Goal: Task Accomplishment & Management: Use online tool/utility

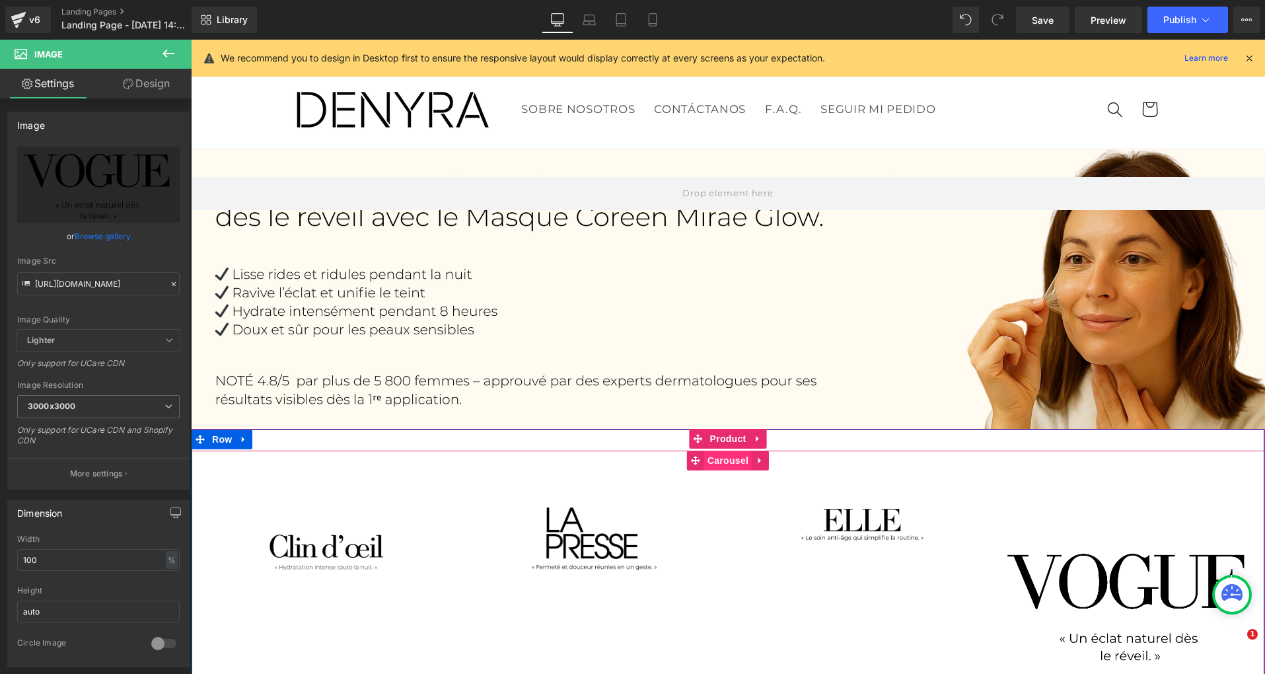
click at [735, 451] on span "Carousel" at bounding box center [728, 461] width 48 height 20
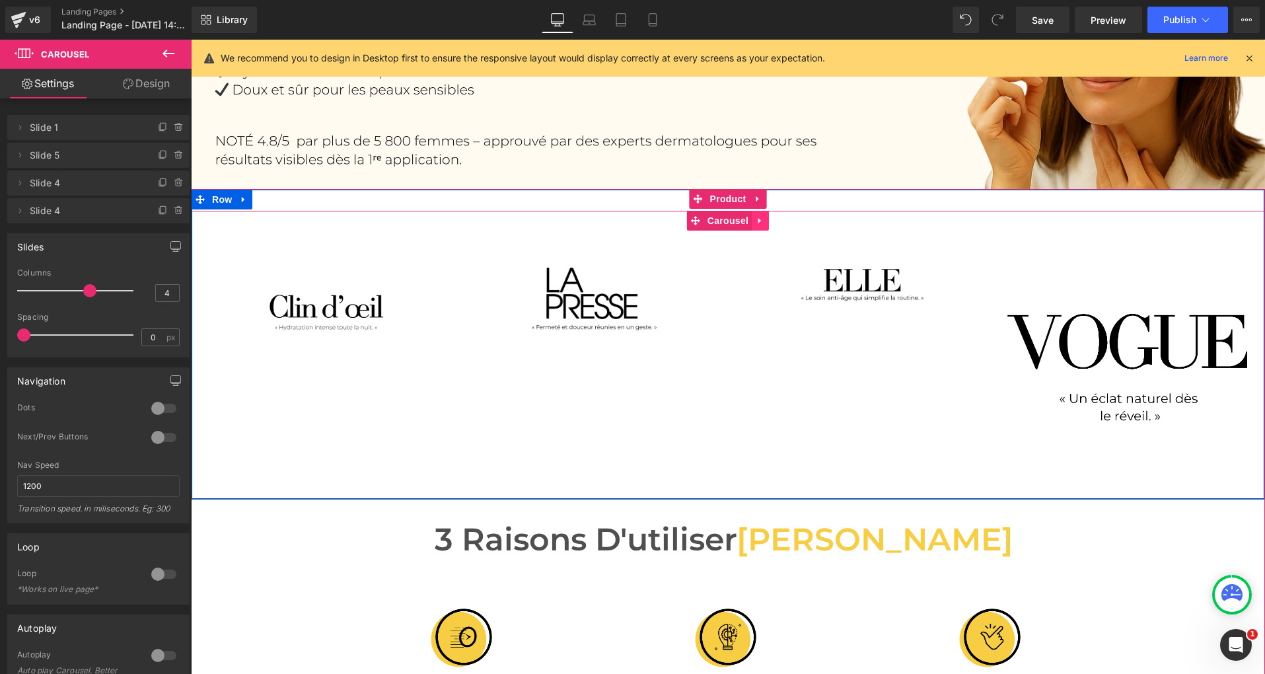
click at [762, 220] on icon at bounding box center [760, 220] width 9 height 10
click at [766, 220] on icon at bounding box center [768, 220] width 9 height 9
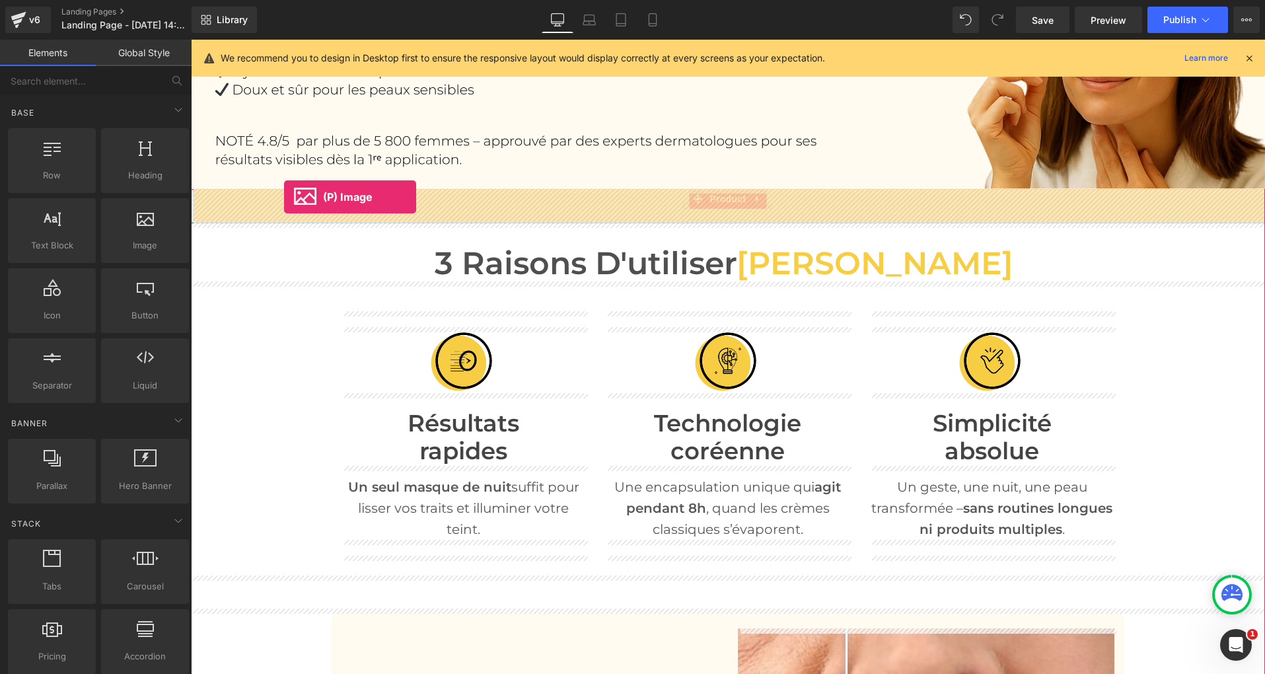
drag, startPoint x: 253, startPoint y: 310, endPoint x: 284, endPoint y: 197, distance: 117.2
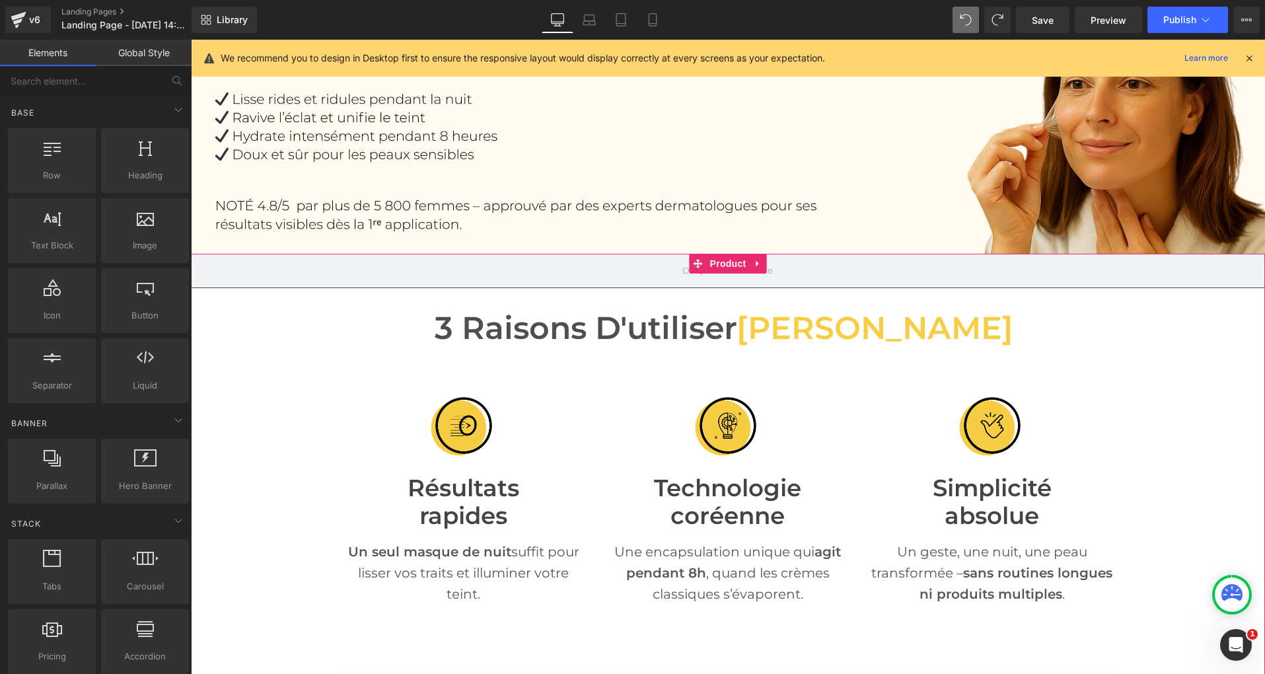
scroll to position [123, 0]
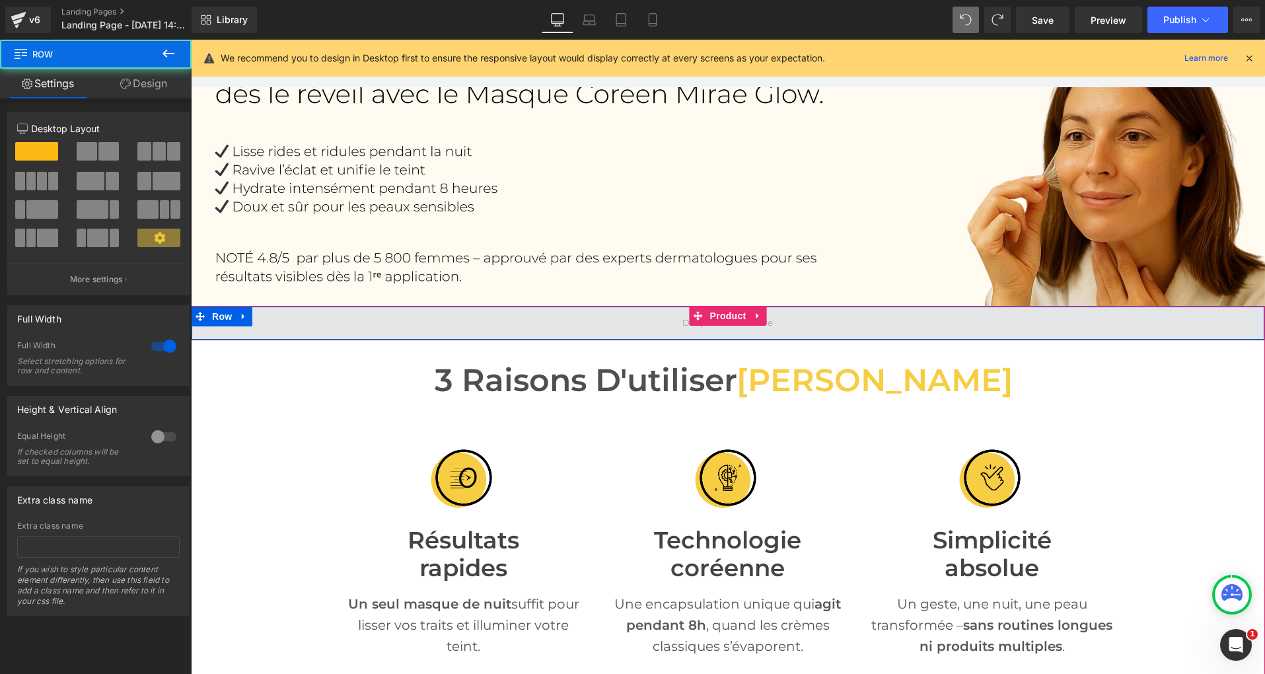
click at [503, 324] on span at bounding box center [728, 323] width 1073 height 33
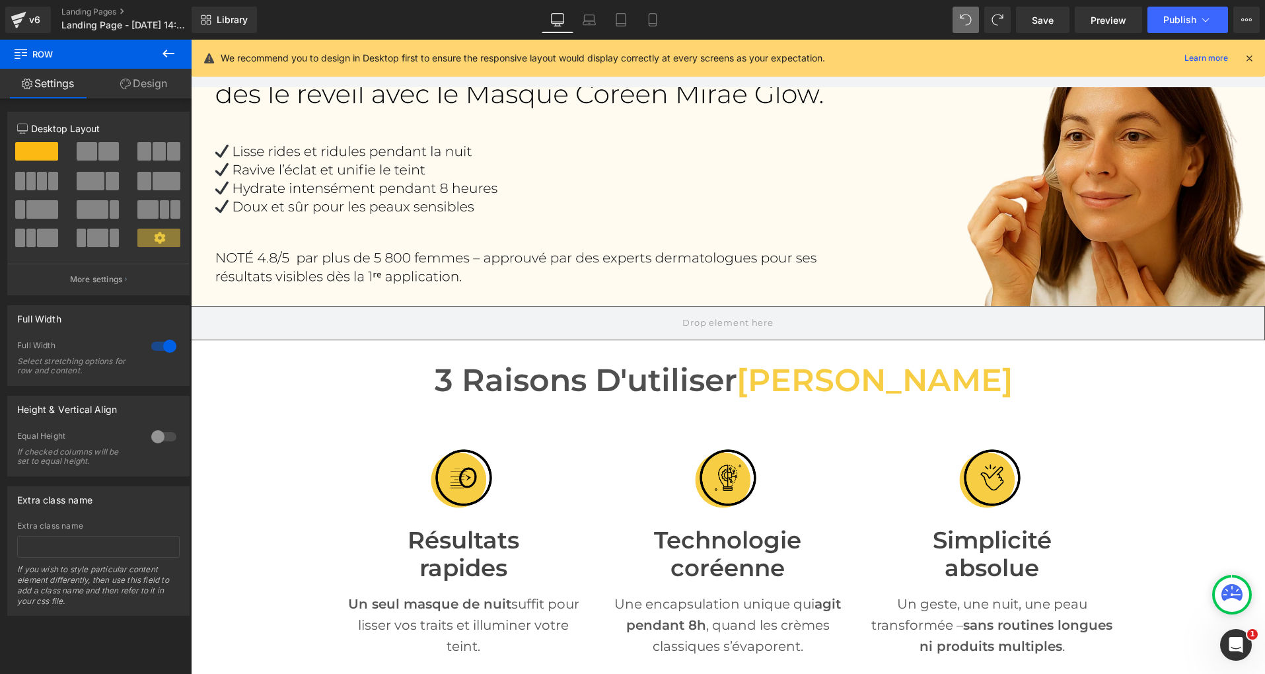
click at [182, 54] on button at bounding box center [168, 54] width 46 height 29
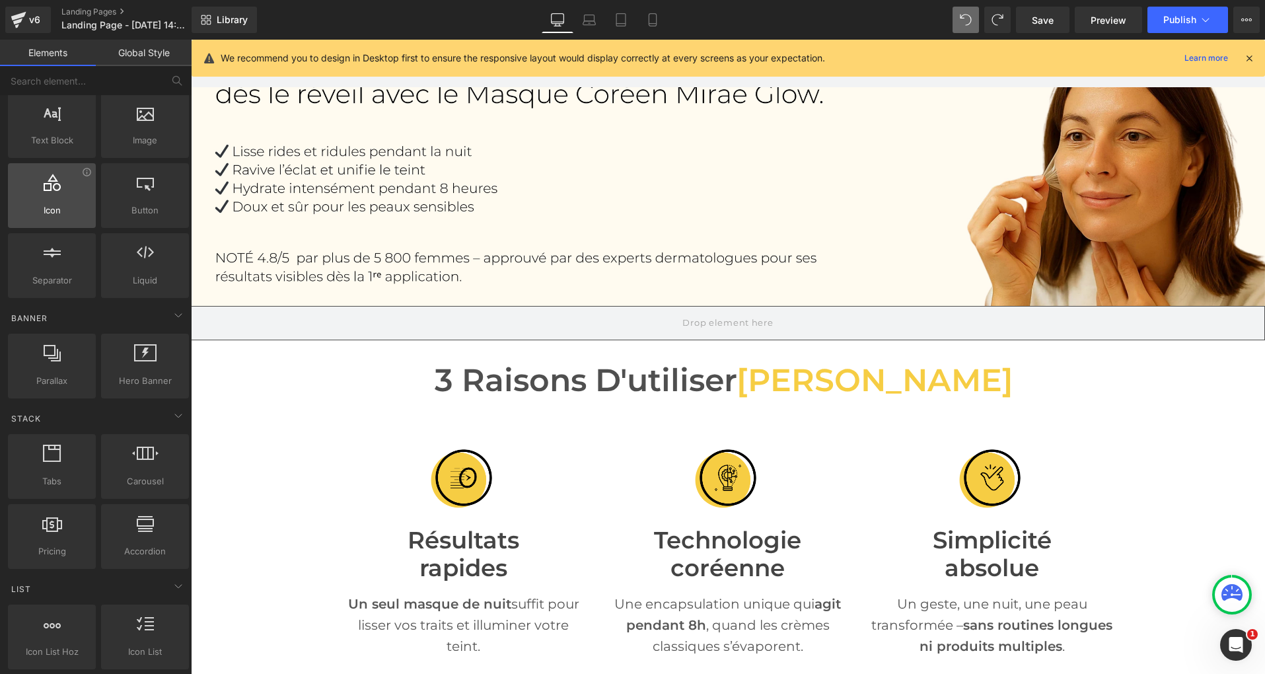
scroll to position [0, 0]
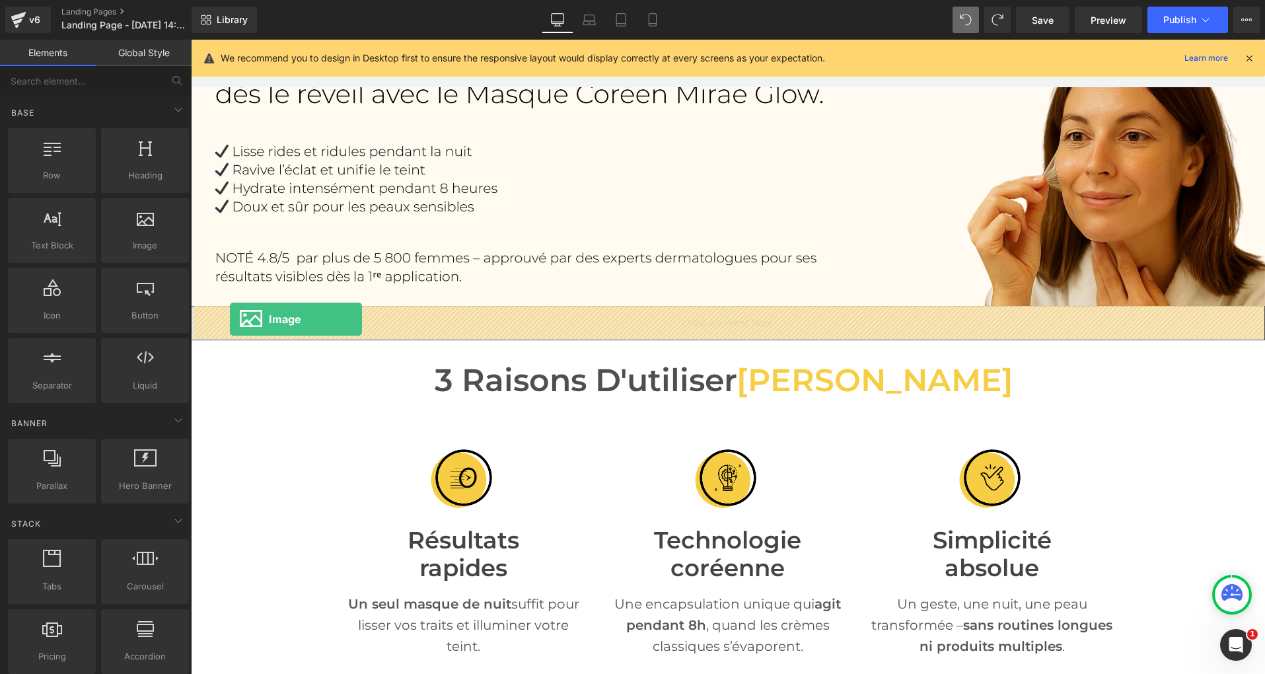
drag, startPoint x: 318, startPoint y: 275, endPoint x: 230, endPoint y: 319, distance: 98.4
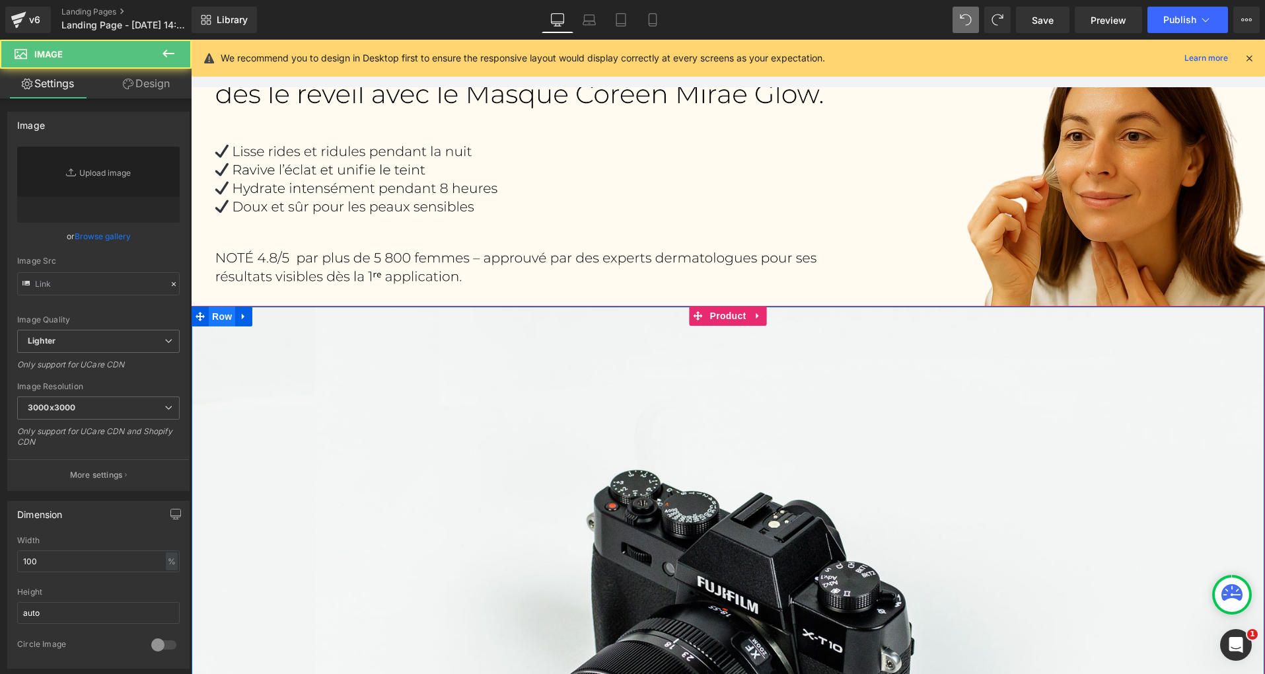
type input "//[DOMAIN_NAME][URL]"
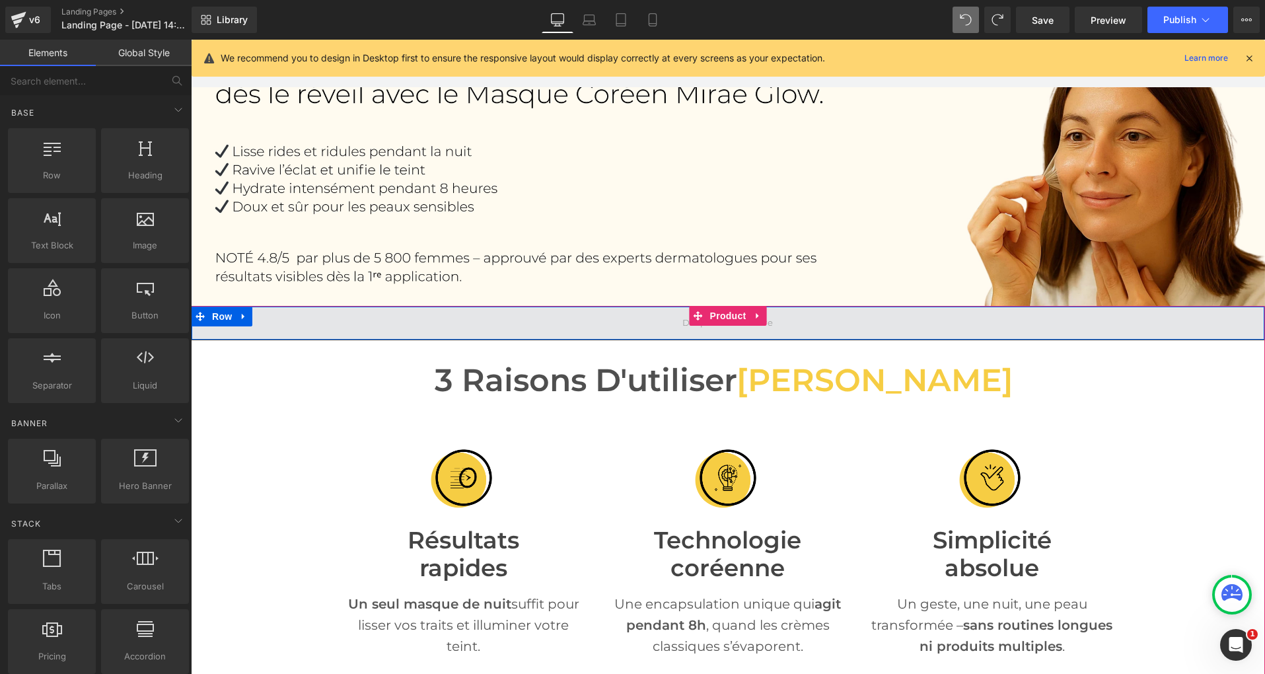
click at [398, 322] on span at bounding box center [728, 323] width 1073 height 33
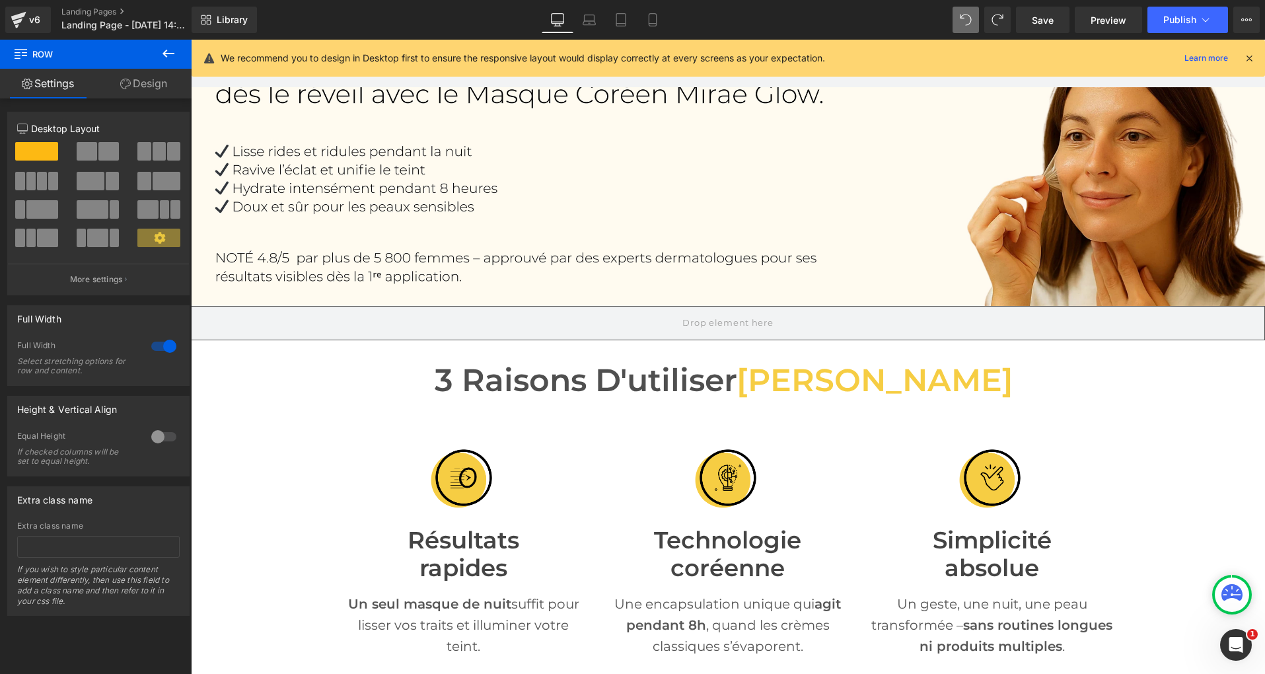
click at [162, 53] on icon at bounding box center [169, 54] width 16 height 16
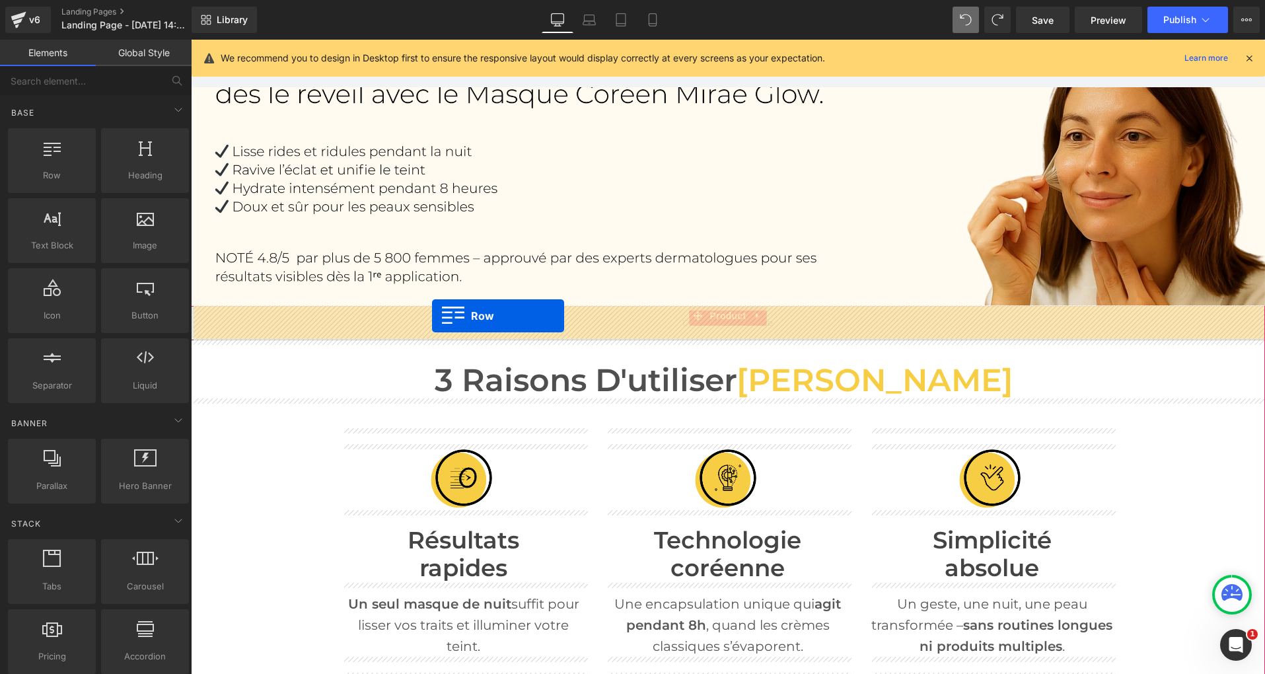
drag, startPoint x: 248, startPoint y: 205, endPoint x: 432, endPoint y: 316, distance: 215.2
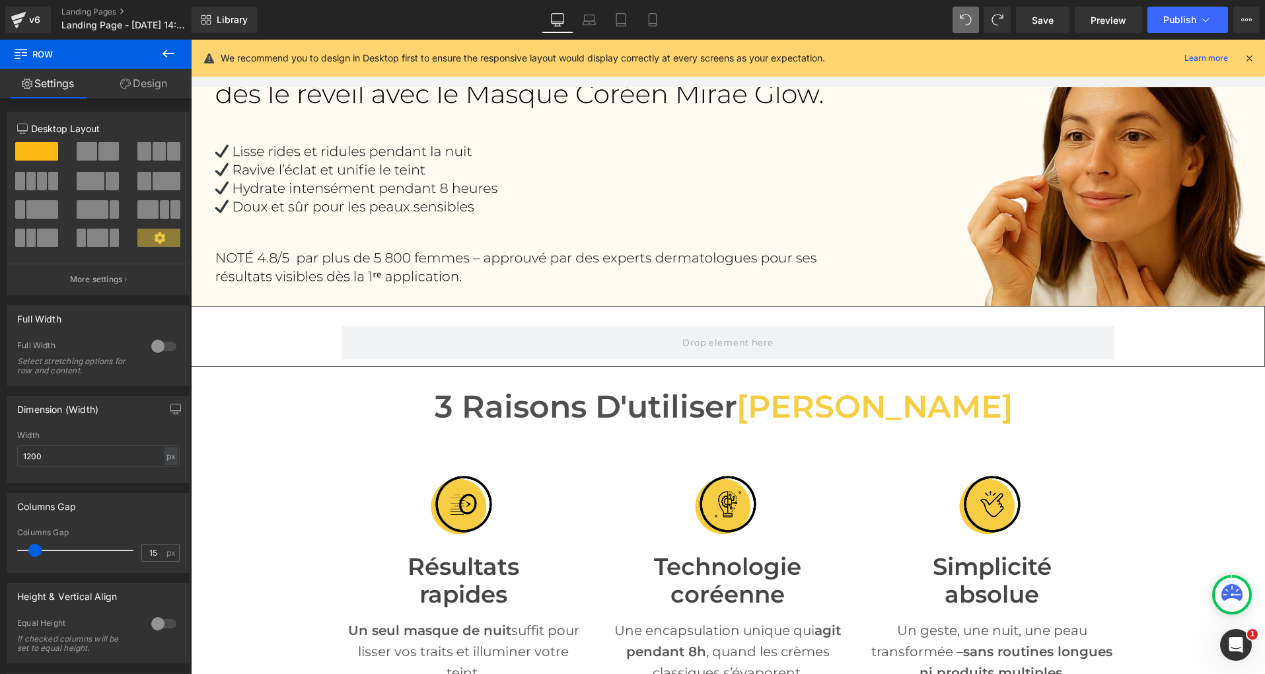
click at [161, 54] on icon at bounding box center [169, 54] width 16 height 16
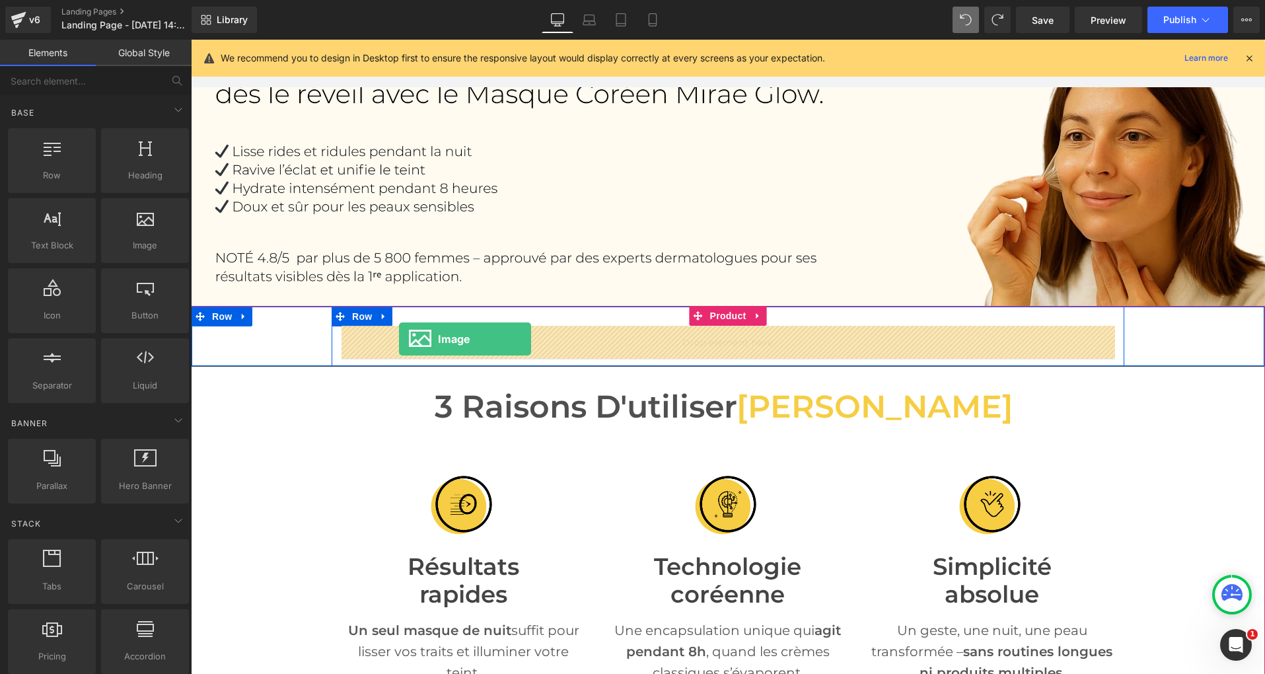
drag, startPoint x: 316, startPoint y: 273, endPoint x: 399, endPoint y: 339, distance: 106.3
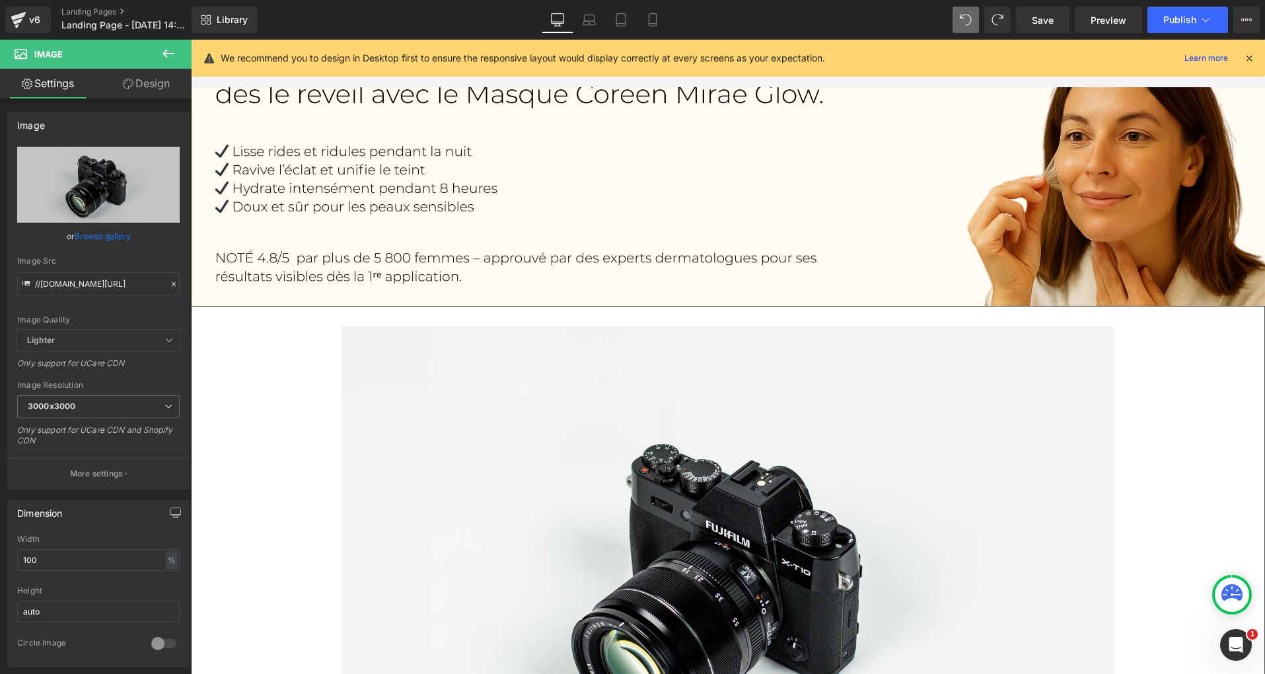
click at [174, 57] on icon at bounding box center [169, 54] width 16 height 16
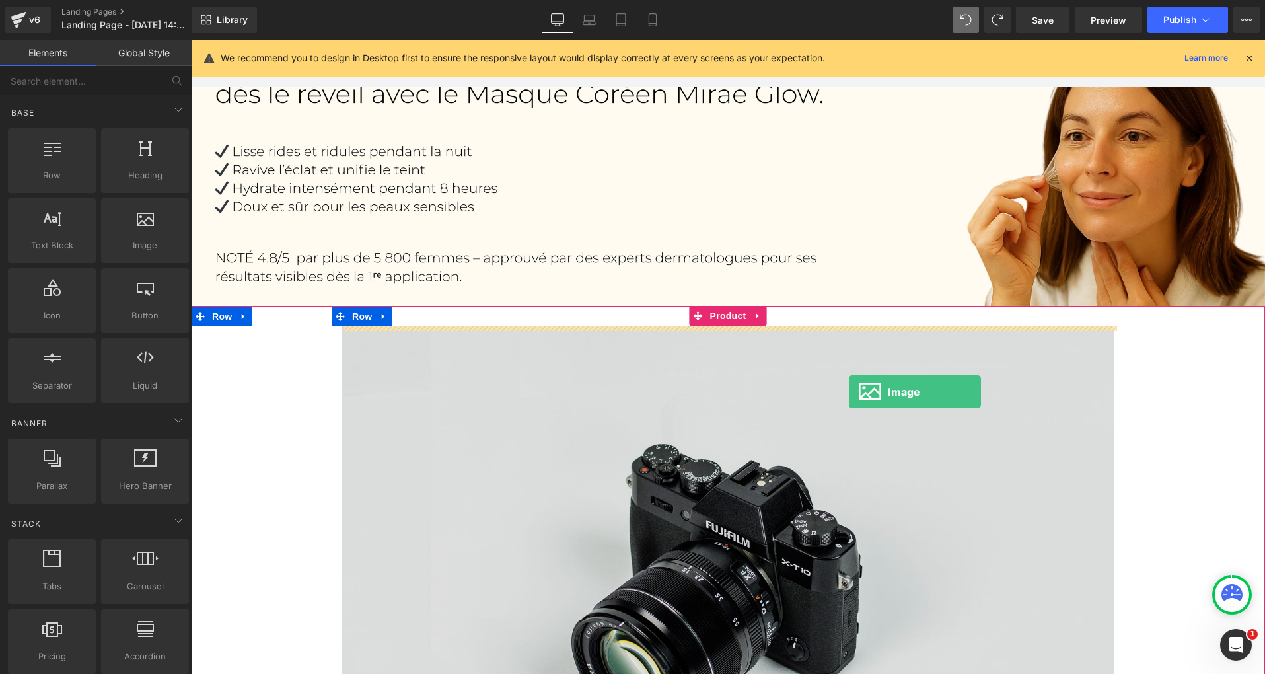
drag, startPoint x: 313, startPoint y: 274, endPoint x: 849, endPoint y: 392, distance: 548.7
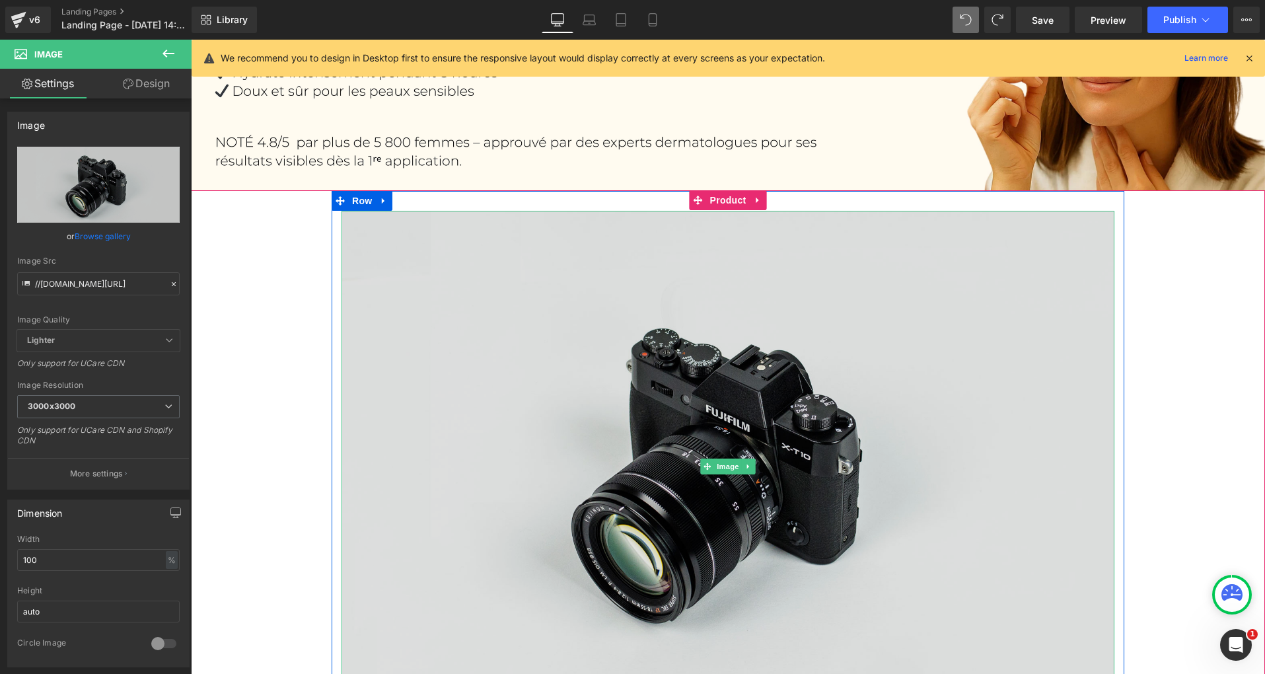
scroll to position [237, 0]
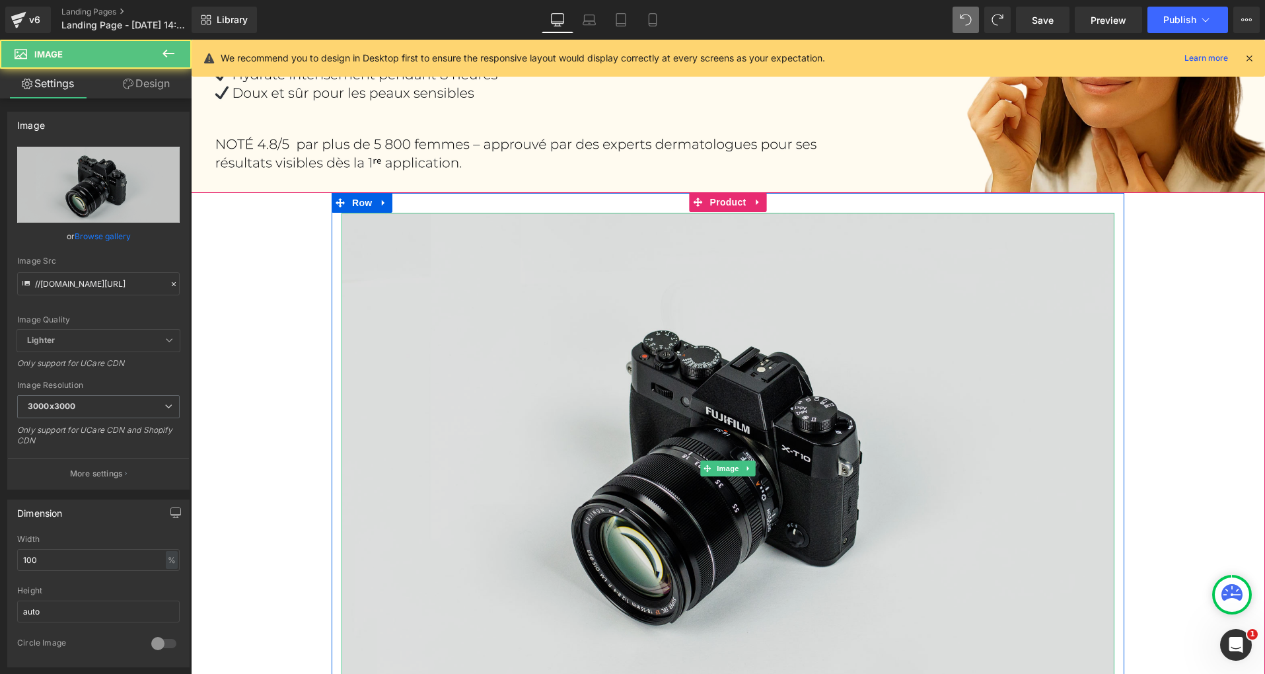
click at [793, 278] on img at bounding box center [728, 469] width 773 height 512
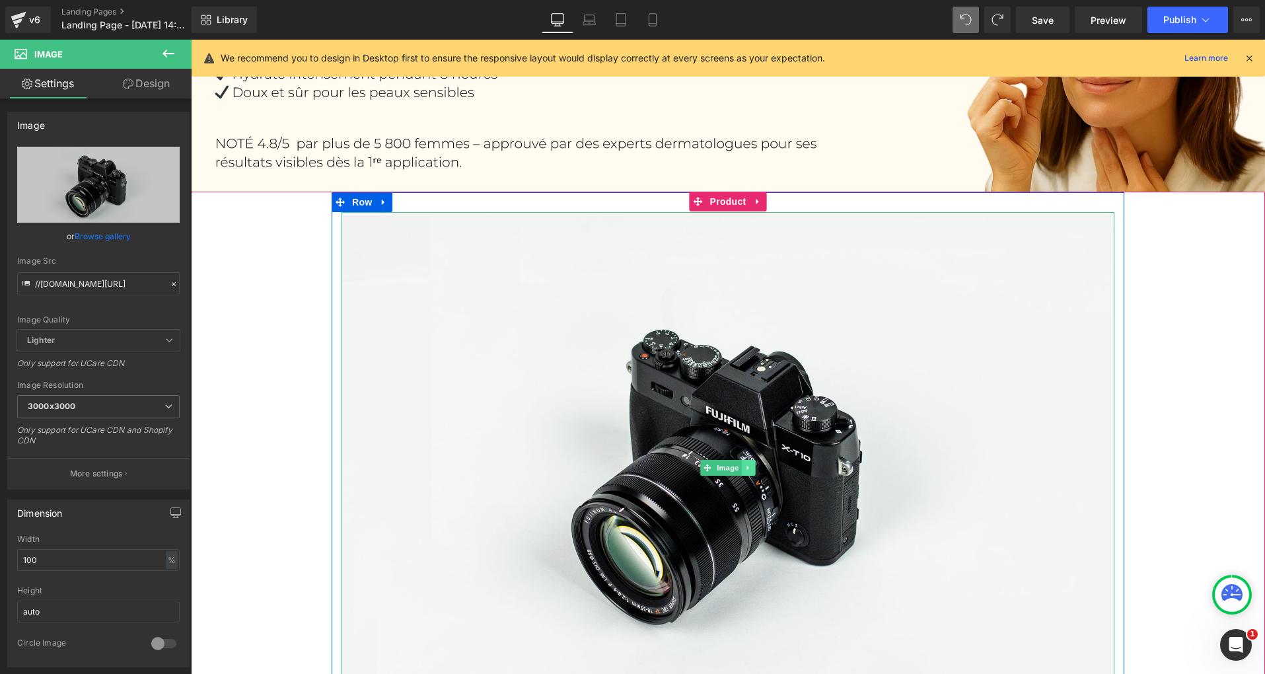
click at [752, 467] on link at bounding box center [749, 468] width 14 height 16
click at [753, 467] on icon at bounding box center [755, 467] width 7 height 7
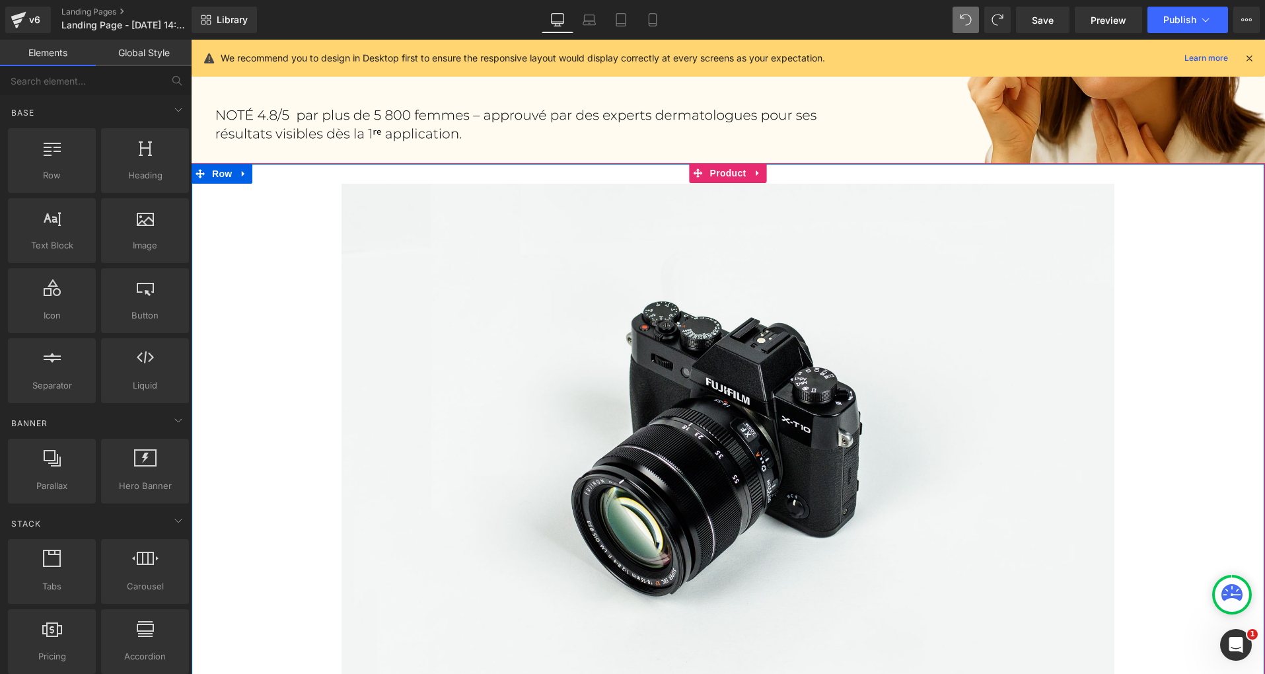
scroll to position [262, 0]
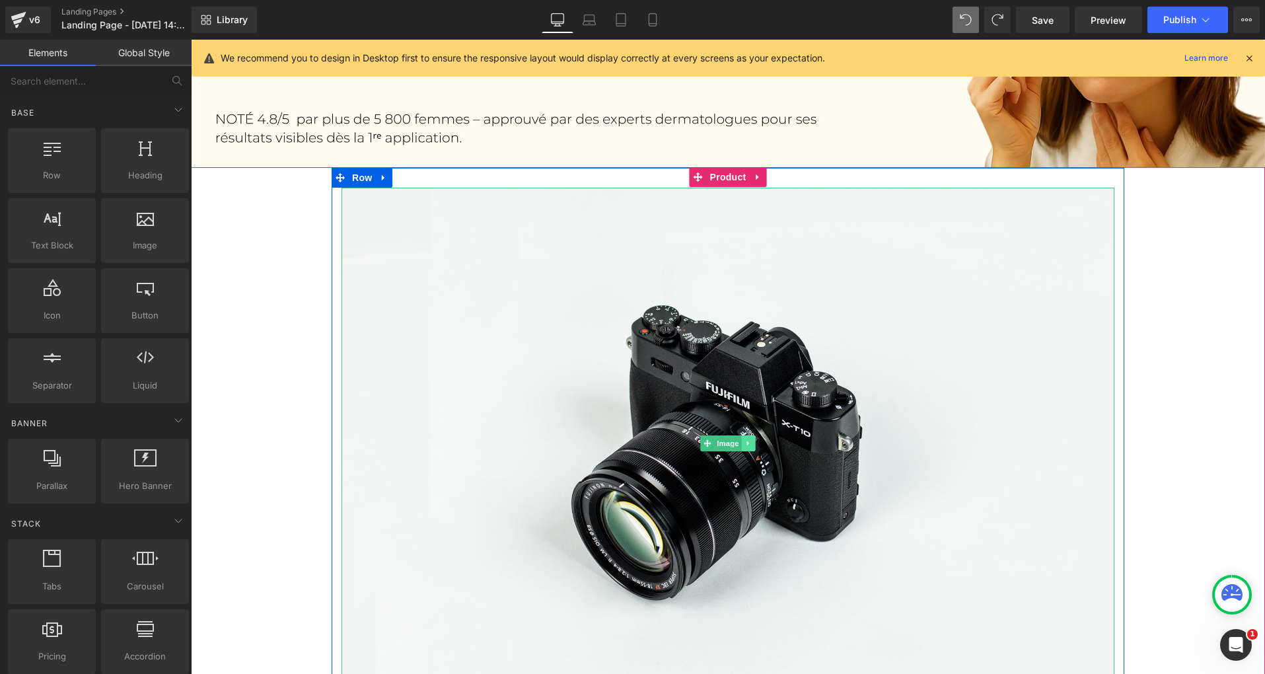
click at [749, 441] on icon at bounding box center [748, 443] width 7 height 8
click at [755, 444] on icon at bounding box center [755, 443] width 7 height 7
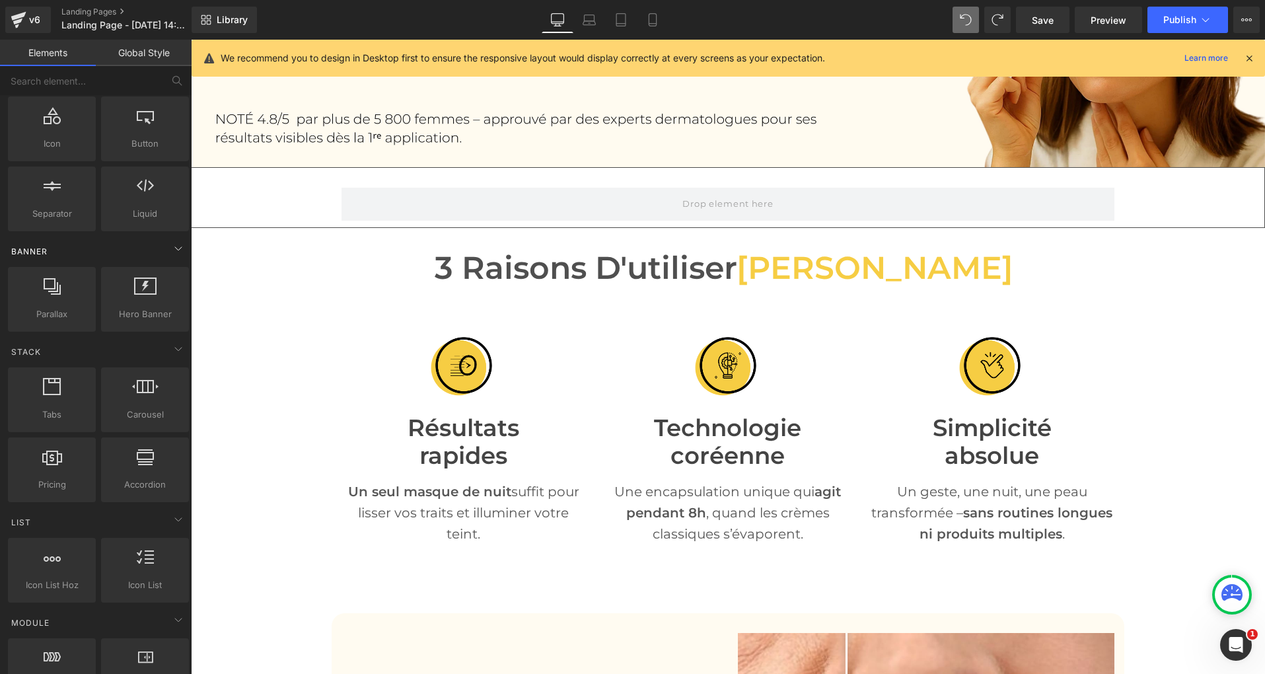
scroll to position [290, 0]
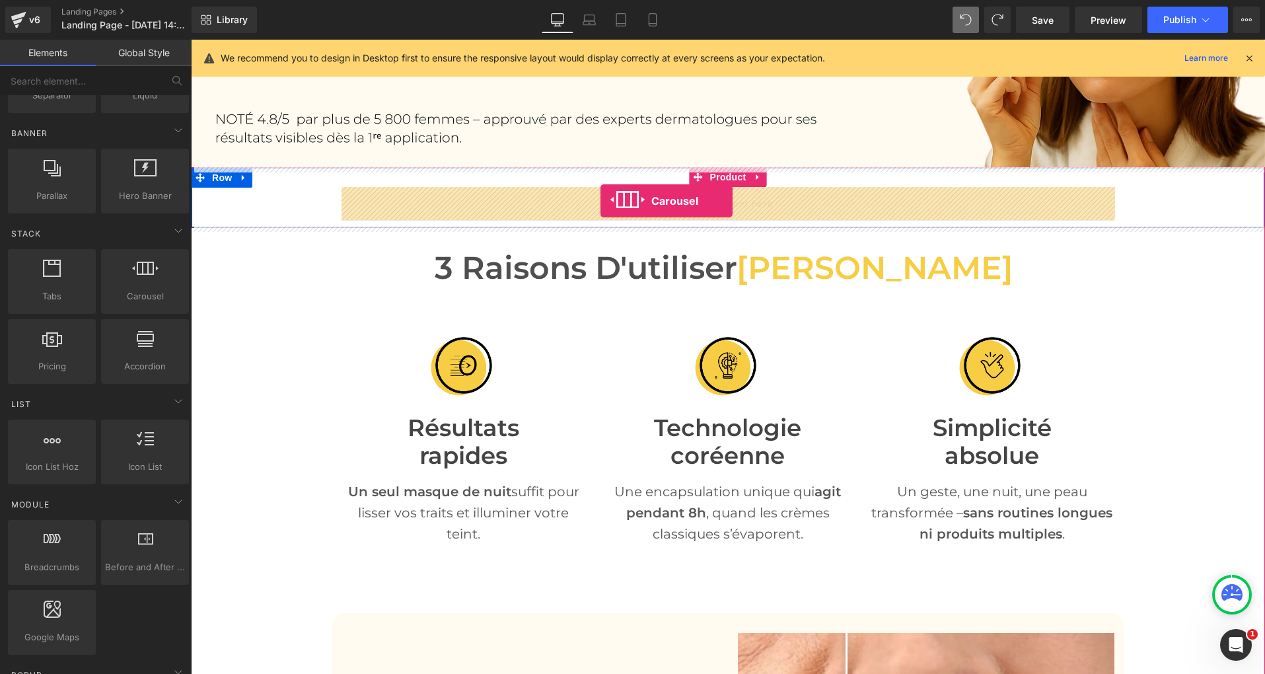
drag, startPoint x: 324, startPoint y: 329, endPoint x: 601, endPoint y: 201, distance: 304.4
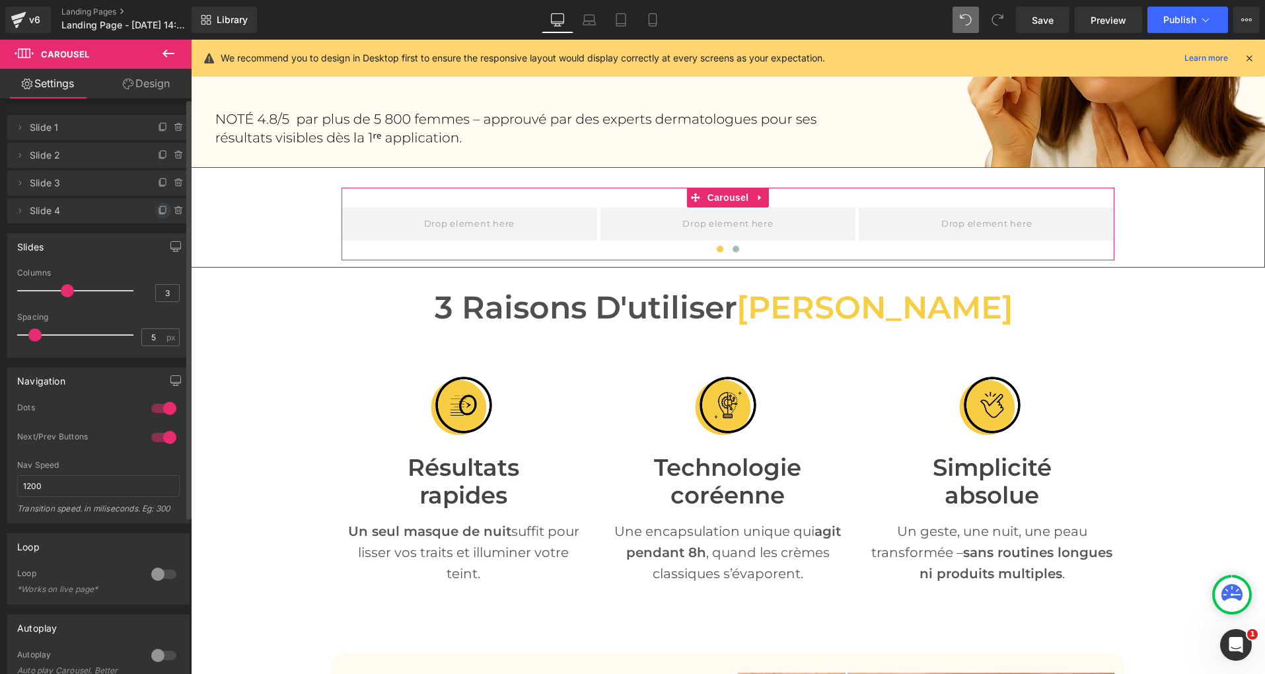
click at [158, 213] on icon at bounding box center [163, 210] width 11 height 11
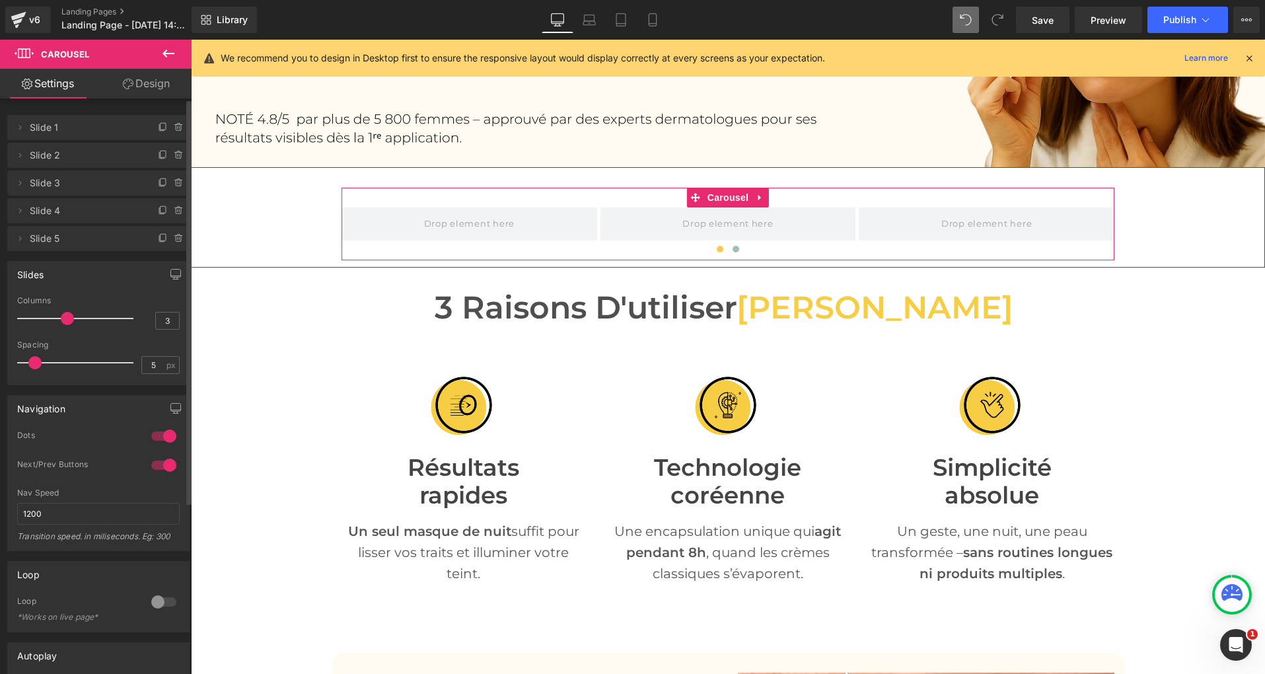
type input "4"
drag, startPoint x: 68, startPoint y: 320, endPoint x: 83, endPoint y: 320, distance: 14.5
click at [83, 320] on span at bounding box center [89, 318] width 13 height 13
click at [159, 441] on div at bounding box center [164, 435] width 32 height 21
click at [159, 465] on div at bounding box center [164, 465] width 32 height 21
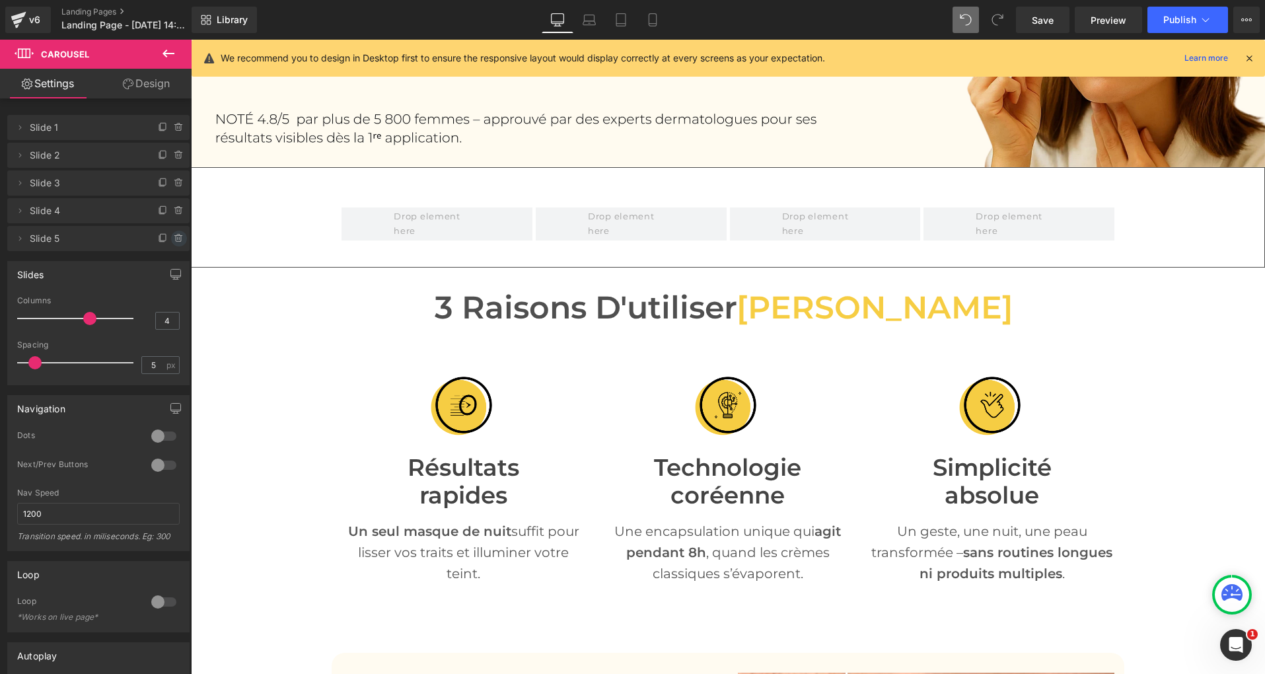
click at [174, 235] on icon at bounding box center [179, 238] width 11 height 11
click at [163, 240] on button "Delete" at bounding box center [165, 239] width 42 height 17
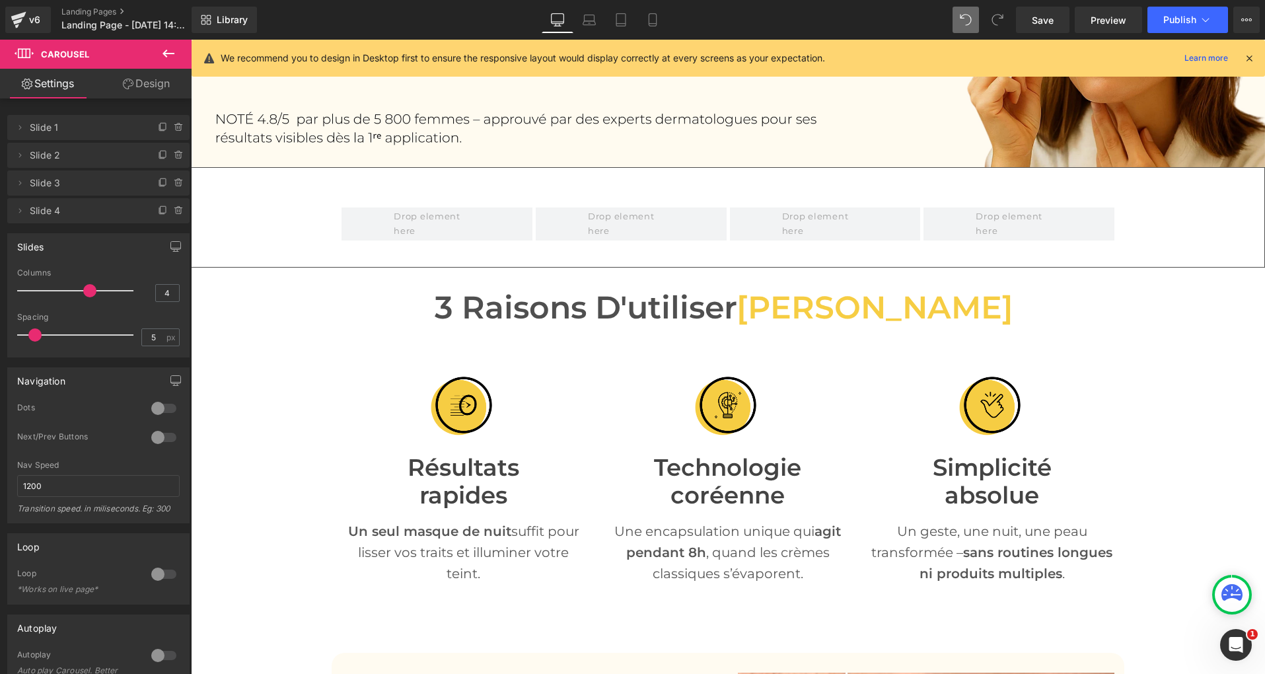
click at [165, 52] on icon at bounding box center [169, 54] width 12 height 8
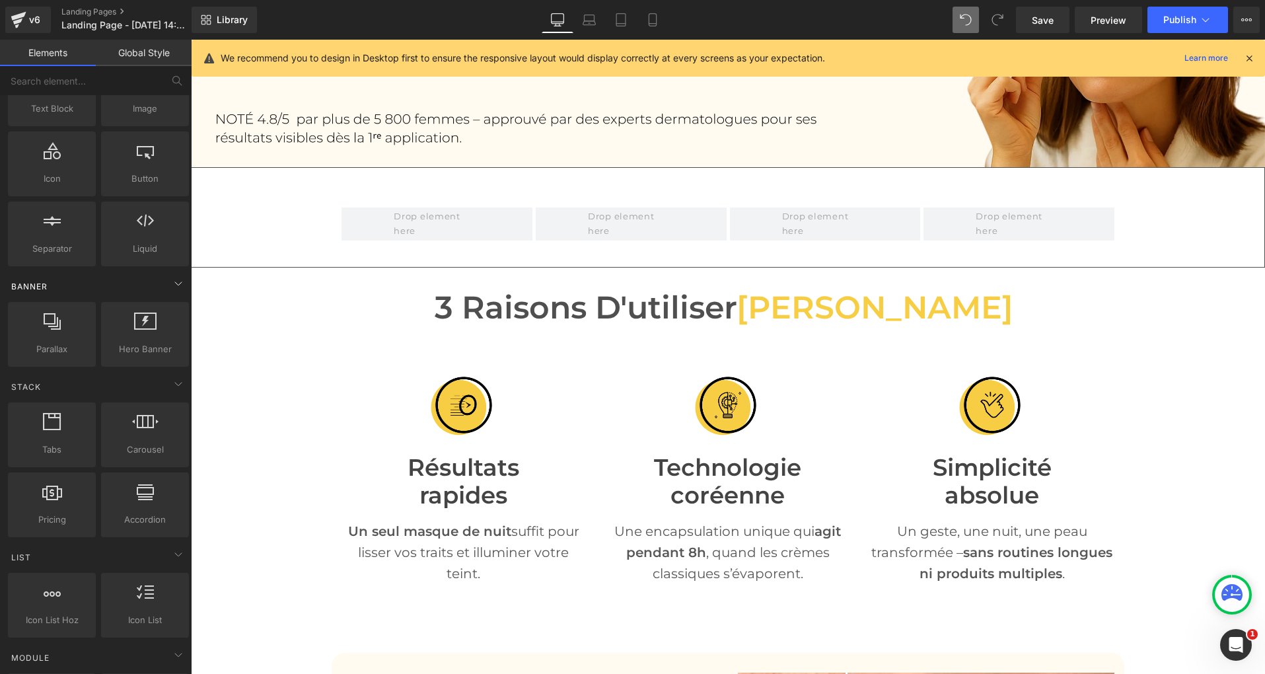
scroll to position [0, 0]
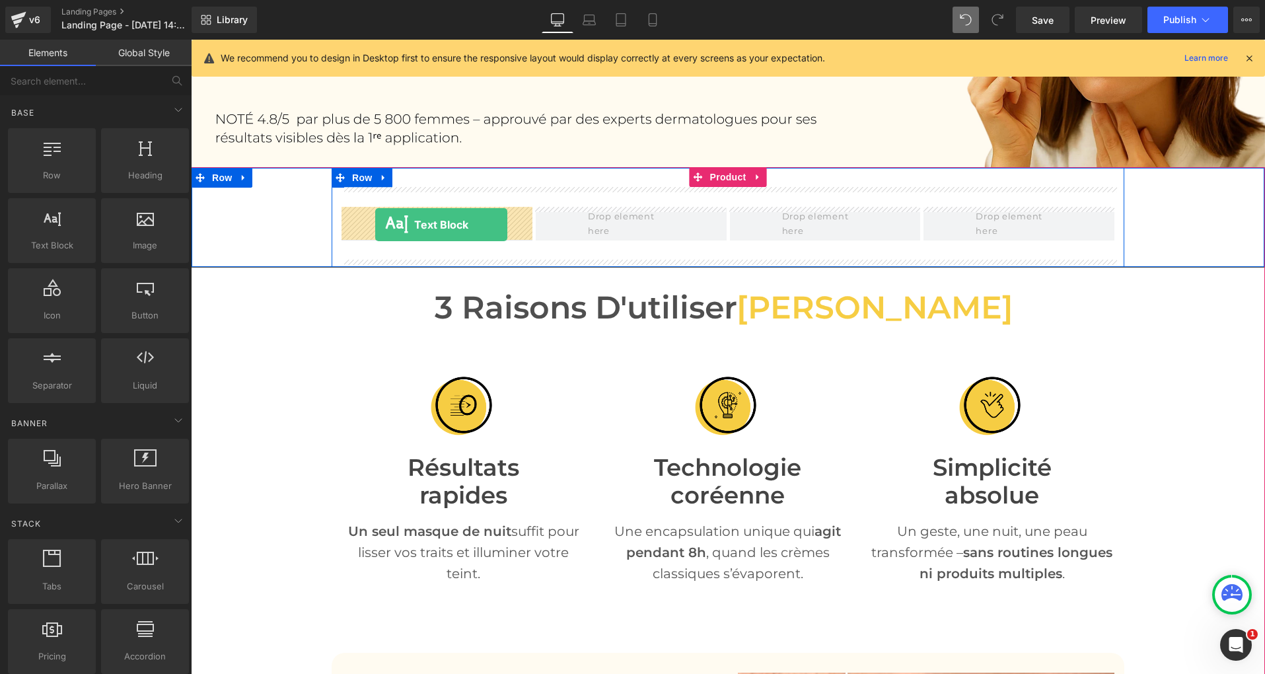
drag, startPoint x: 246, startPoint y: 275, endPoint x: 375, endPoint y: 225, distance: 138.5
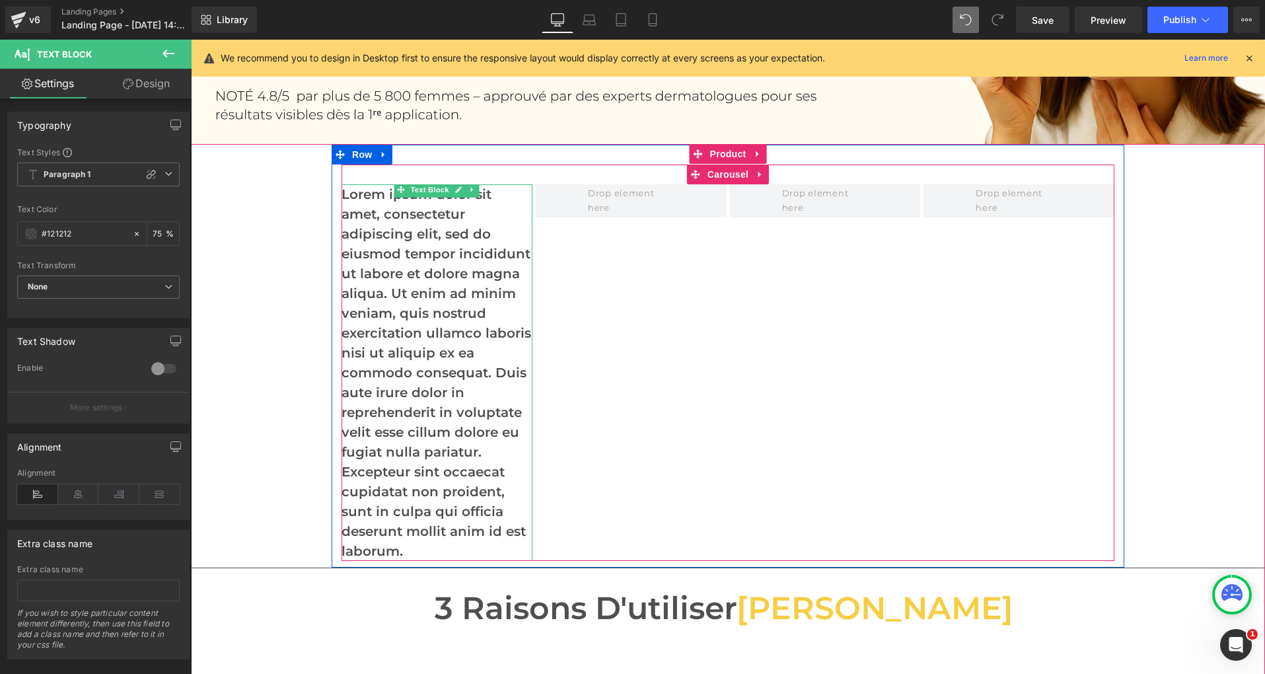
scroll to position [316, 0]
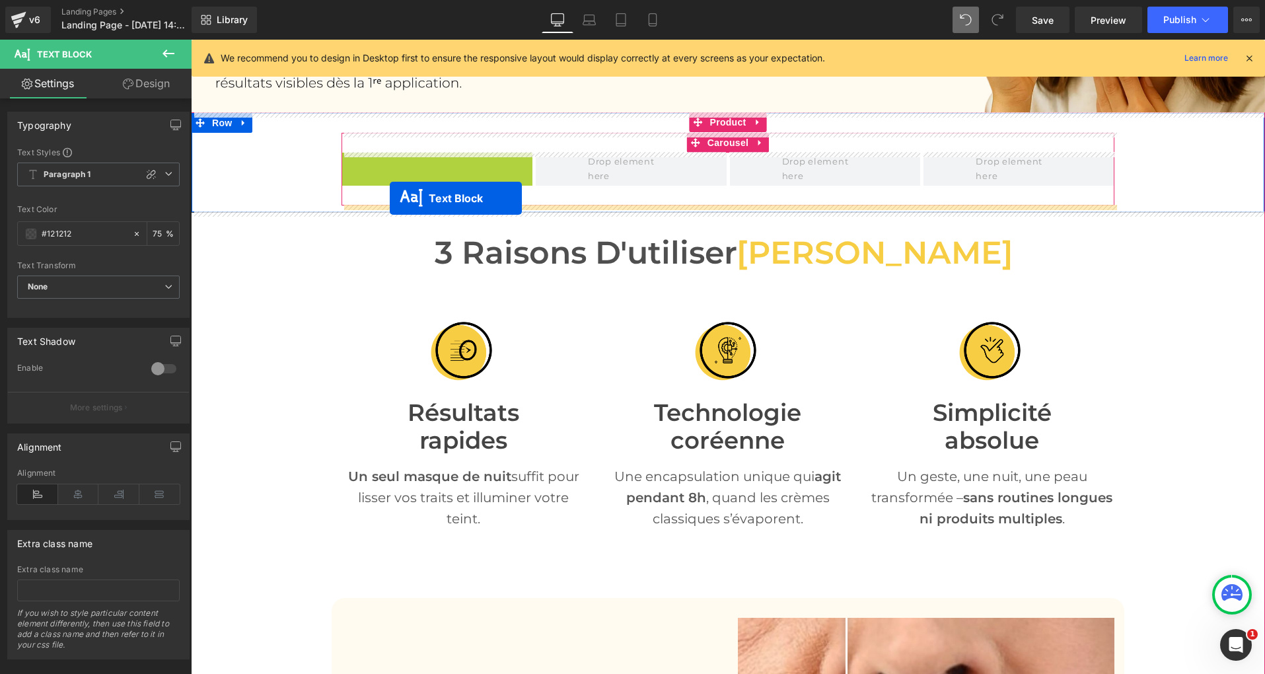
drag, startPoint x: 403, startPoint y: 159, endPoint x: 390, endPoint y: 198, distance: 41.8
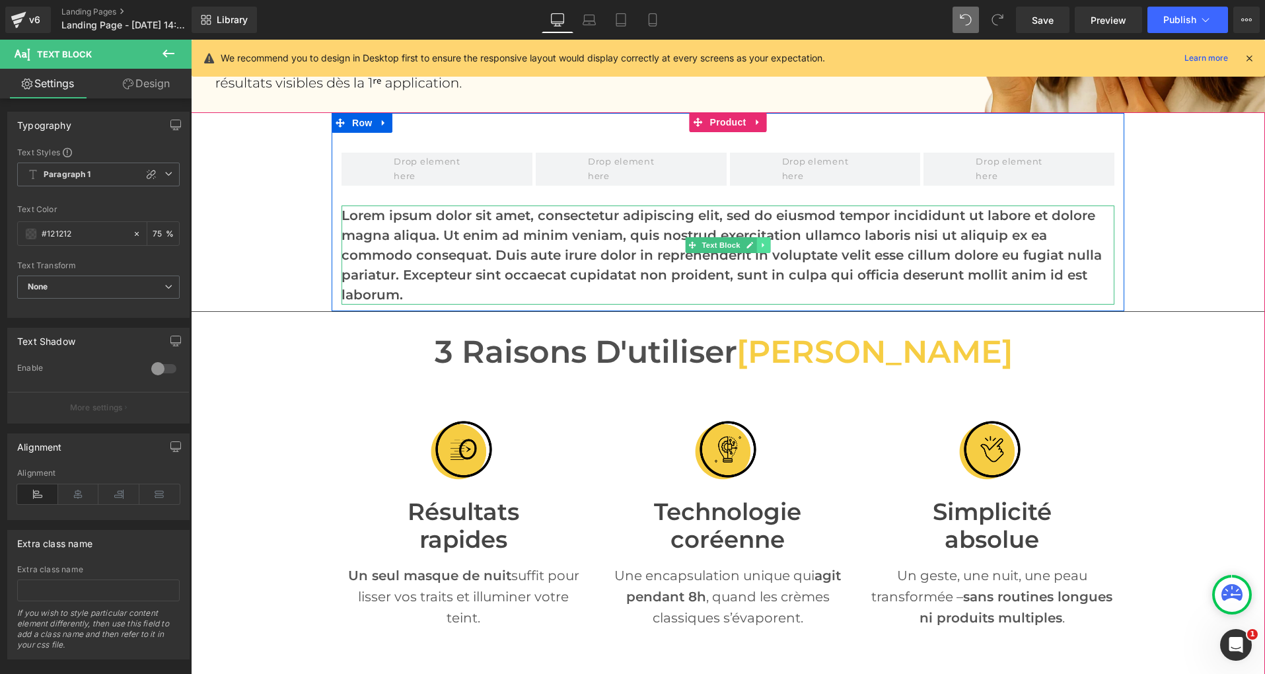
click at [765, 244] on icon at bounding box center [763, 245] width 7 height 8
click at [771, 248] on icon at bounding box center [770, 244] width 7 height 7
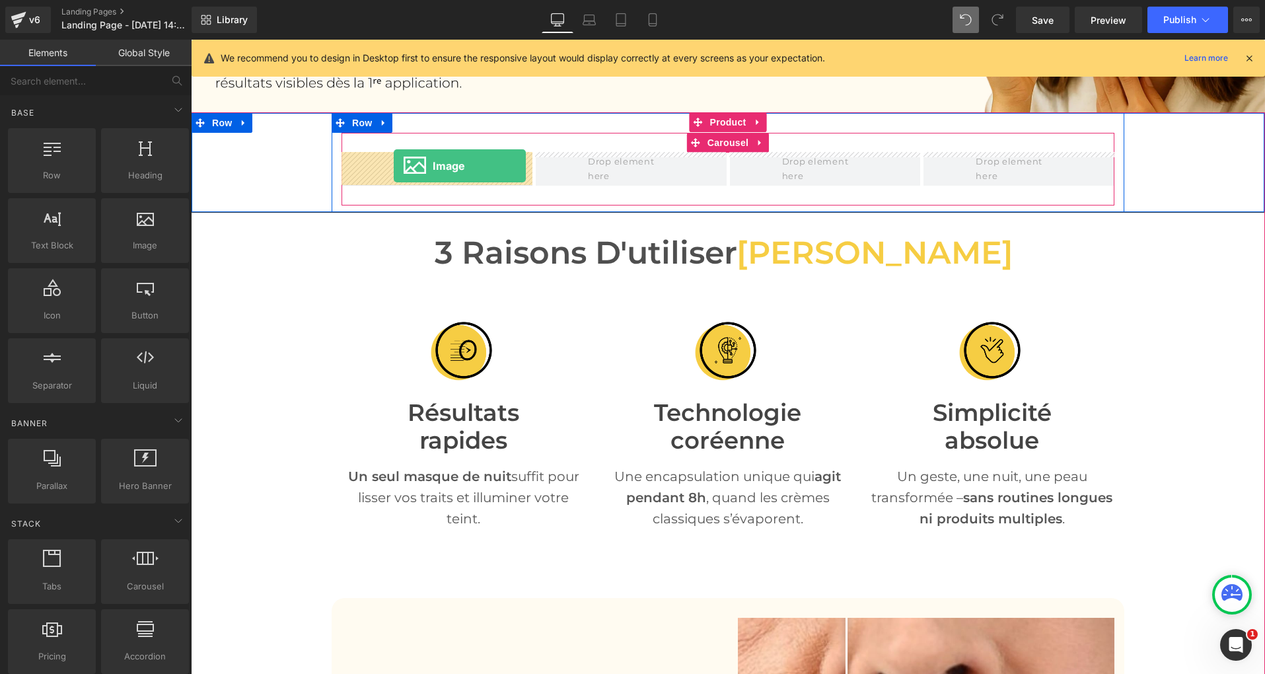
drag, startPoint x: 334, startPoint y: 270, endPoint x: 394, endPoint y: 166, distance: 120.5
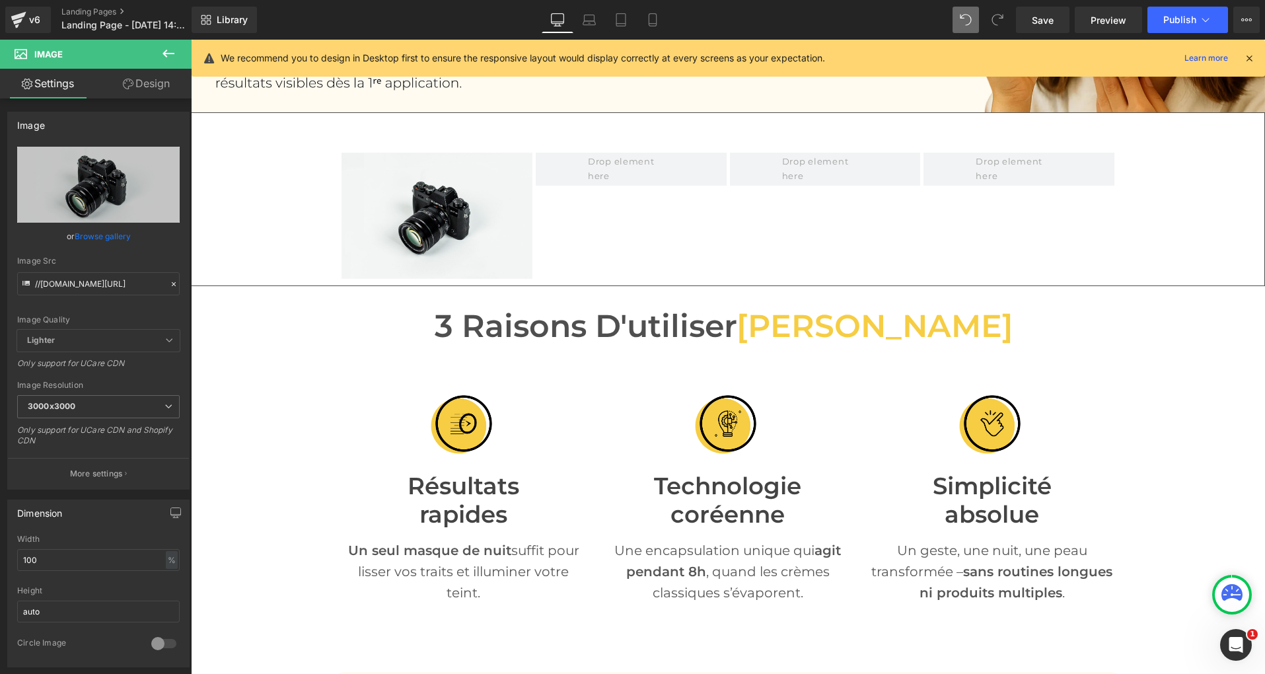
click at [163, 52] on icon at bounding box center [169, 54] width 16 height 16
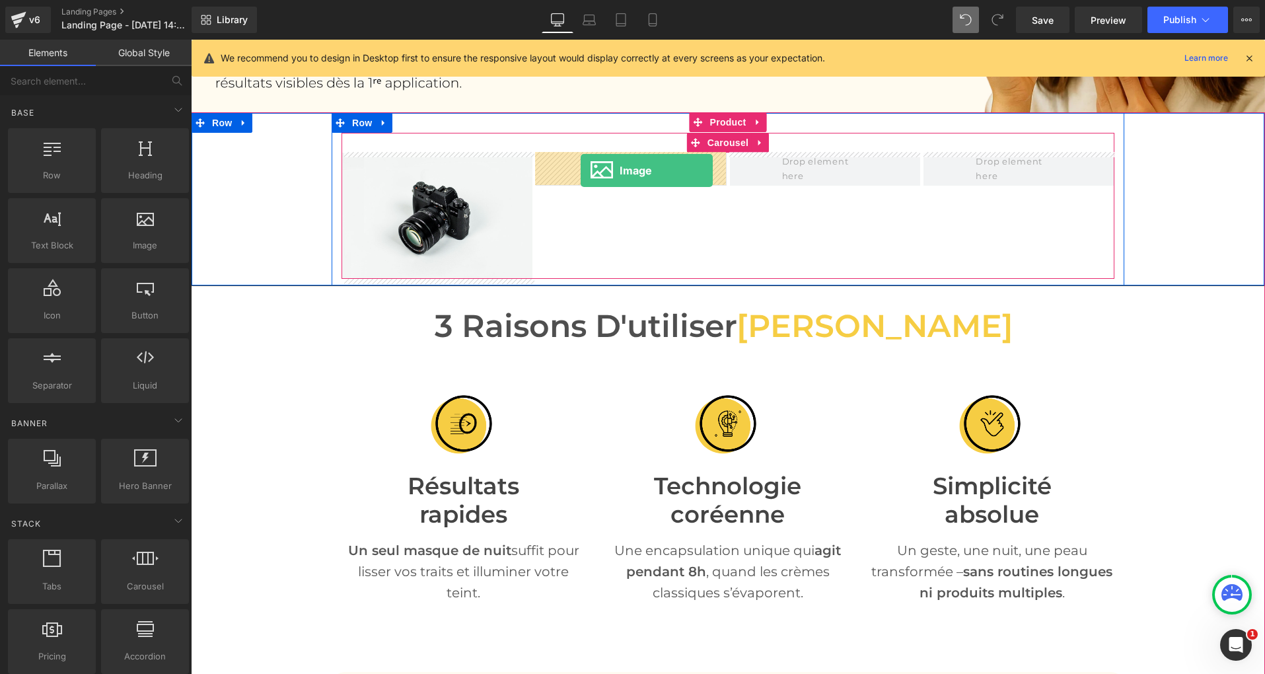
drag, startPoint x: 319, startPoint y: 274, endPoint x: 581, endPoint y: 170, distance: 281.4
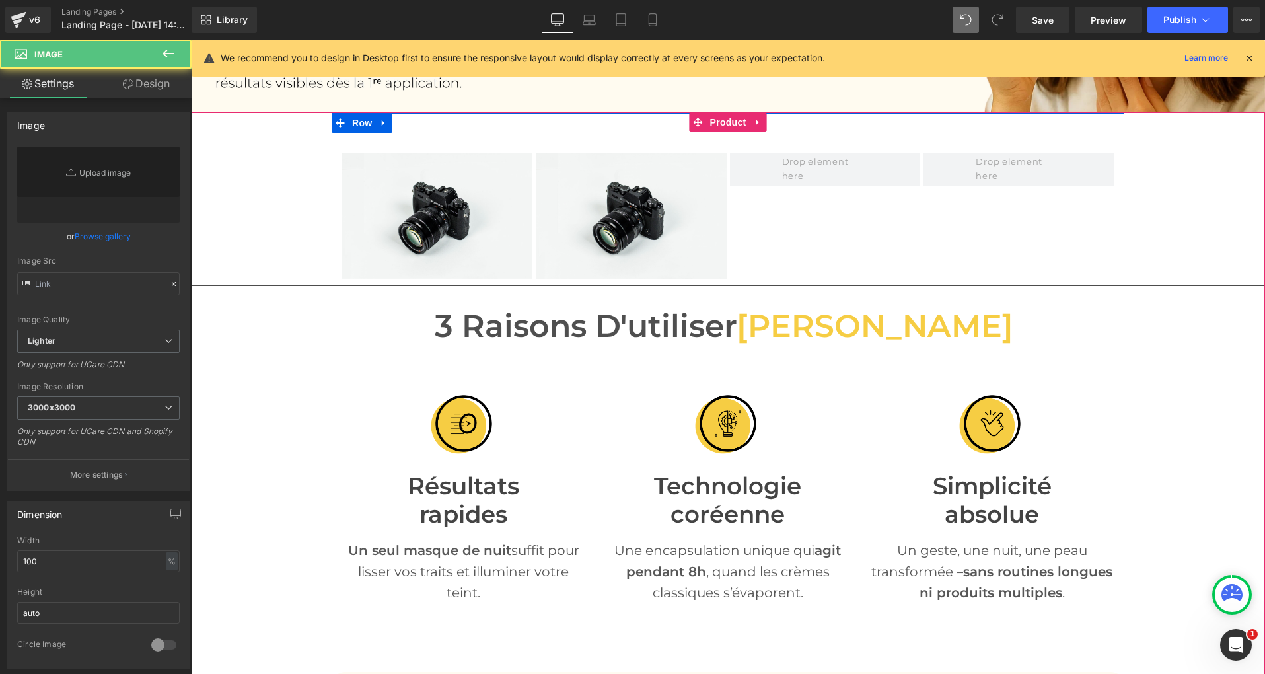
type input "//d1um8515vdn9kb.cloudfront.net/images/parallax.jpg"
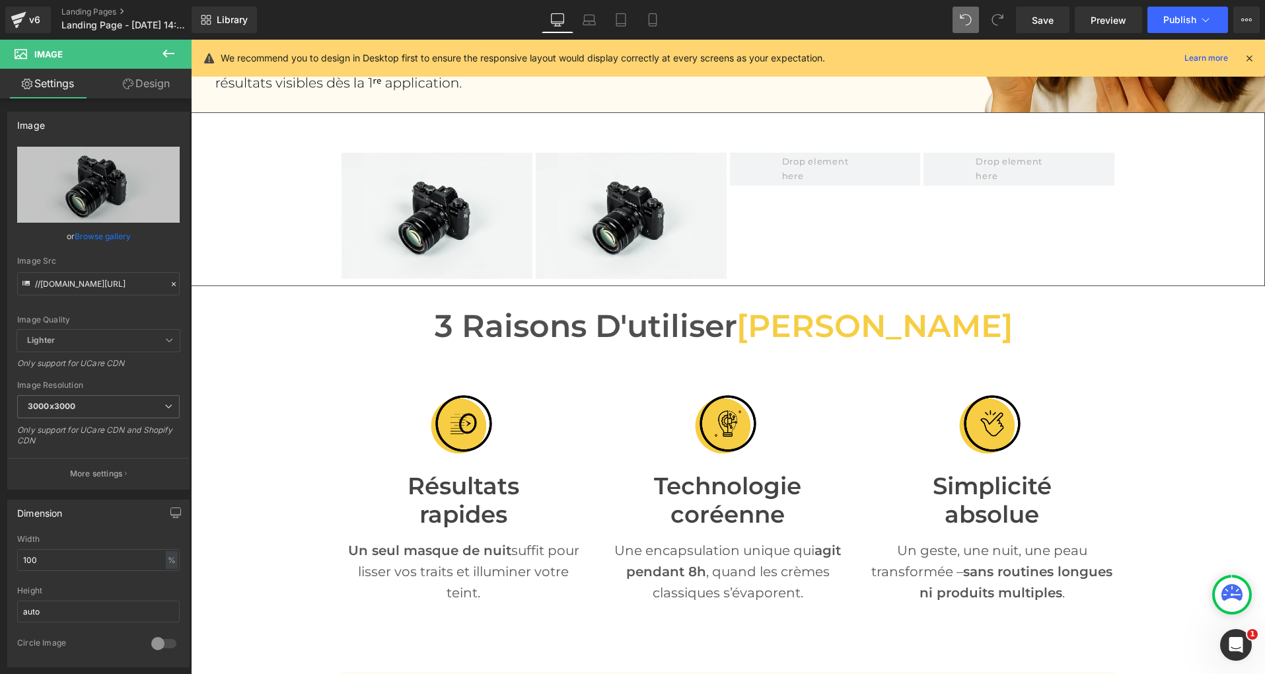
click at [169, 54] on icon at bounding box center [169, 54] width 16 height 16
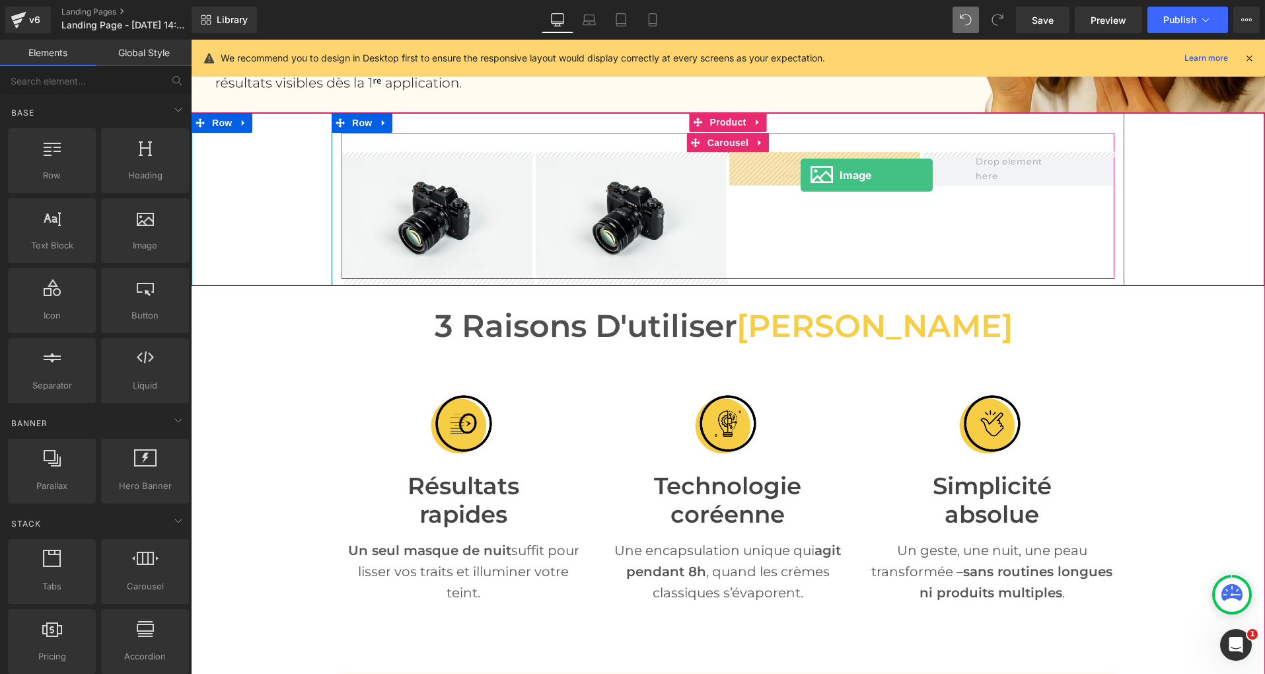
drag, startPoint x: 336, startPoint y: 274, endPoint x: 801, endPoint y: 175, distance: 474.7
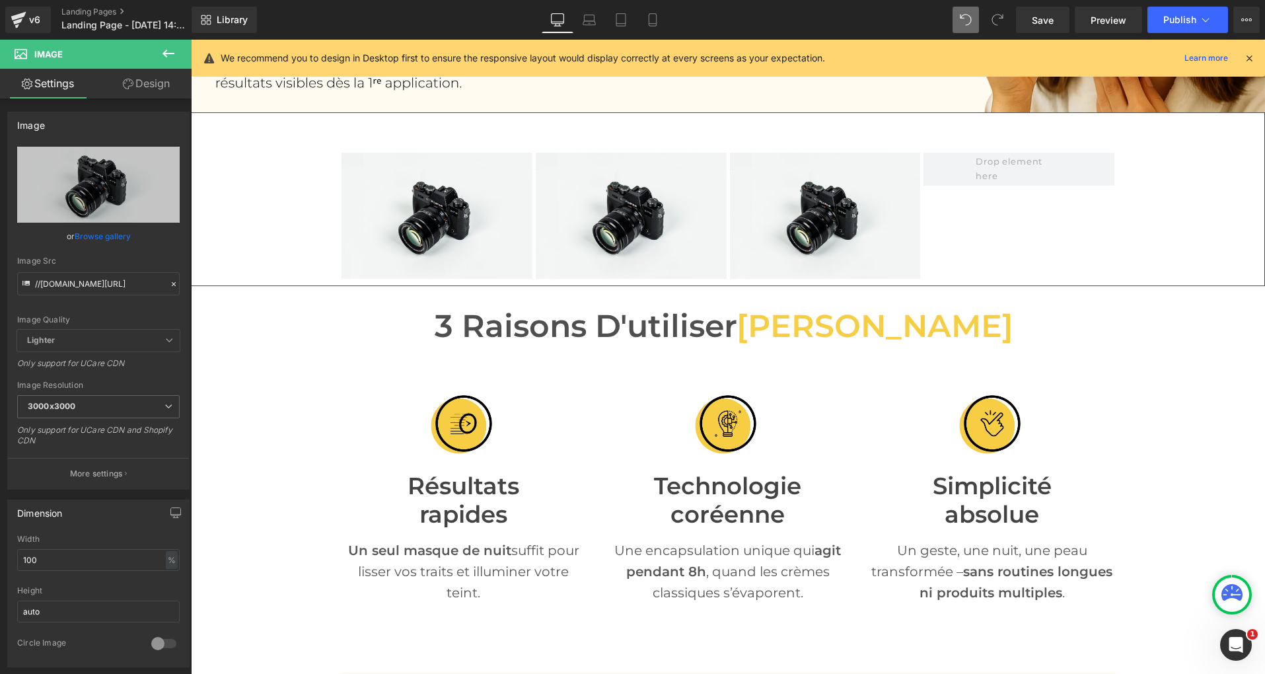
drag, startPoint x: 165, startPoint y: 54, endPoint x: 159, endPoint y: 64, distance: 12.1
click at [165, 54] on icon at bounding box center [169, 54] width 12 height 8
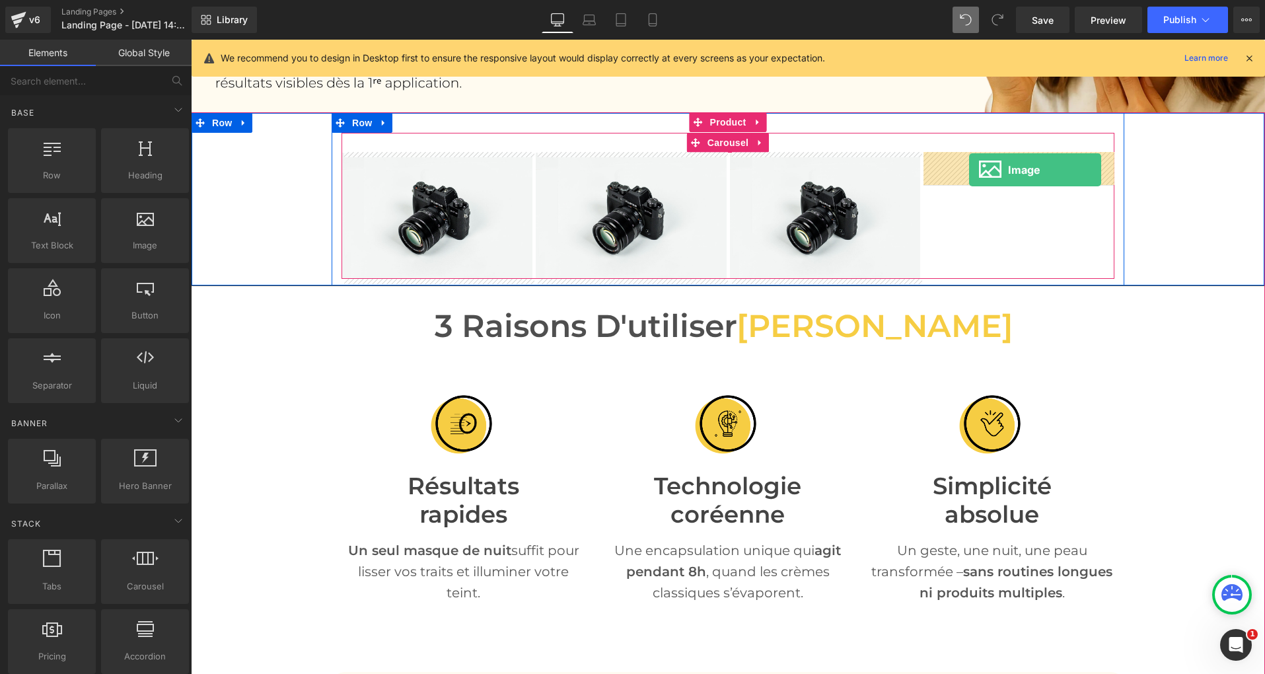
drag, startPoint x: 320, startPoint y: 276, endPoint x: 969, endPoint y: 170, distance: 658.1
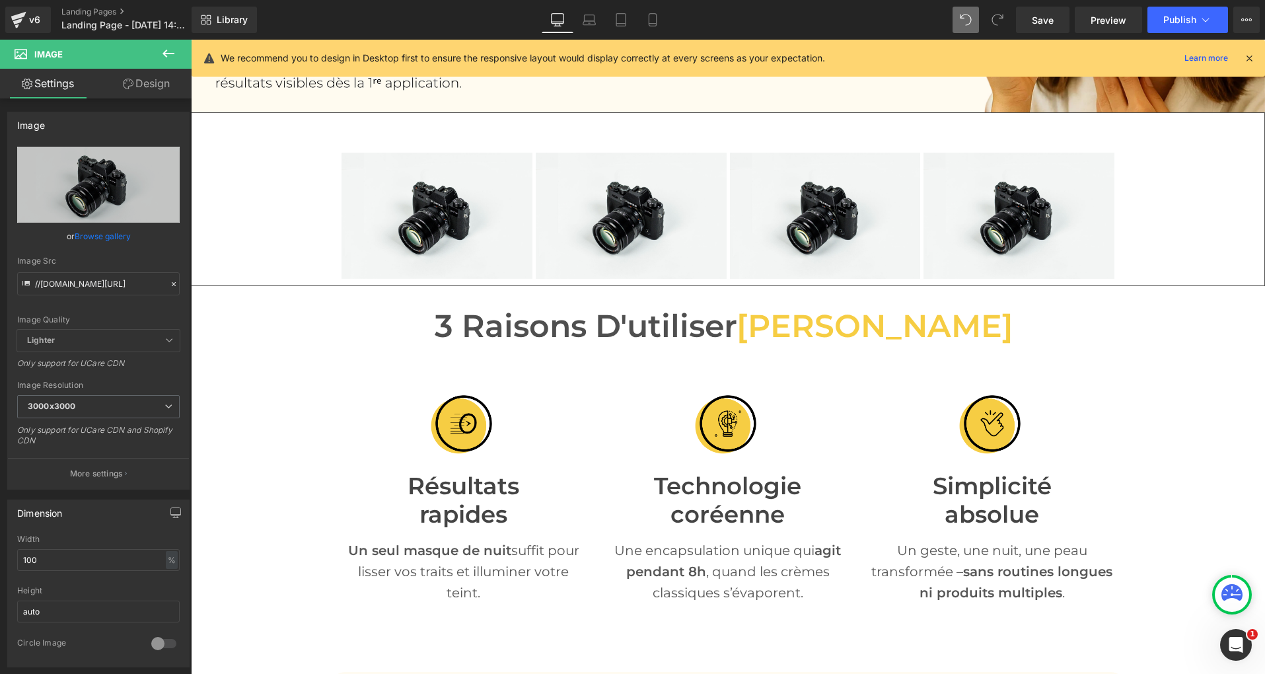
click at [160, 50] on button at bounding box center [168, 54] width 46 height 29
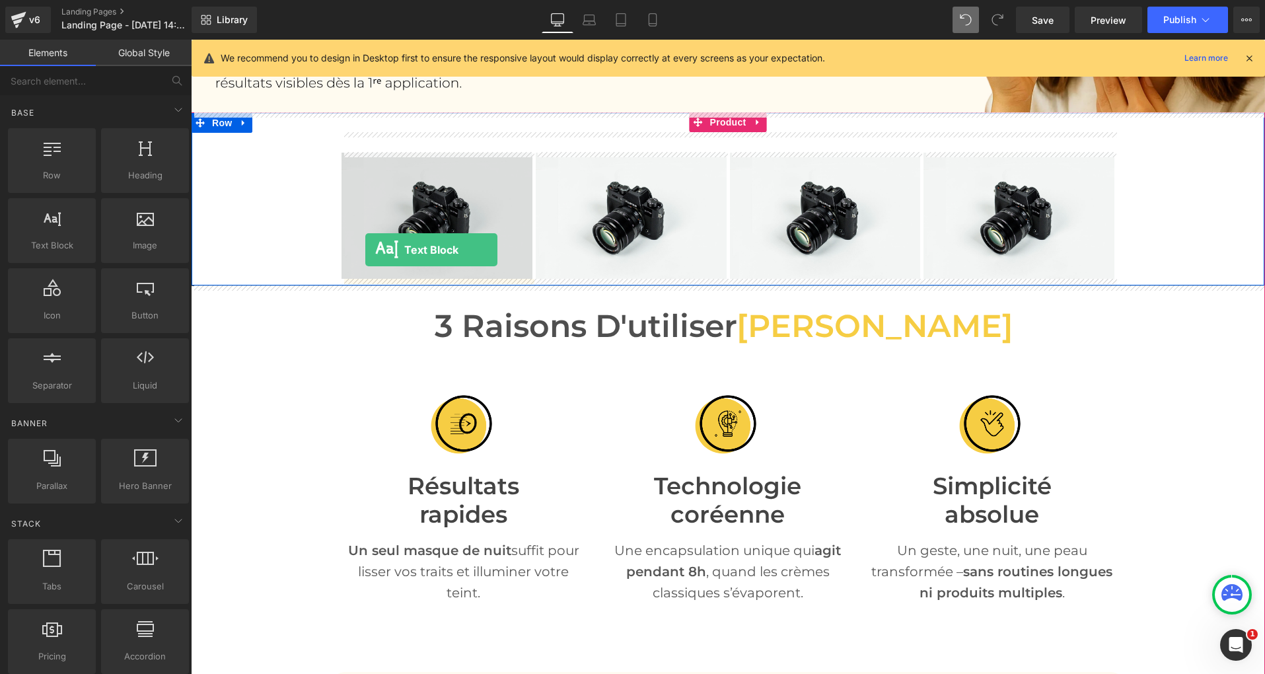
drag, startPoint x: 258, startPoint y: 270, endPoint x: 365, endPoint y: 250, distance: 109.5
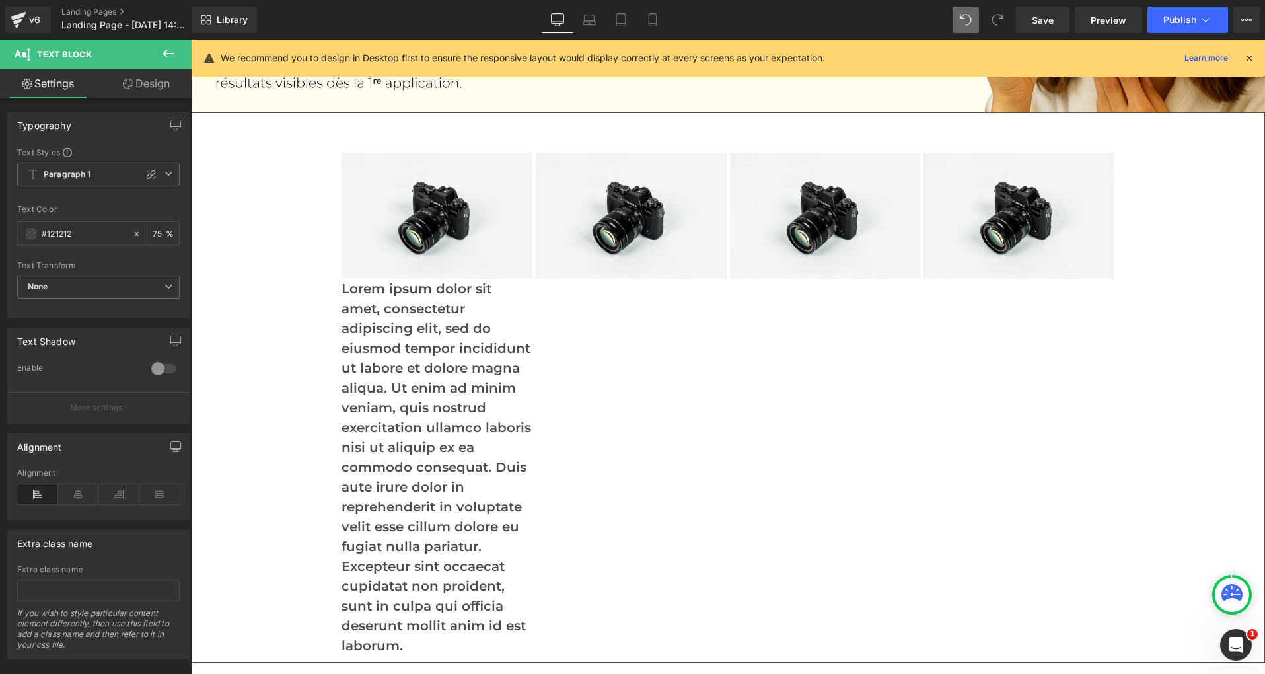
click at [169, 55] on icon at bounding box center [169, 54] width 16 height 16
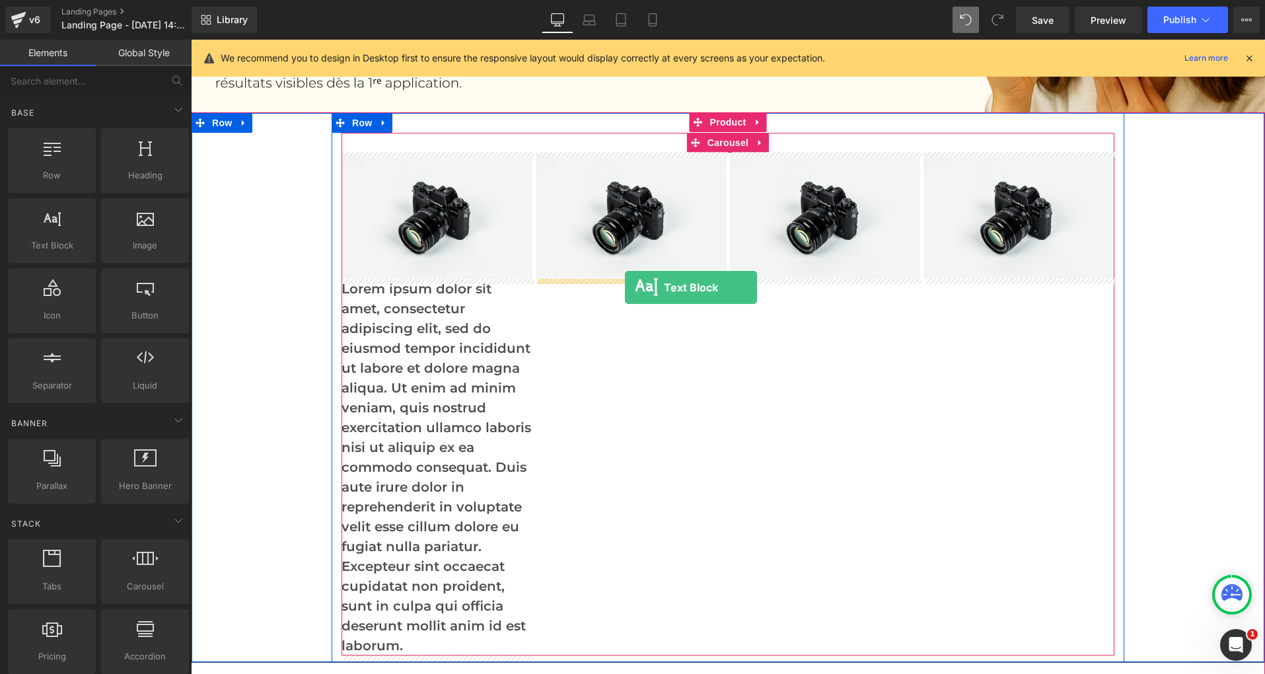
drag, startPoint x: 248, startPoint y: 262, endPoint x: 620, endPoint y: 287, distance: 372.8
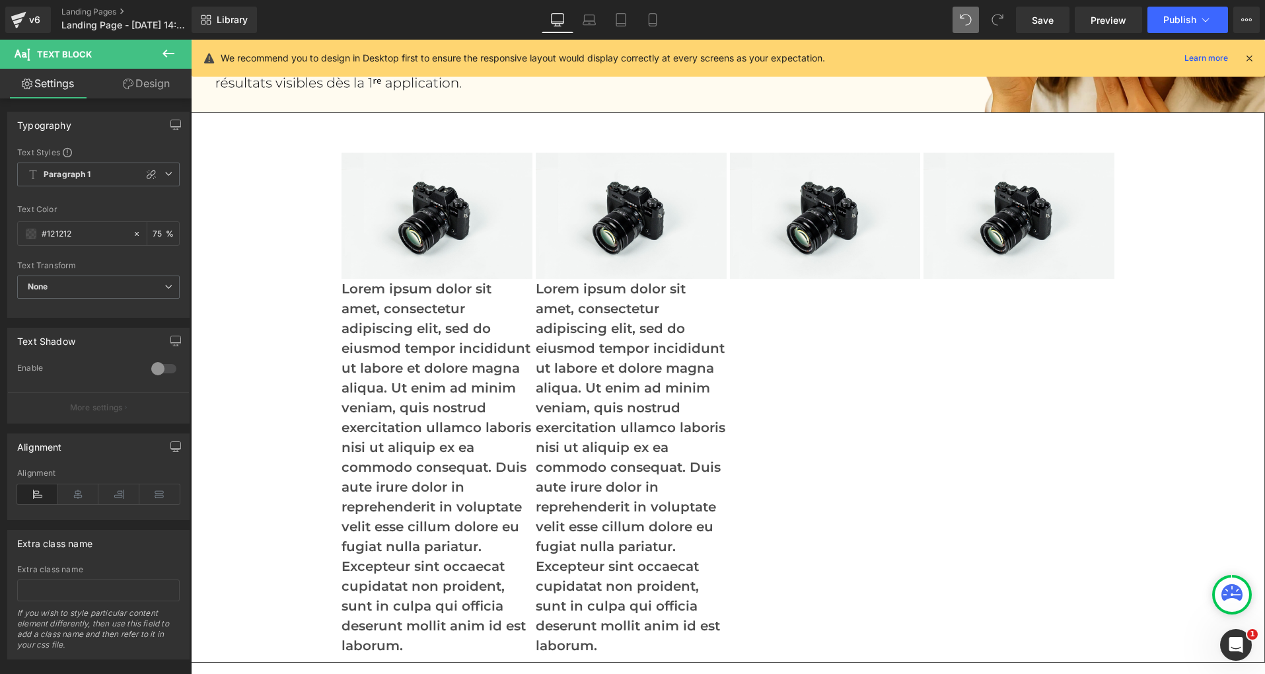
click at [164, 51] on icon at bounding box center [169, 54] width 16 height 16
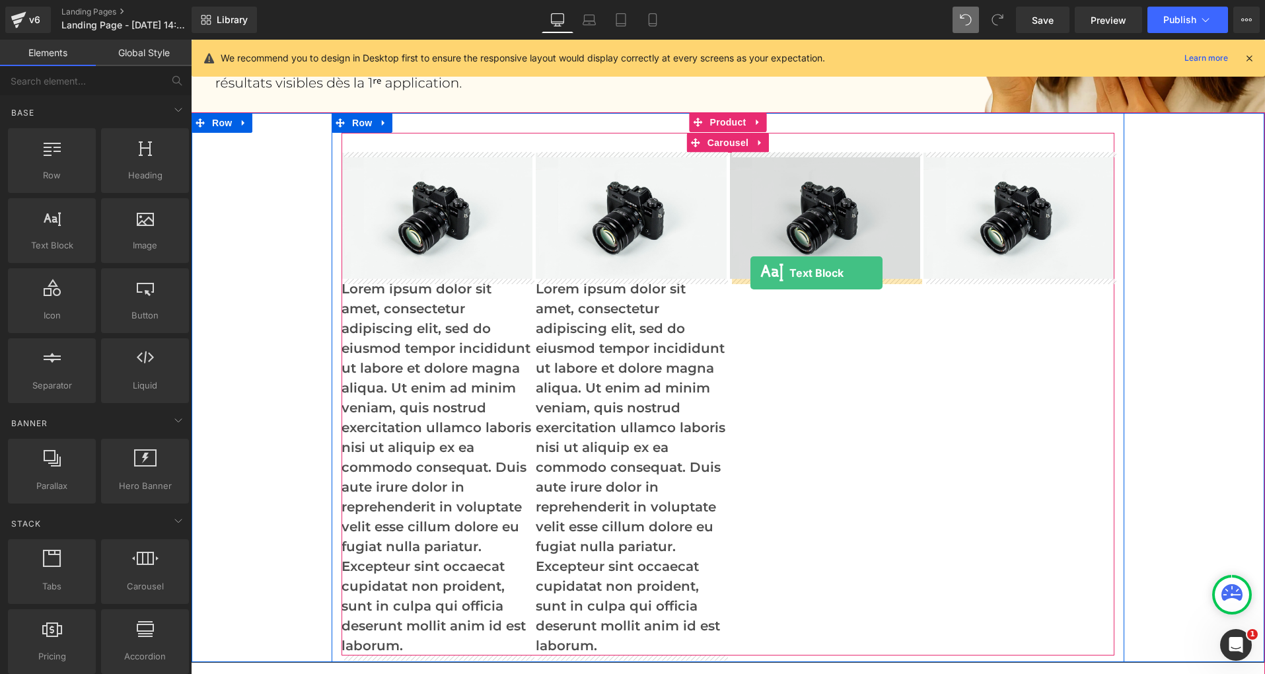
drag, startPoint x: 242, startPoint y: 263, endPoint x: 750, endPoint y: 273, distance: 508.8
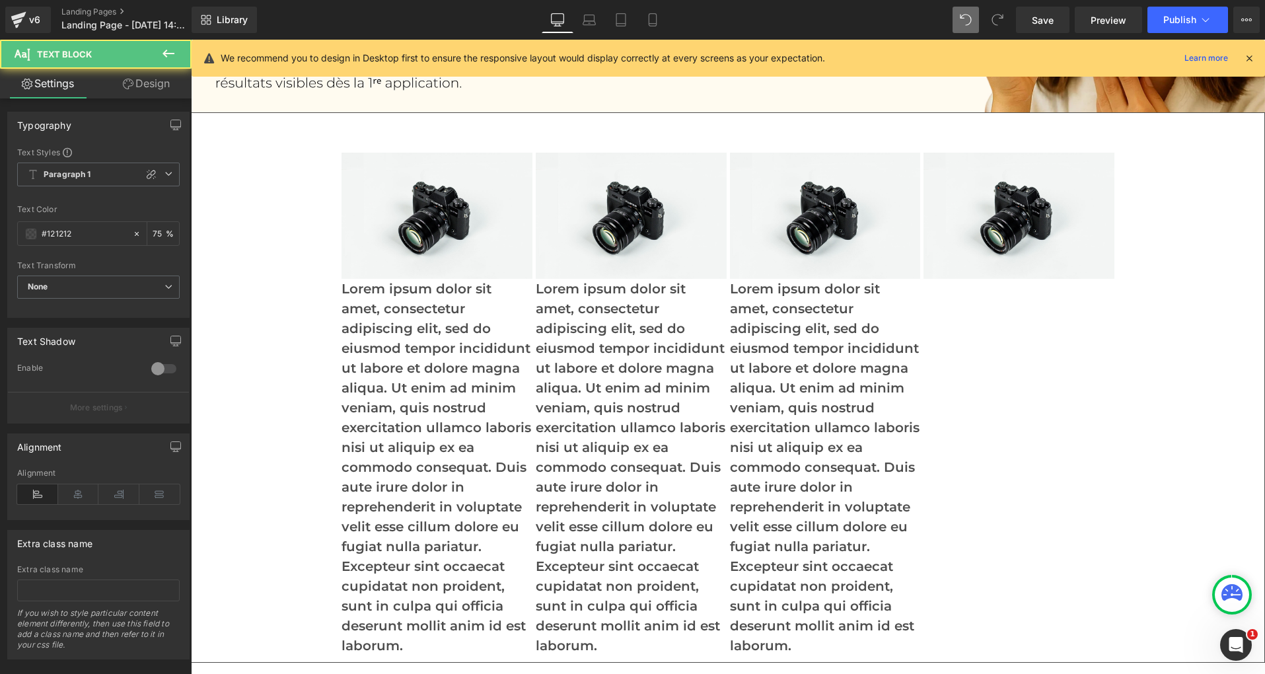
click at [170, 54] on icon at bounding box center [169, 54] width 16 height 16
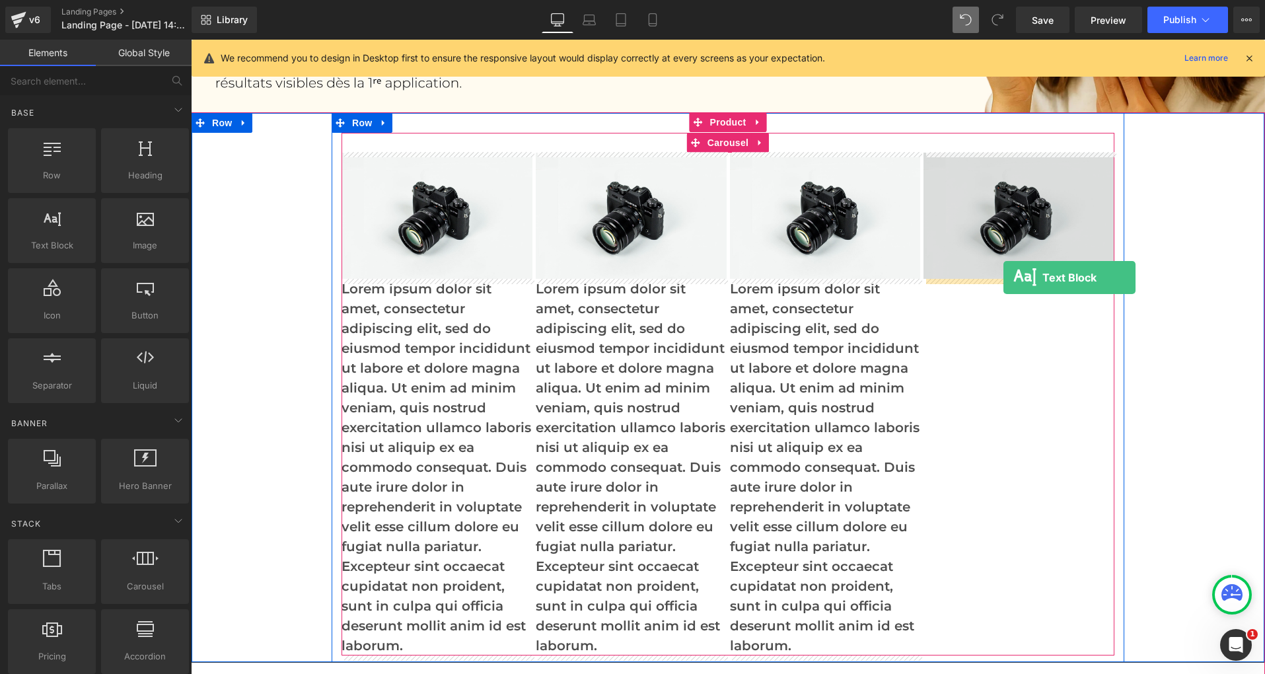
drag, startPoint x: 244, startPoint y: 279, endPoint x: 1003, endPoint y: 277, distance: 758.4
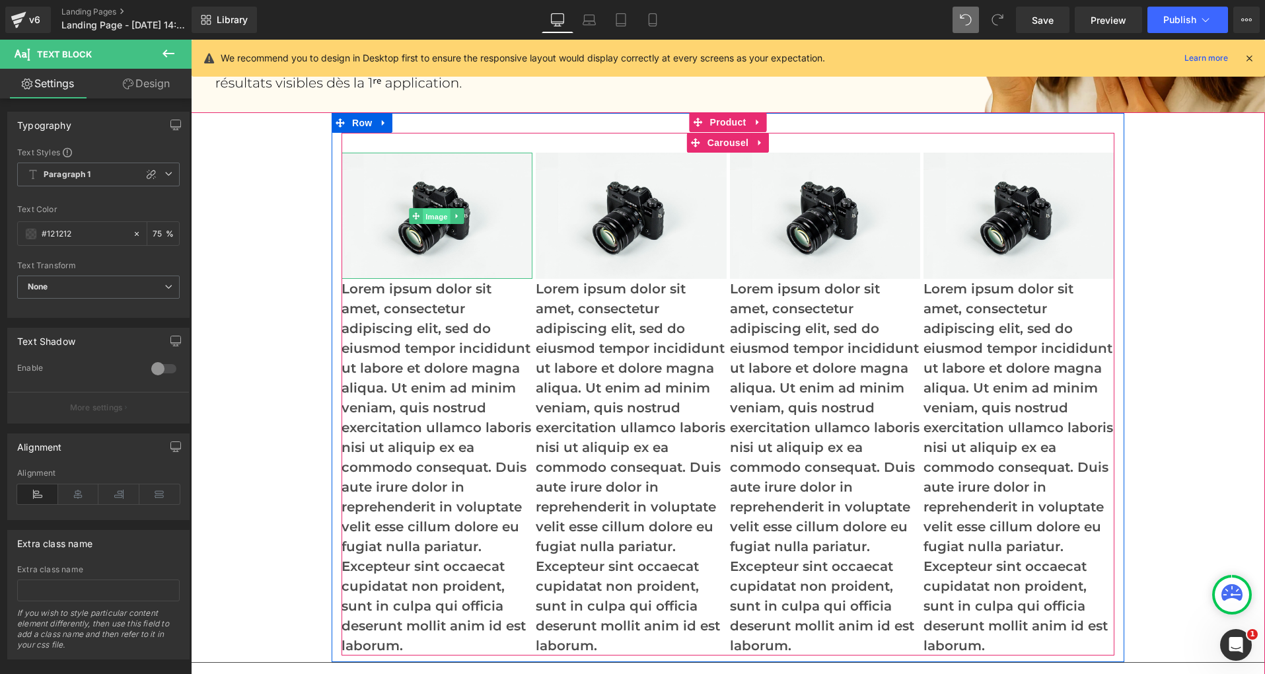
click at [436, 214] on span "Image" at bounding box center [437, 216] width 28 height 16
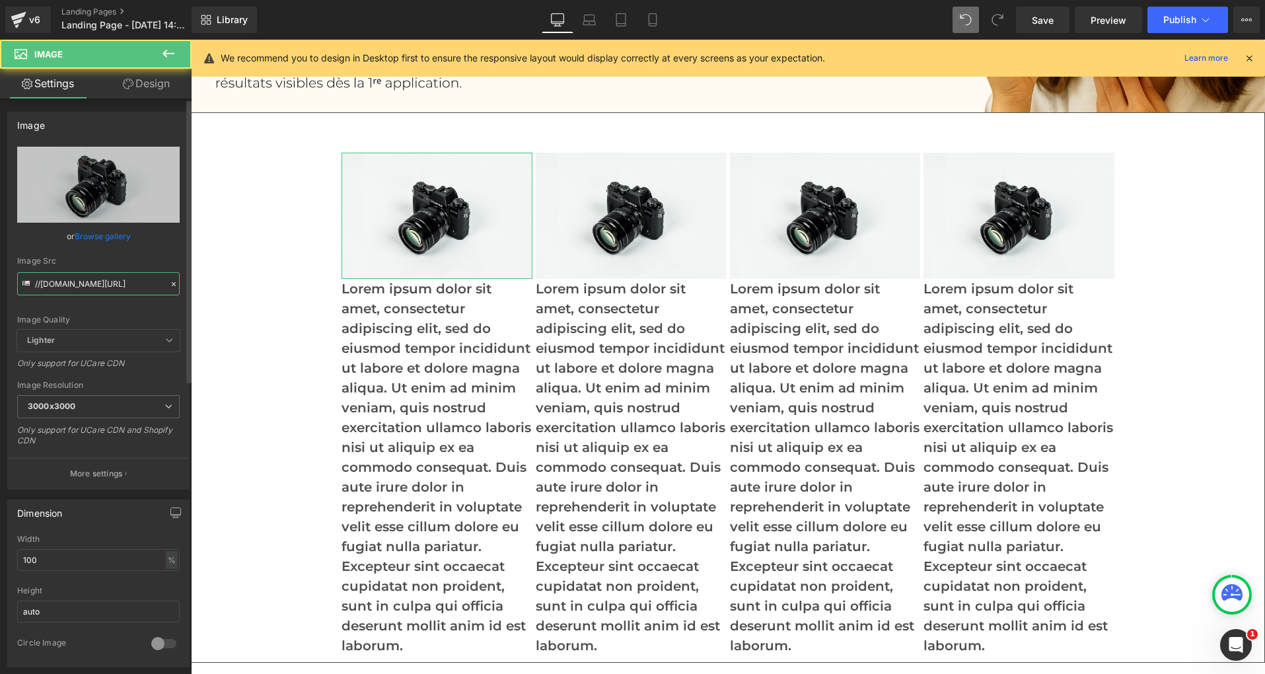
click at [105, 287] on input "//d1um8515vdn9kb.cloudfront.net/images/parallax.jpg" at bounding box center [98, 283] width 163 height 23
paste input "https://cdn.shopify.com/s/files/1/0750/4943/5373/files/3_8ba0c14e-a736-4ea5-a04…"
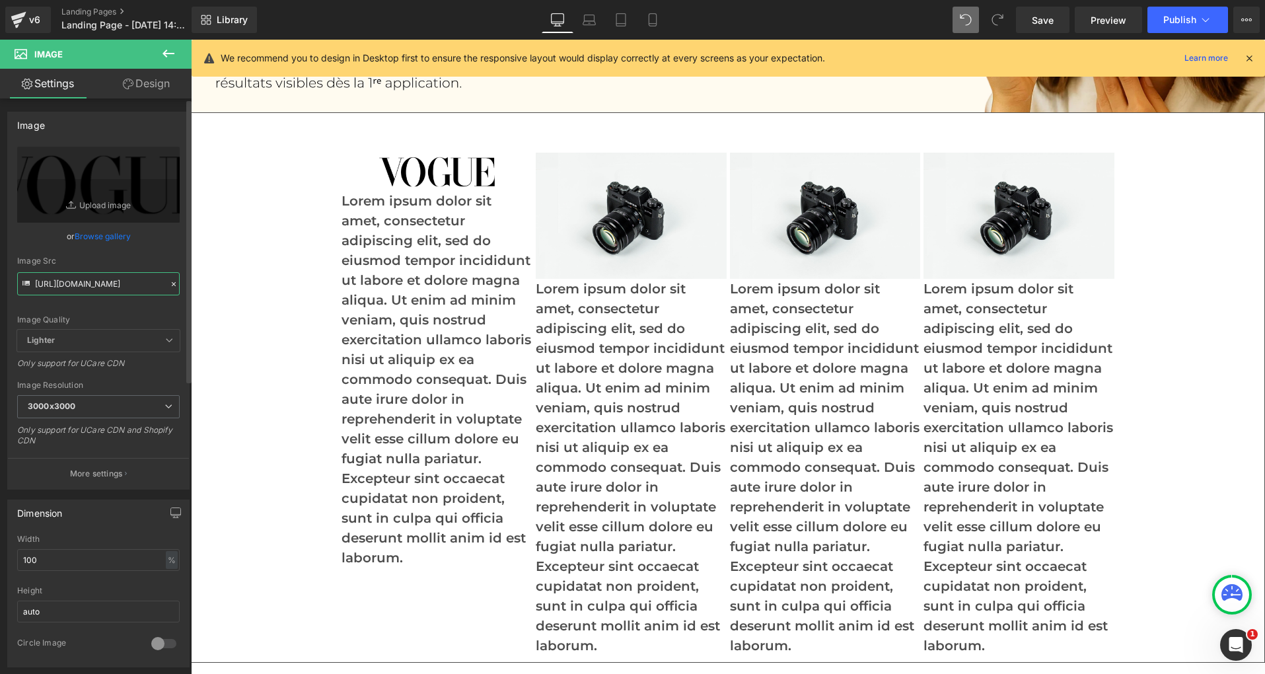
type input "https://cdn.shopify.com/s/files/1/0750/4943/5373/files/3_8ba0c14e-a736-4ea5-a04…"
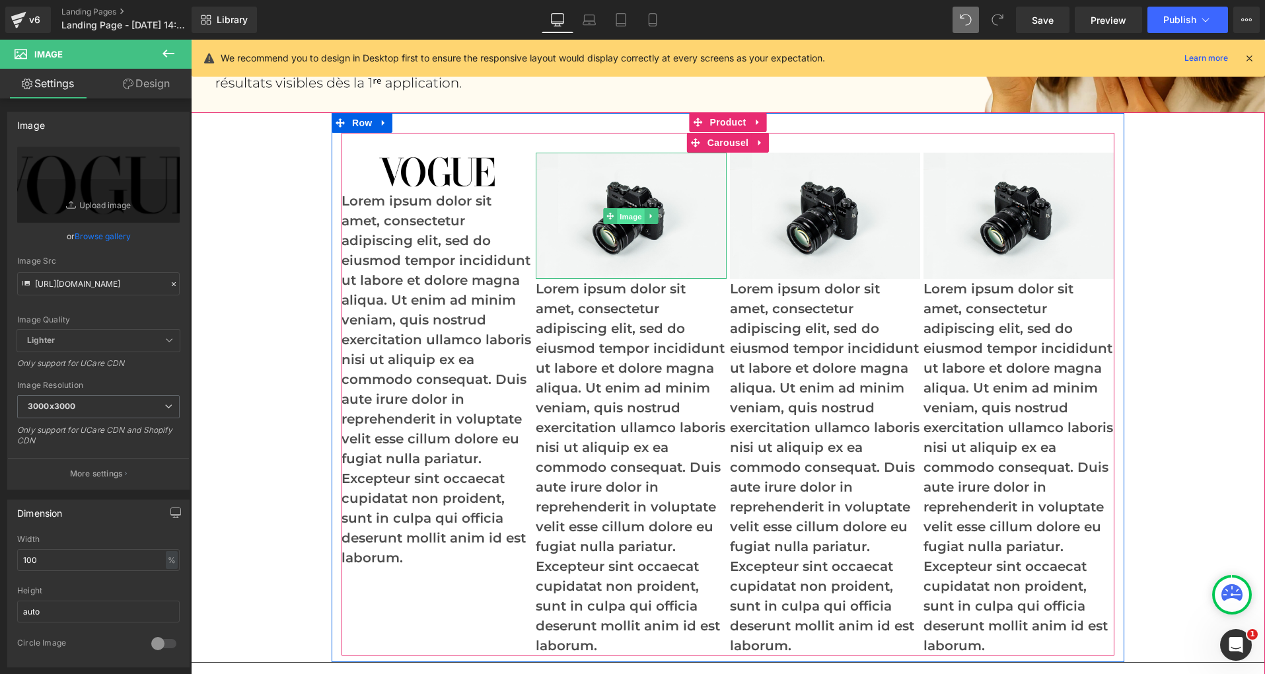
click at [620, 216] on span "Image" at bounding box center [631, 216] width 28 height 16
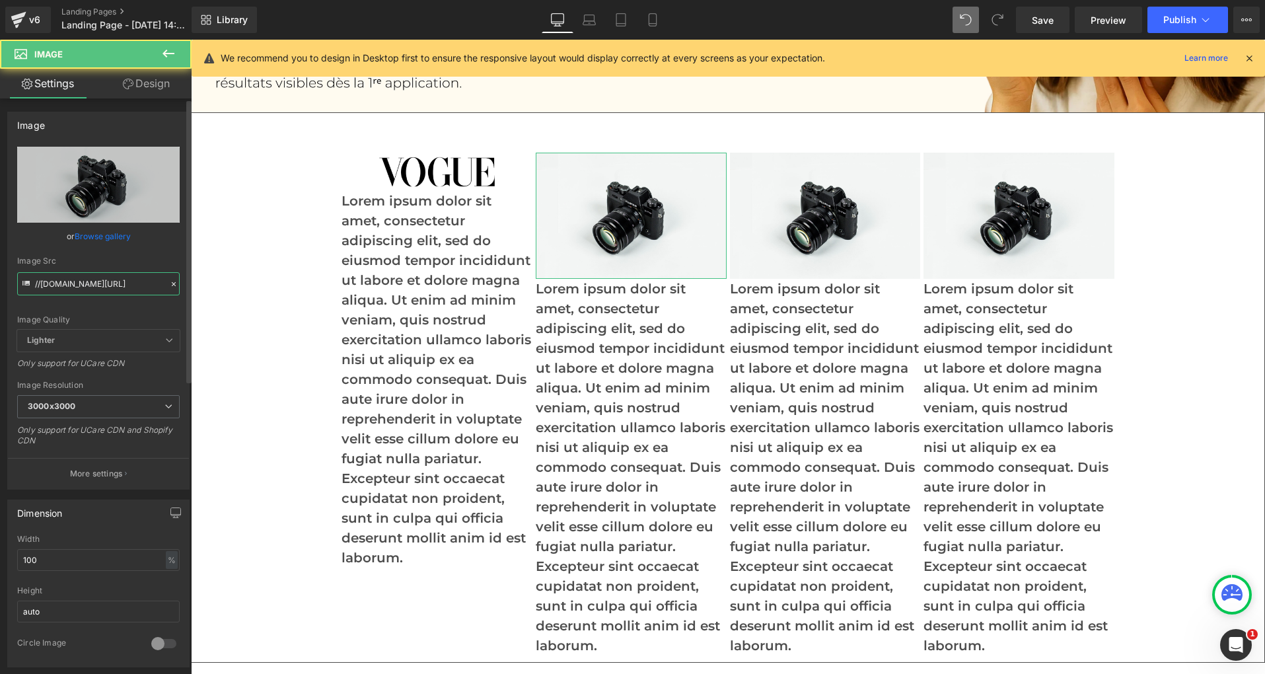
click at [99, 283] on input "//d1um8515vdn9kb.cloudfront.net/images/parallax.jpg" at bounding box center [98, 283] width 163 height 23
paste input "https://cdn.shopify.com/s/files/1/0750/4943/5373/files/4_a7c23f10-4a8b-4495-a3a…"
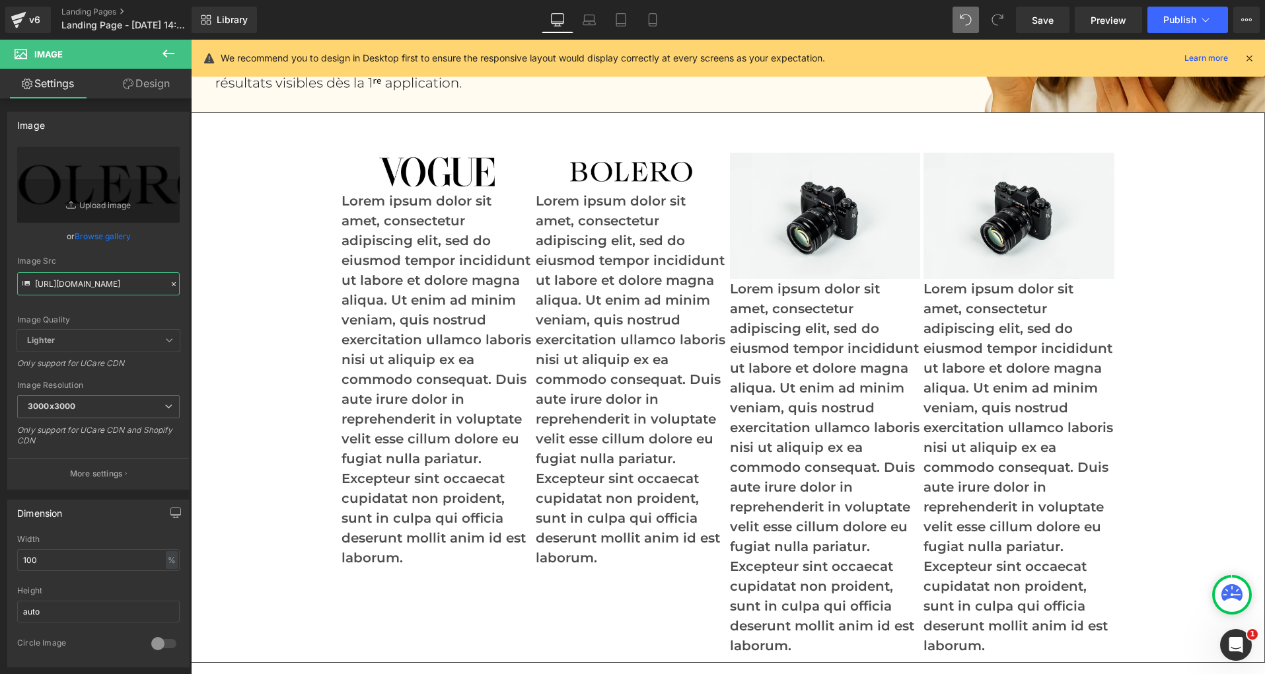
type input "https://cdn.shopify.com/s/files/1/0750/4943/5373/files/4_a7c23f10-4a8b-4495-a3a…"
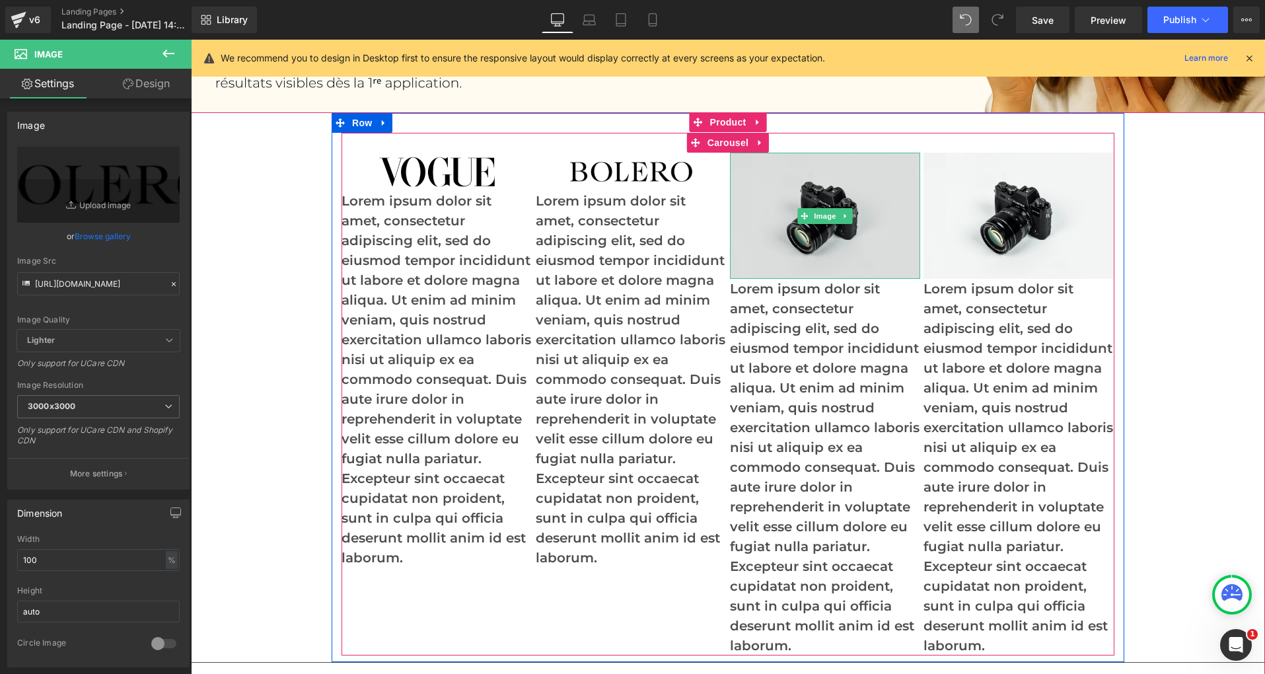
click at [842, 205] on img at bounding box center [825, 216] width 191 height 126
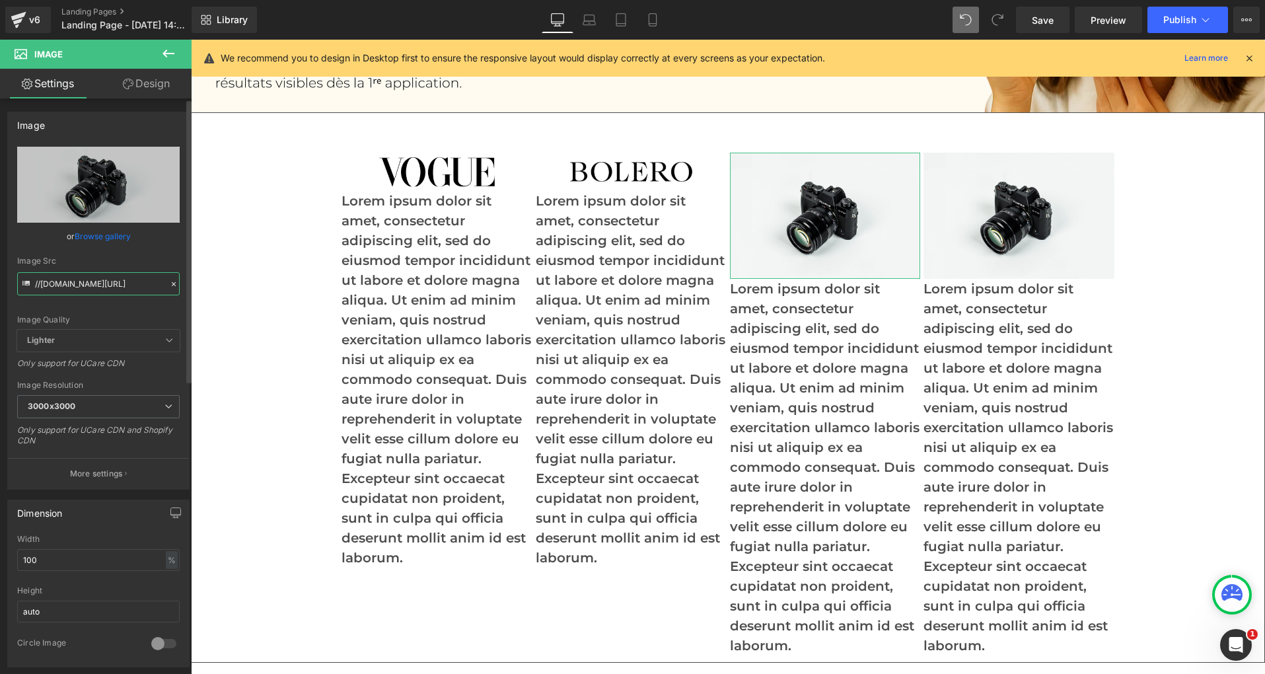
click at [79, 283] on input "//d1um8515vdn9kb.cloudfront.net/images/parallax.jpg" at bounding box center [98, 283] width 163 height 23
click at [79, 282] on input "//d1um8515vdn9kb.cloudfront.net/images/parallax.jpg" at bounding box center [98, 283] width 163 height 23
click at [79, 281] on input "//d1um8515vdn9kb.cloudfront.net/images/parallax.jpg" at bounding box center [98, 283] width 163 height 23
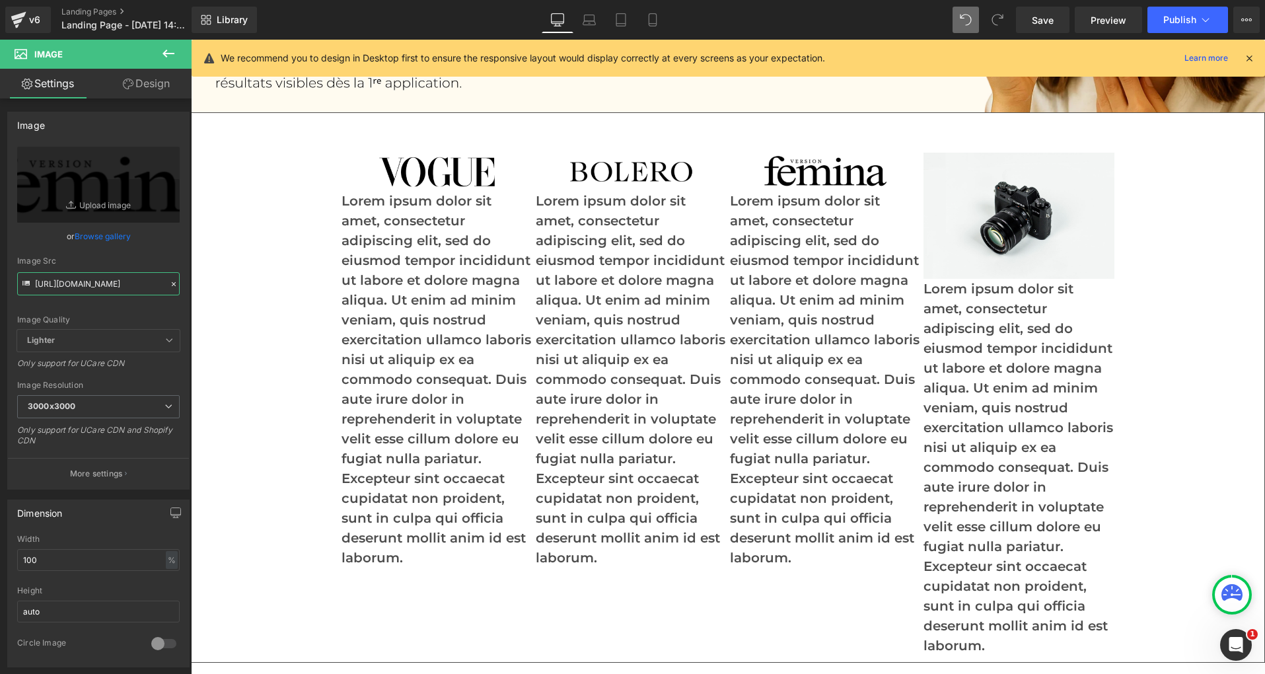
type input "https://cdn.shopify.com/s/files/1/0750/4943/5373/files/2_fdbd10ef-d011-4667-9d8…"
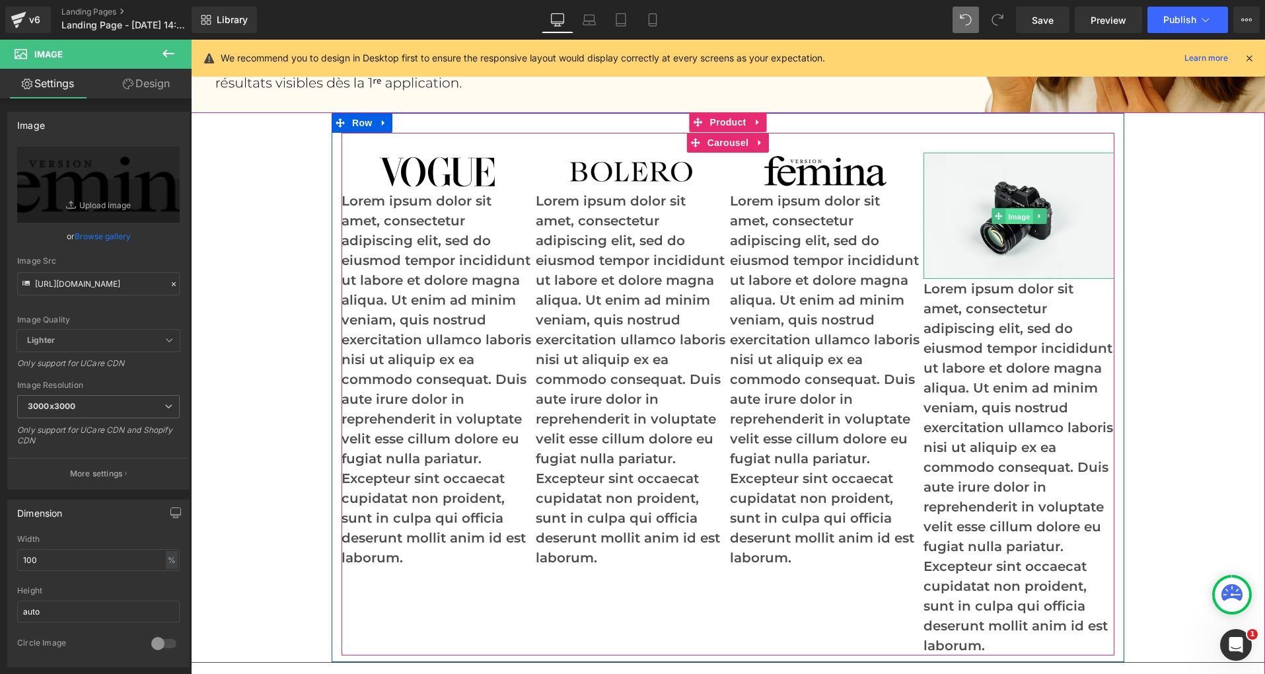
click at [1023, 217] on span "Image" at bounding box center [1019, 216] width 28 height 16
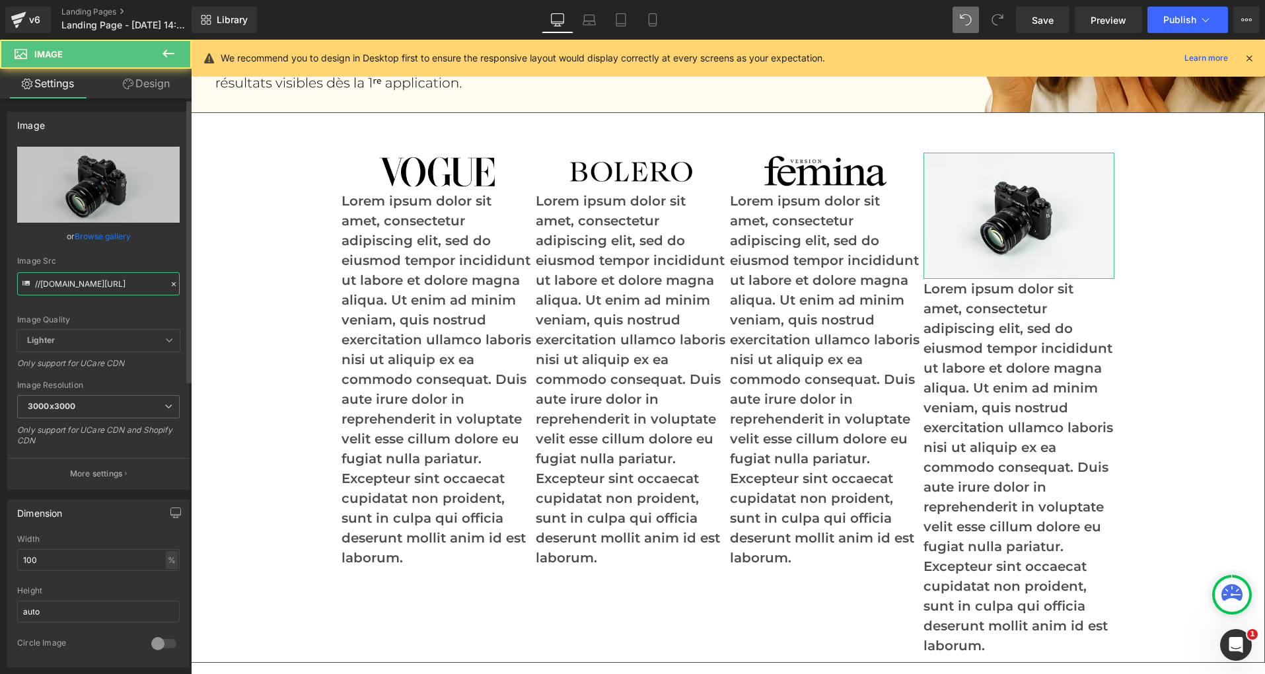
click at [77, 279] on input "//d1um8515vdn9kb.cloudfront.net/images/parallax.jpg" at bounding box center [98, 283] width 163 height 23
paste input "https://cdn.shopify.com/s/files/1/0750/4943/5373/files/1_b2fca6d7-f09b-4d12-9a2…"
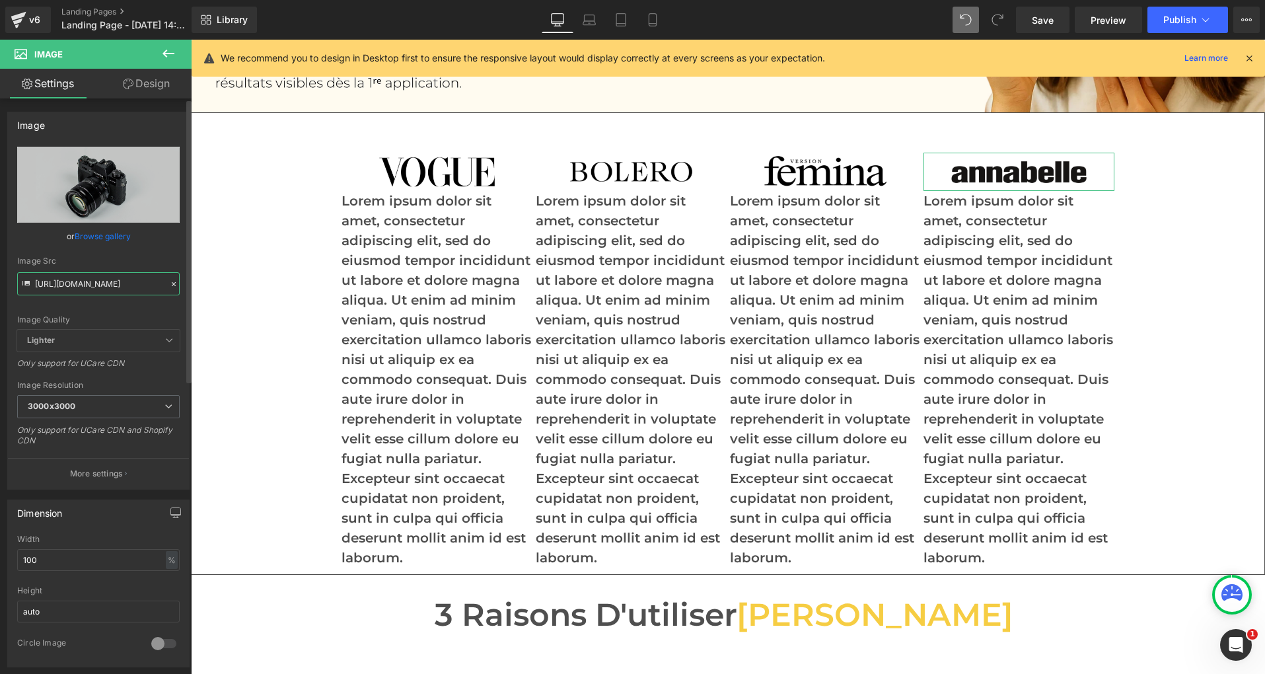
type input "https://cdn.shopify.com/s/files/1/0750/4943/5373/files/1_b2fca6d7-f09b-4d12-9a2…"
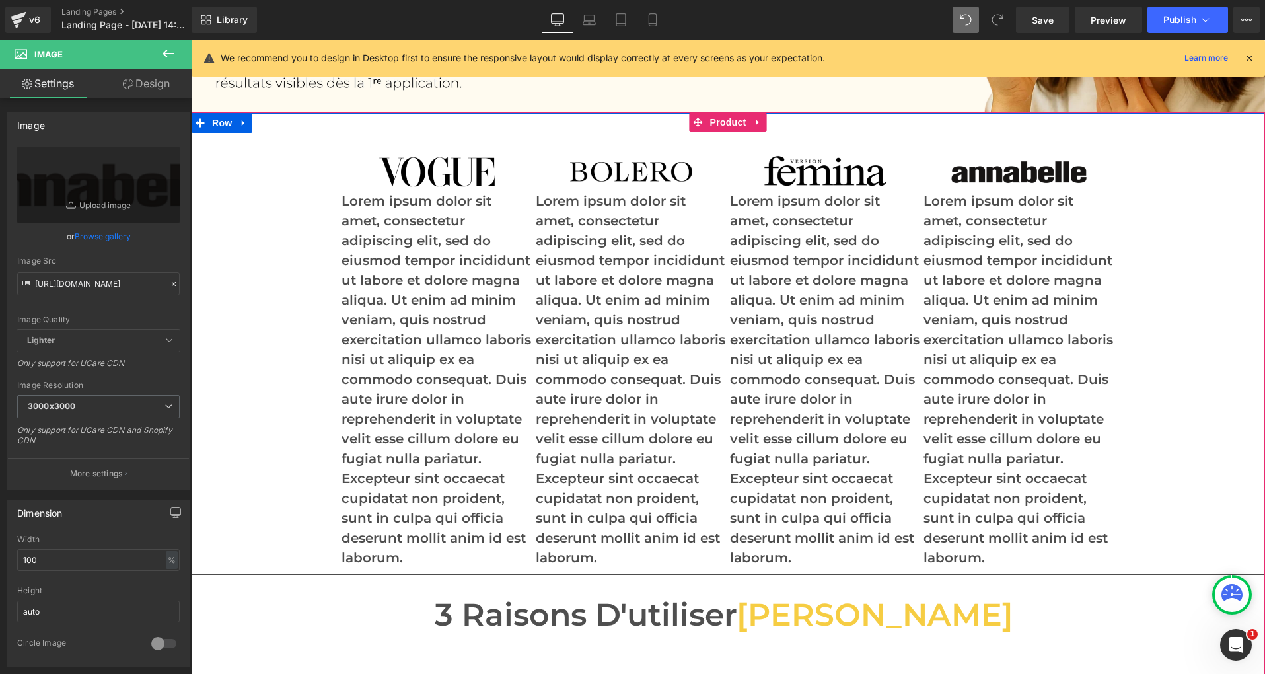
click at [256, 270] on div "Image Lorem ipsum dolor sit amet, consectetur adipiscing elit, sed do eiusmod t…" at bounding box center [728, 343] width 1073 height 461
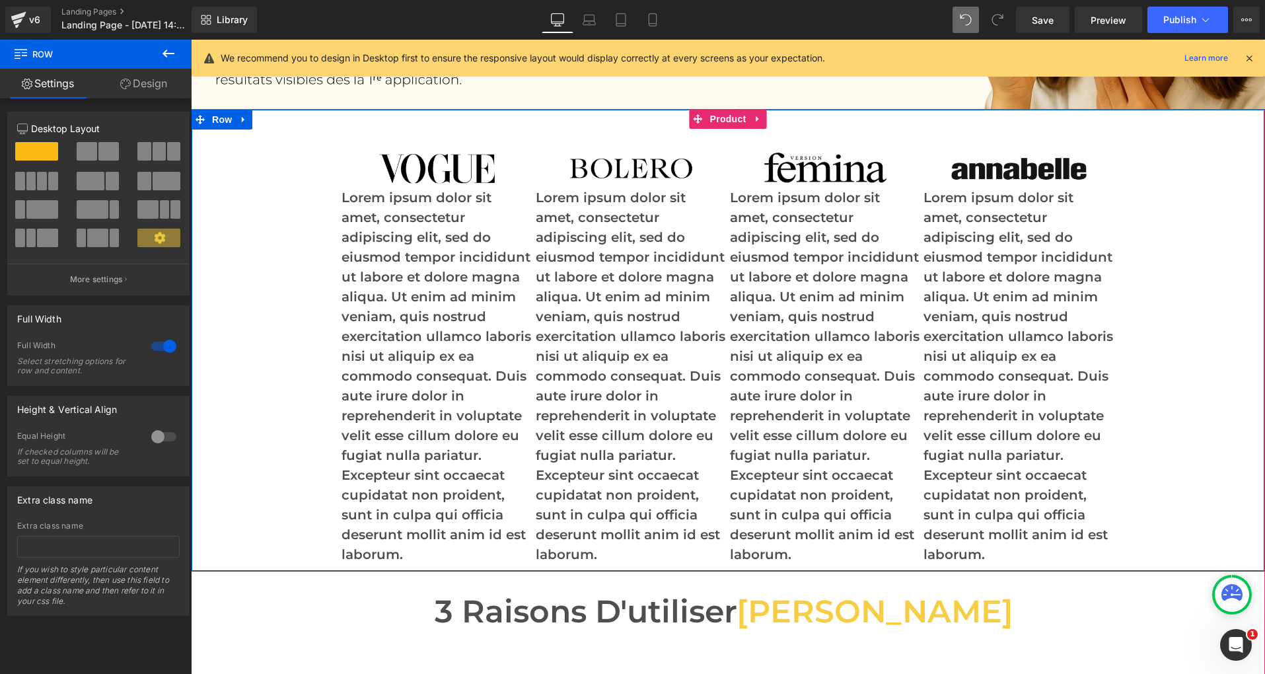
scroll to position [320, 0]
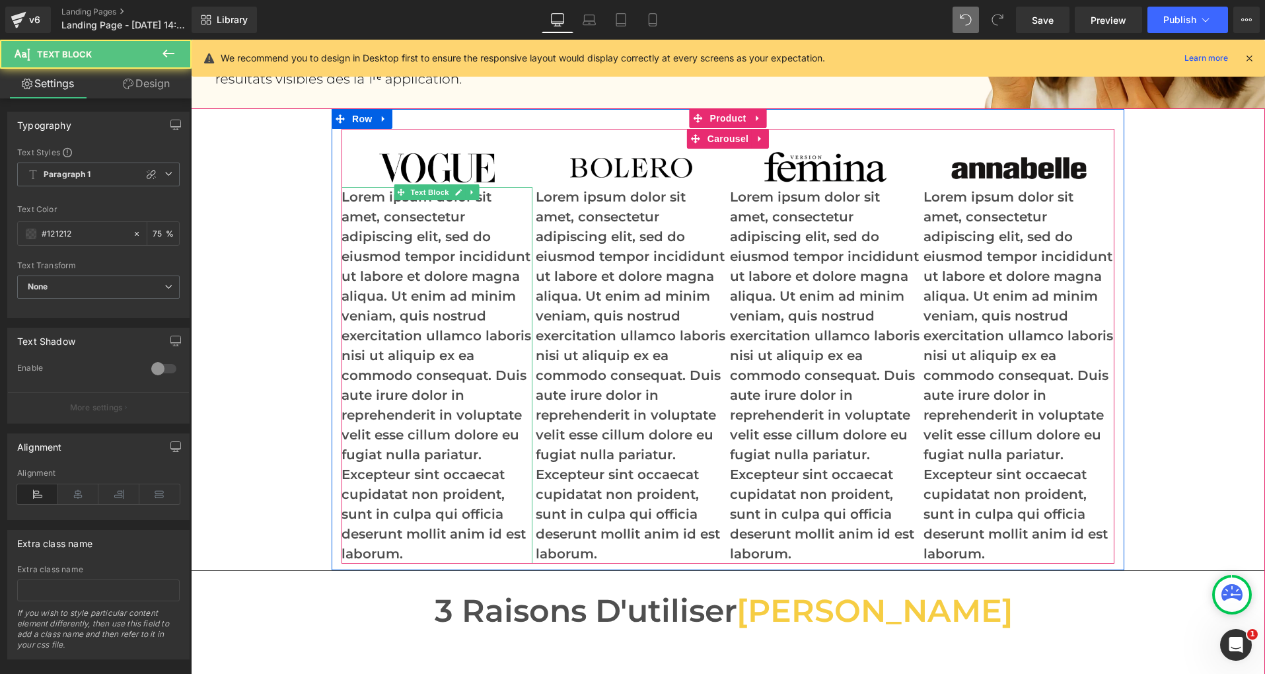
click at [398, 247] on p "Lorem ipsum dolor sit amet, consectetur adipiscing elit, sed do eiusmod tempor …" at bounding box center [437, 375] width 191 height 377
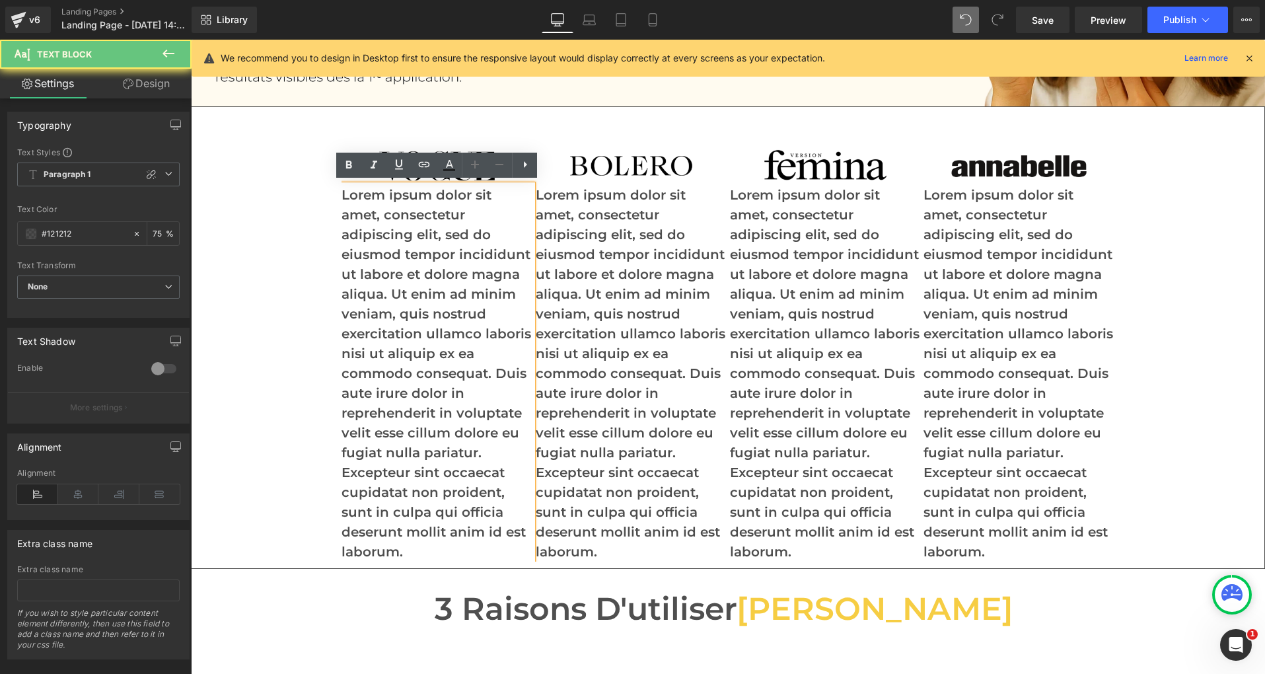
click at [398, 247] on p "Lorem ipsum dolor sit amet, consectetur adipiscing elit, sed do eiusmod tempor …" at bounding box center [437, 373] width 191 height 377
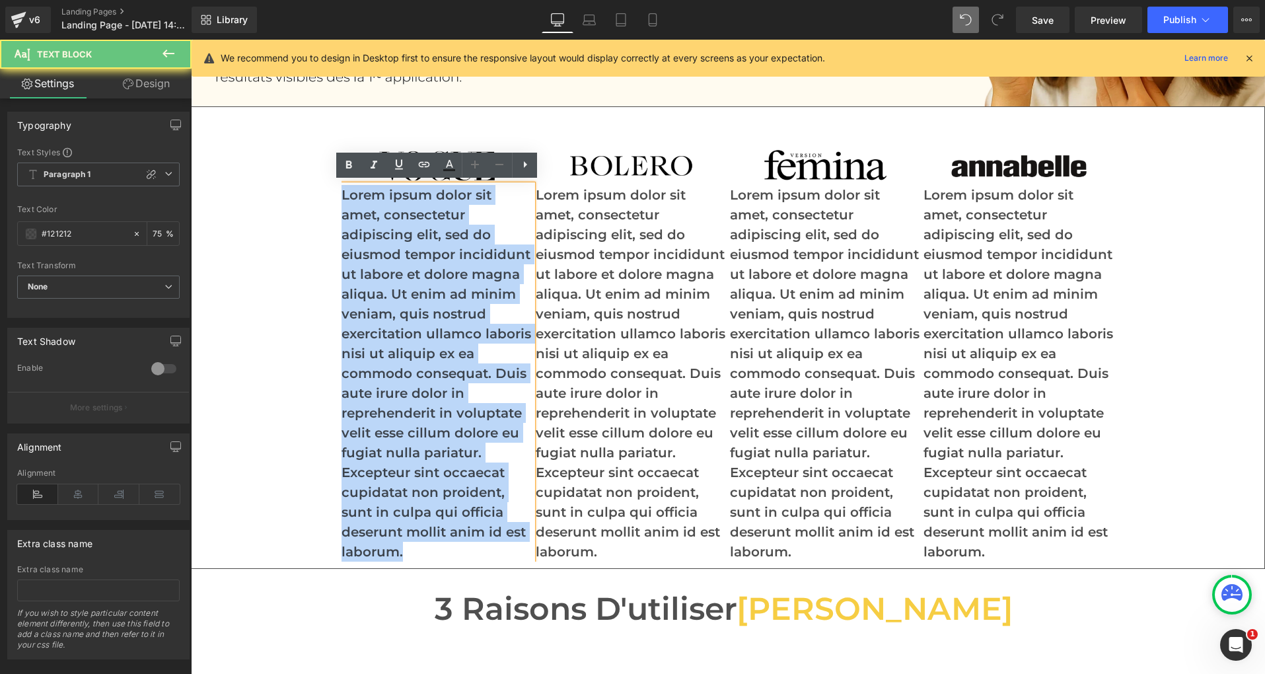
click at [397, 247] on p "Lorem ipsum dolor sit amet, consectetur adipiscing elit, sed do eiusmod tempor …" at bounding box center [437, 373] width 191 height 377
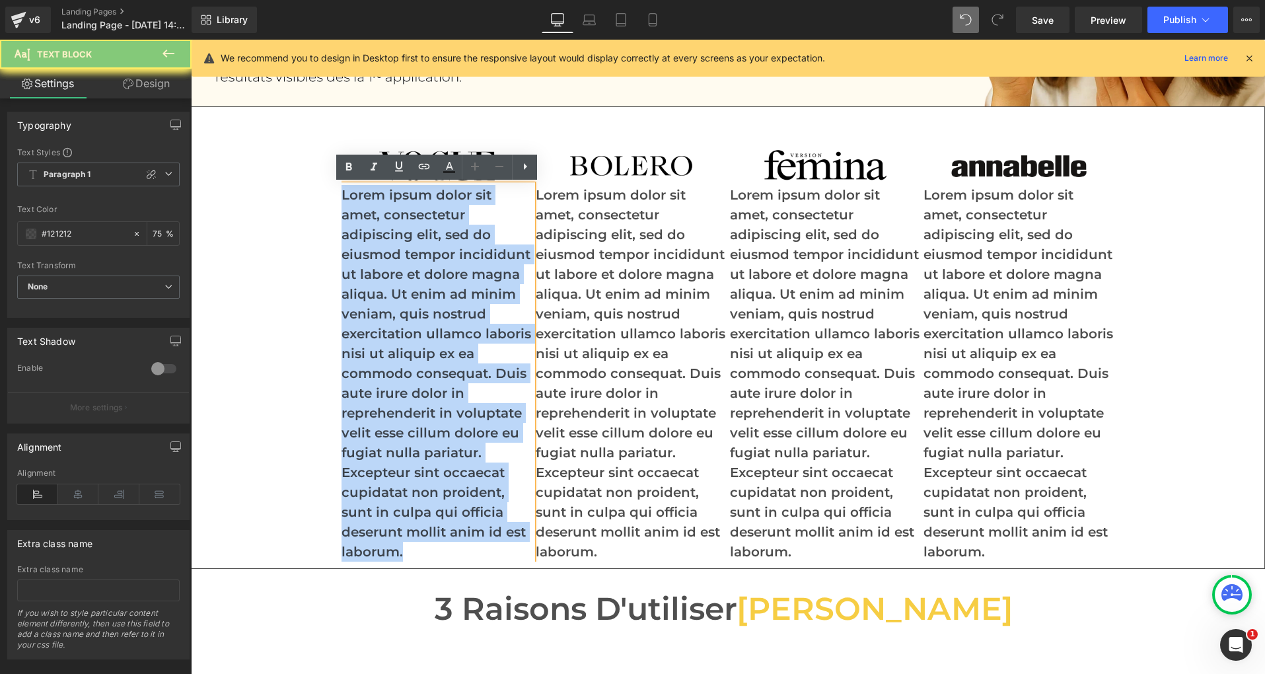
click at [397, 247] on p "Lorem ipsum dolor sit amet, consectetur adipiscing elit, sed do eiusmod tempor …" at bounding box center [437, 373] width 191 height 377
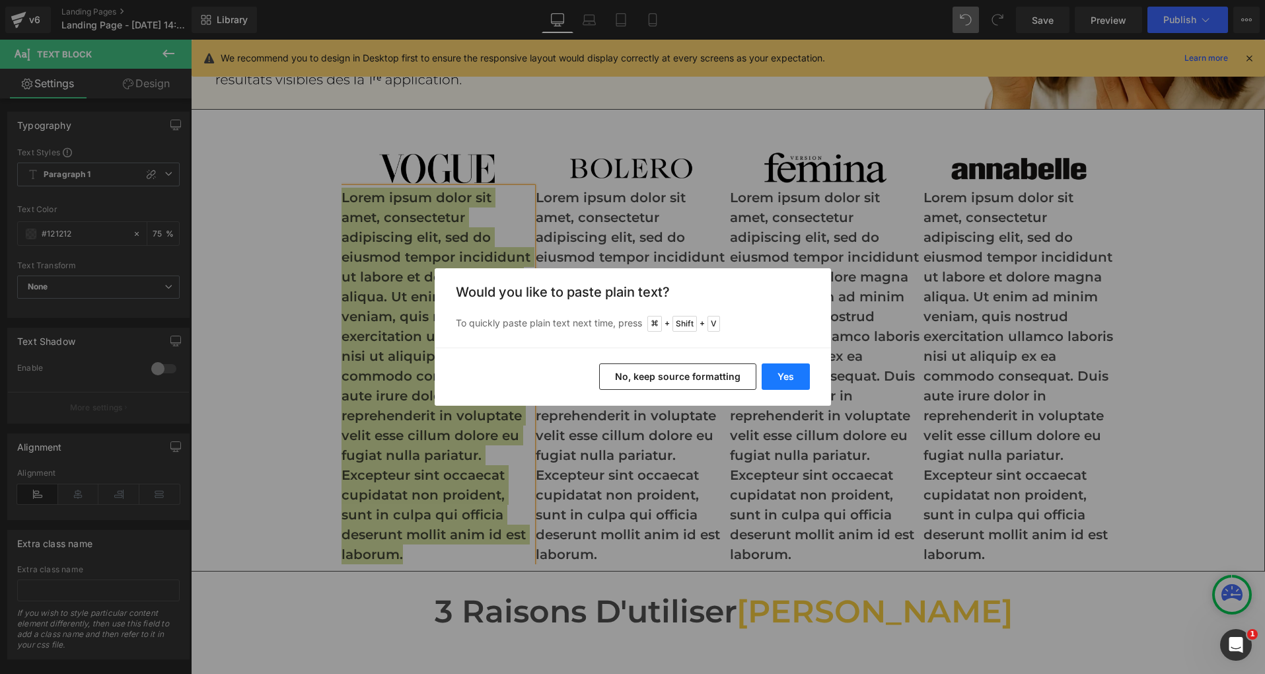
click at [785, 382] on button "Yes" at bounding box center [786, 376] width 48 height 26
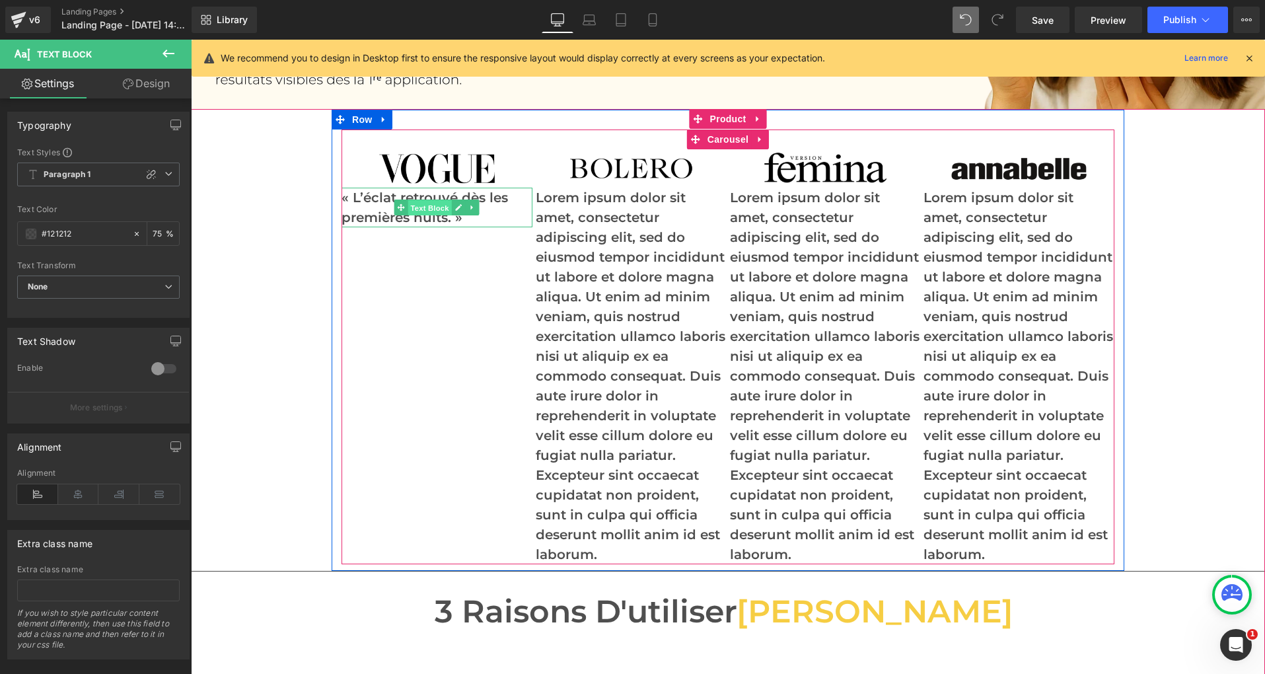
click at [426, 205] on span "Text Block" at bounding box center [430, 208] width 44 height 16
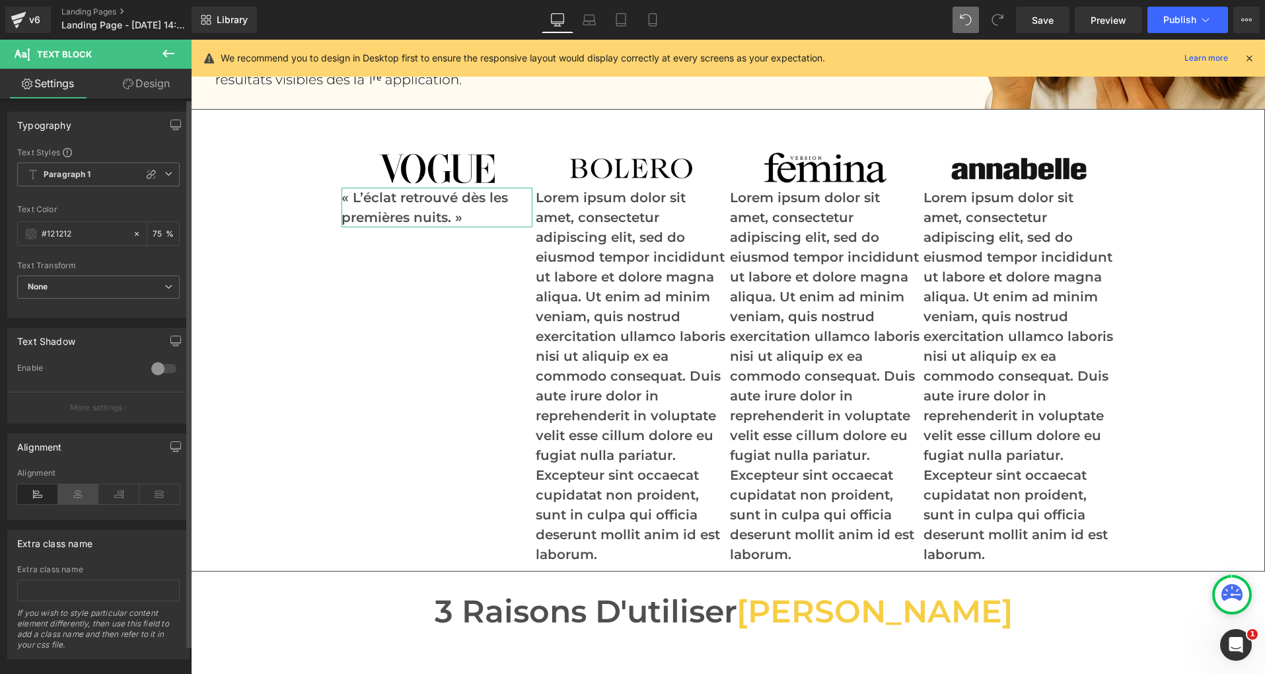
click at [76, 492] on icon at bounding box center [78, 494] width 41 height 20
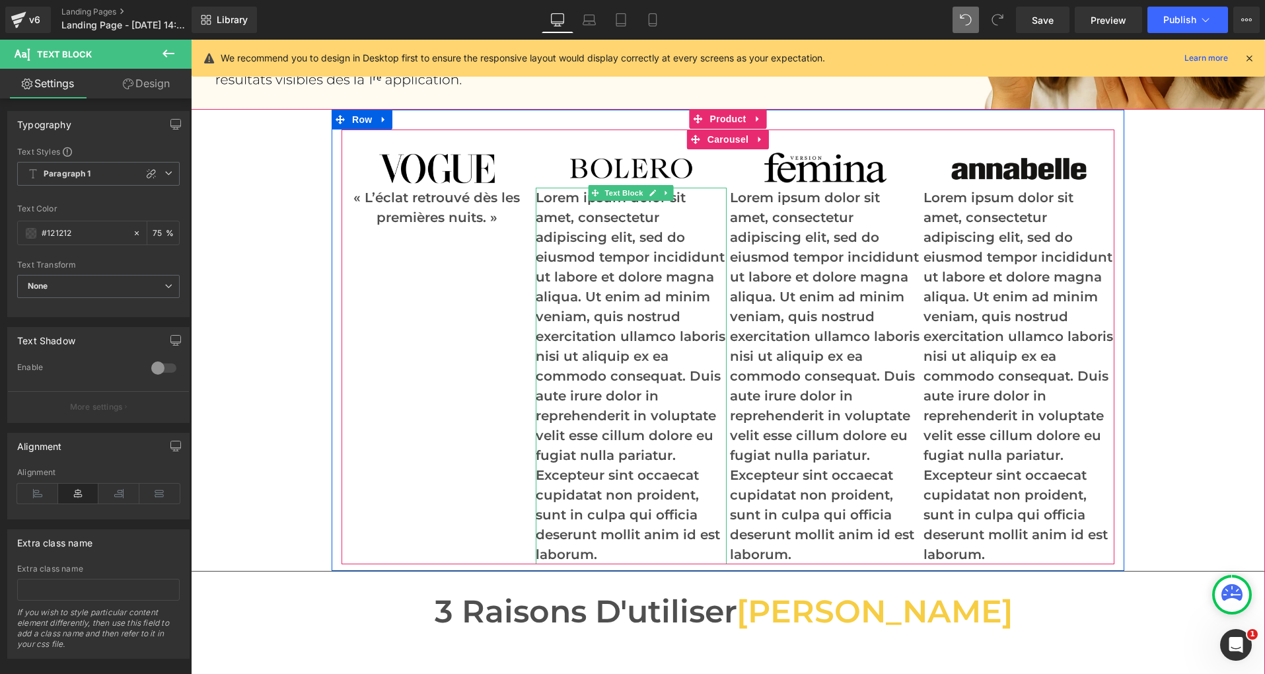
click at [589, 215] on p "Lorem ipsum dolor sit amet, consectetur adipiscing elit, sed do eiusmod tempor …" at bounding box center [631, 376] width 191 height 377
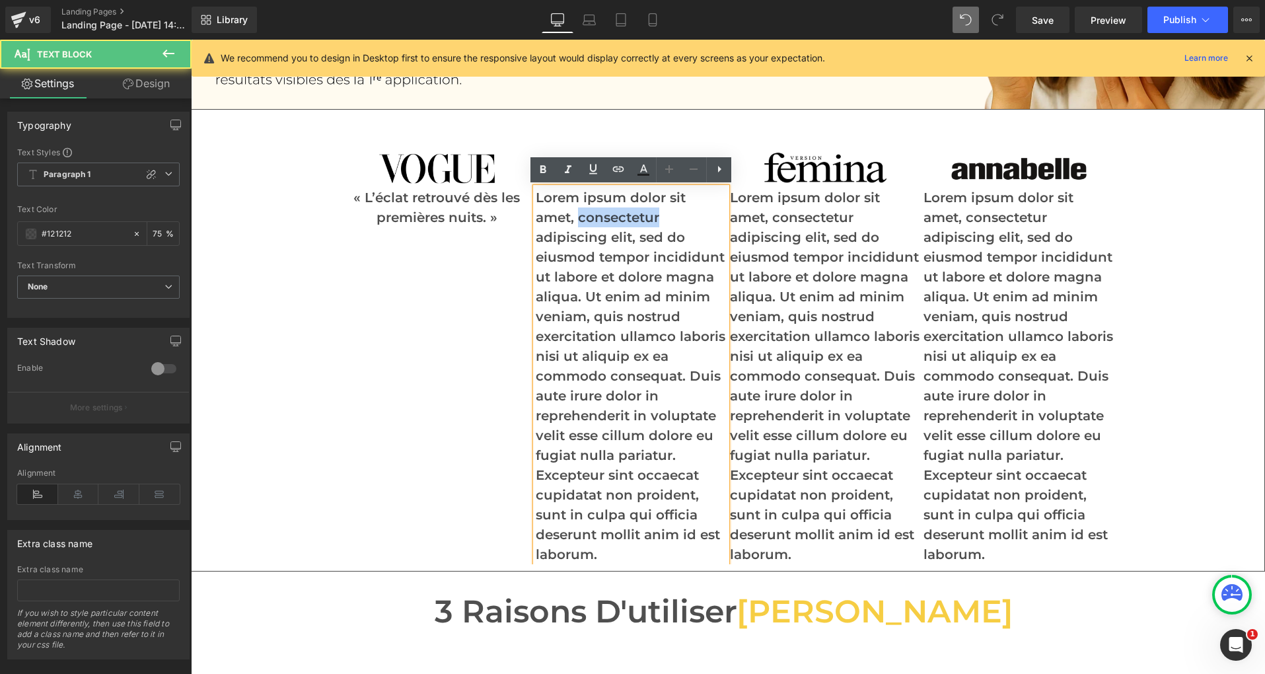
click at [589, 215] on p "Lorem ipsum dolor sit amet, consectetur adipiscing elit, sed do eiusmod tempor …" at bounding box center [631, 376] width 191 height 377
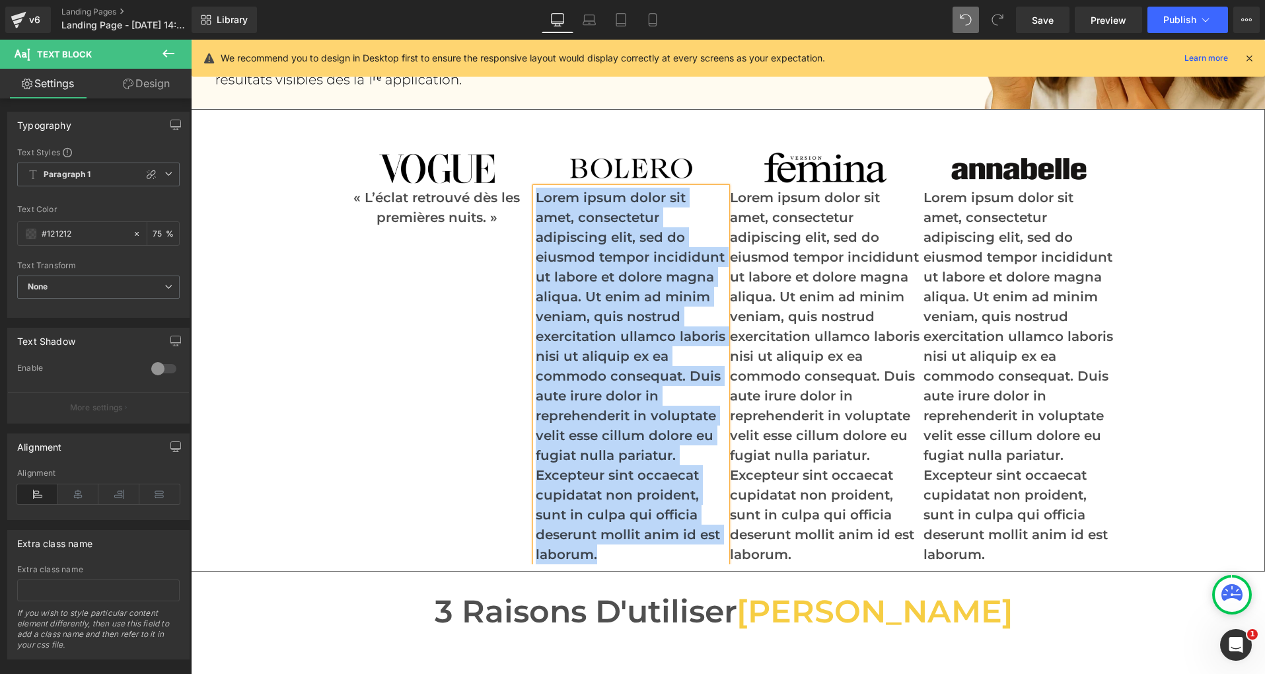
paste div
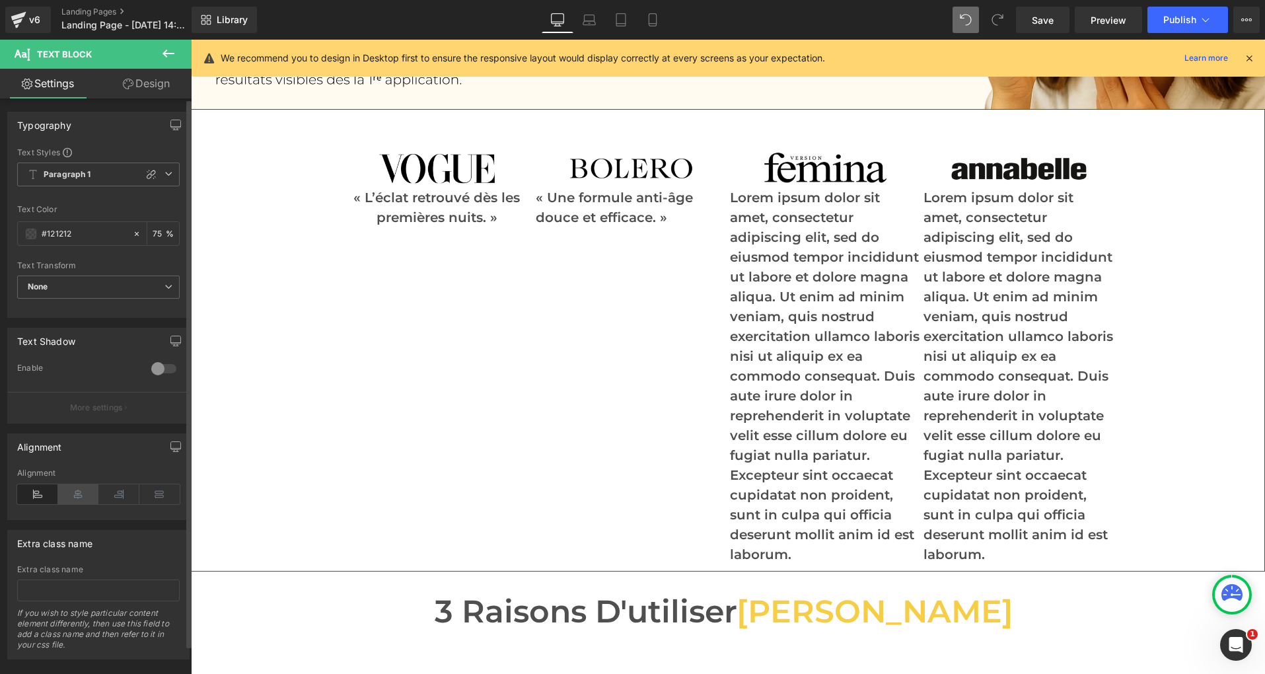
click at [76, 490] on icon at bounding box center [78, 494] width 41 height 20
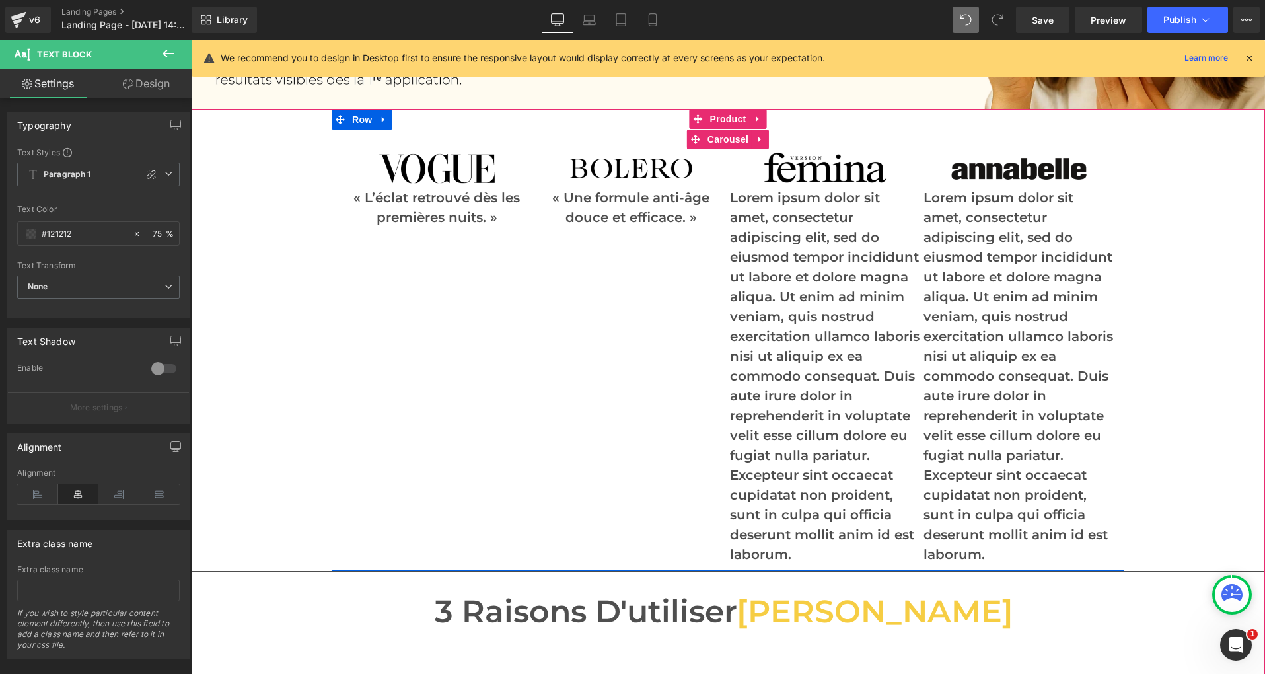
scroll to position [322, 0]
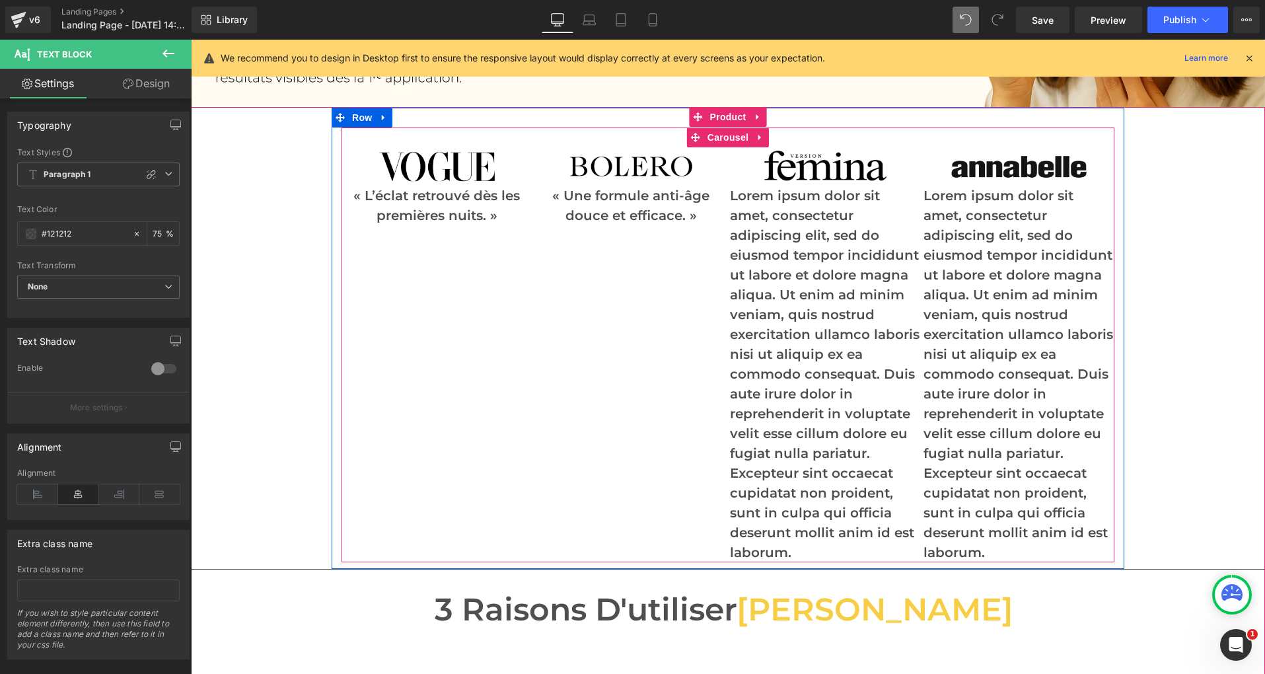
click at [777, 194] on p "Lorem ipsum dolor sit amet, consectetur adipiscing elit, sed do eiusmod tempor …" at bounding box center [825, 374] width 191 height 377
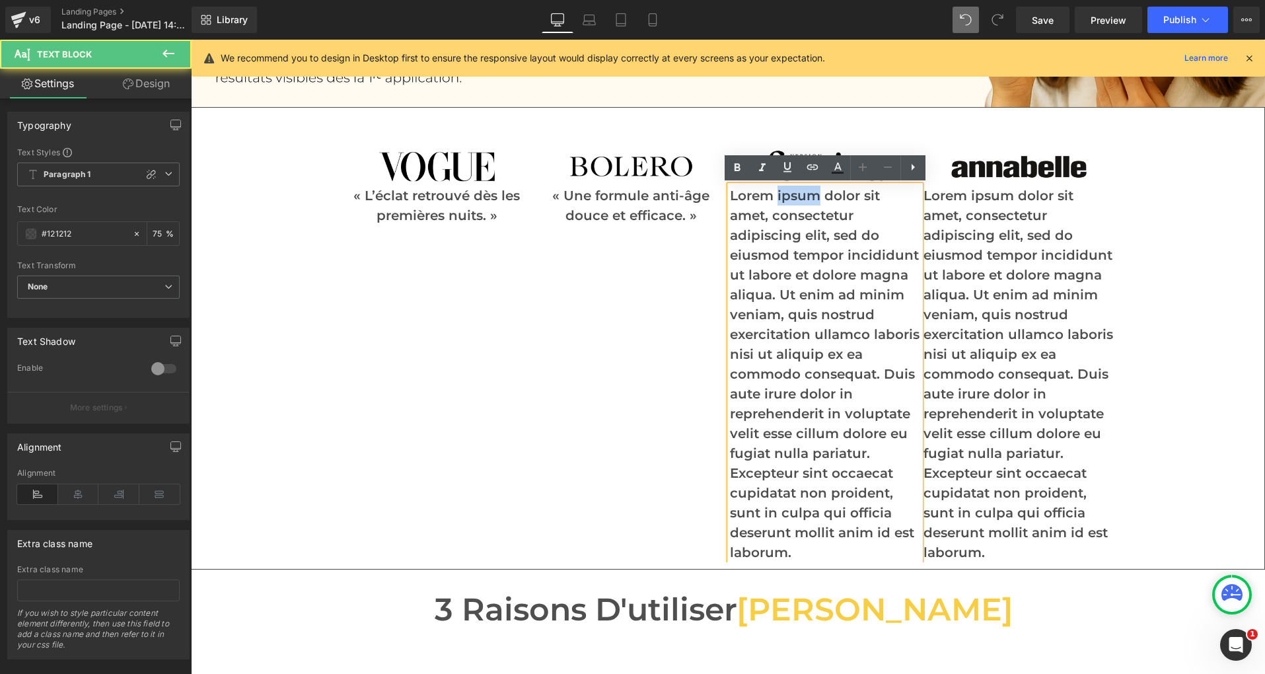
click at [777, 194] on p "Lorem ipsum dolor sit amet, consectetur adipiscing elit, sed do eiusmod tempor …" at bounding box center [825, 374] width 191 height 377
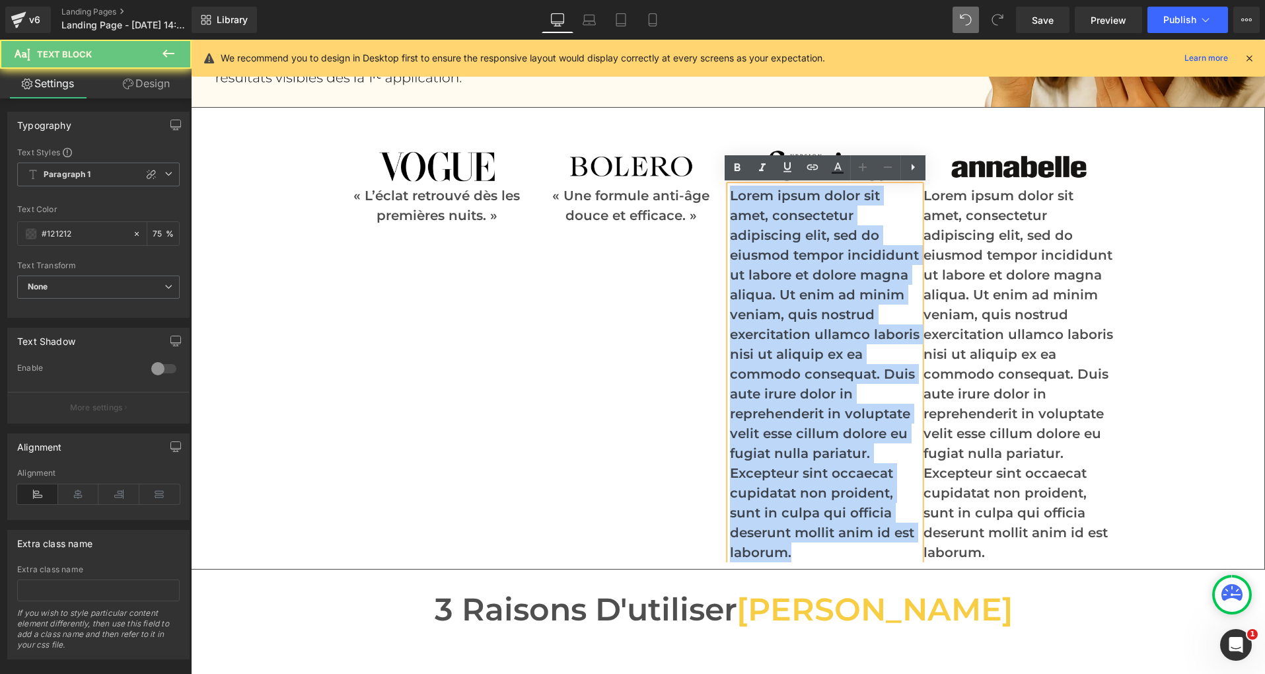
click at [777, 194] on p "Lorem ipsum dolor sit amet, consectetur adipiscing elit, sed do eiusmod tempor …" at bounding box center [825, 374] width 191 height 377
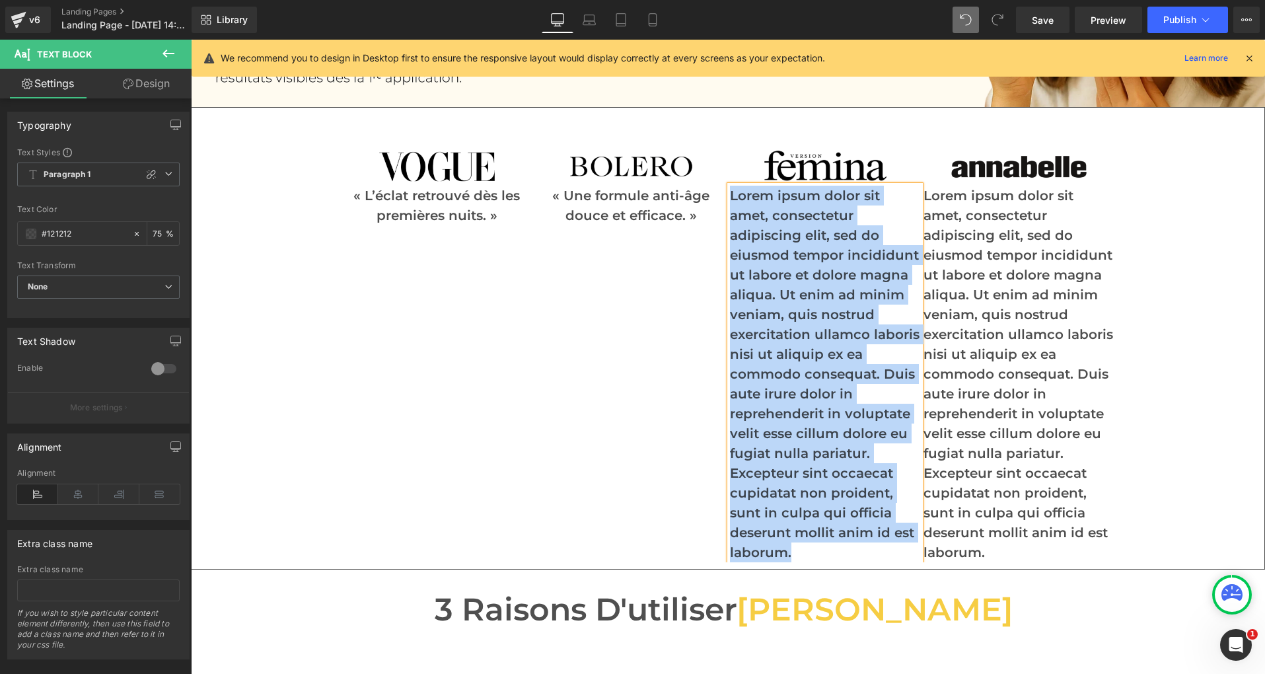
paste div
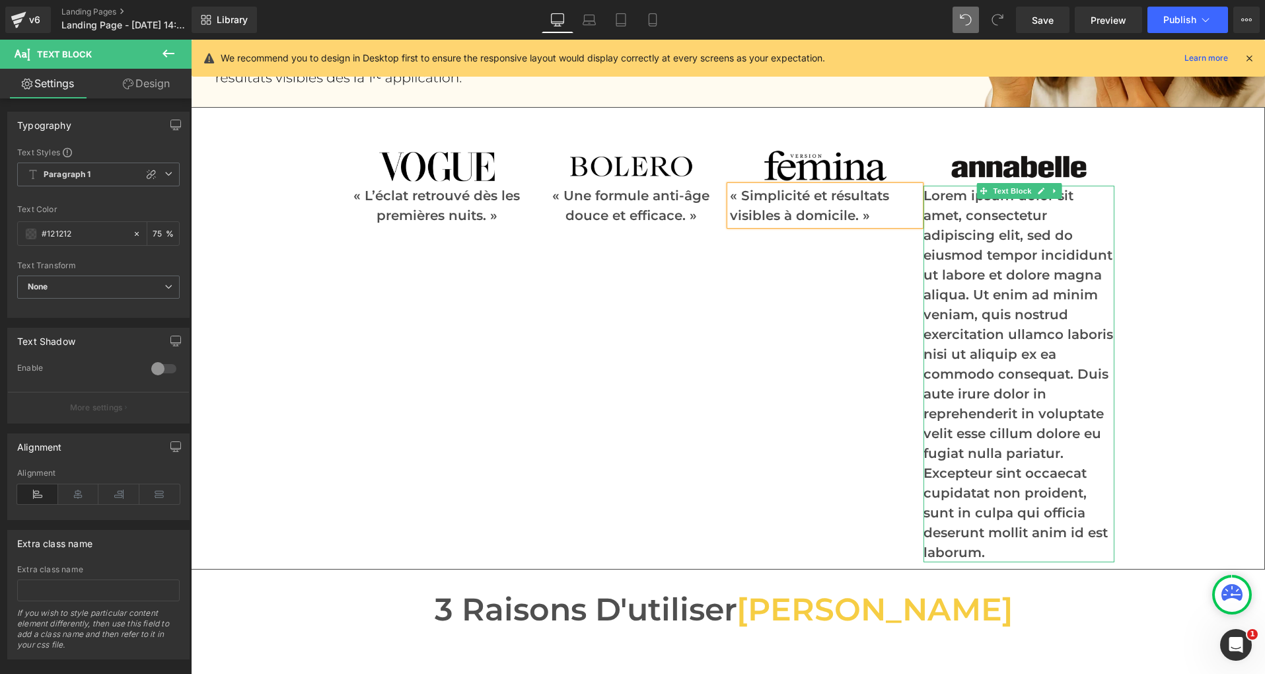
click at [986, 214] on p "Lorem ipsum dolor sit amet, consectetur adipiscing elit, sed do eiusmod tempor …" at bounding box center [1019, 374] width 191 height 377
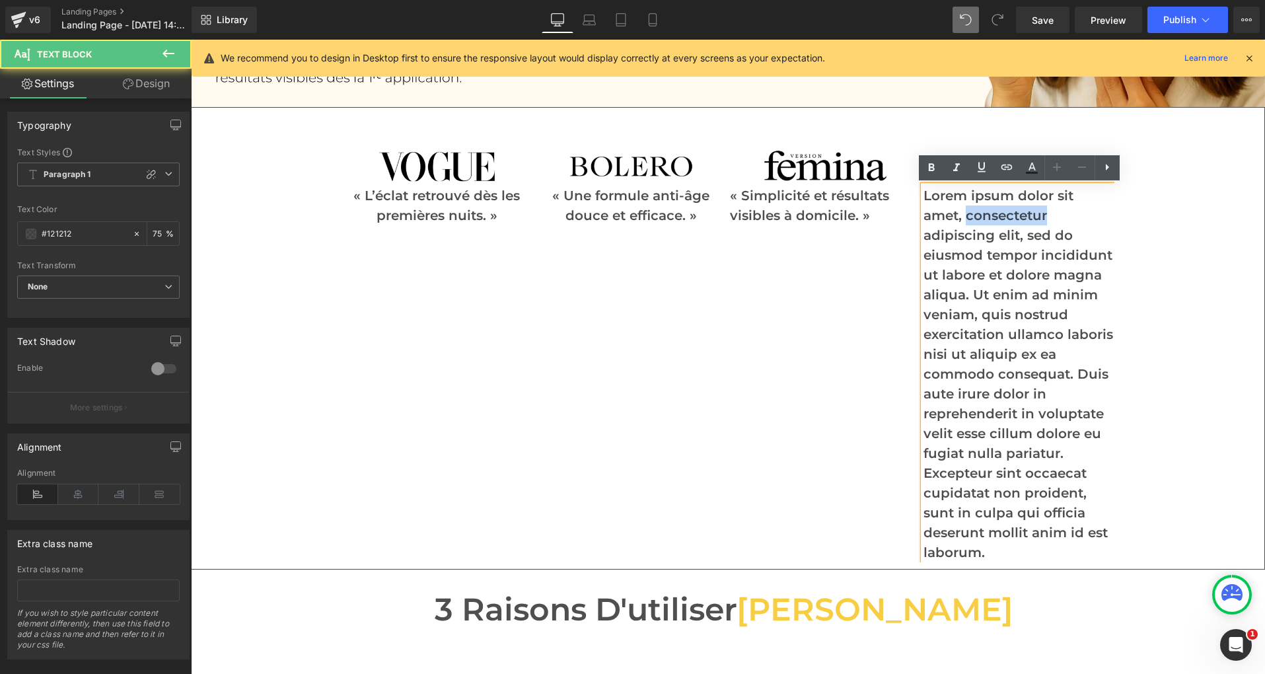
click at [986, 214] on p "Lorem ipsum dolor sit amet, consectetur adipiscing elit, sed do eiusmod tempor …" at bounding box center [1019, 374] width 191 height 377
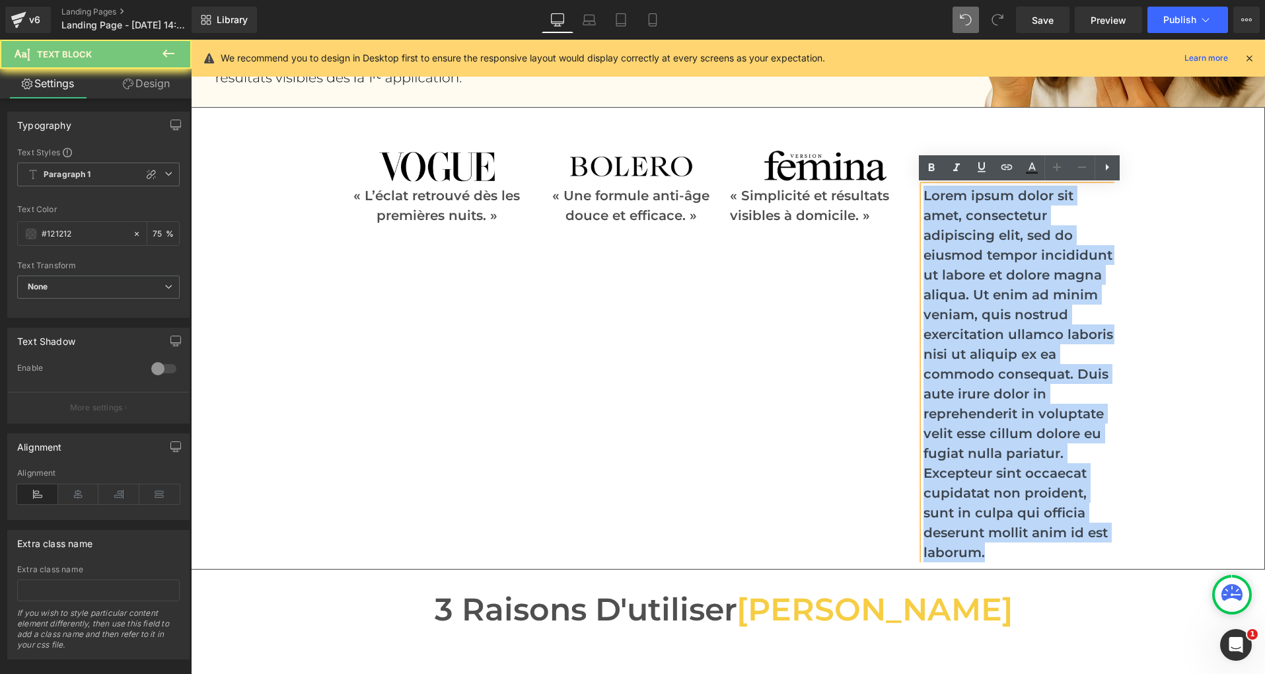
click at [986, 214] on p "Lorem ipsum dolor sit amet, consectetur adipiscing elit, sed do eiusmod tempor …" at bounding box center [1019, 374] width 191 height 377
paste div
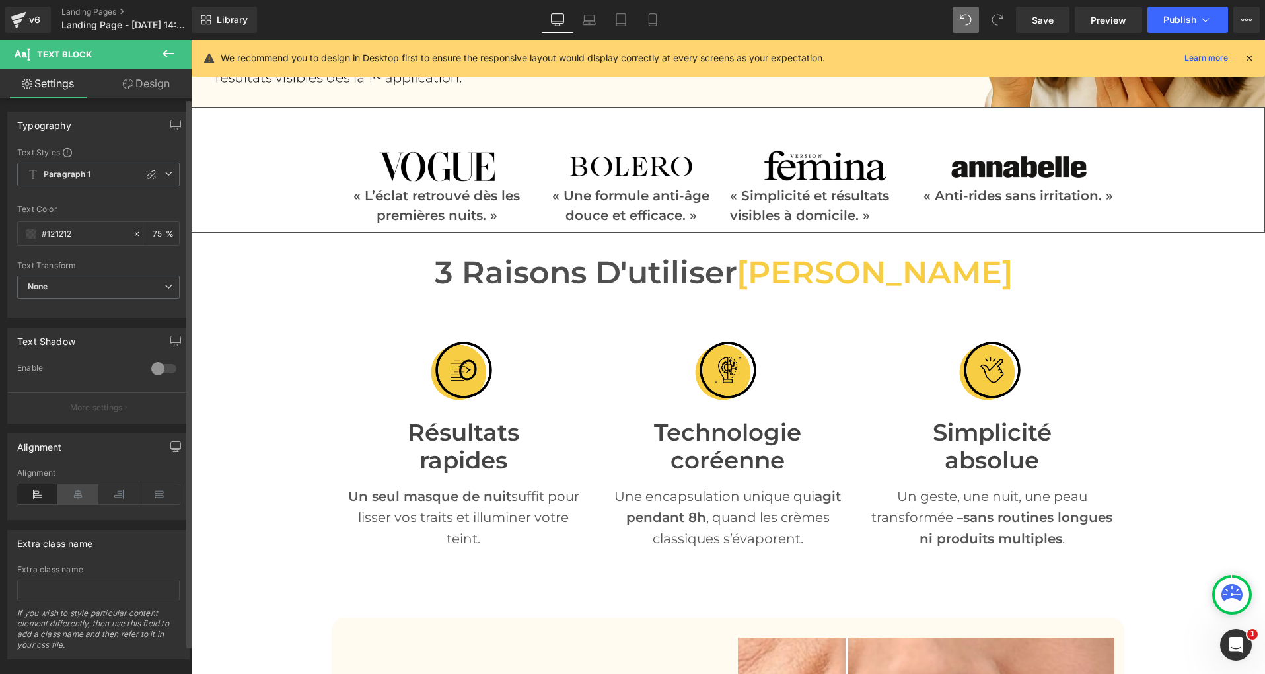
click at [70, 495] on icon at bounding box center [78, 494] width 41 height 20
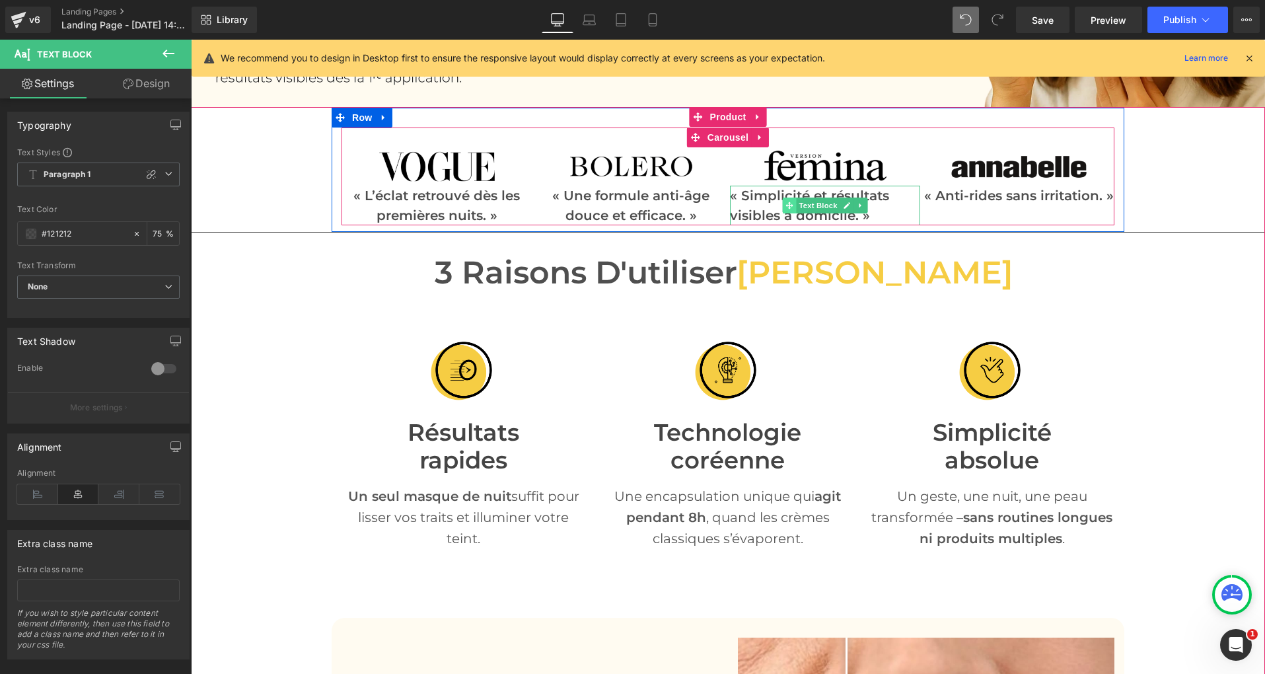
click at [784, 207] on span at bounding box center [790, 206] width 14 height 16
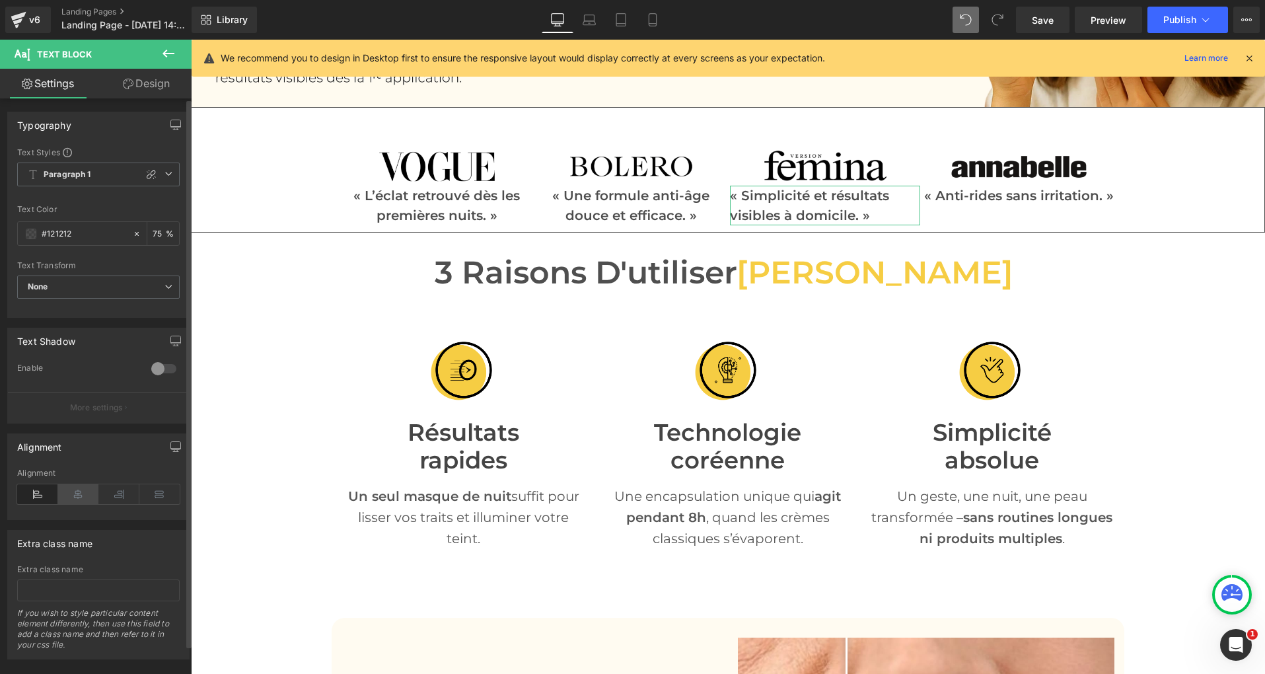
click at [71, 488] on icon at bounding box center [78, 494] width 41 height 20
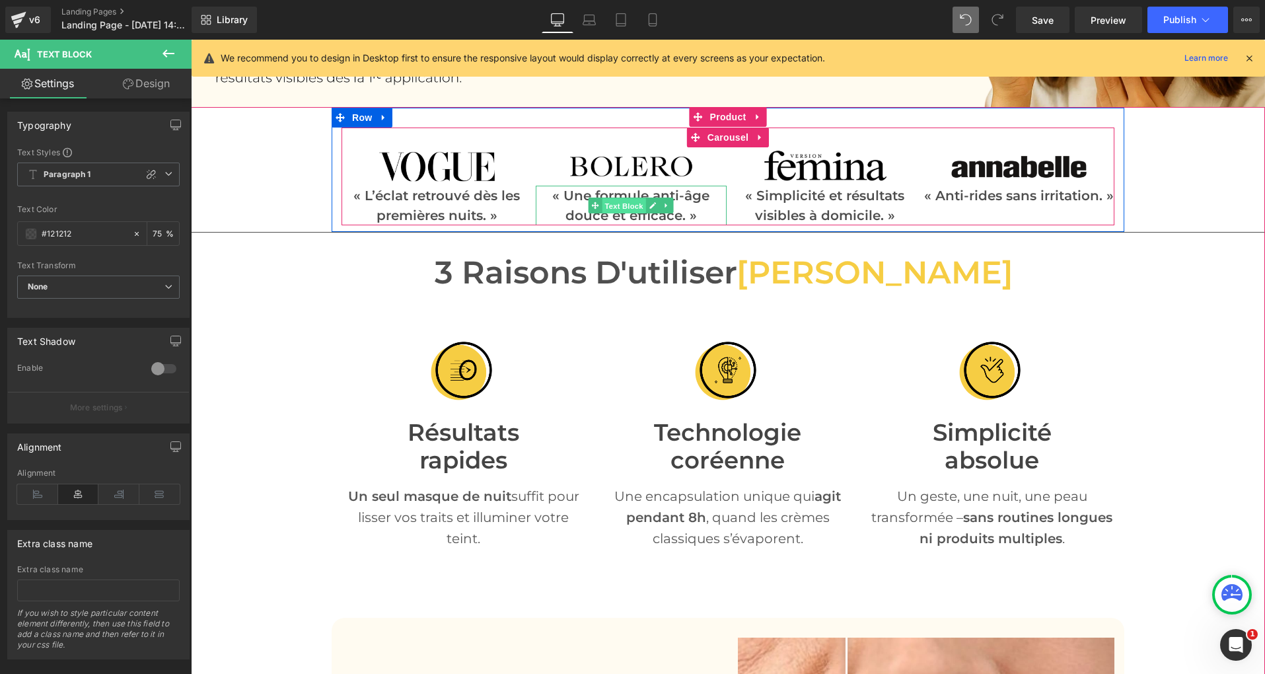
click at [623, 209] on span "Text Block" at bounding box center [625, 206] width 44 height 16
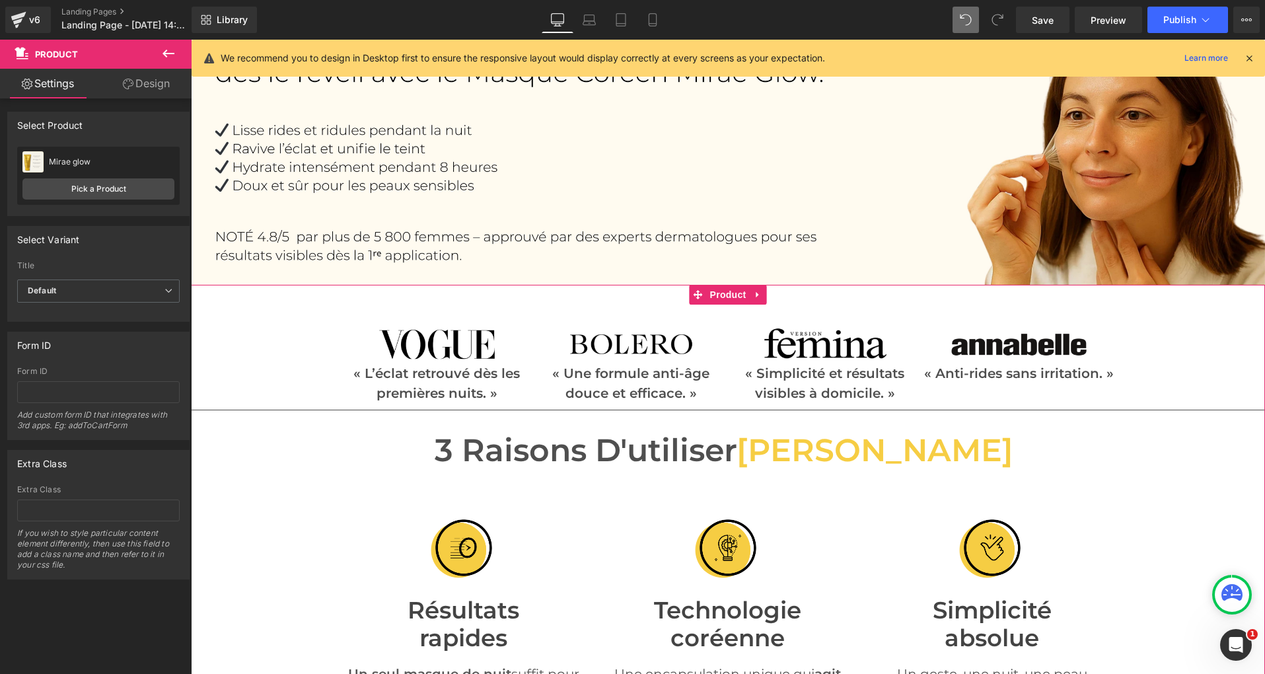
scroll to position [126, 0]
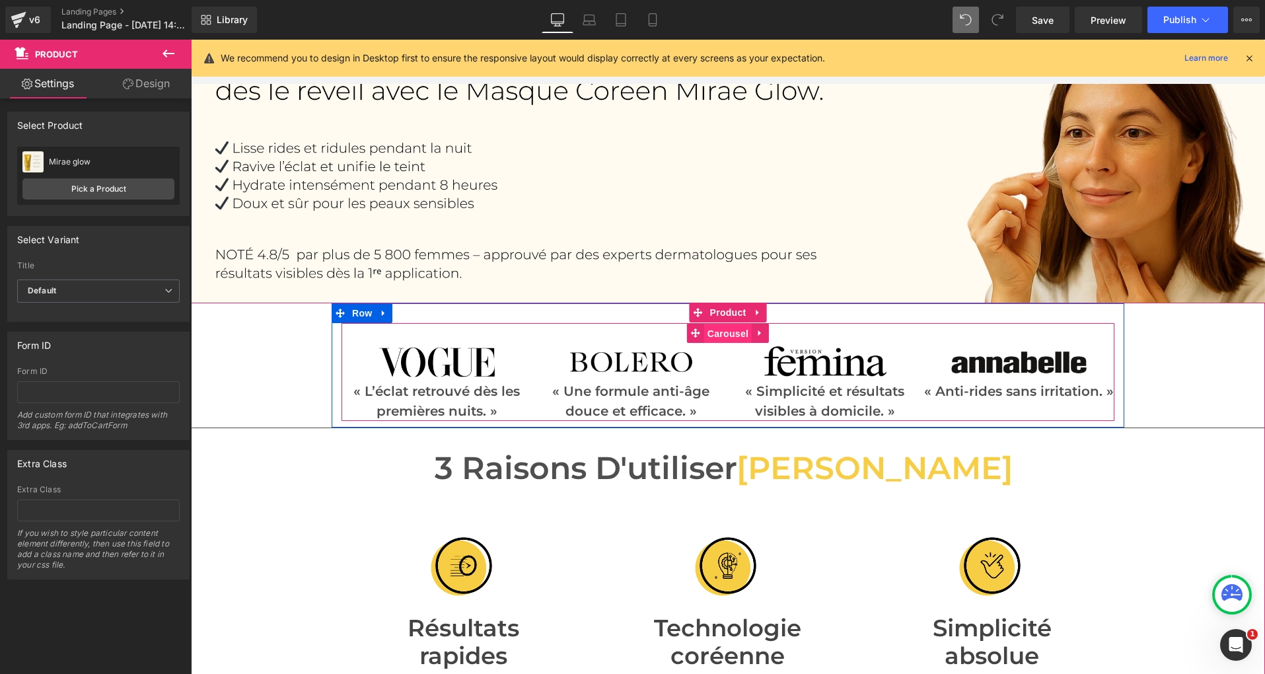
click at [729, 335] on span "Carousel" at bounding box center [728, 334] width 48 height 20
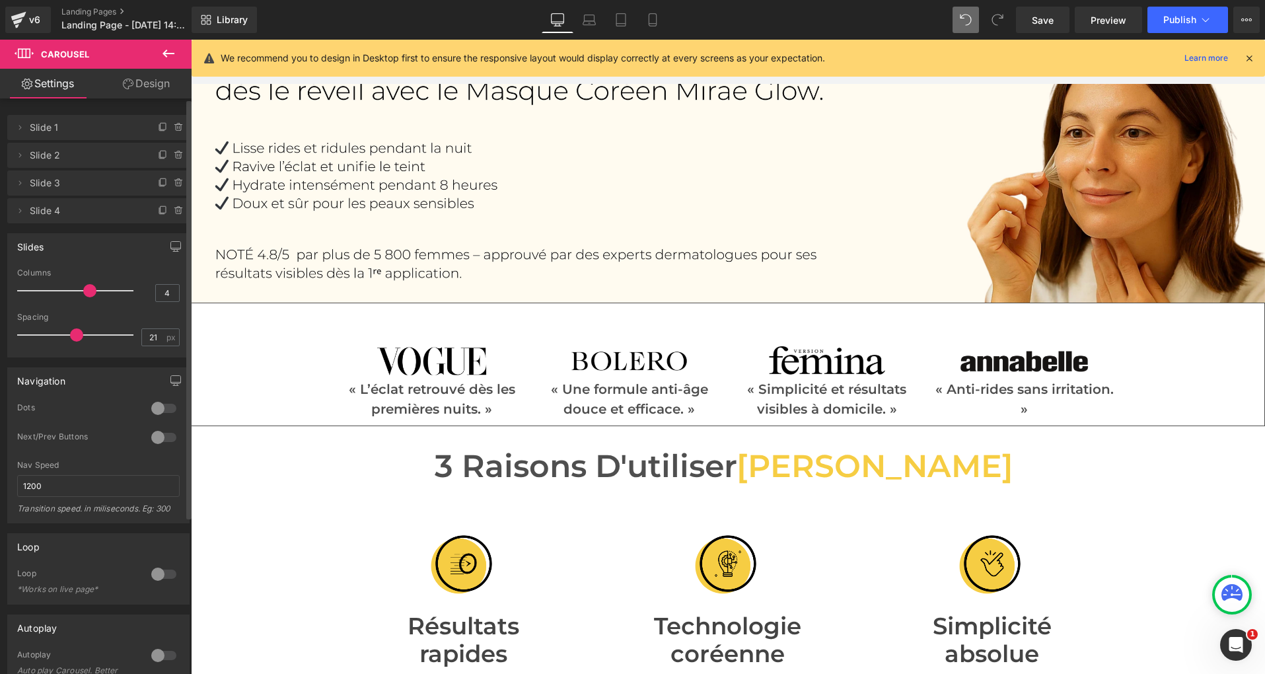
type input "20"
drag, startPoint x: 37, startPoint y: 333, endPoint x: 69, endPoint y: 339, distance: 32.3
click at [69, 339] on span at bounding box center [67, 334] width 13 height 13
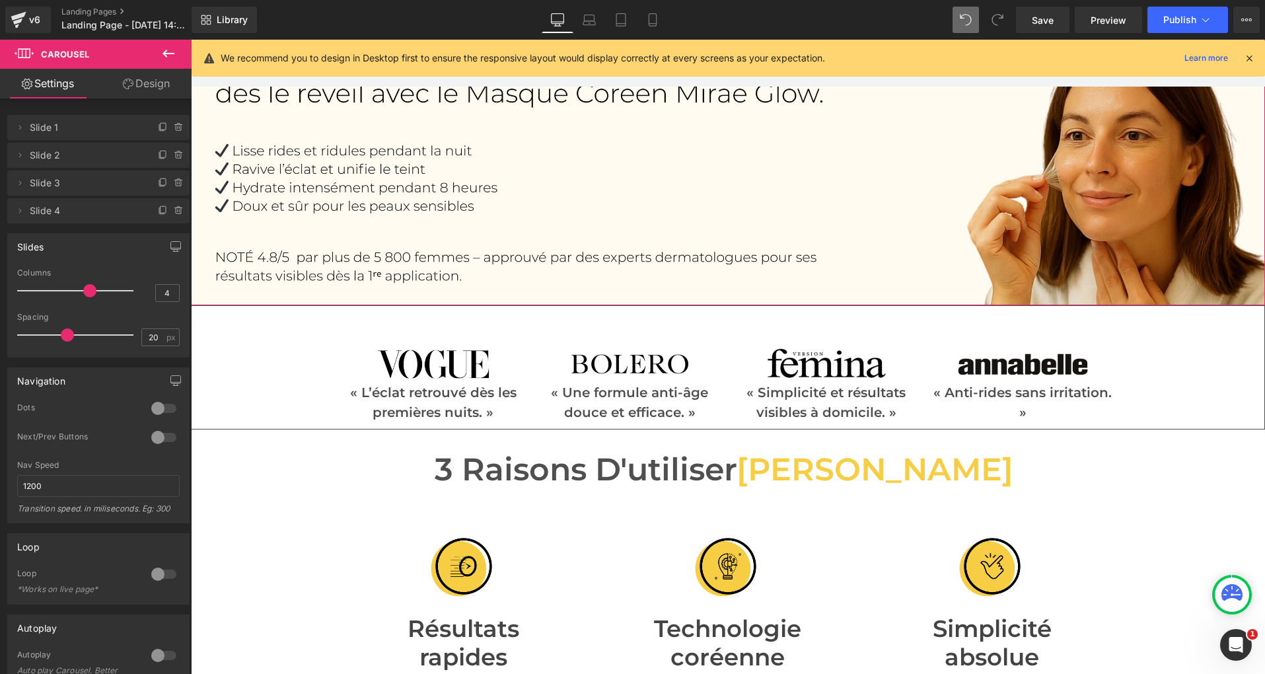
scroll to position [116, 0]
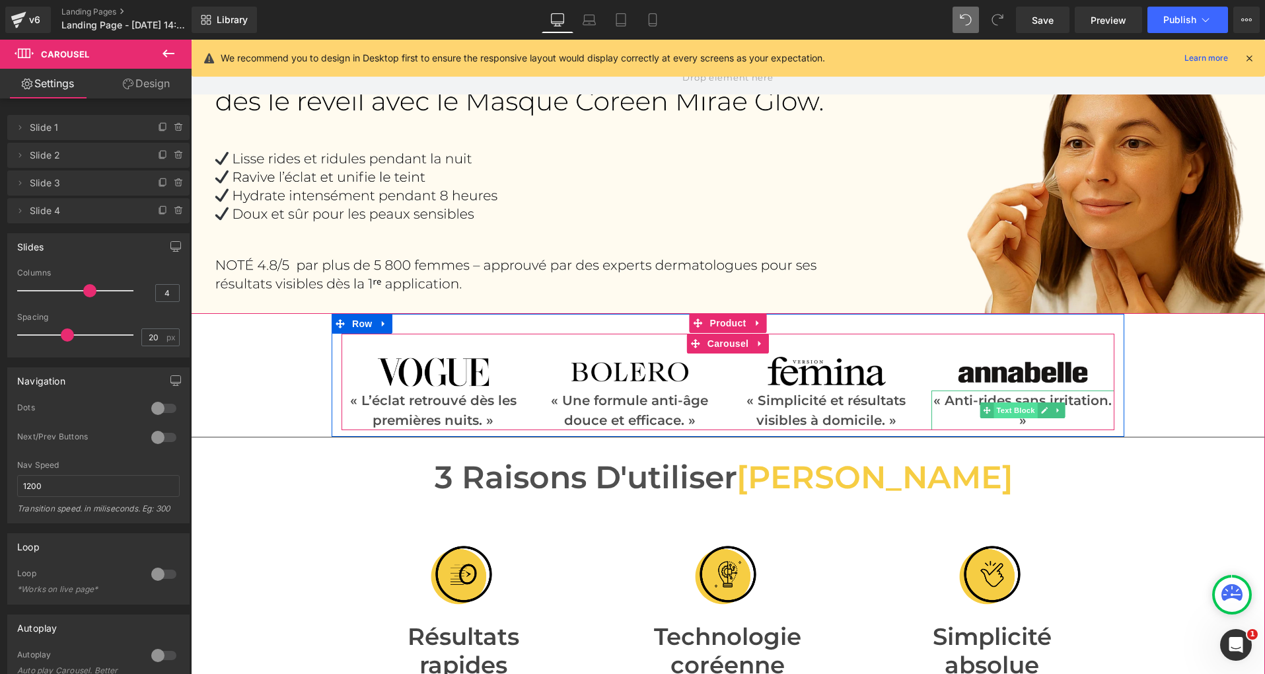
click at [1017, 408] on span "Text Block" at bounding box center [1016, 410] width 44 height 16
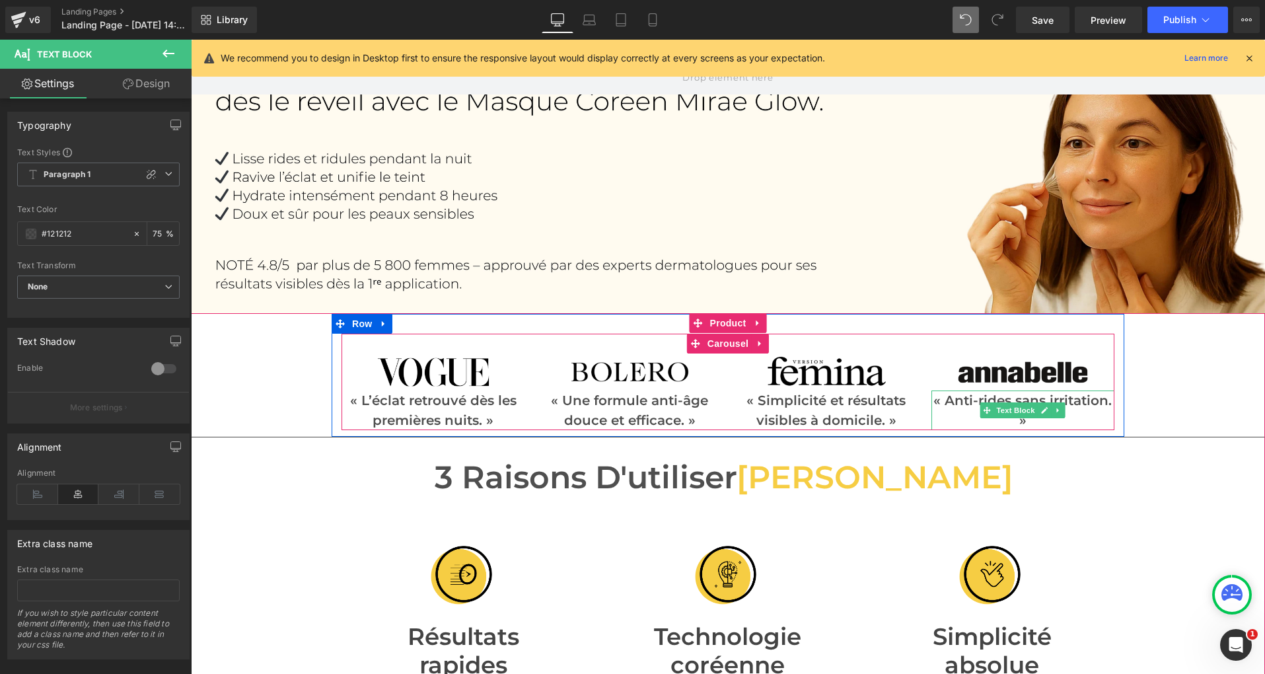
click at [1022, 395] on p "« Anti-rides sans irritation. »" at bounding box center [1024, 410] width 184 height 40
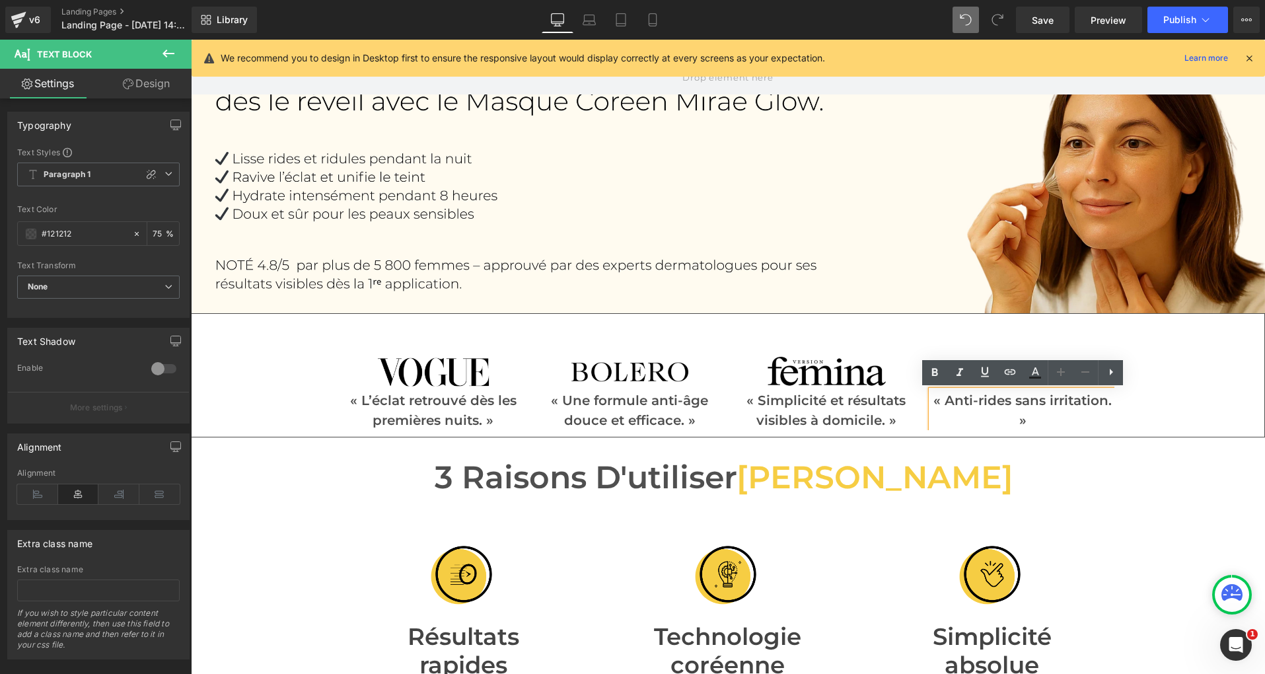
click at [1022, 402] on p "« Anti-rides sans irritation. »" at bounding box center [1024, 410] width 184 height 40
click at [1018, 404] on p "« Anti-rides sans irritation. »" at bounding box center [1024, 410] width 184 height 40
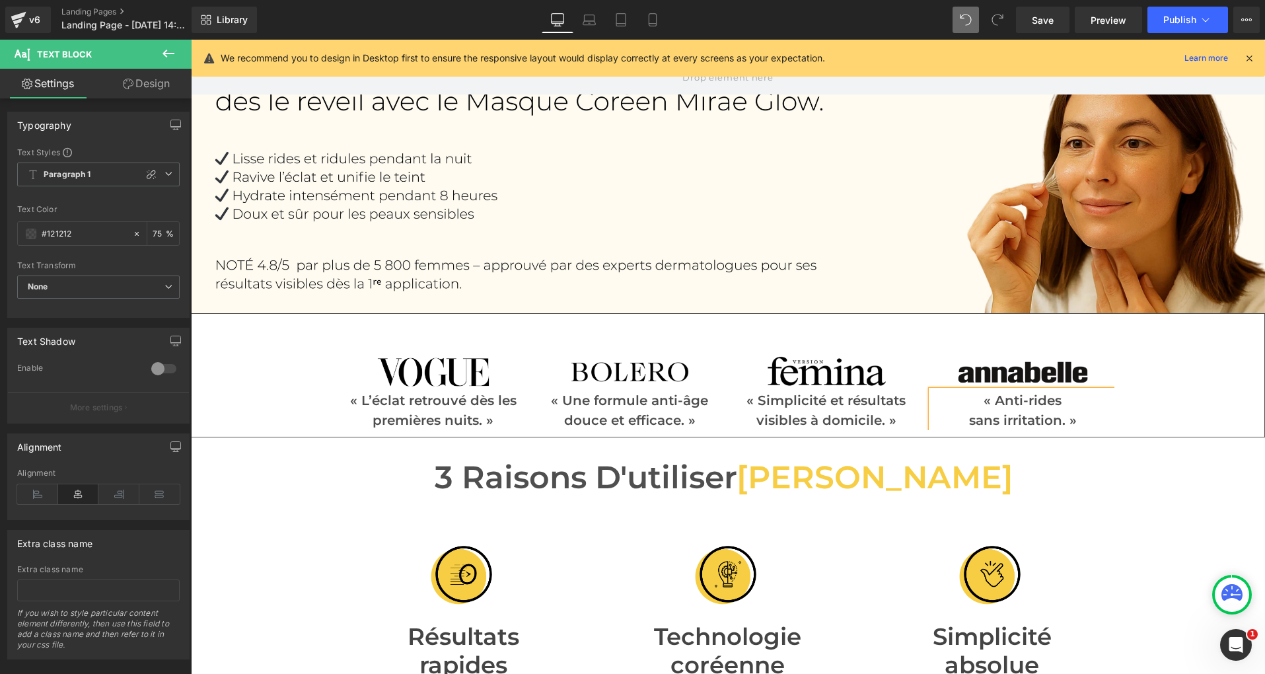
click at [256, 431] on div "Image « L’éclat retrouvé dès les premières nuits. » Text Block Image « Une form…" at bounding box center [728, 375] width 1073 height 123
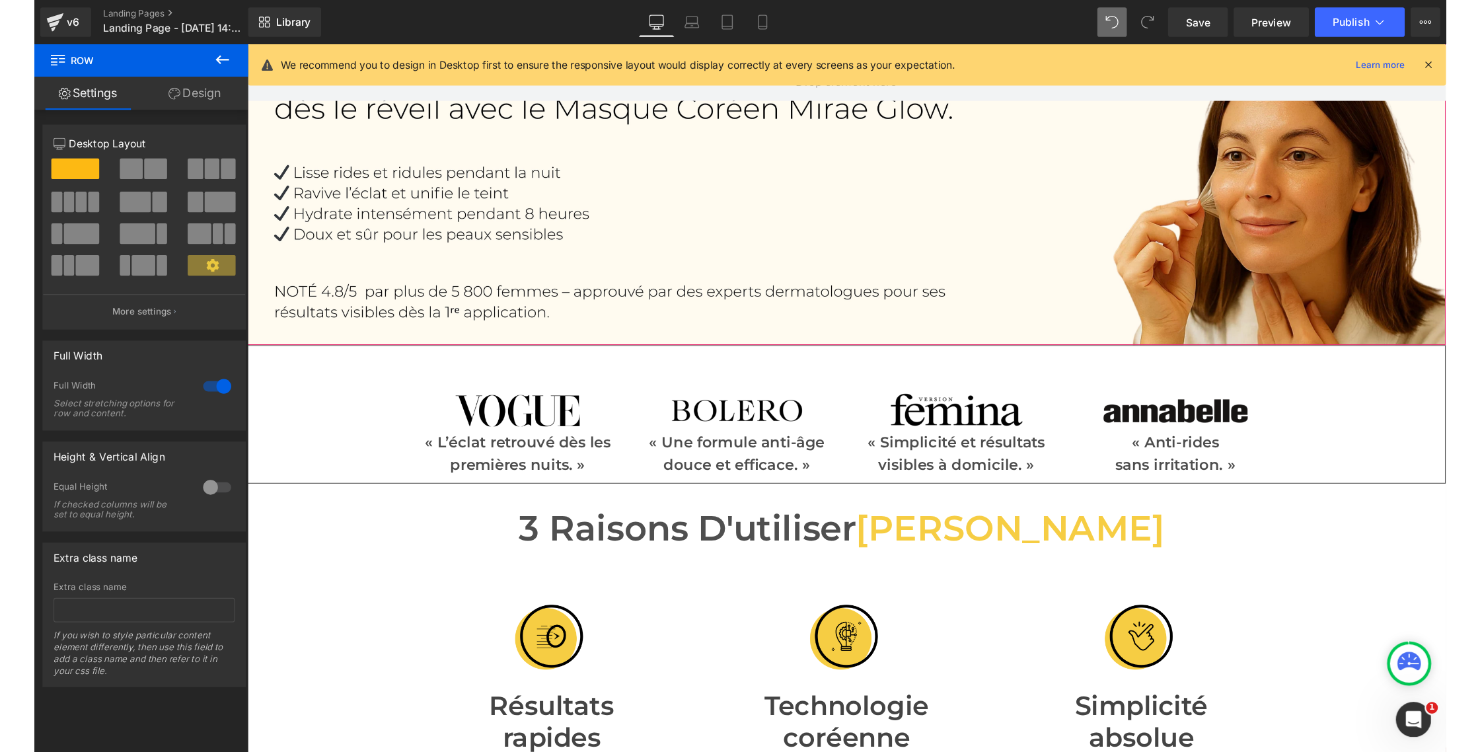
scroll to position [122, 0]
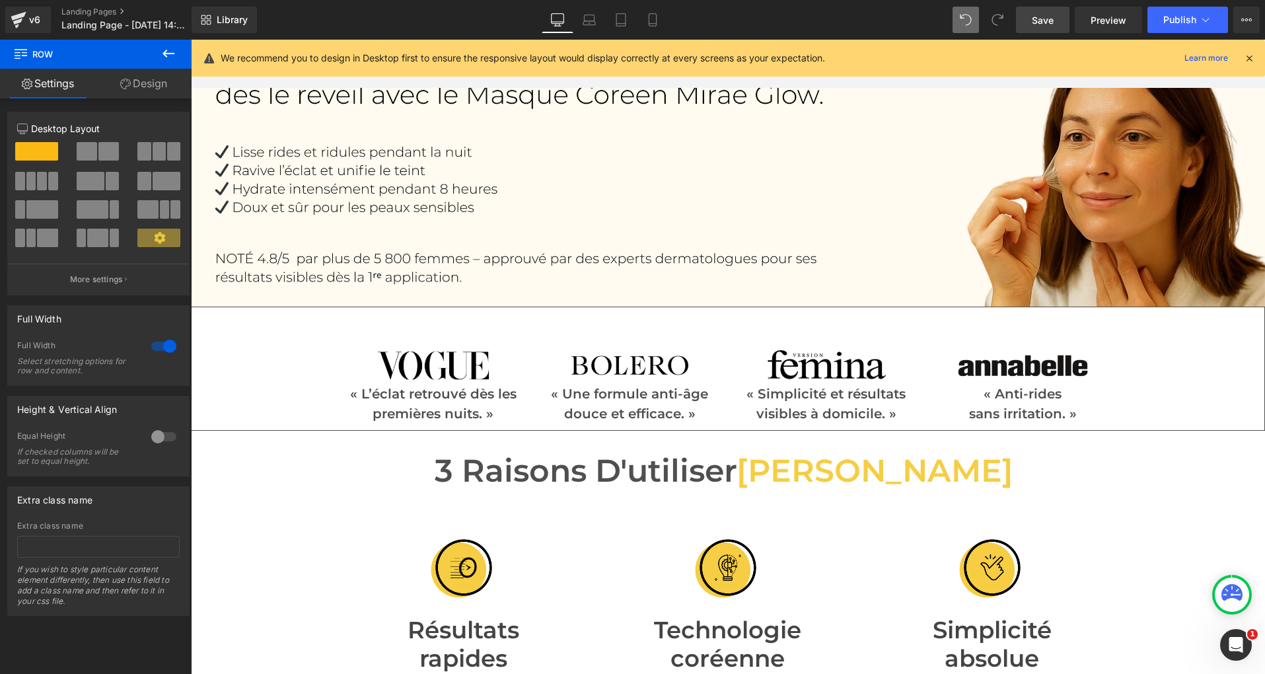
click at [1045, 24] on span "Save" at bounding box center [1043, 20] width 22 height 14
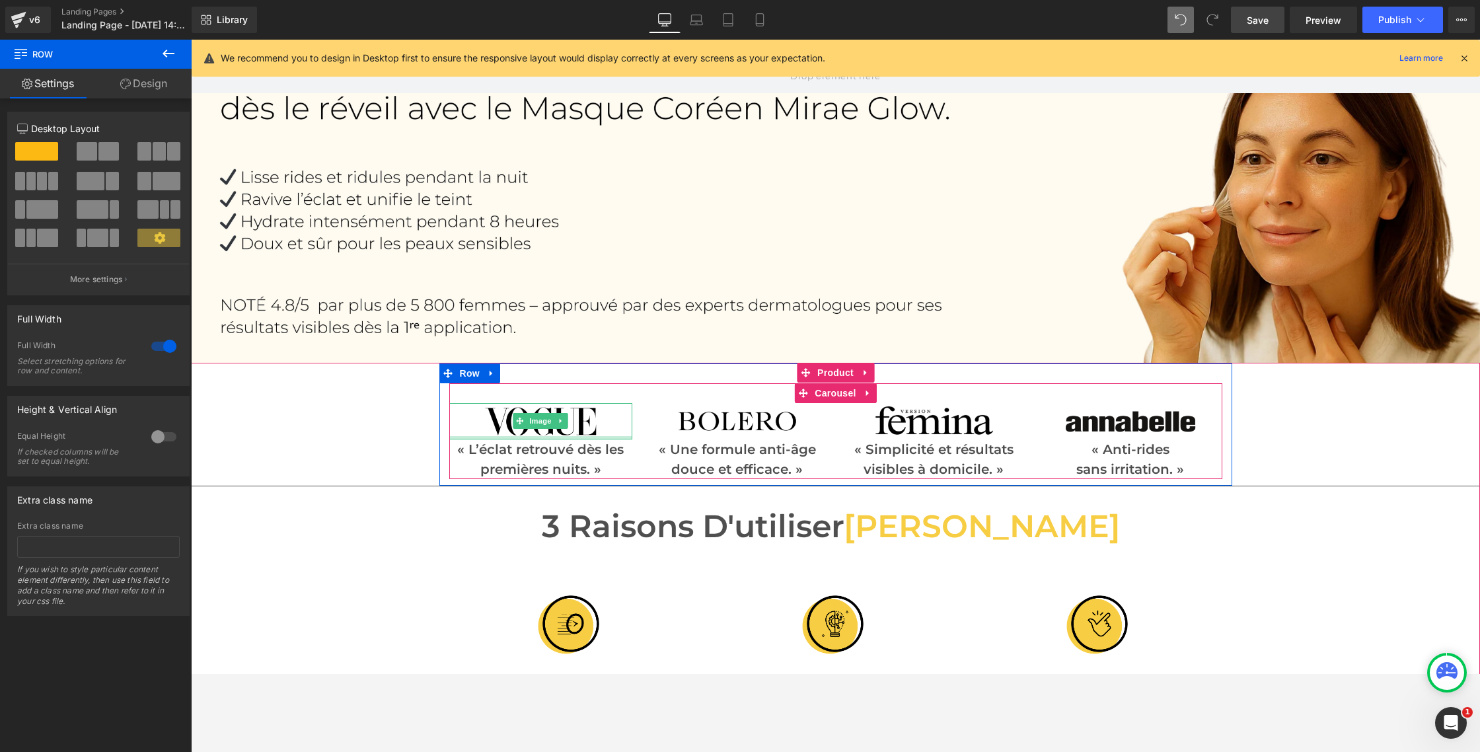
click at [554, 437] on div at bounding box center [541, 437] width 184 height 3
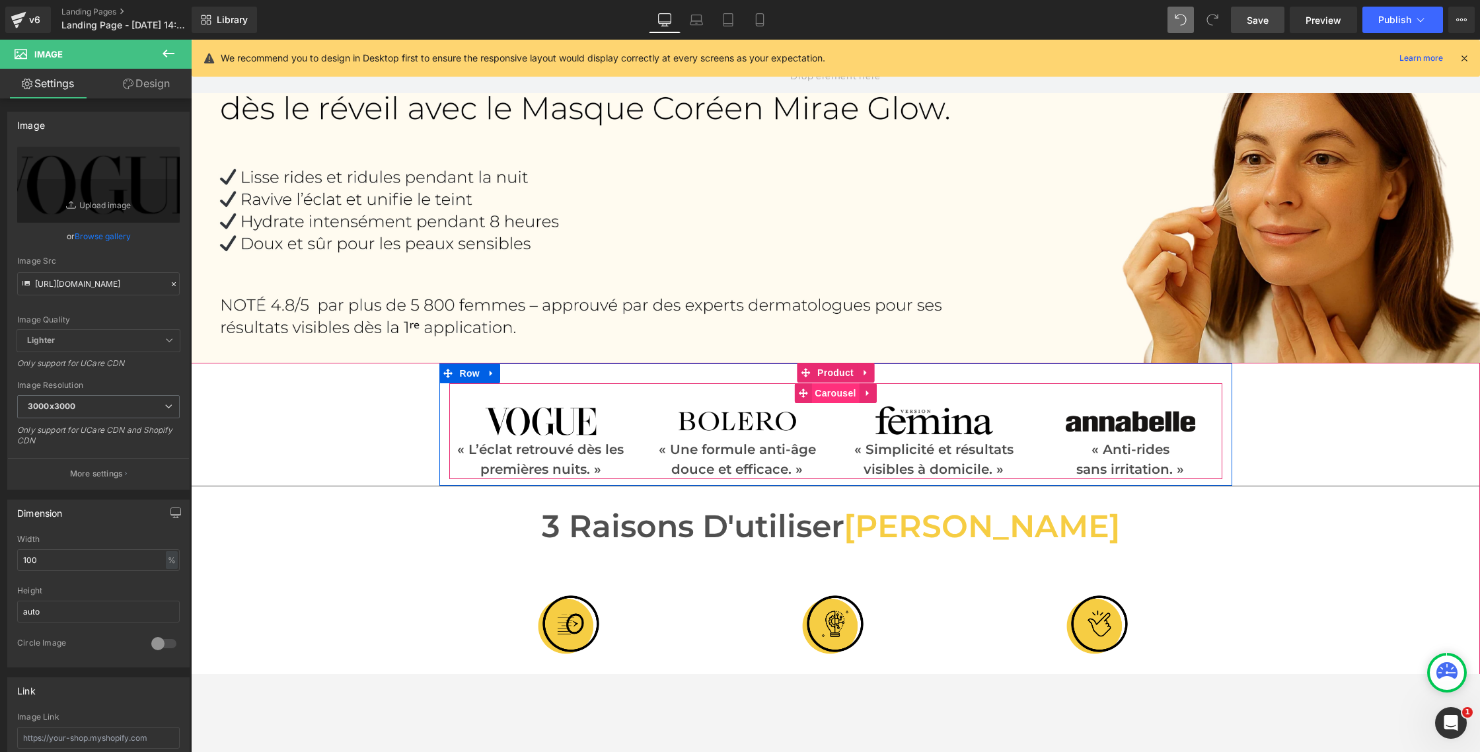
click at [826, 398] on span "Carousel" at bounding box center [835, 393] width 48 height 20
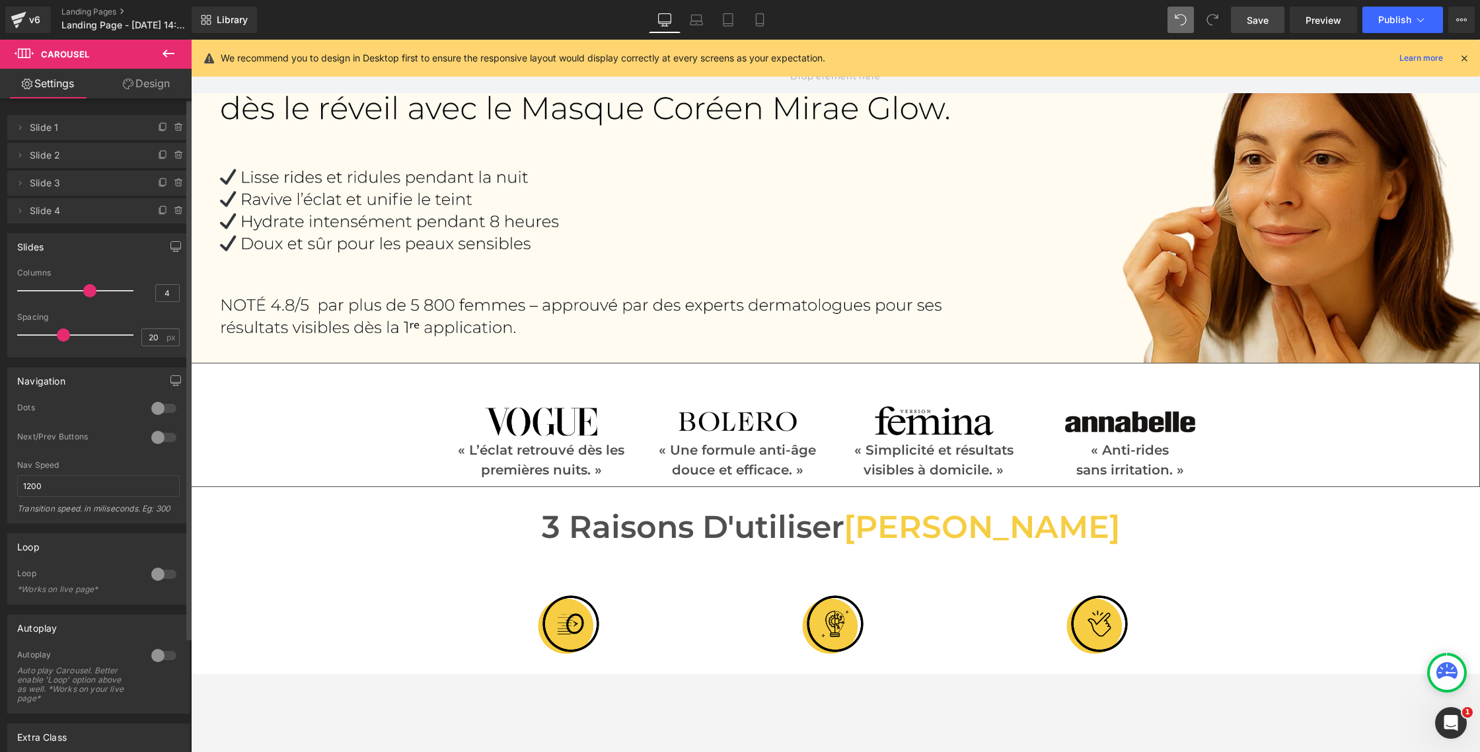
type input "21"
click at [63, 340] on span at bounding box center [69, 334] width 13 height 13
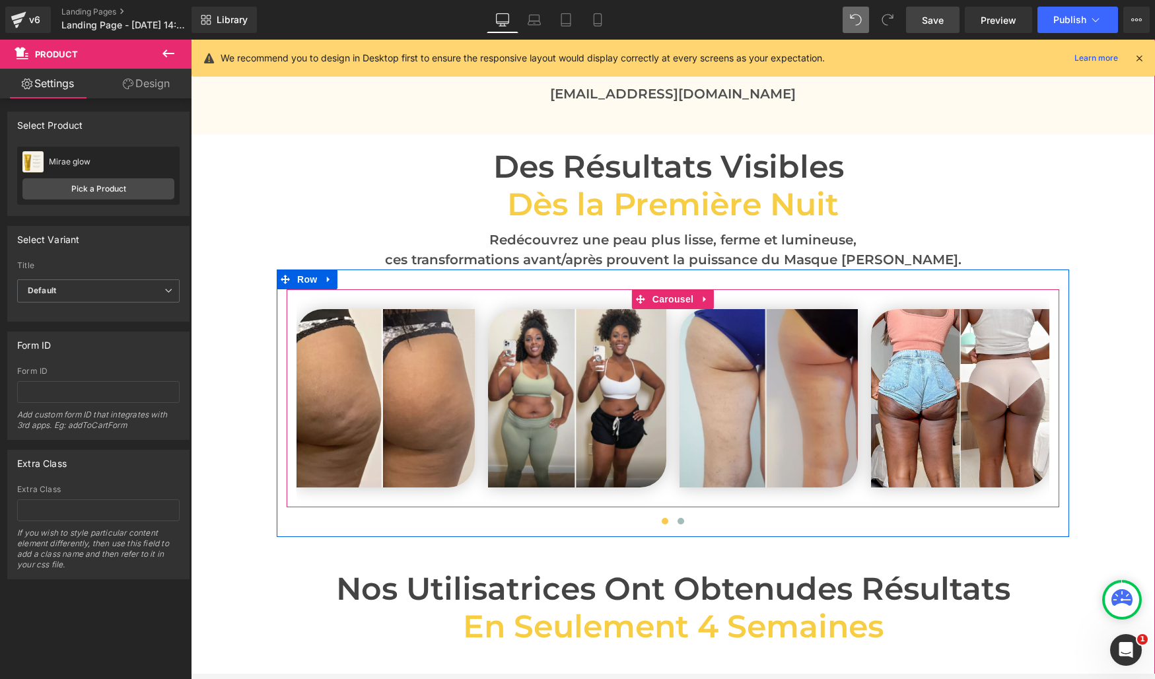
scroll to position [3089, 0]
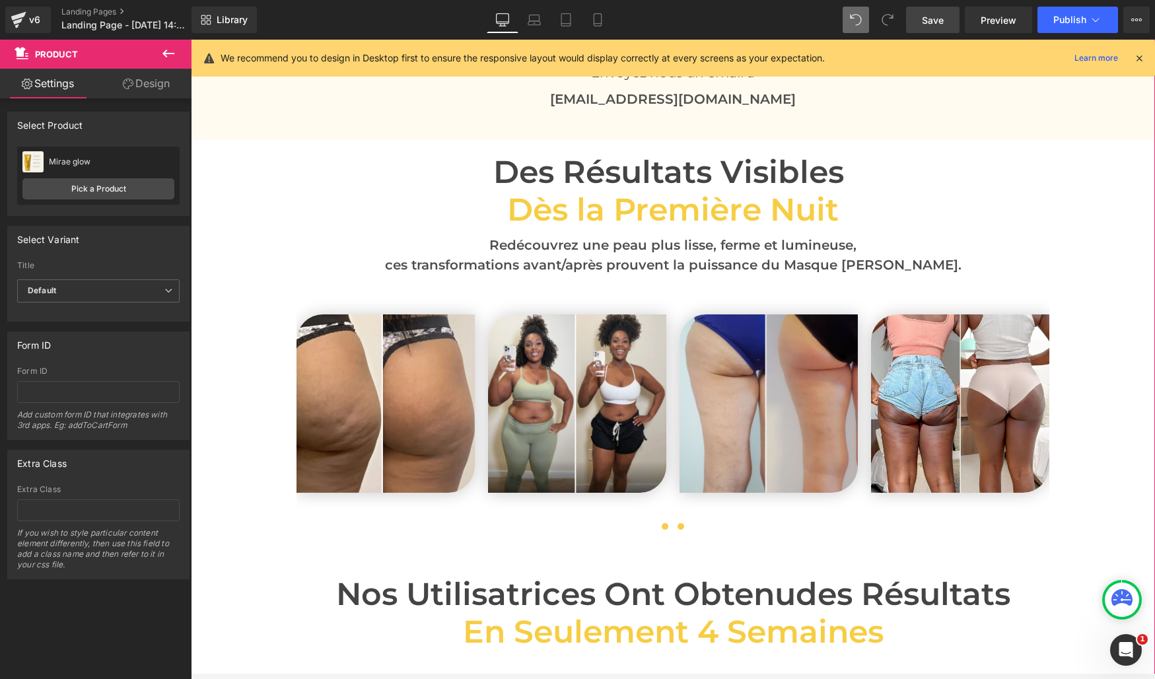
click at [684, 520] on button at bounding box center [681, 526] width 16 height 13
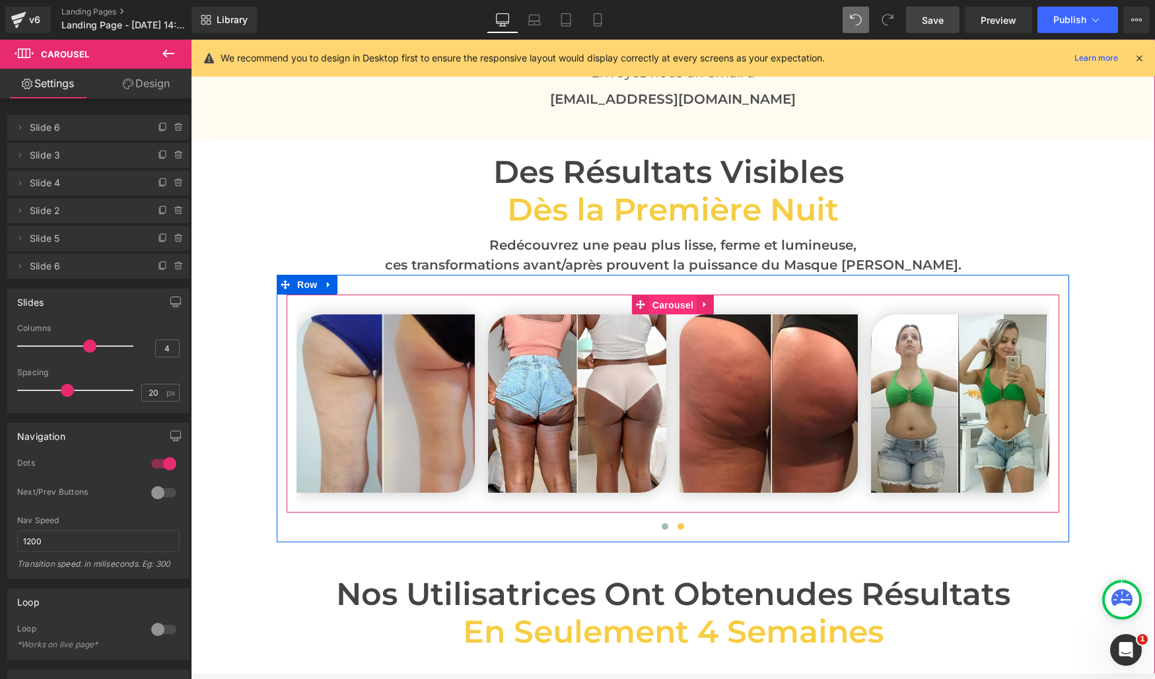
click at [674, 295] on span "Carousel" at bounding box center [673, 305] width 48 height 20
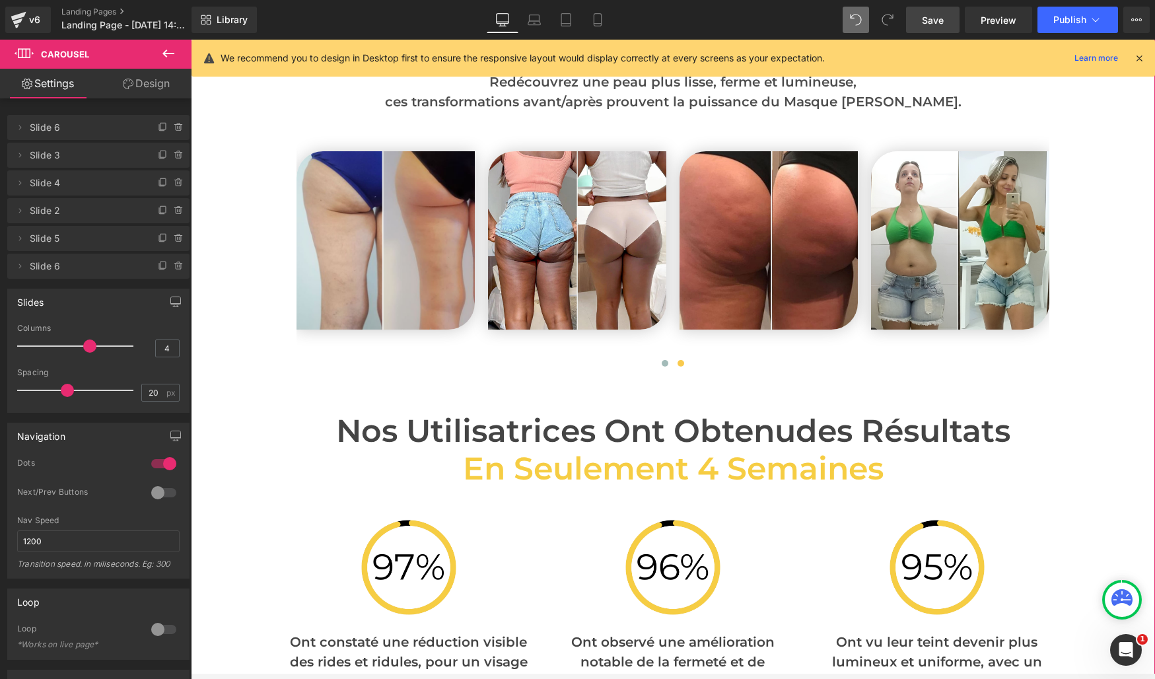
scroll to position [3160, 0]
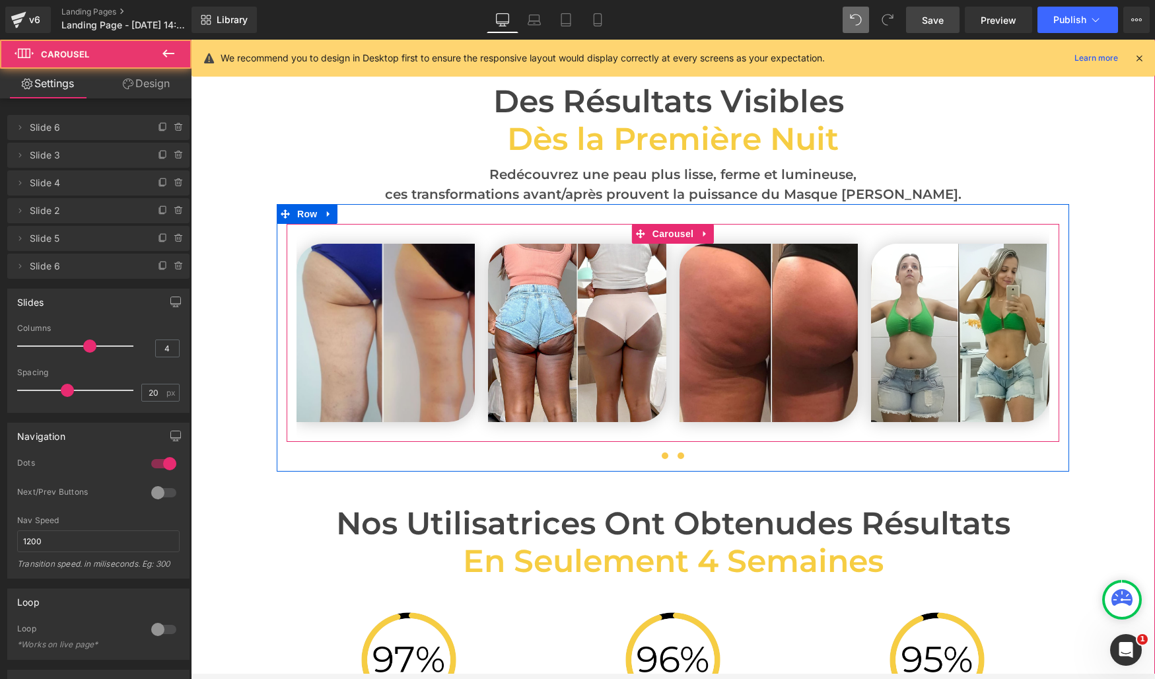
click at [671, 449] on button at bounding box center [665, 455] width 16 height 13
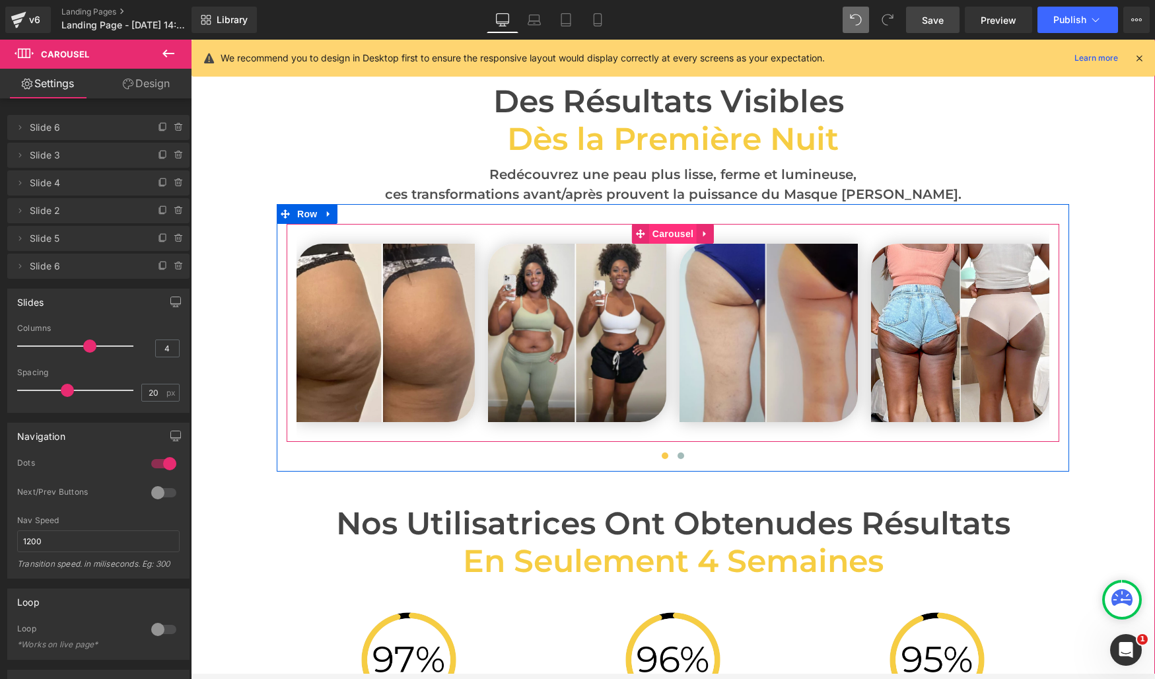
scroll to position [3156, 0]
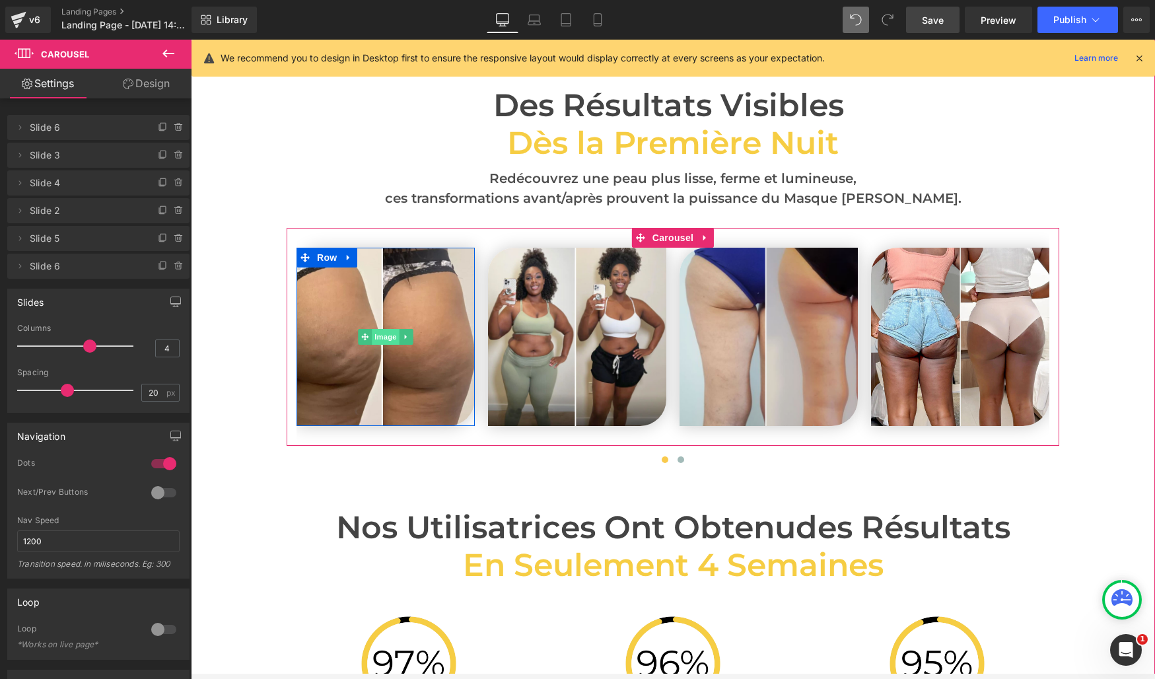
click at [387, 329] on span "Image" at bounding box center [386, 337] width 28 height 16
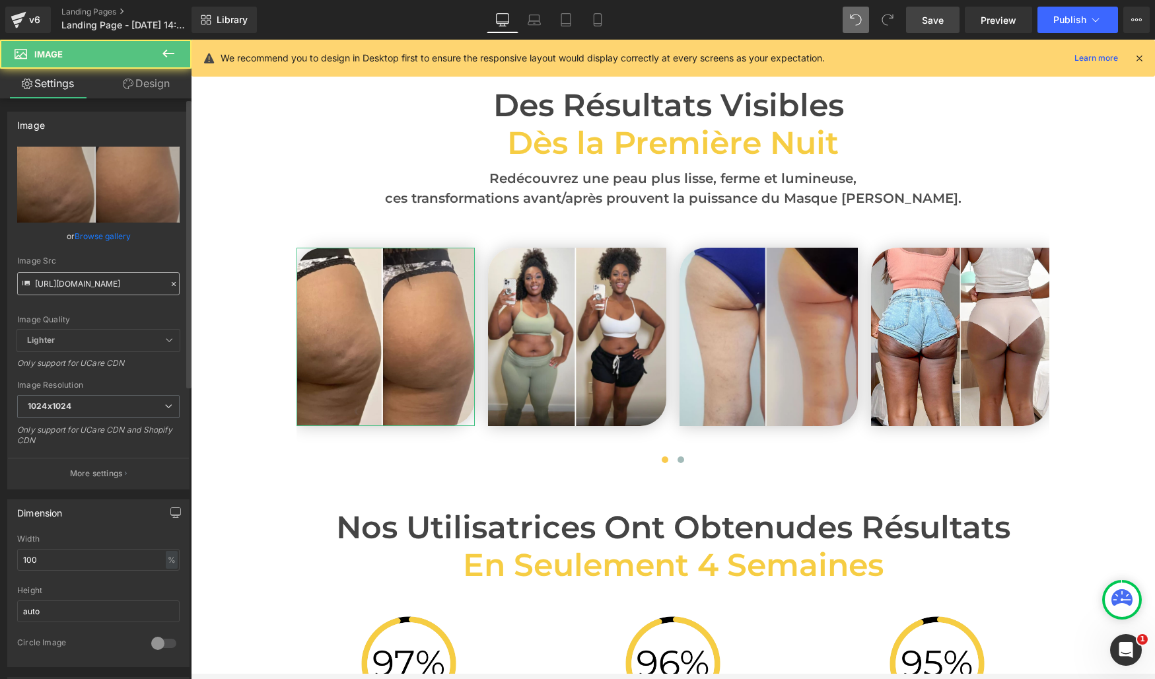
click at [96, 283] on input "https://cdn.shopify.com/s/files/1/0564/4894/2253/files/9_e59851a5-c11a-41fb-a2c…" at bounding box center [98, 283] width 163 height 23
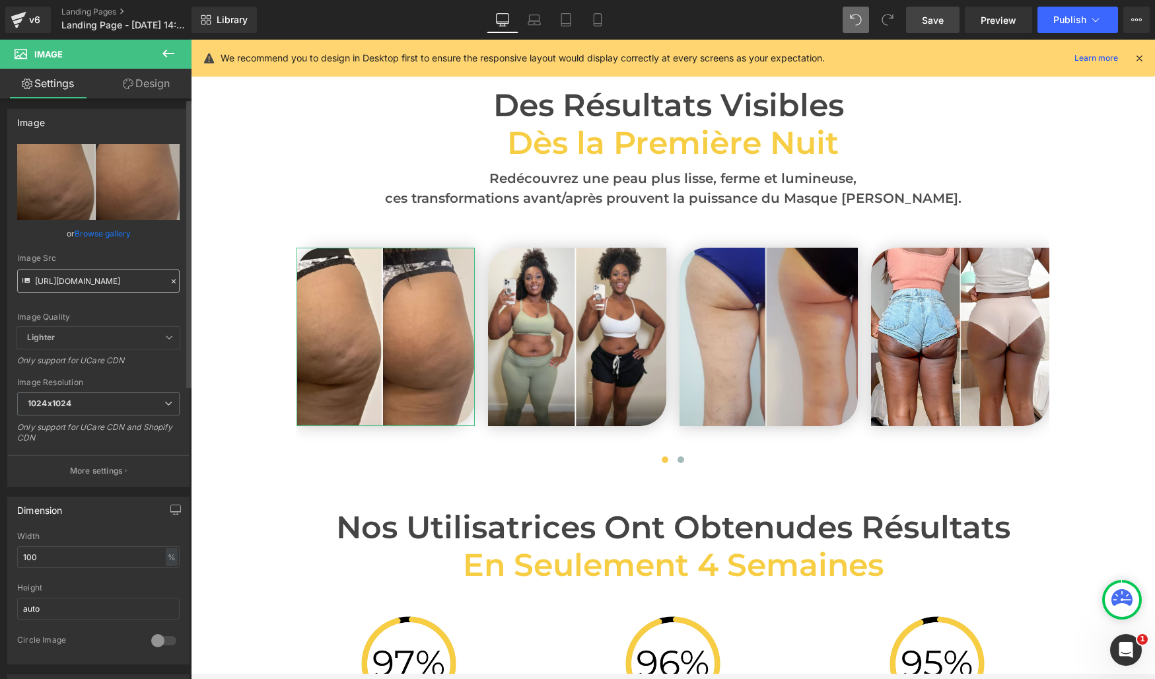
click at [96, 283] on input "https://cdn.shopify.com/s/files/1/0564/4894/2253/files/9_e59851a5-c11a-41fb-a2c…" at bounding box center [98, 281] width 163 height 23
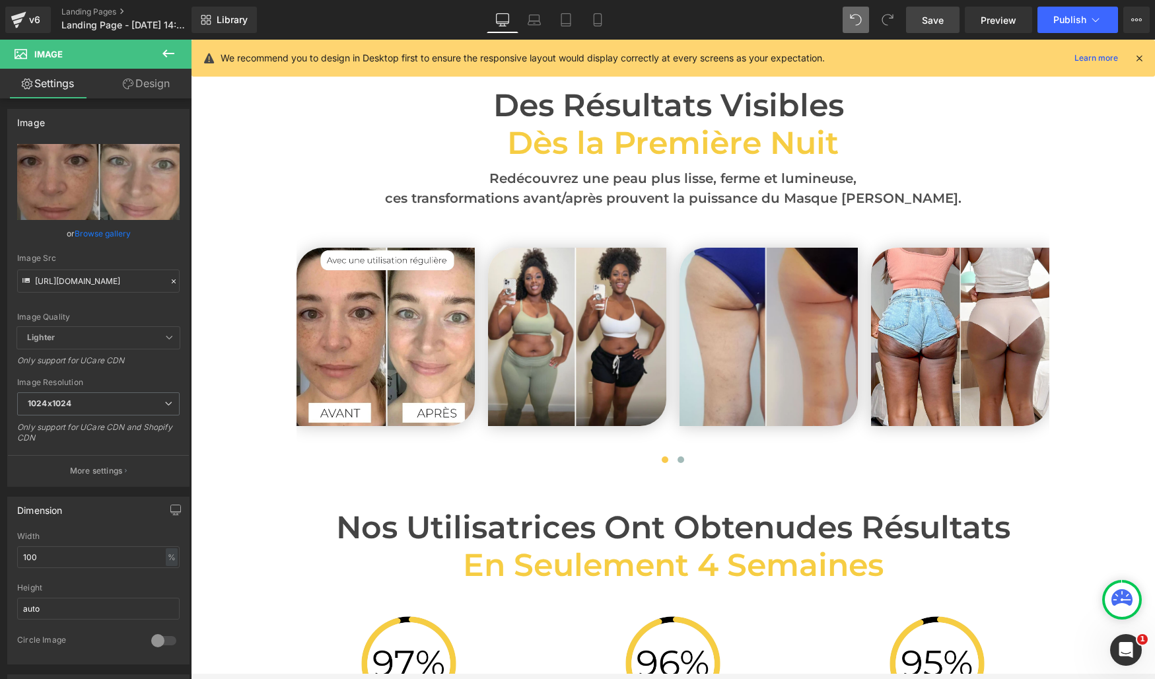
type input "https://cdn.shopify.com/s/files/1/0750/4943/5373/files/25_1024x1024.jpg?v=17587…"
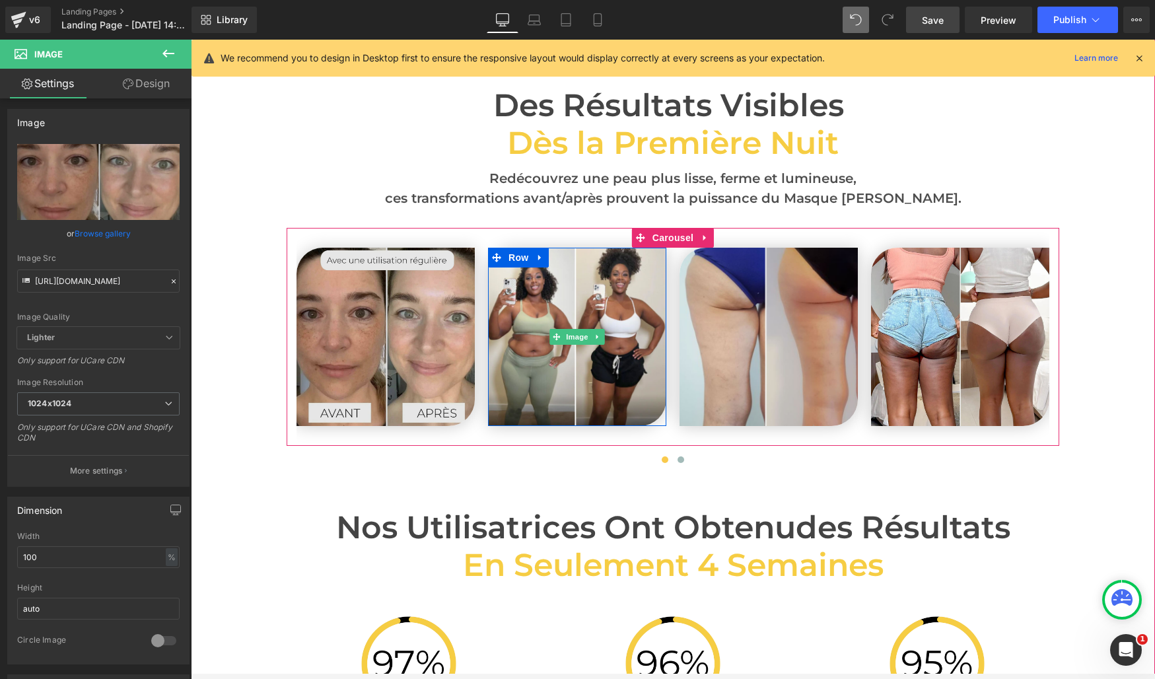
click at [572, 329] on span "Image" at bounding box center [578, 337] width 28 height 16
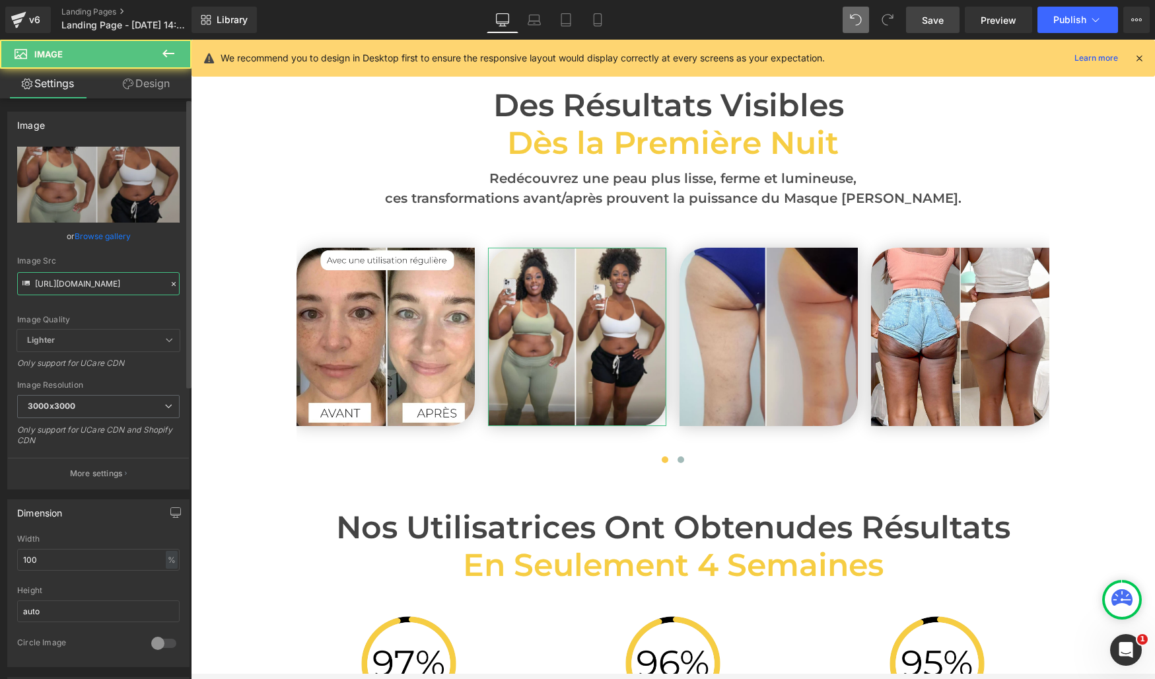
click at [99, 276] on input "https://cdn.shopify.com/s/files/1/0564/4894/2253/files/10_6dab0da9-1753-4549-90…" at bounding box center [98, 283] width 163 height 23
paste input "750/4943/5373/files/27.jpg?v=175871362"
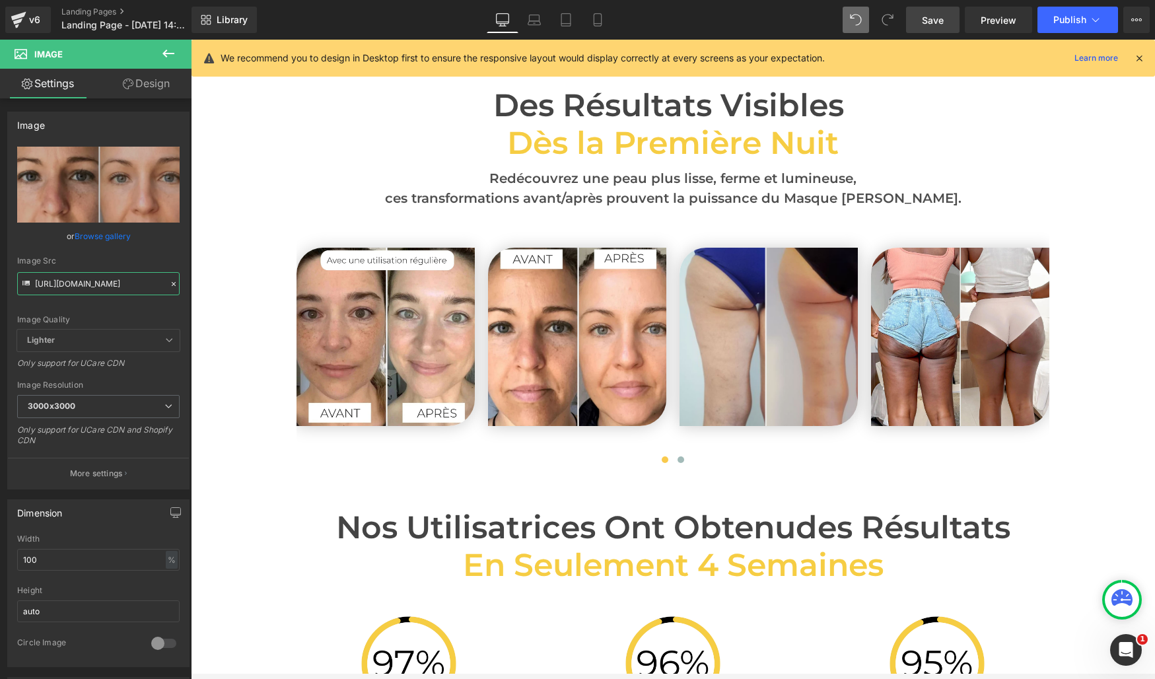
type input "https://cdn.shopify.com/s/files/1/0750/4943/5373/files/27_3000x3000.jpg?v=17587…"
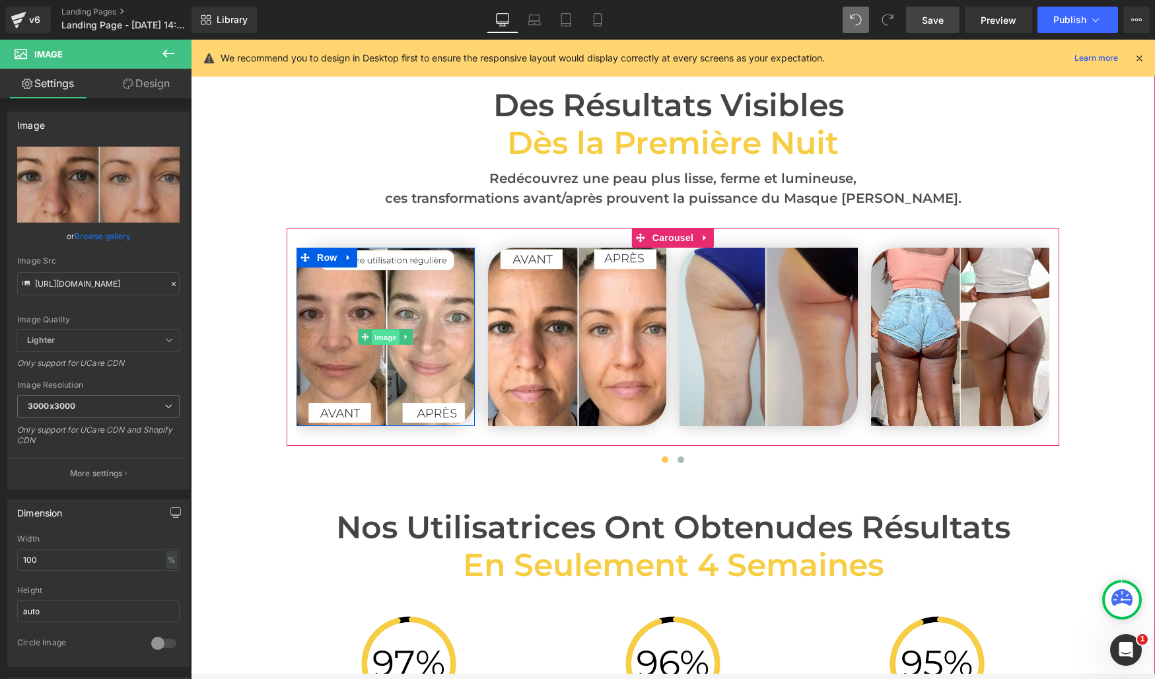
click at [373, 329] on span "Image" at bounding box center [386, 337] width 28 height 16
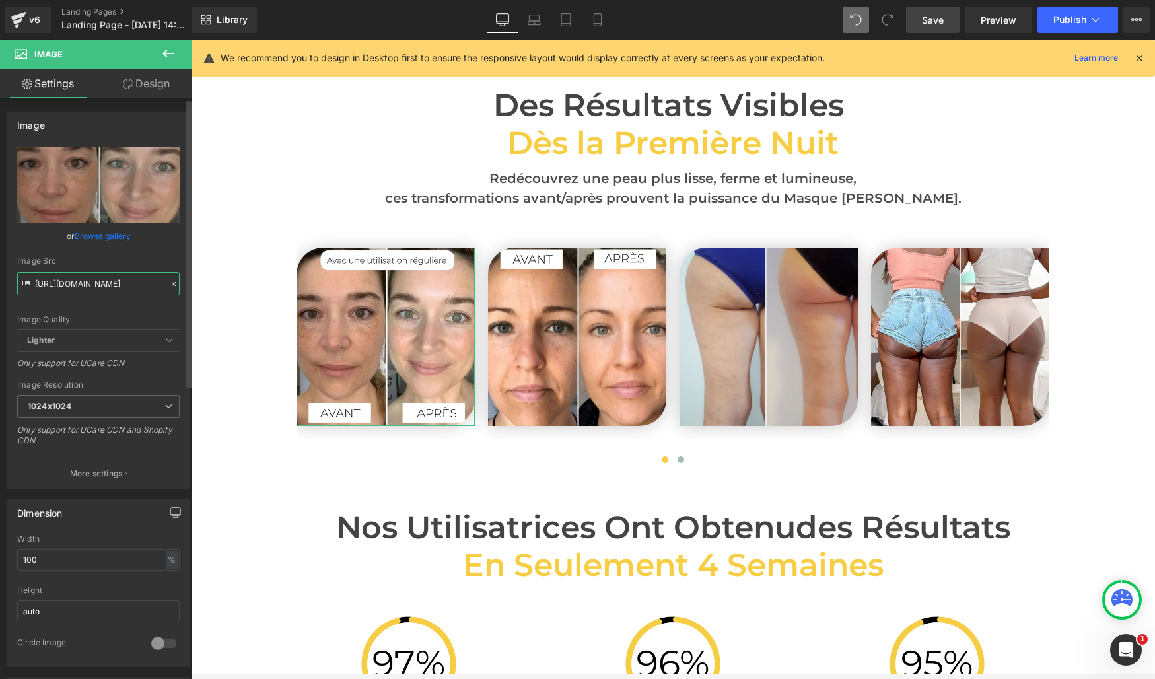
click at [98, 283] on input "https://cdn.shopify.com/s/files/1/0750/4943/5373/files/25_1024x1024.jpg?v=17587…" at bounding box center [98, 283] width 163 height 23
click at [98, 282] on input "https://cdn.shopify.com/s/files/1/0750/4943/5373/files/25_1024x1024.jpg?v=17587…" at bounding box center [98, 283] width 163 height 23
paste input "7.jpg?v=1758713622"
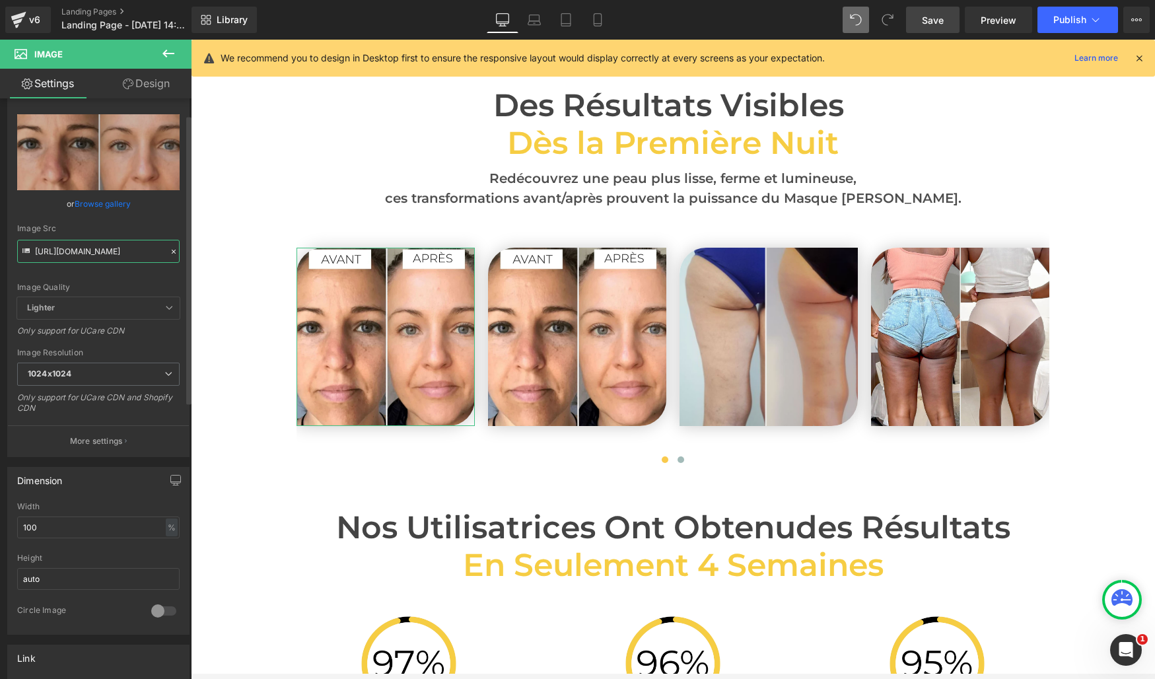
scroll to position [33, 0]
type input "https://cdn.shopify.com/s/files/1/0750/4943/5373/files/27_1024x1024.jpg?v=17587…"
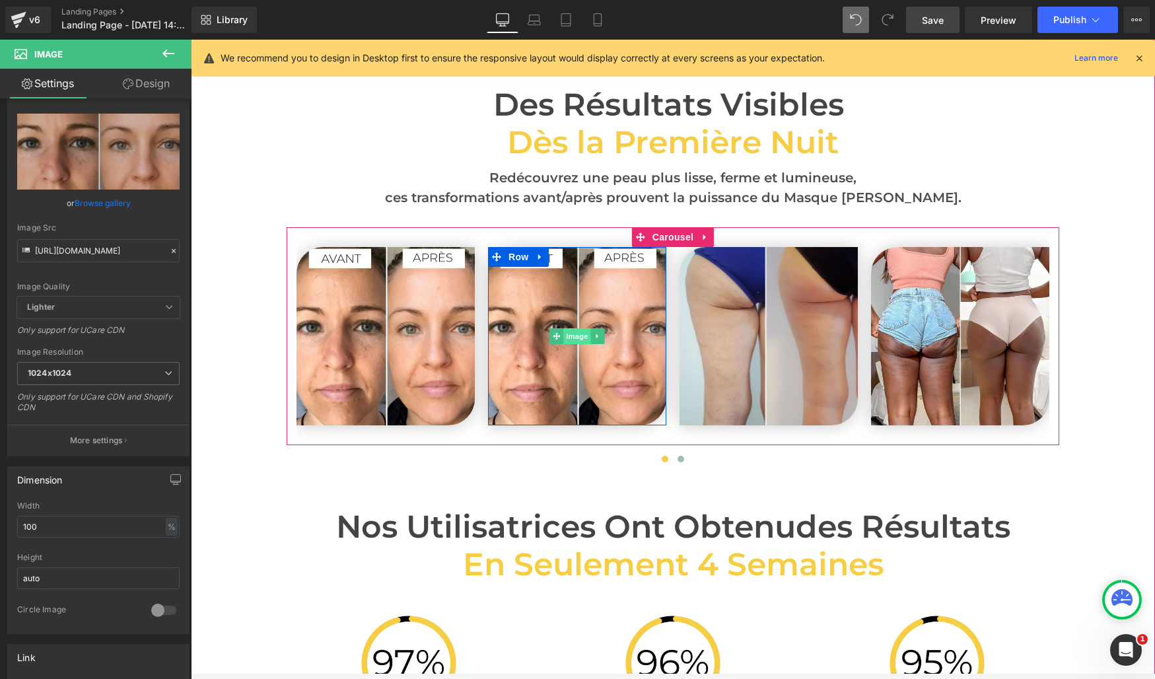
click at [587, 328] on span "Image" at bounding box center [578, 336] width 28 height 16
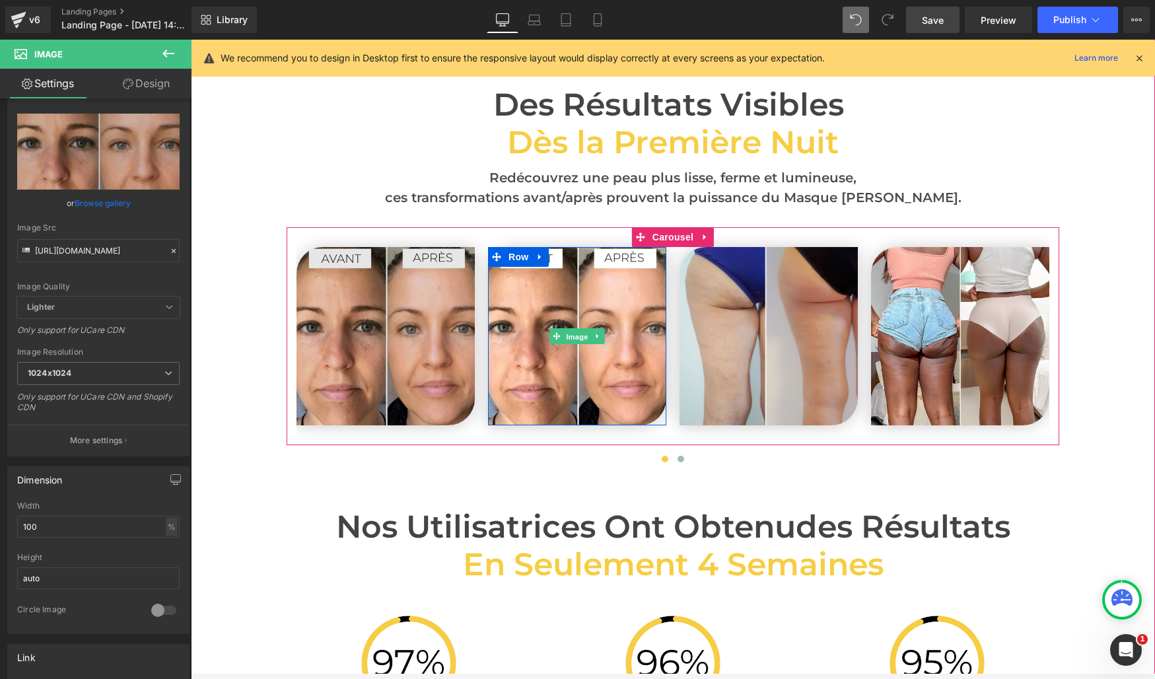
scroll to position [3152, 0]
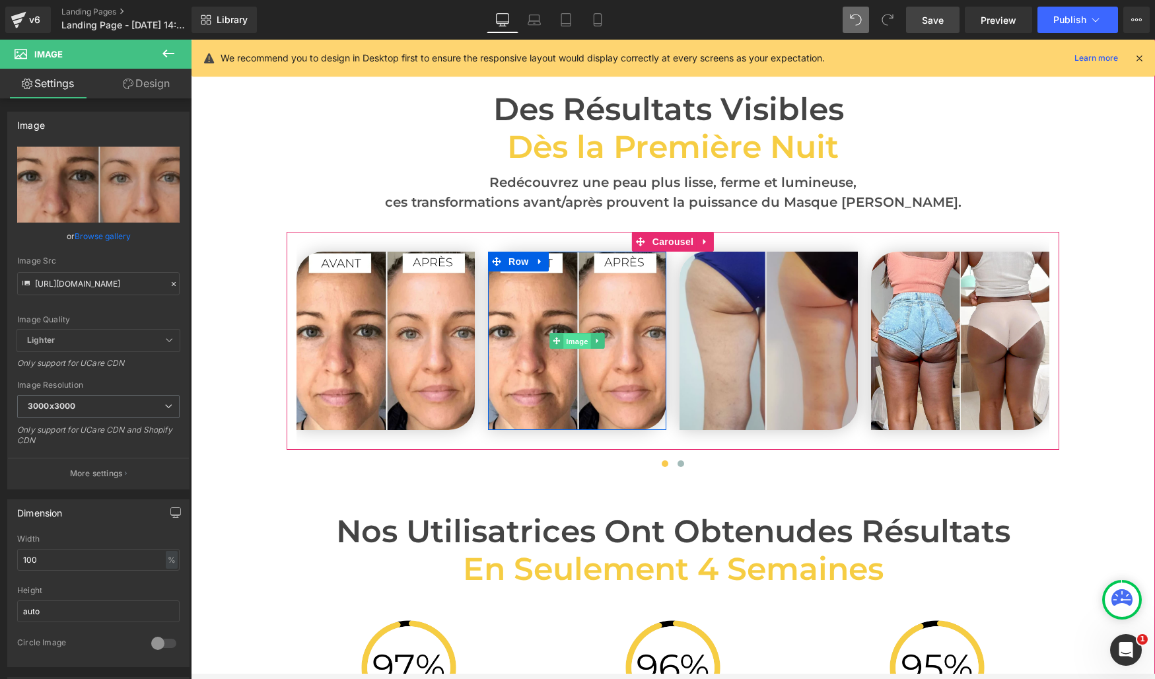
click at [578, 333] on span "Image" at bounding box center [578, 341] width 28 height 16
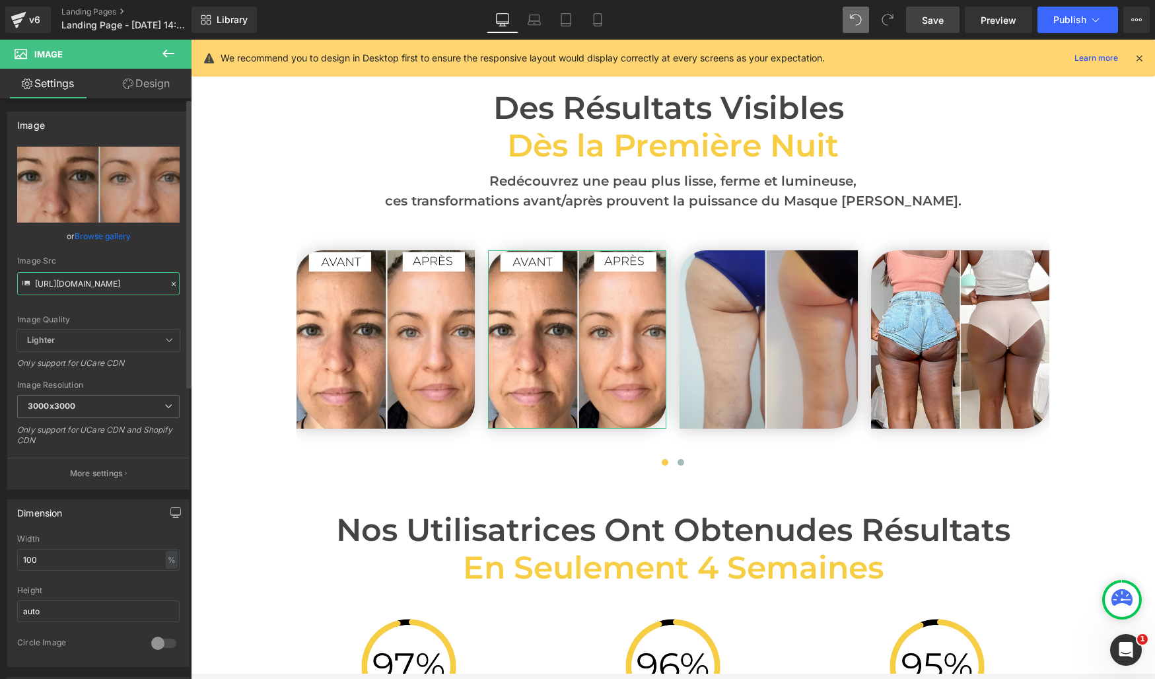
click at [108, 282] on input "https://cdn.shopify.com/s/files/1/0750/4943/5373/files/27_3000x3000.jpg?v=17587…" at bounding box center [98, 283] width 163 height 23
paste input "5.jpg?v=1758713621"
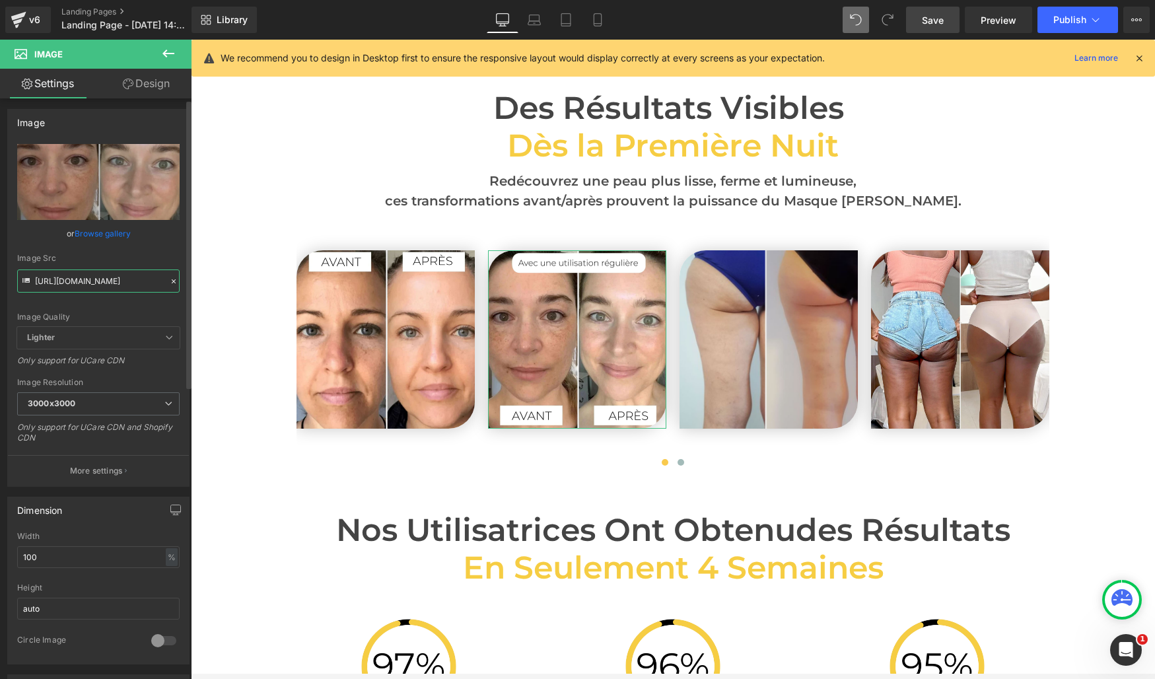
scroll to position [1, 0]
type input "https://cdn.shopify.com/s/files/1/0750/4943/5373/files/25_3000x3000.jpg?v=17587…"
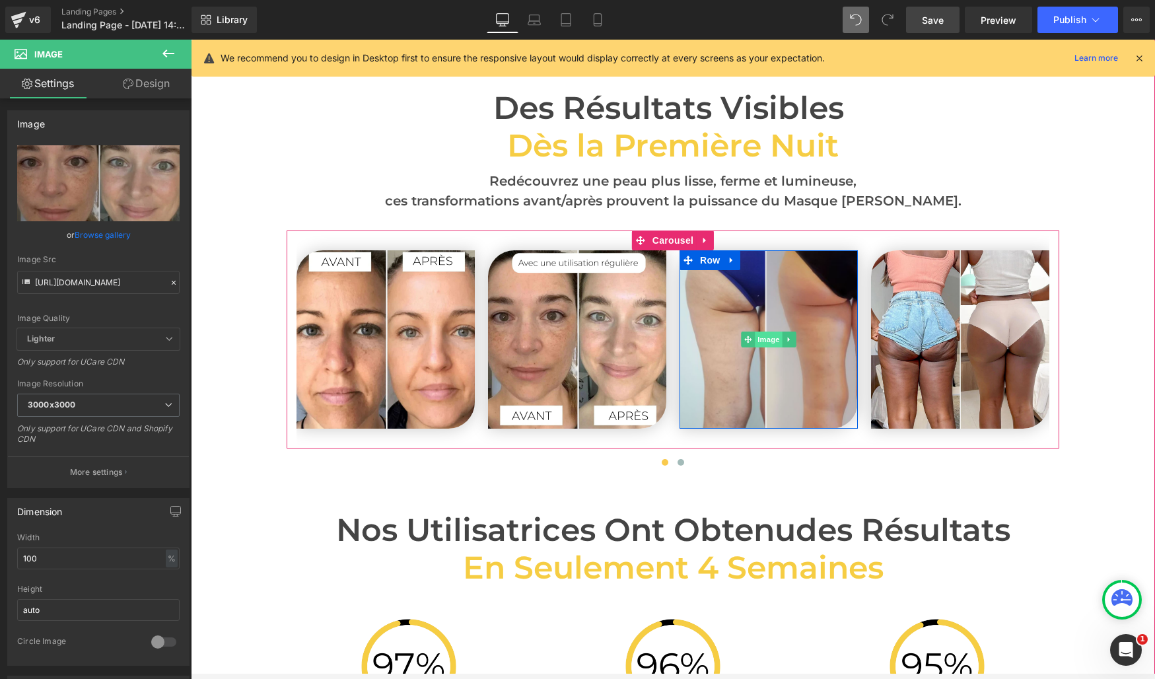
click at [774, 332] on span "Image" at bounding box center [769, 340] width 28 height 16
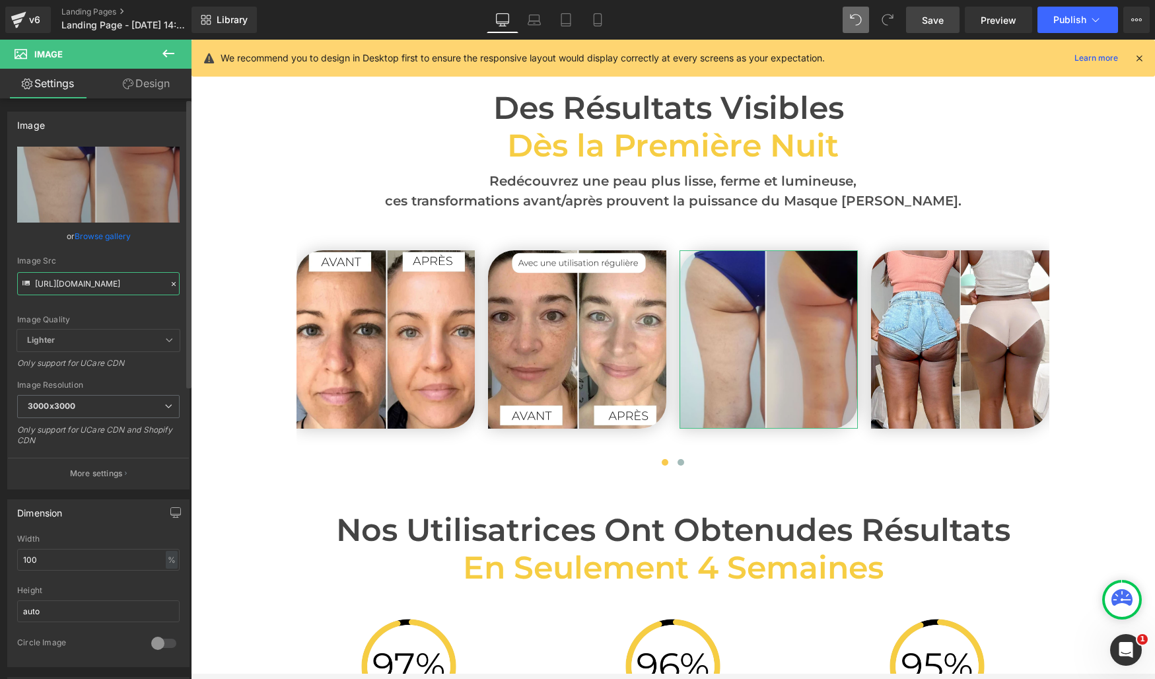
click at [109, 288] on input "https://cdn.shopify.com/s/files/1/0564/4894/2253/files/63_3000x3000.jpg?v=17266…" at bounding box center [98, 283] width 163 height 23
paste input "750/4943/5373/files/26.jpg?v=1758713621"
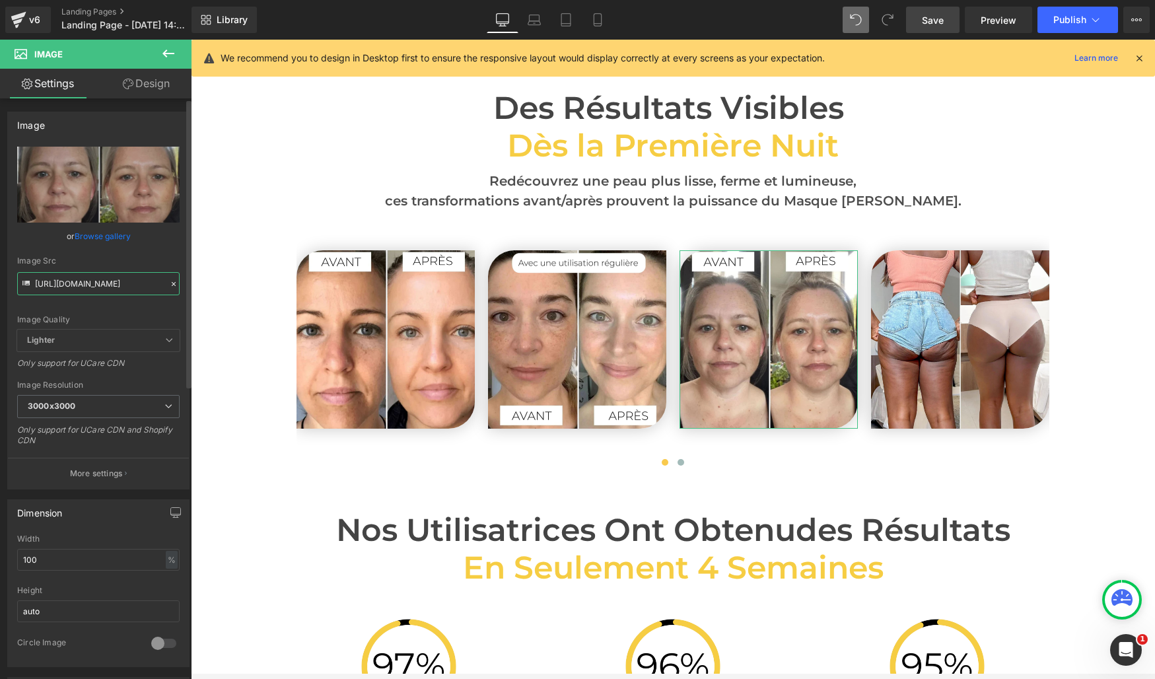
scroll to position [5, 0]
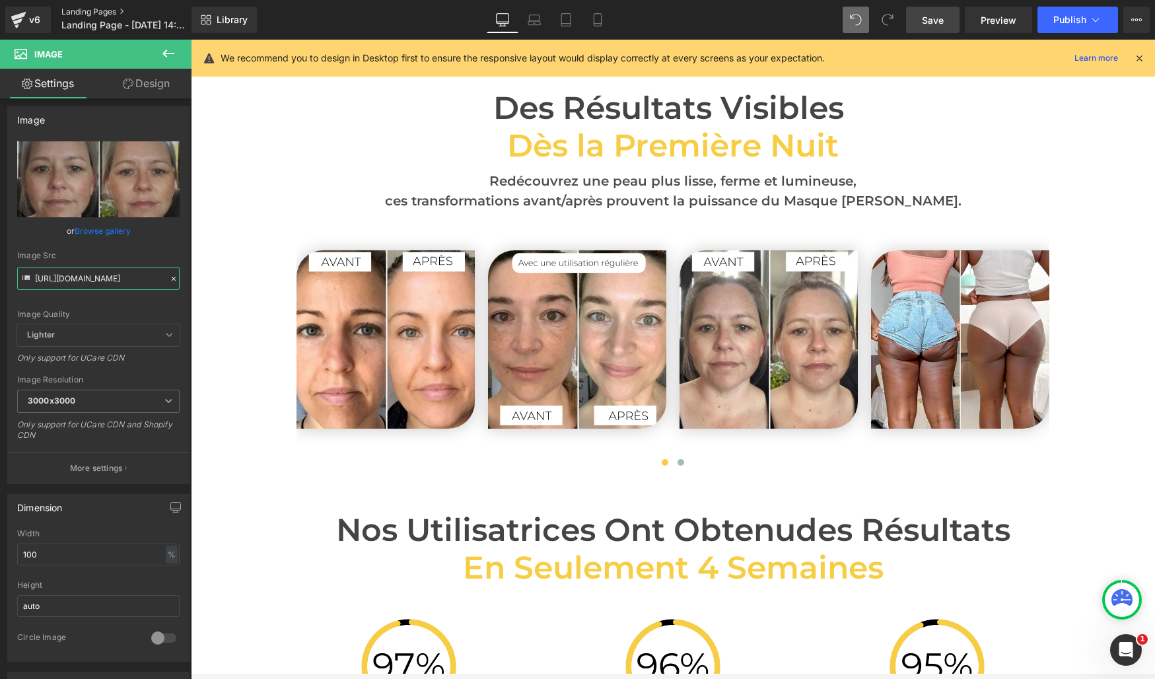
type input "https://cdn.shopify.com/s/files/1/0750/4943/5373/files/26_3000x3000.jpg?v=17587…"
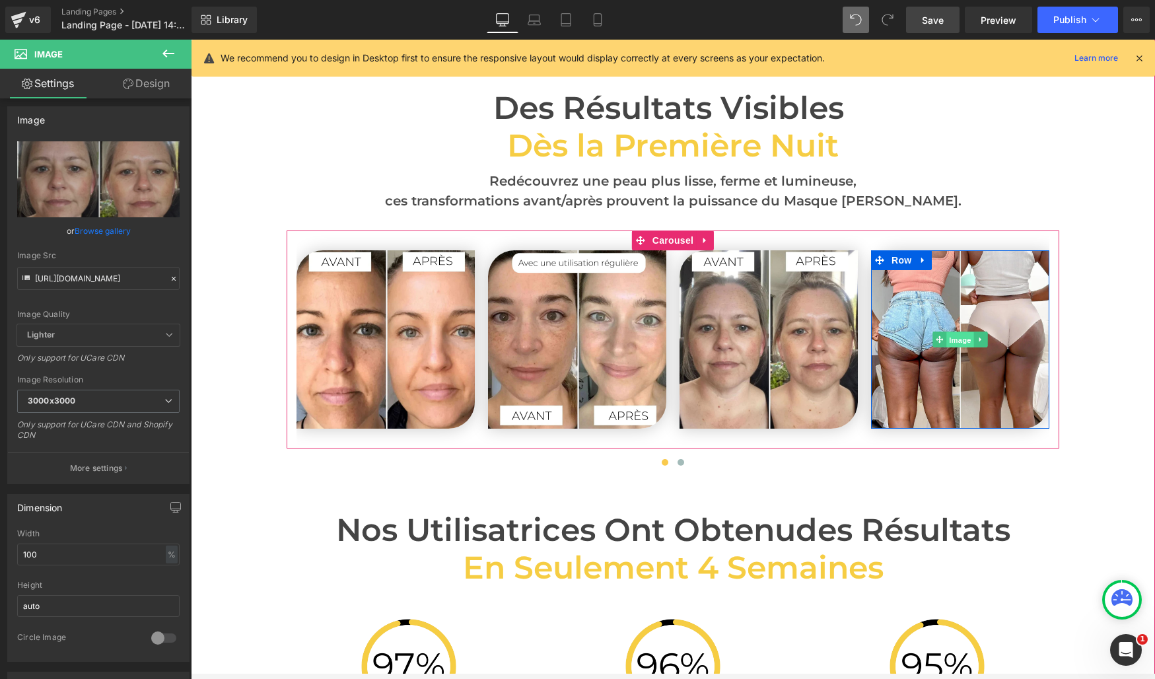
click at [955, 332] on span "Image" at bounding box center [961, 340] width 28 height 16
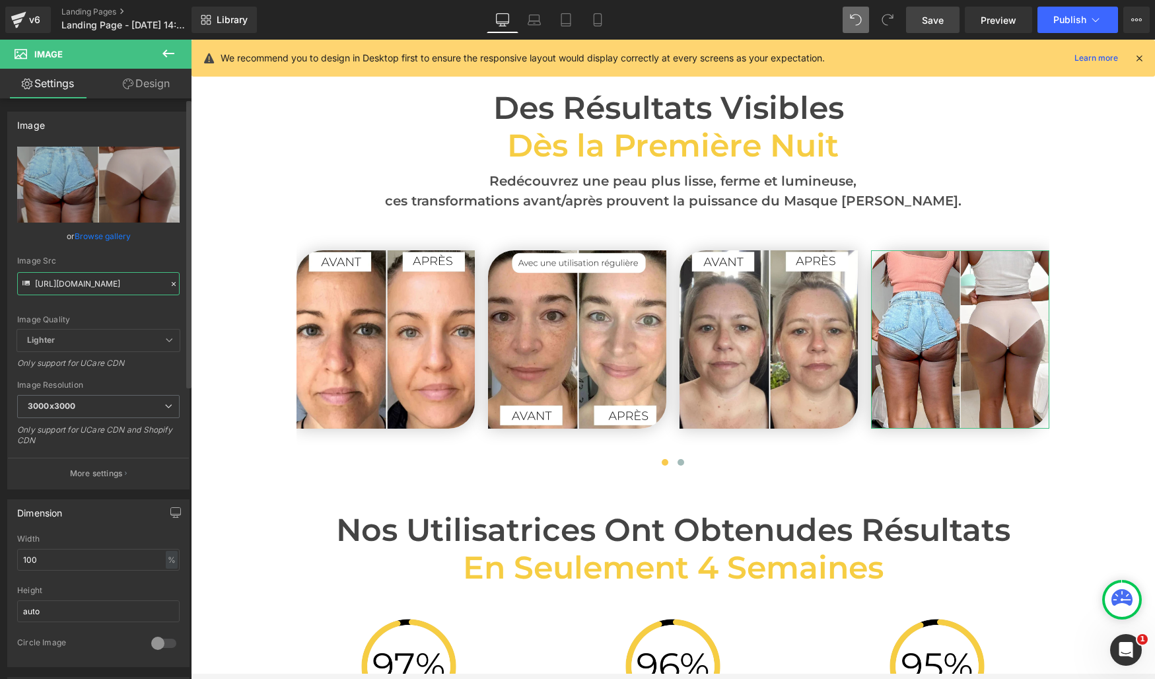
click at [81, 277] on input "https://cdn.shopify.com/s/files/1/0874/1040/9821/files/15_3000x3000.jpg?v=17194…" at bounding box center [98, 283] width 163 height 23
paste input "750/4943/5373/files/29.jpg?v=1758713621"
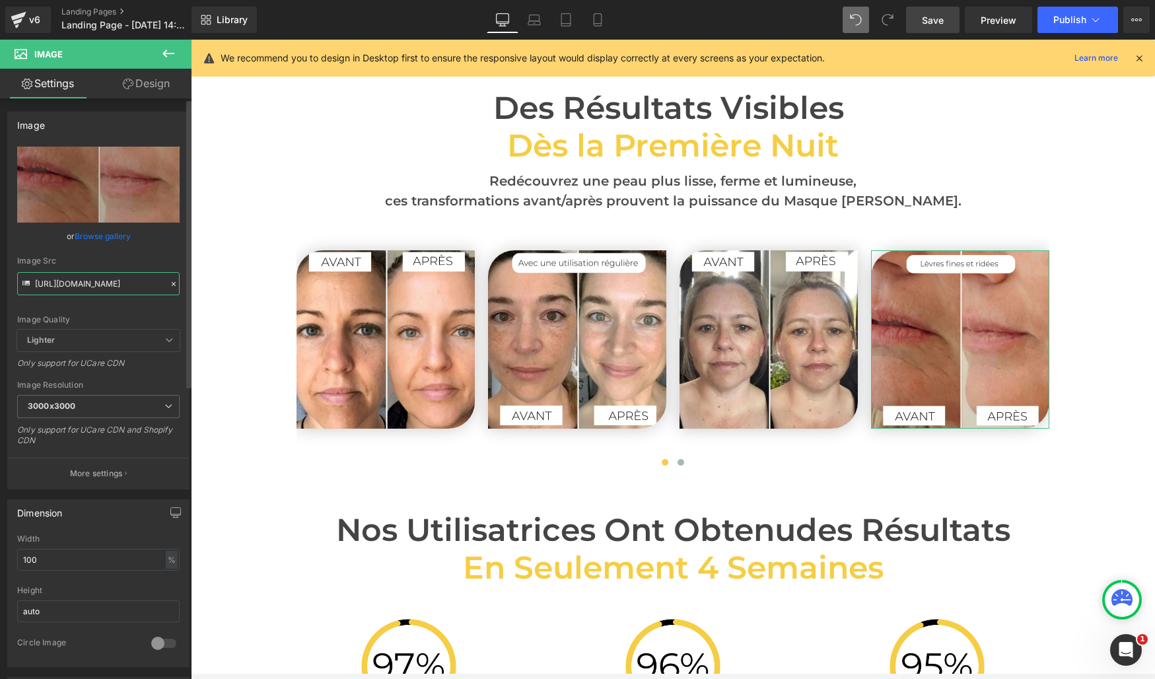
type input "https://cdn.shopify.com/s/files/1/0750/4943/5373/files/29_3000x3000.jpg?v=17587…"
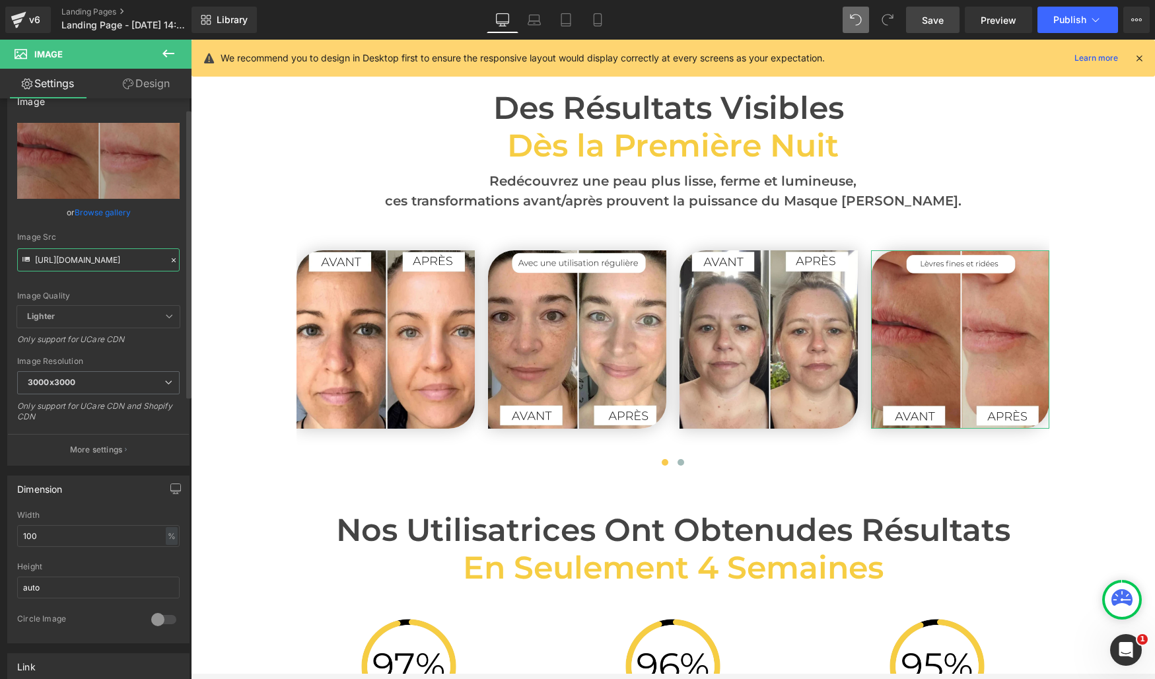
scroll to position [20, 0]
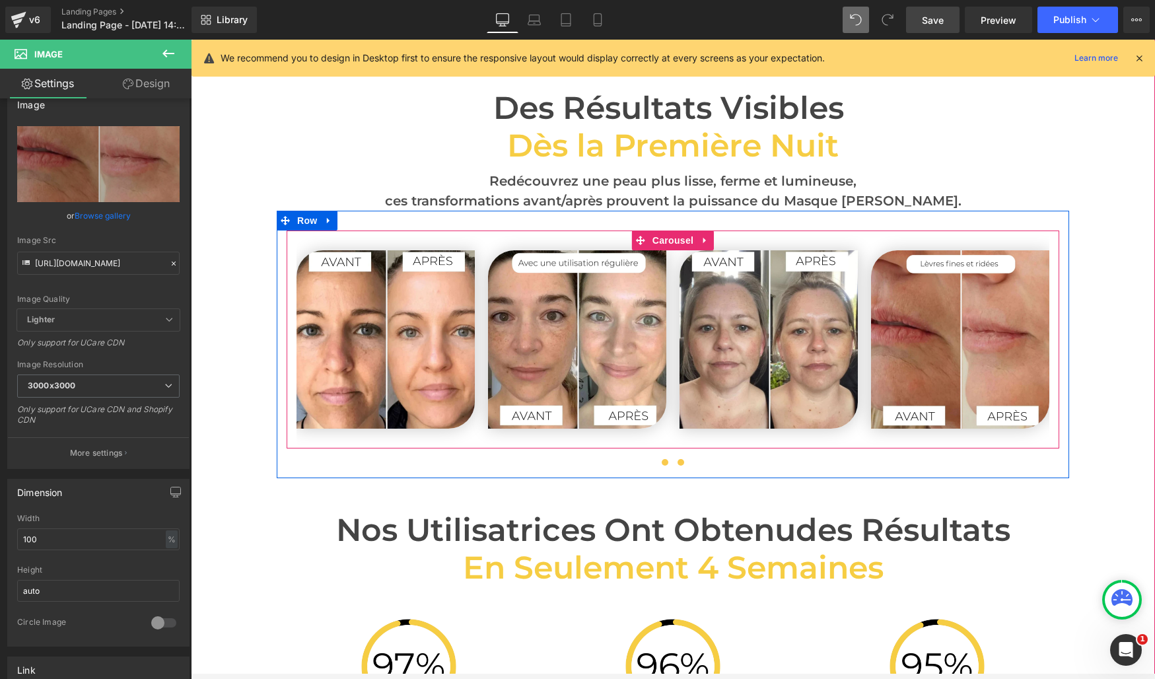
click at [680, 459] on span at bounding box center [681, 462] width 7 height 7
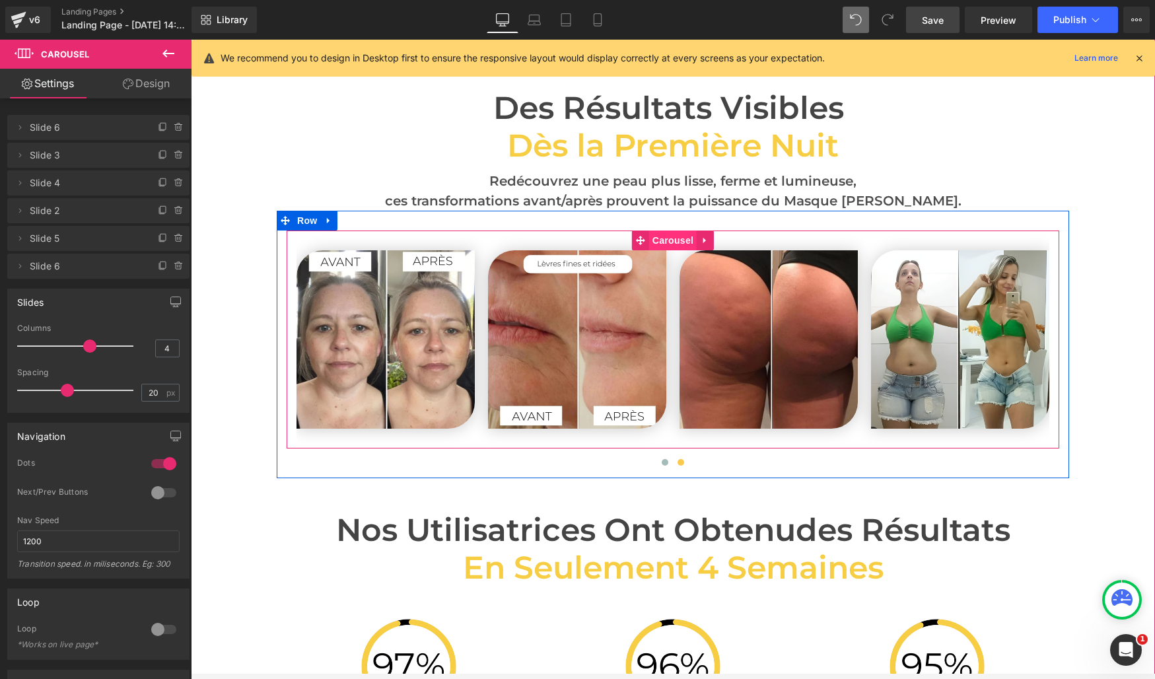
click at [671, 231] on span "Carousel" at bounding box center [673, 241] width 48 height 20
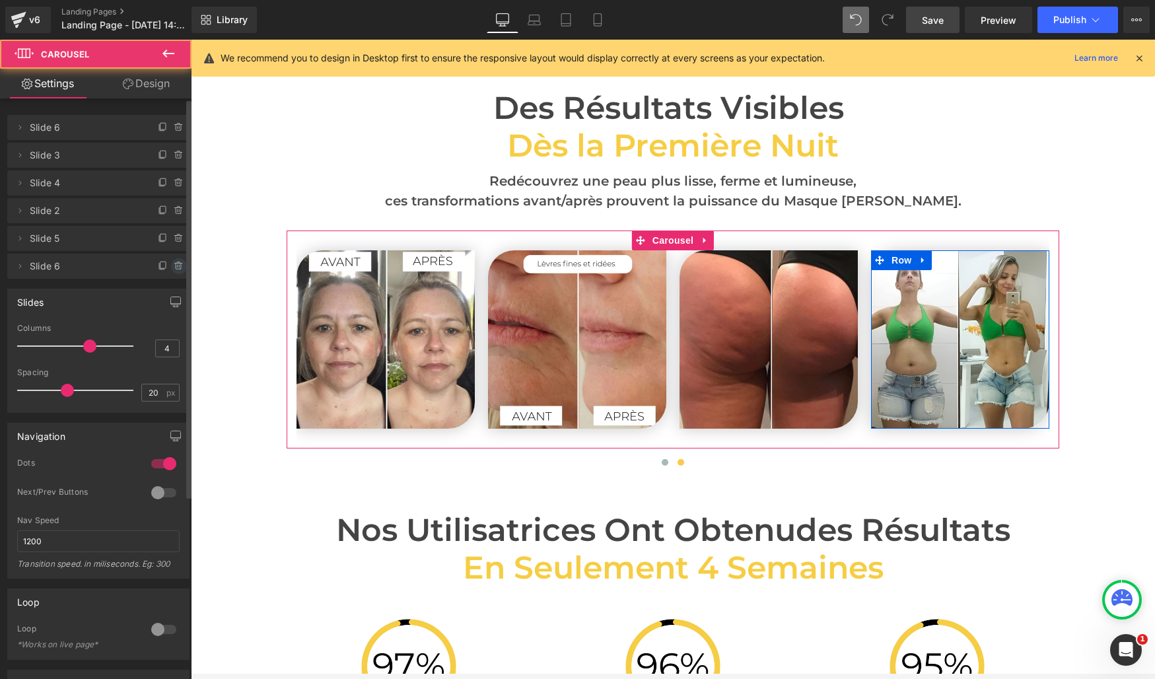
click at [174, 265] on icon at bounding box center [179, 266] width 11 height 11
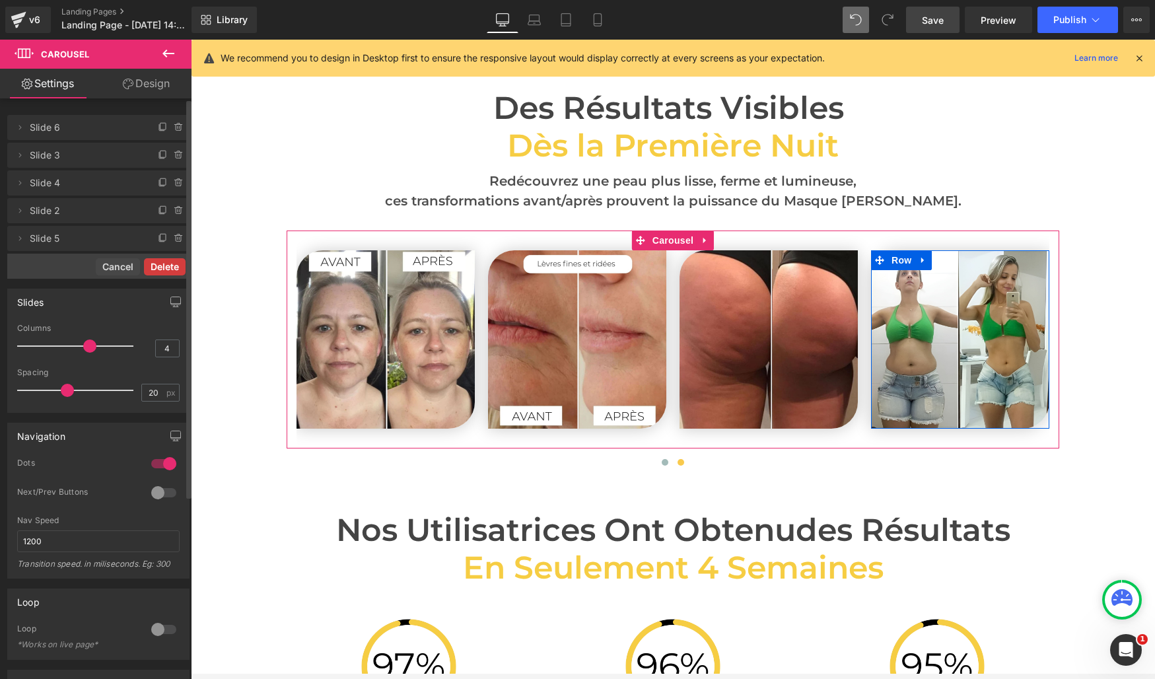
click at [164, 268] on button "Delete" at bounding box center [165, 266] width 42 height 17
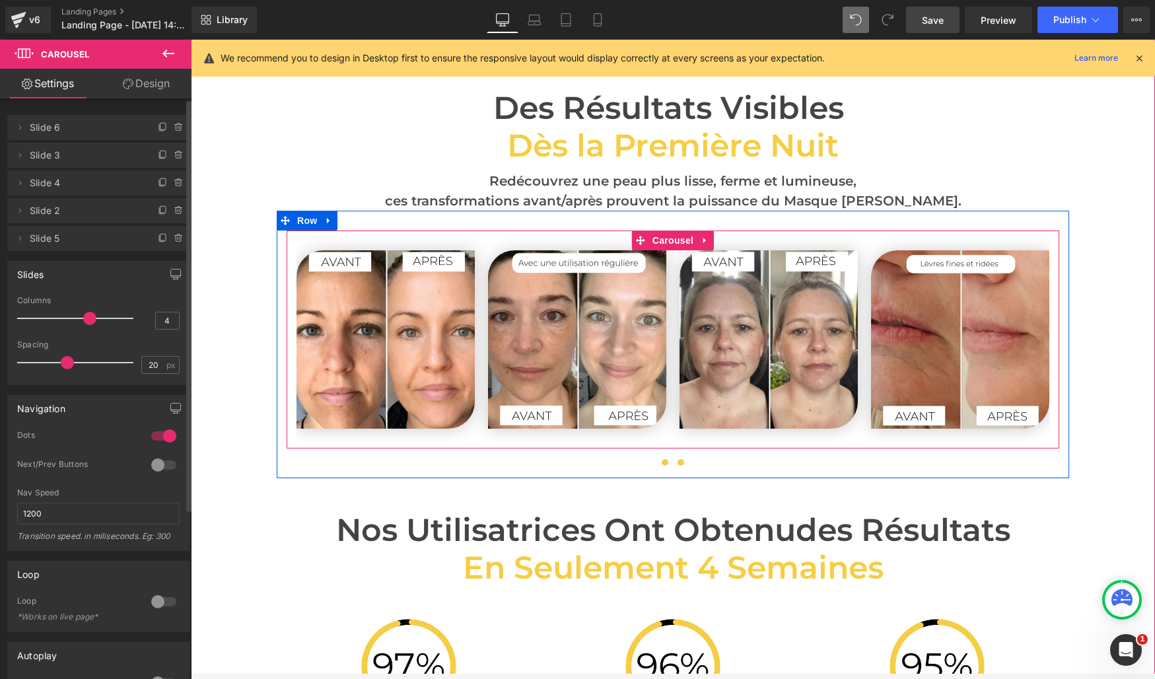
click at [683, 459] on span at bounding box center [681, 462] width 7 height 7
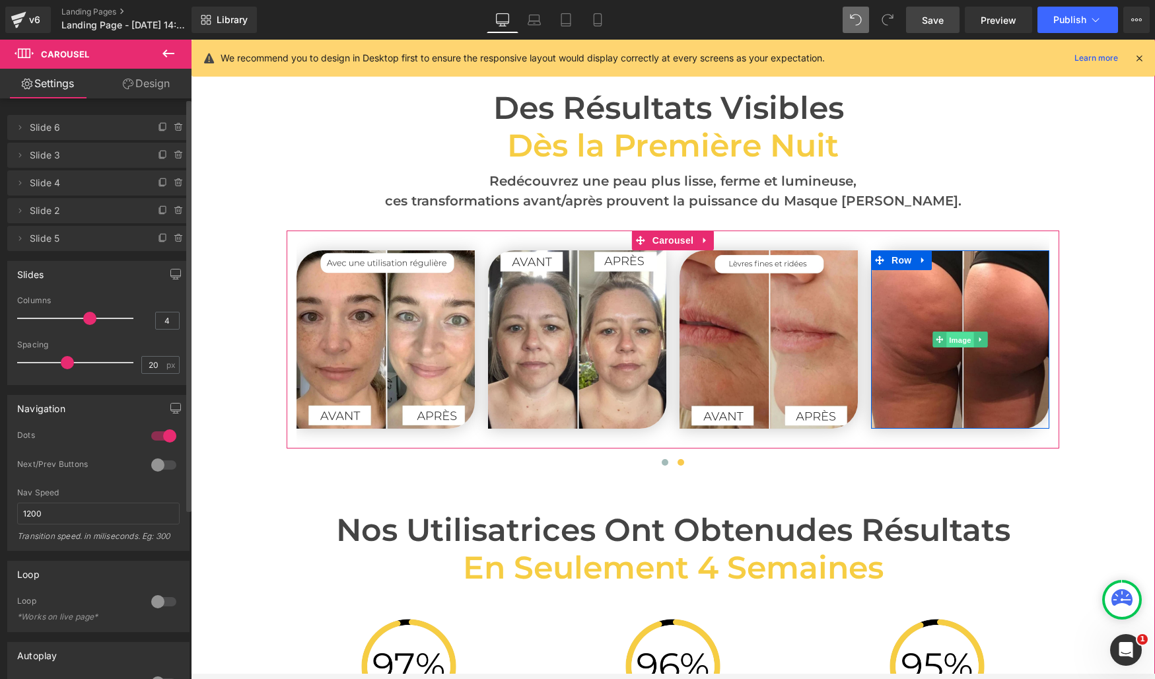
click at [961, 332] on span "Image" at bounding box center [961, 340] width 28 height 16
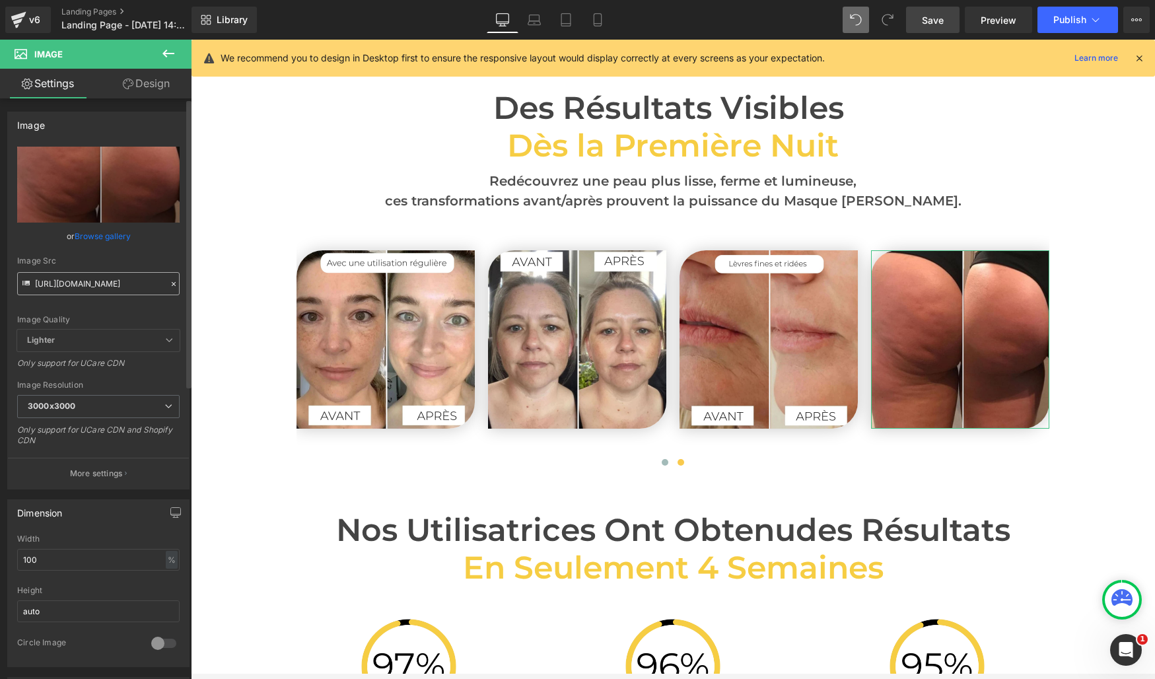
click at [98, 281] on input "https://cdn.shopify.com/s/files/1/0874/1040/9821/files/11_3000x3000.jpg?v=17194…" at bounding box center [98, 283] width 163 height 23
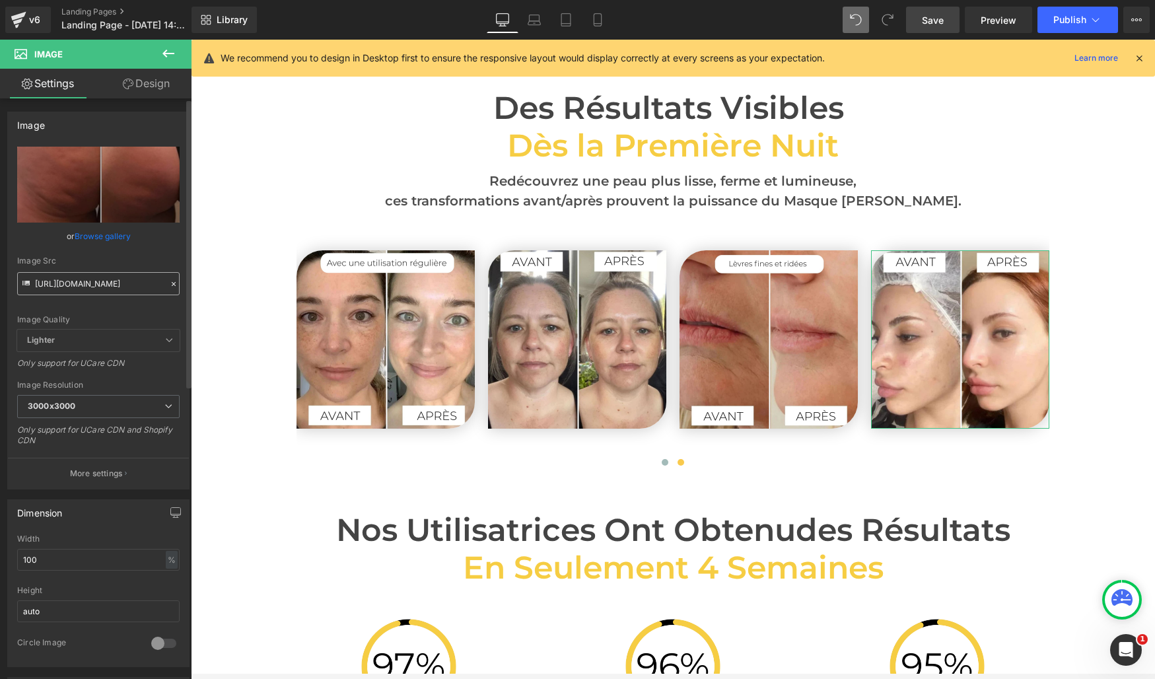
scroll to position [0, 167]
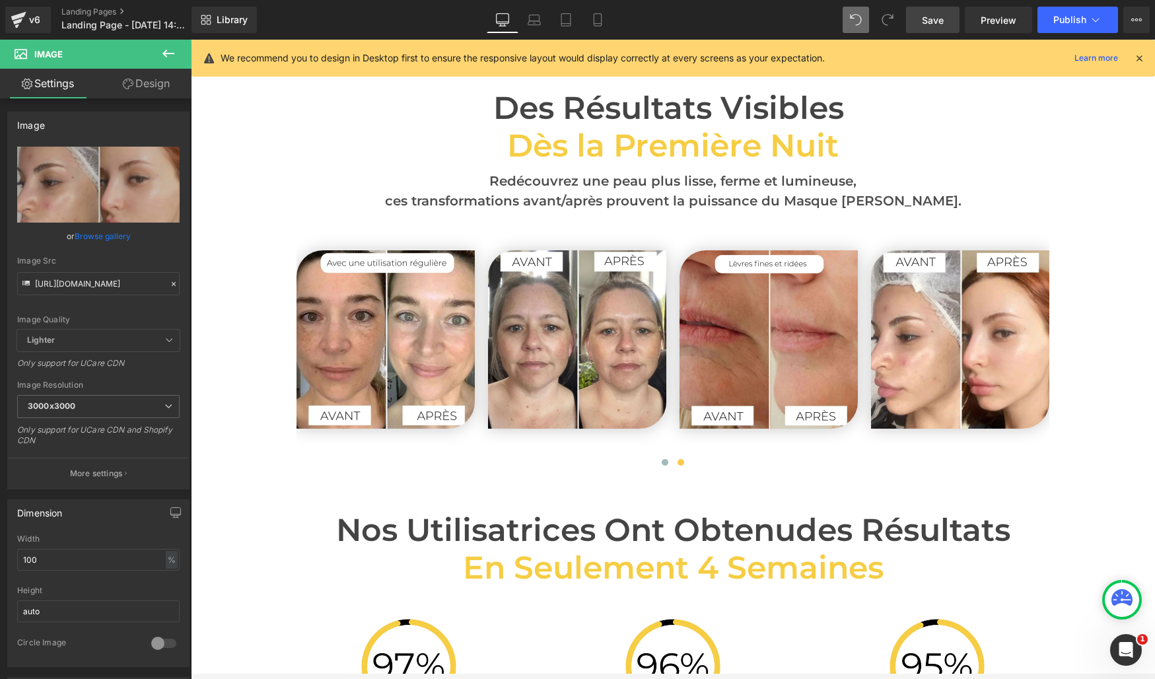
type input "https://cdn.shopify.com/s/files/1/0750/4943/5373/files/28_3000x3000.jpg?v=17587…"
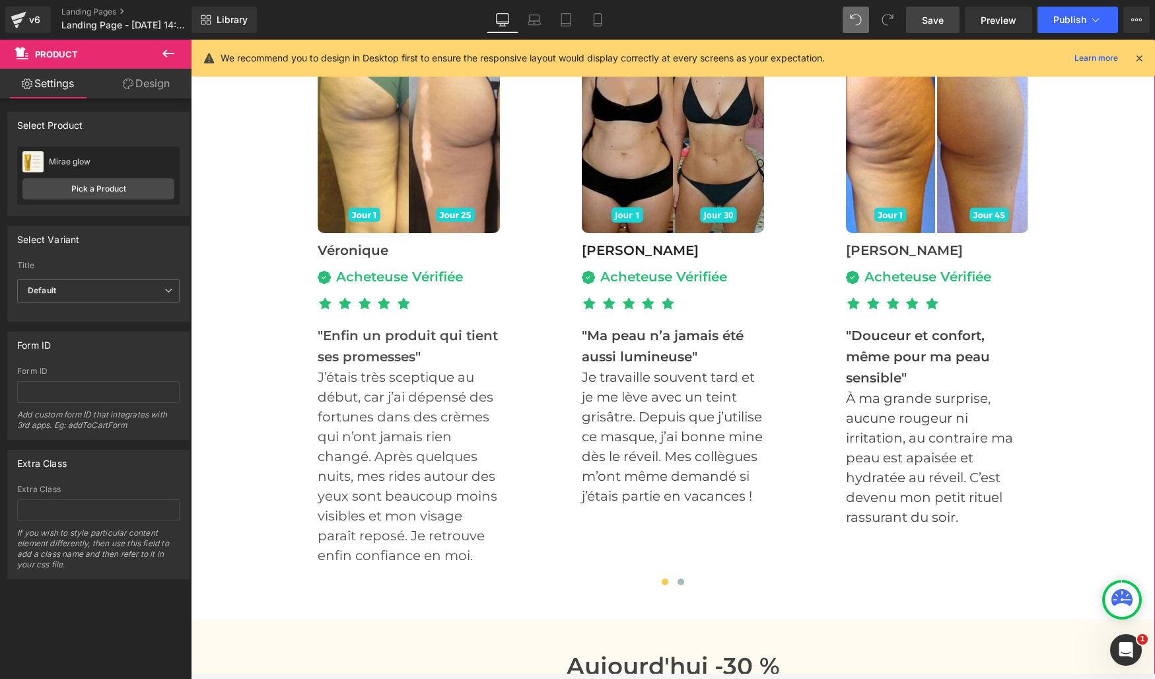
scroll to position [4083, 0]
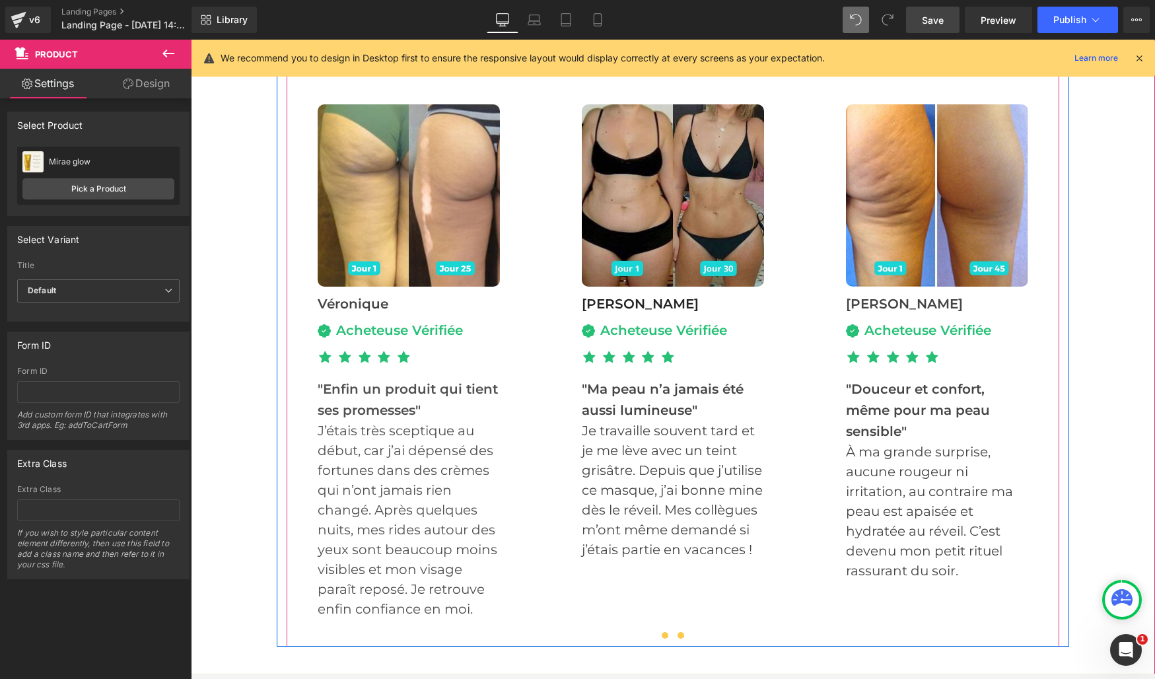
click at [682, 632] on span at bounding box center [681, 635] width 7 height 7
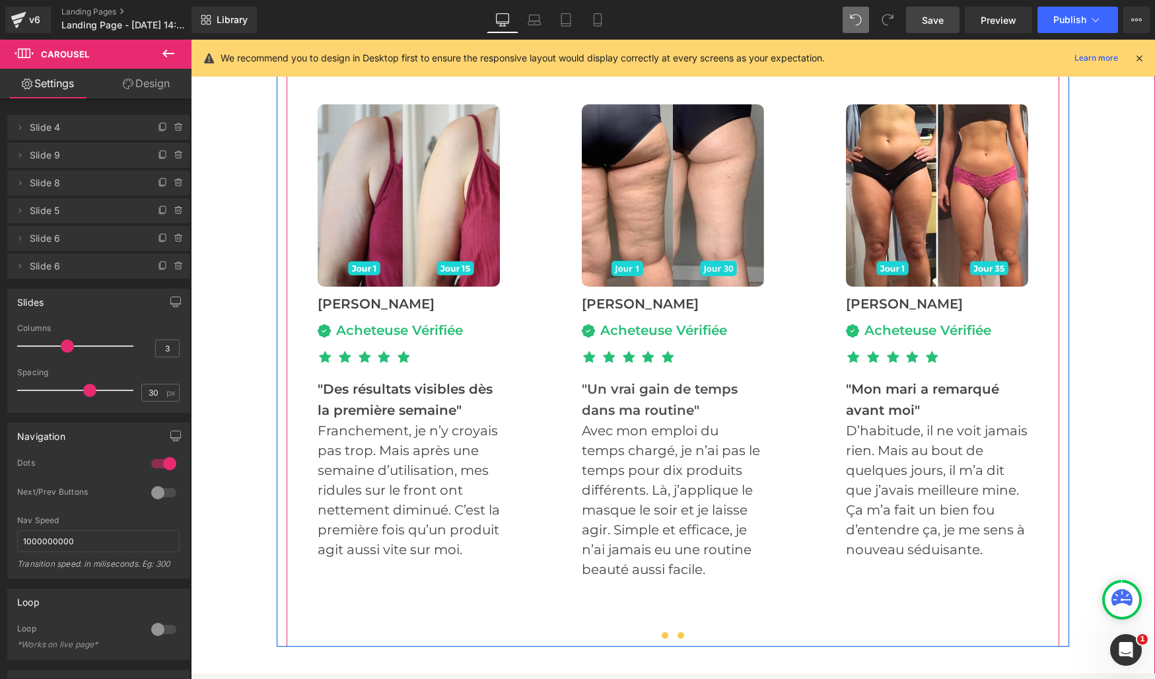
click at [666, 632] on span at bounding box center [665, 635] width 7 height 7
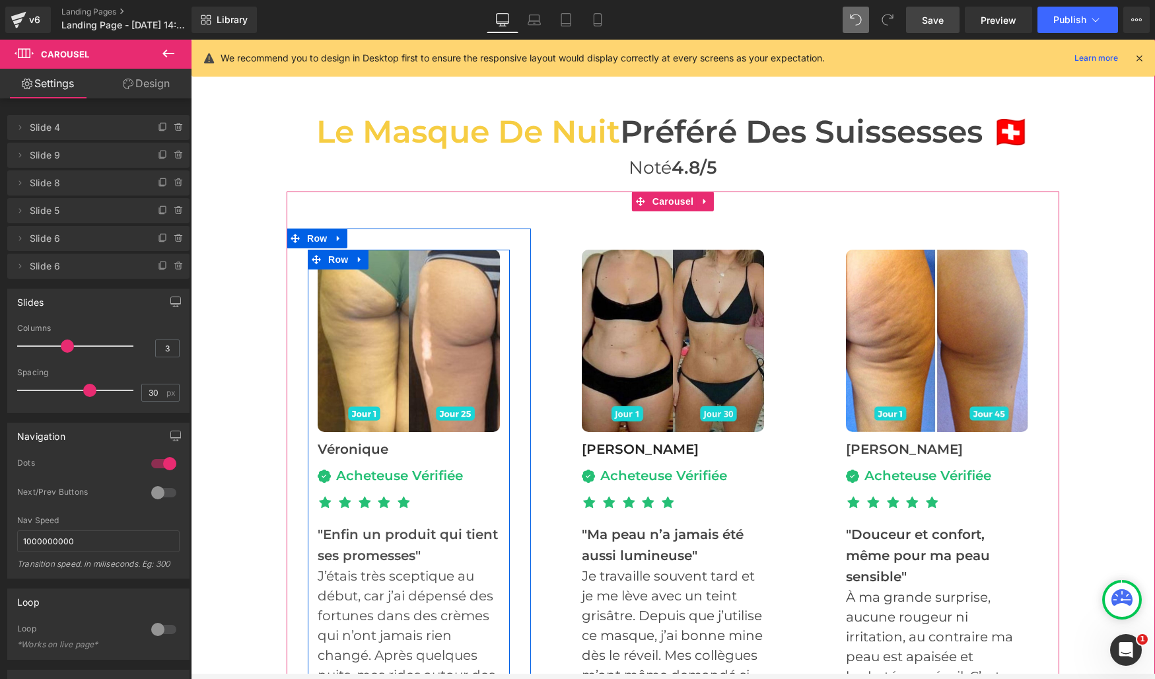
scroll to position [3962, 0]
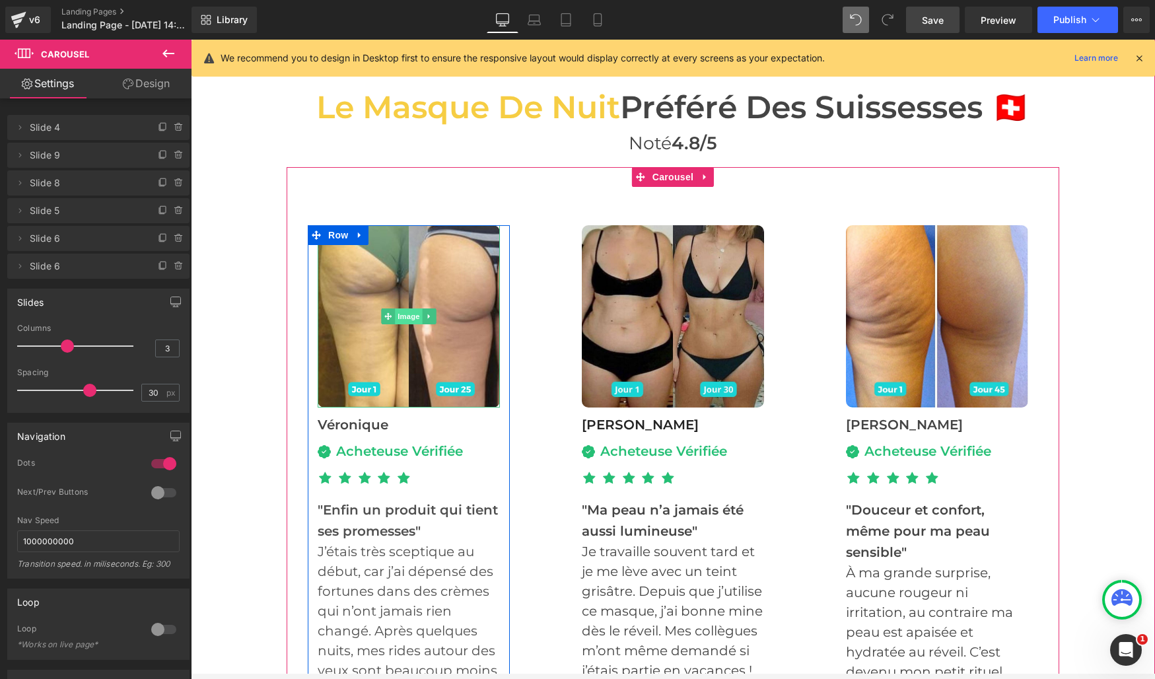
click at [412, 309] on span "Image" at bounding box center [409, 317] width 28 height 16
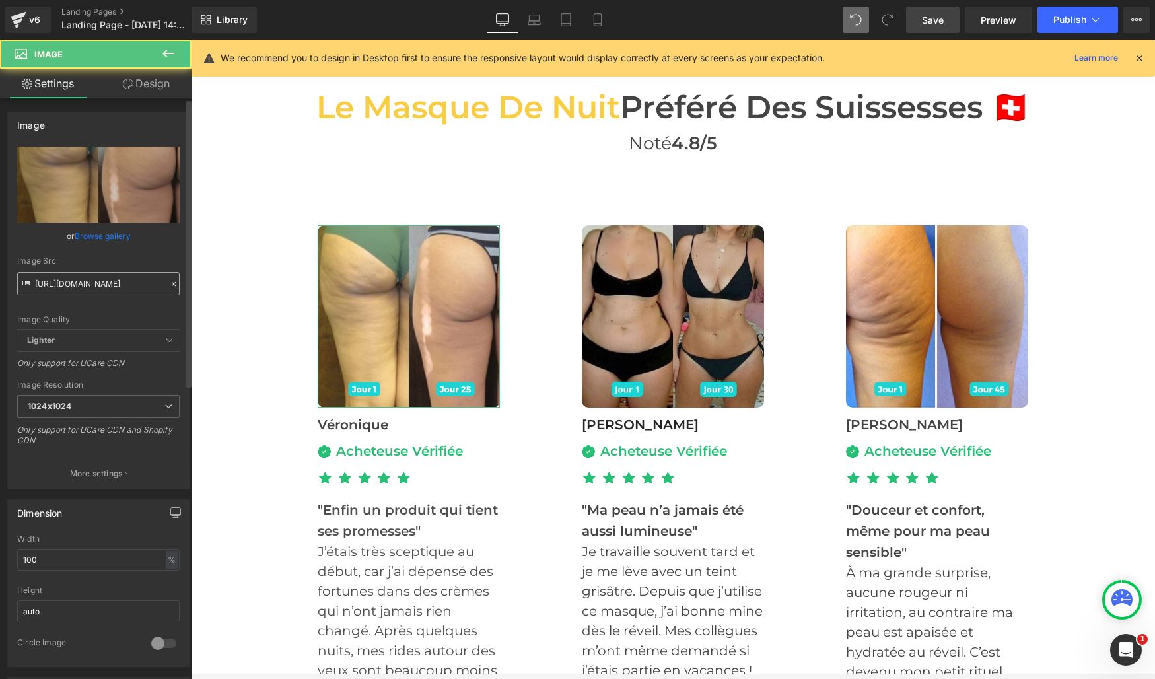
click at [87, 282] on input "https://cdn.shopify.com/s/files/1/0564/4894/2253/files/8_2bebcc6d-49d3-471d-aec…" at bounding box center [98, 283] width 163 height 23
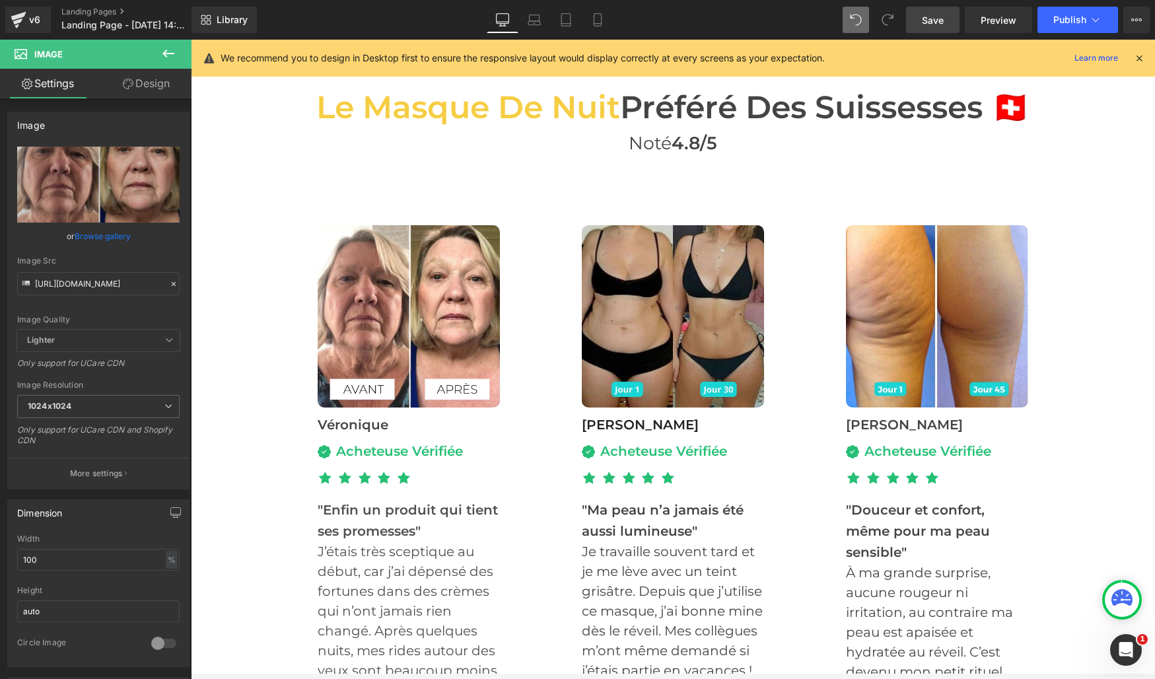
type input "https://cdn.shopify.com/s/files/1/0750/4943/5373/files/32_1024x1024.jpg?v=17587…"
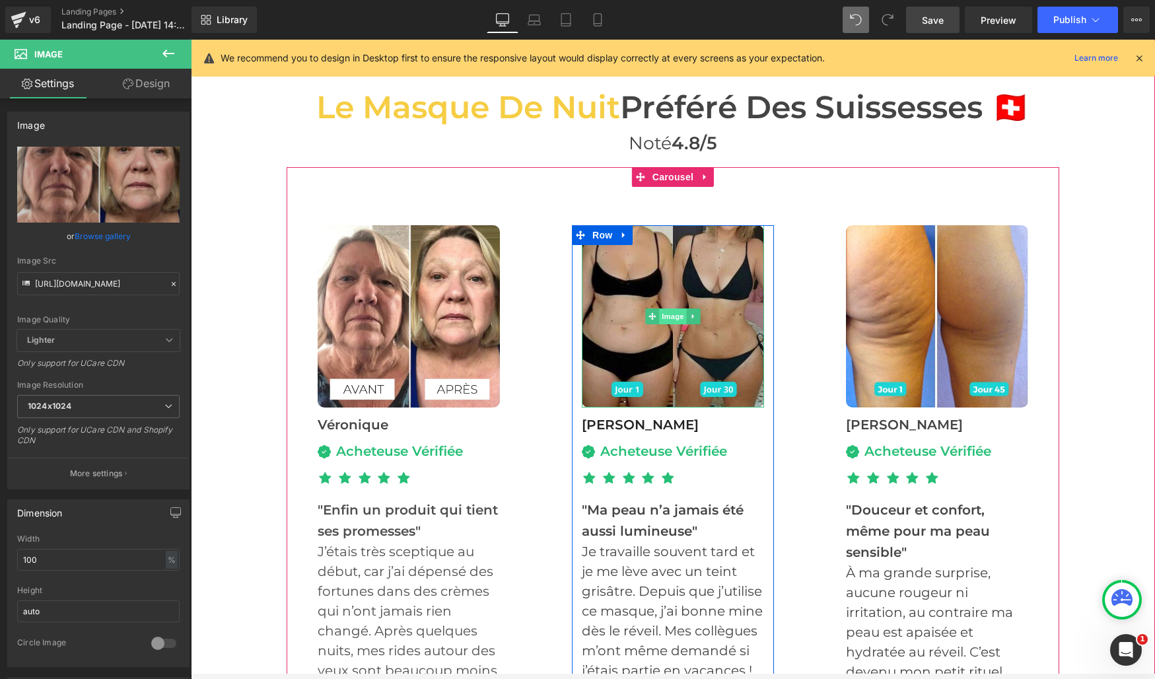
click at [663, 309] on span "Image" at bounding box center [673, 317] width 28 height 16
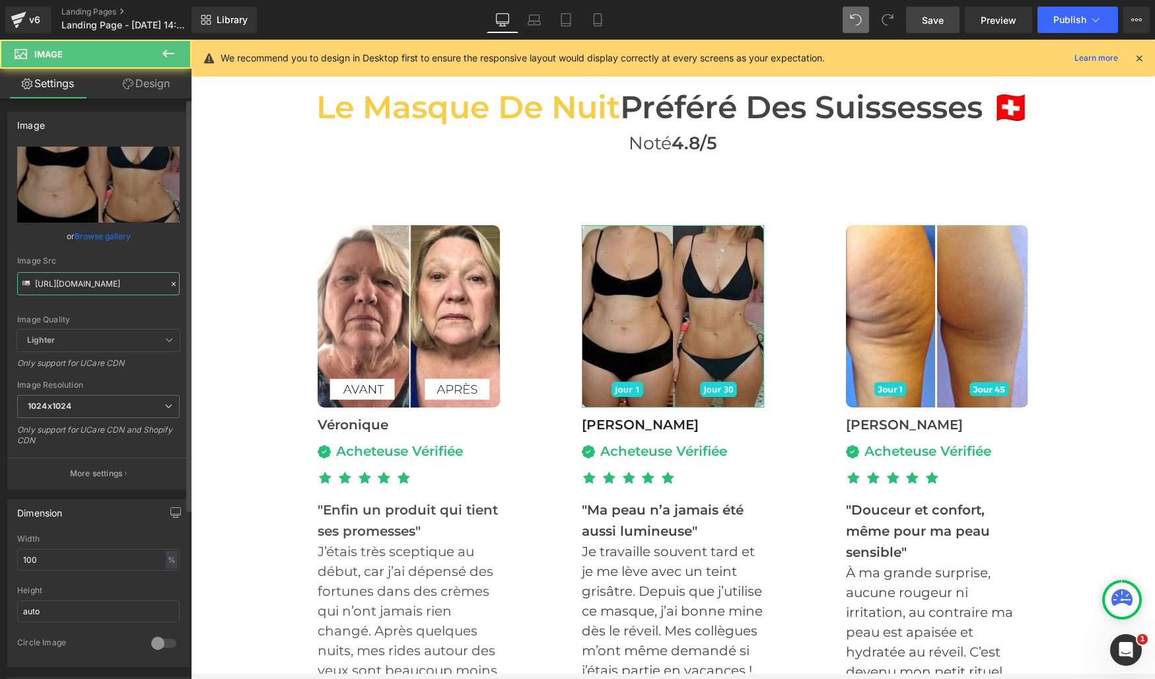
click at [76, 283] on input "https://cdn.shopify.com/s/files/1/0564/4894/2253/files/7_6a919ad8-981a-4f88-98c…" at bounding box center [98, 283] width 163 height 23
paste input "750/4943/5373/files/33.jpg?v=1758715080"
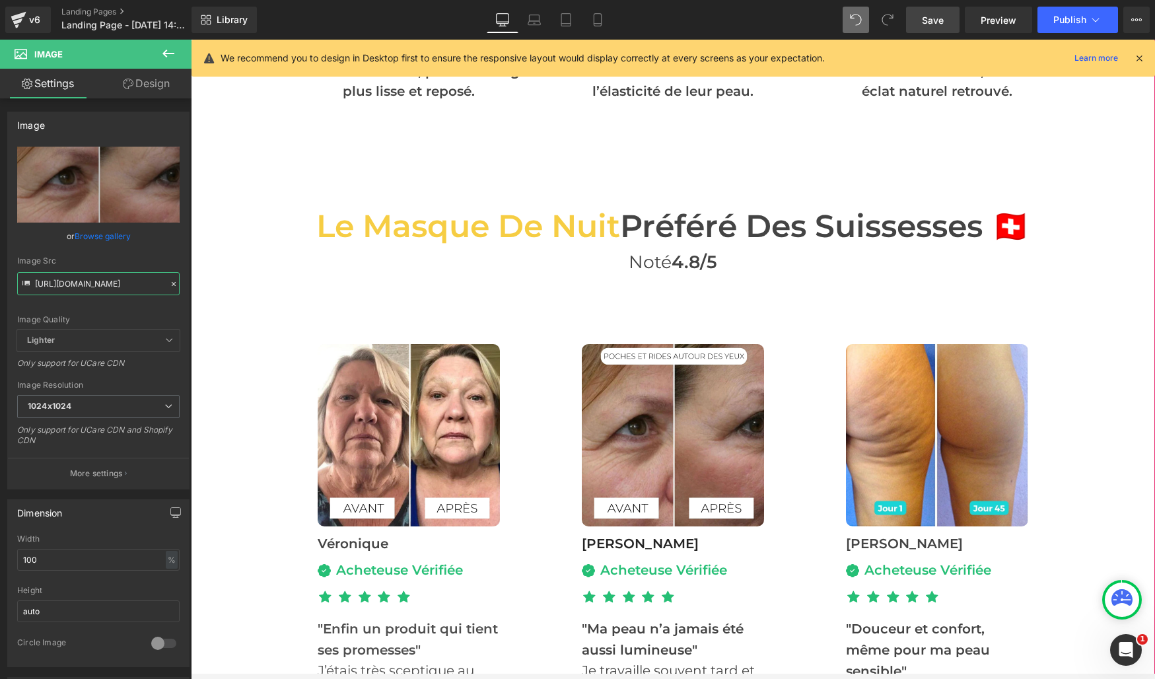
scroll to position [3935, 0]
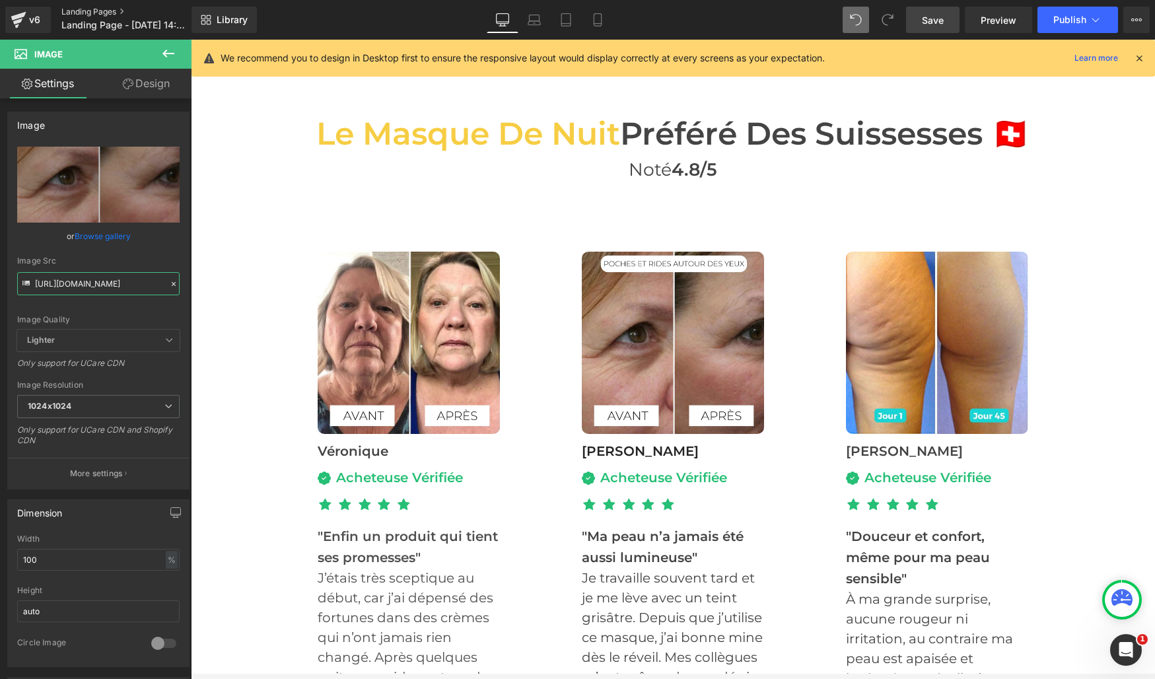
type input "https://cdn.shopify.com/s/files/1/0750/4943/5373/files/33_1024x1024.jpg?v=17587…"
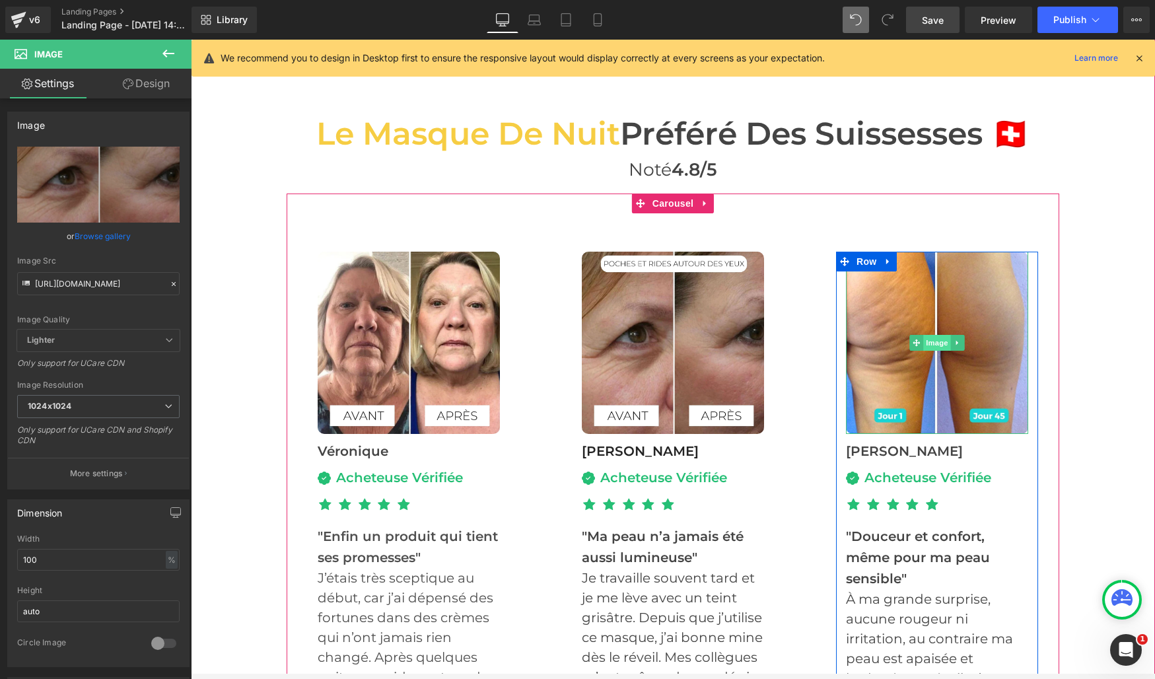
click at [941, 335] on span "Image" at bounding box center [938, 343] width 28 height 16
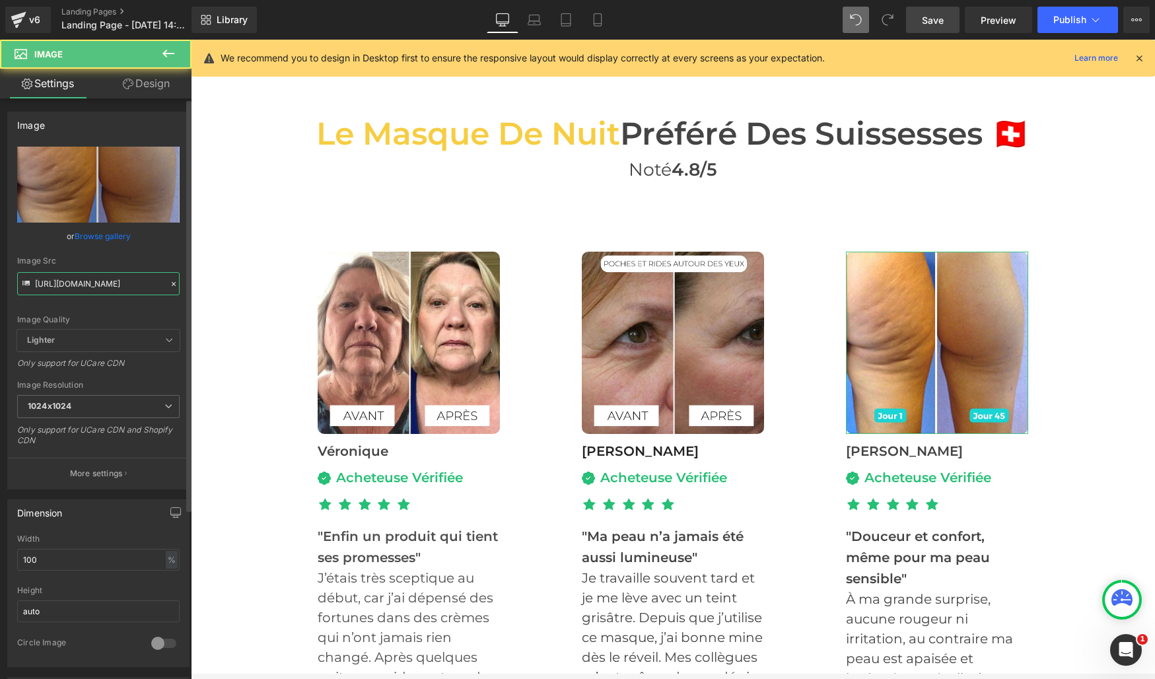
click at [79, 287] on input "https://cdn.shopify.com/s/files/1/0564/4894/2253/files/19_6e06c188-660e-499b-aa…" at bounding box center [98, 283] width 163 height 23
paste input "750/4943/5373/files/34.jpg?v=1758715080"
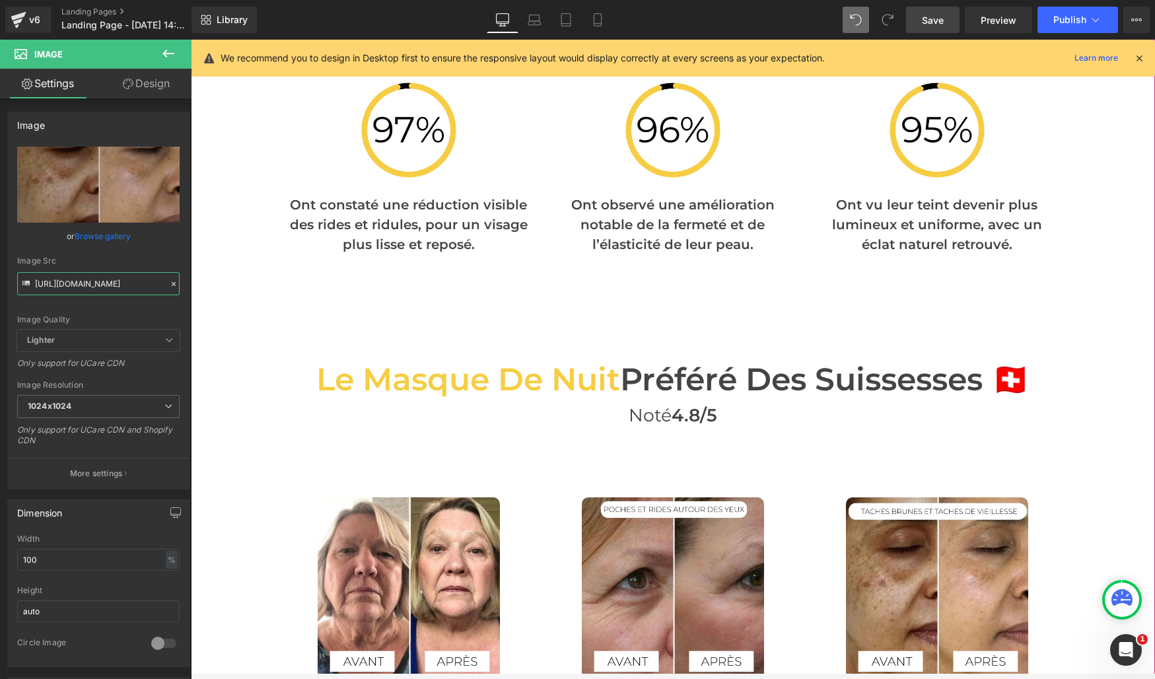
scroll to position [3955, 0]
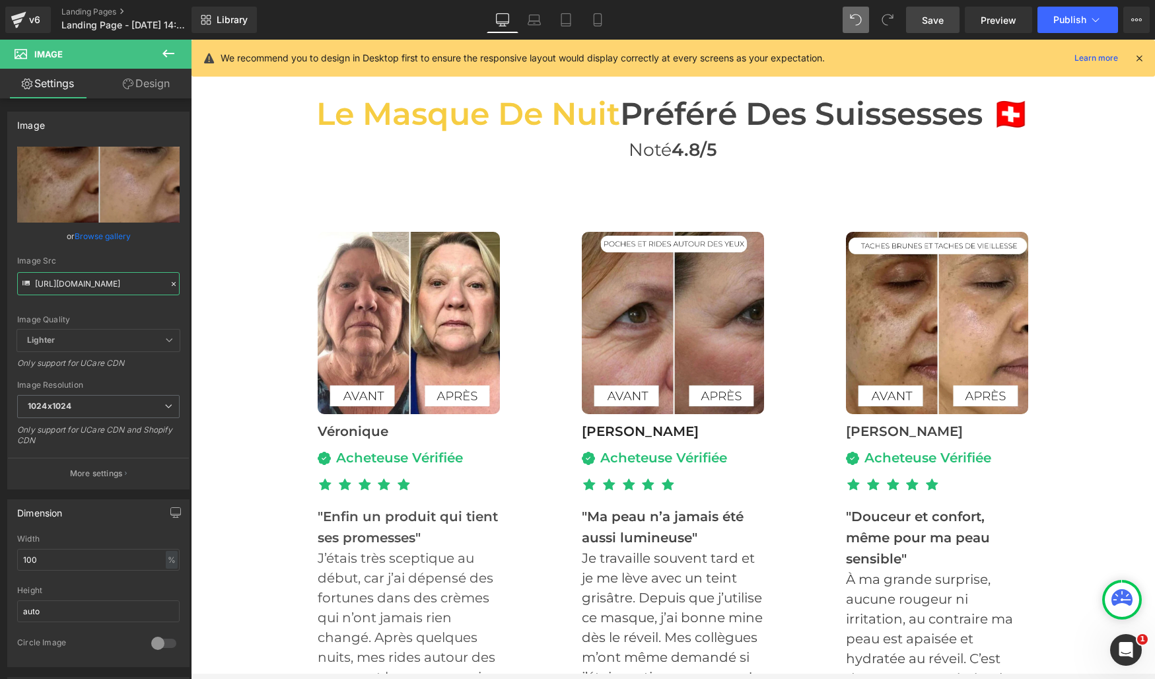
type input "https://cdn.shopify.com/s/files/1/0750/4943/5373/files/34_1024x1024.jpg?v=17587…"
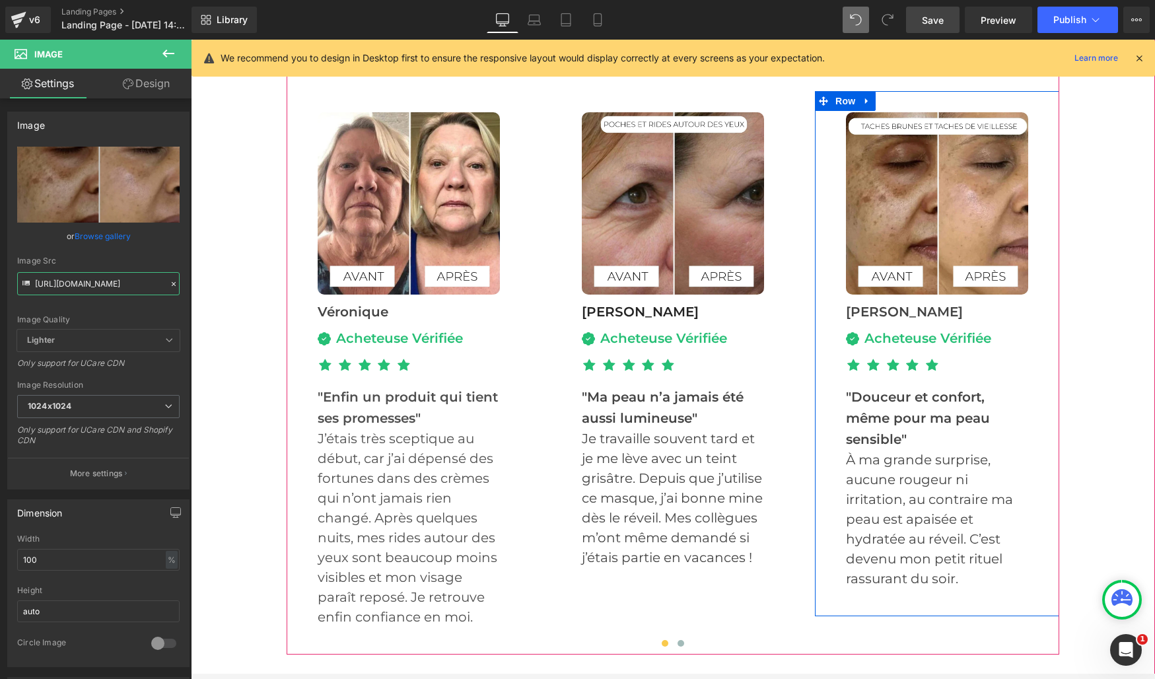
scroll to position [4079, 0]
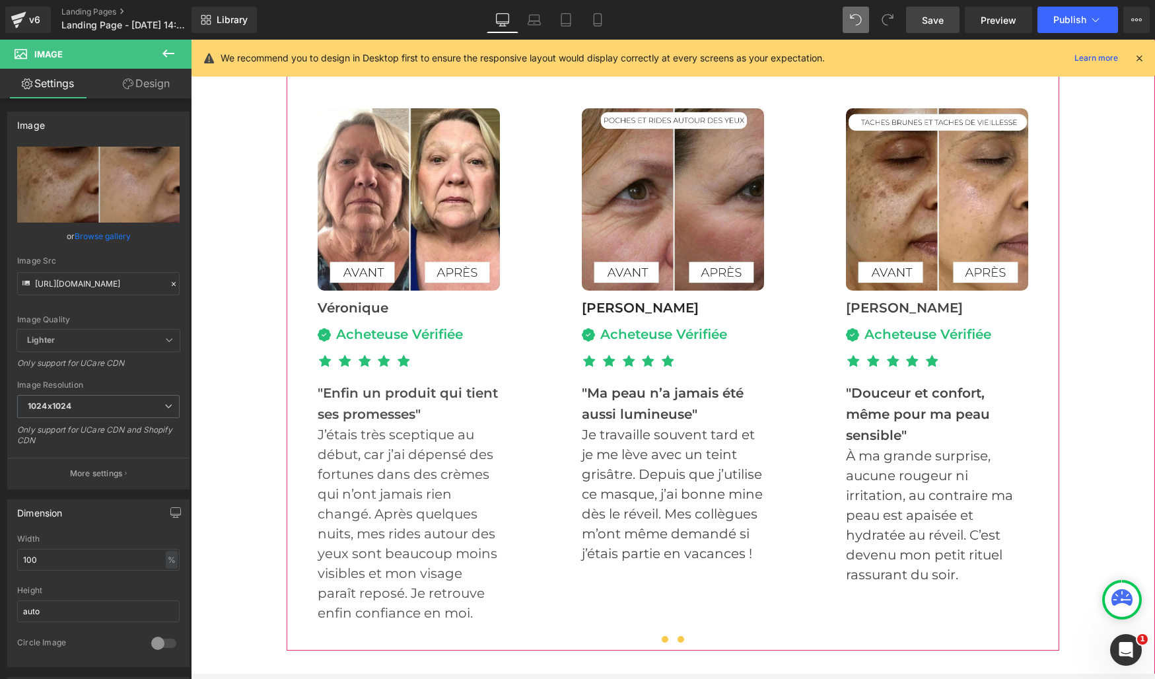
click at [684, 636] on span at bounding box center [681, 639] width 7 height 7
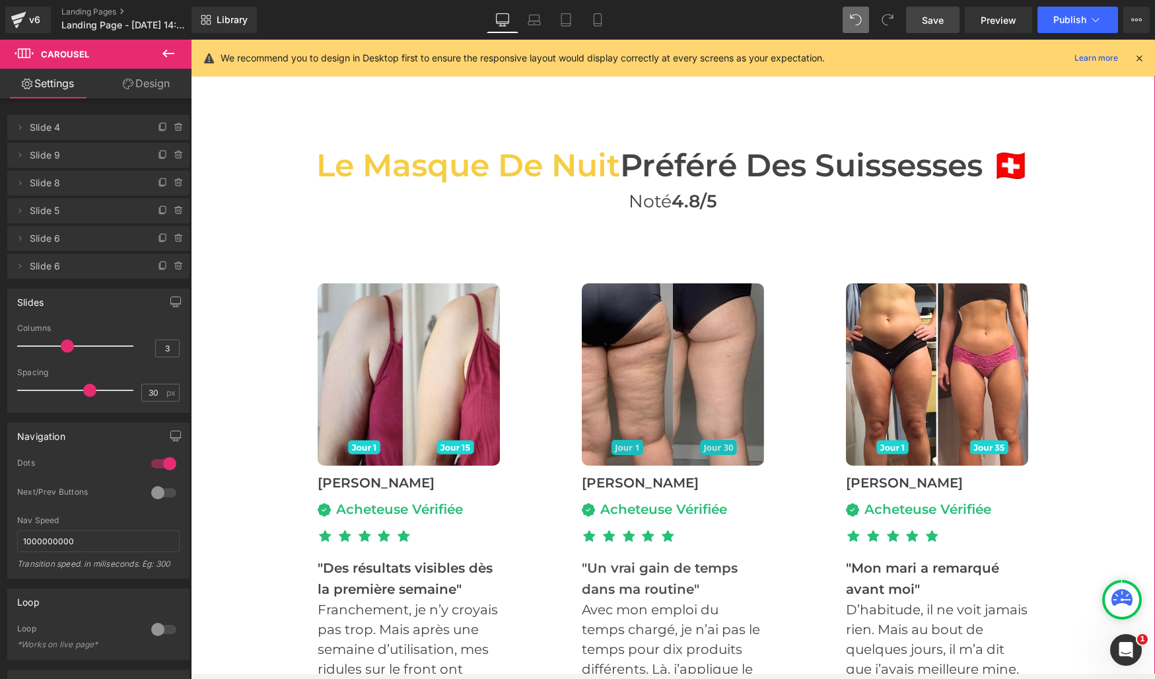
scroll to position [3872, 0]
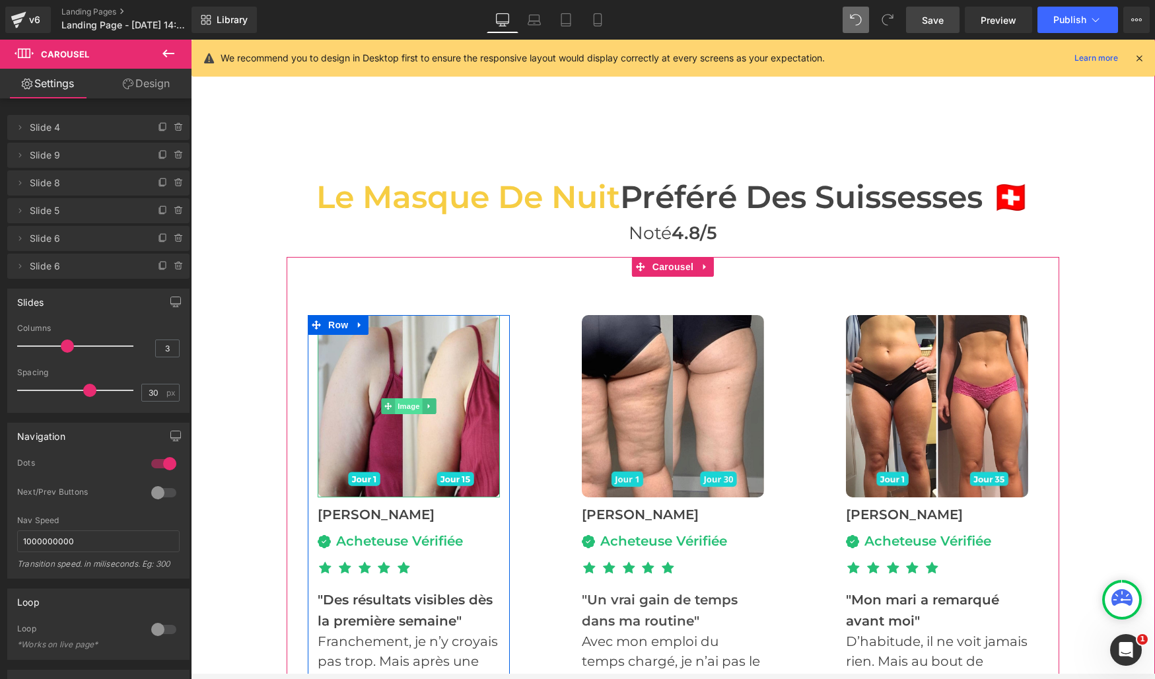
click at [410, 398] on span "Image" at bounding box center [409, 406] width 28 height 16
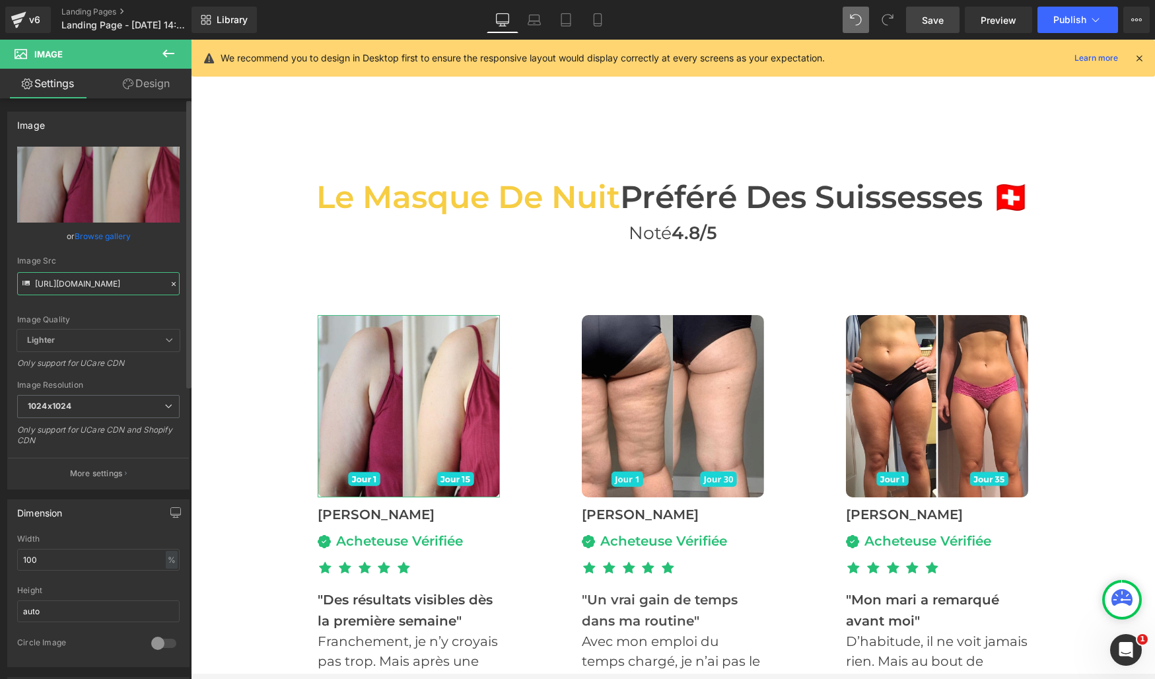
click at [81, 288] on input "https://cdn.shopify.com/s/files/1/0564/4894/2253/files/7_4aea93e9-30ea-43a2-8e9…" at bounding box center [98, 283] width 163 height 23
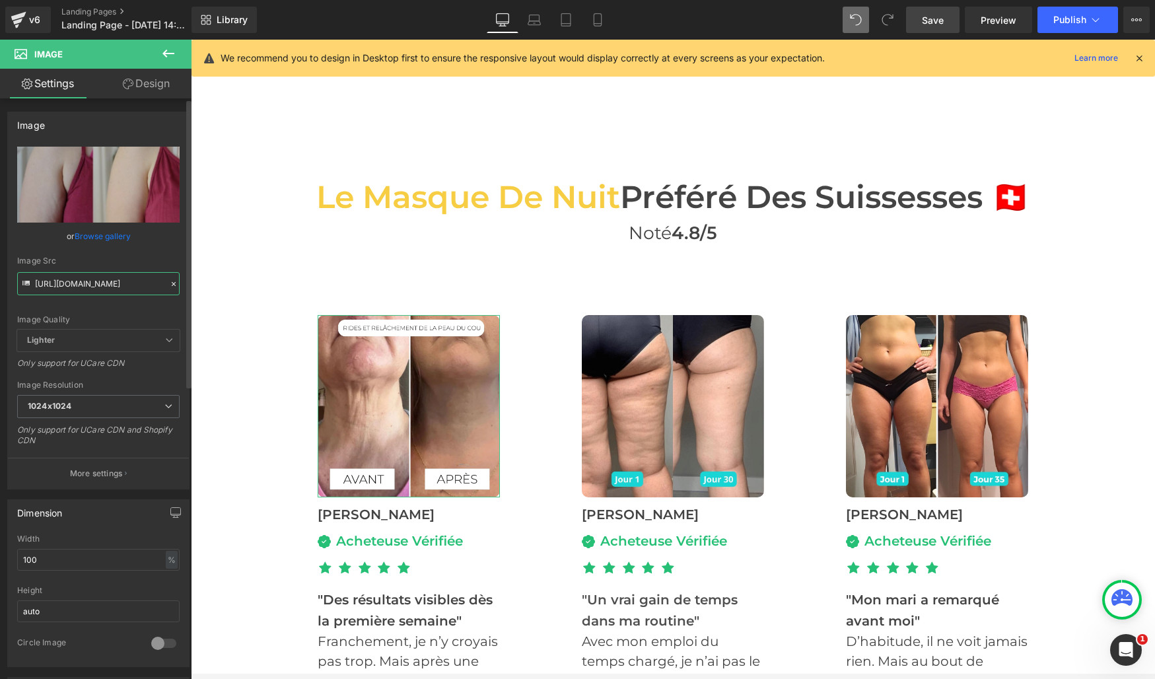
type input "https://cdn.shopify.com/s/files/1/0750/4943/5373/files/31_1024x1024.jpg?v=17587…"
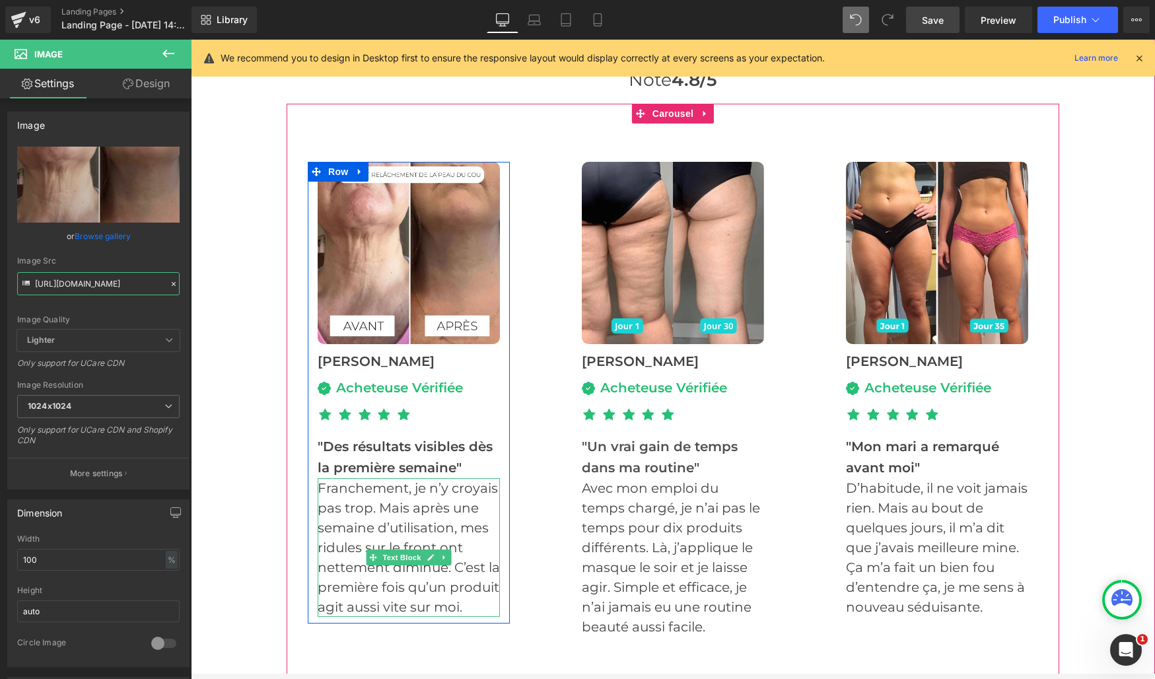
scroll to position [4017, 0]
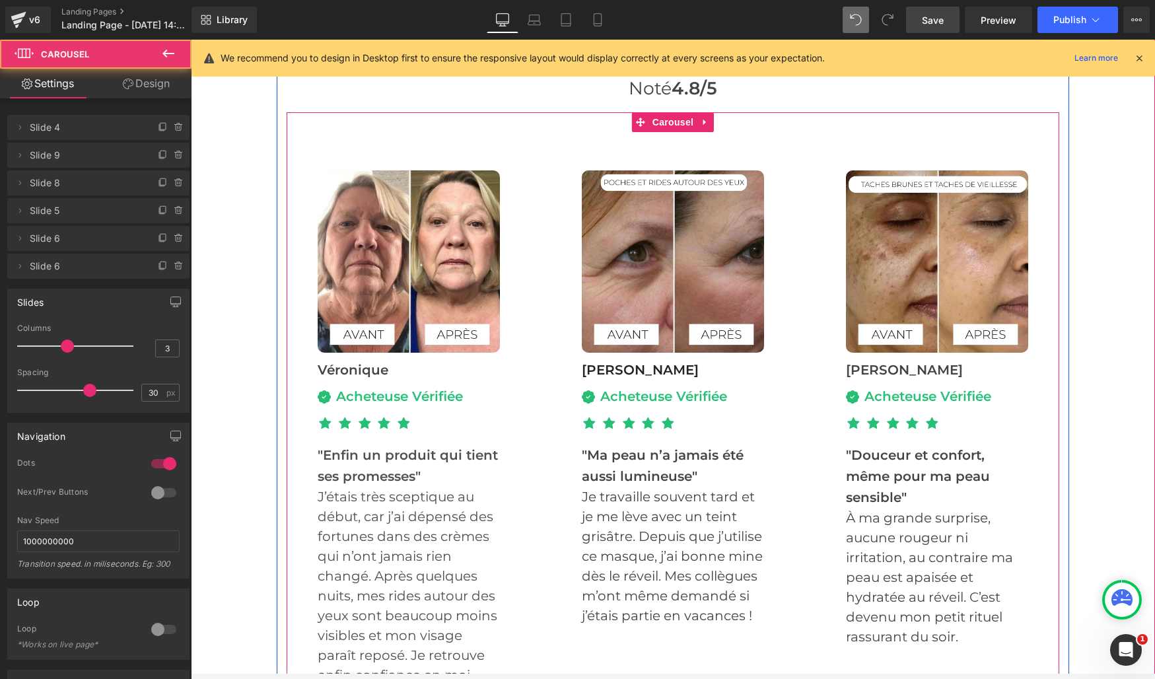
scroll to position [4015, 0]
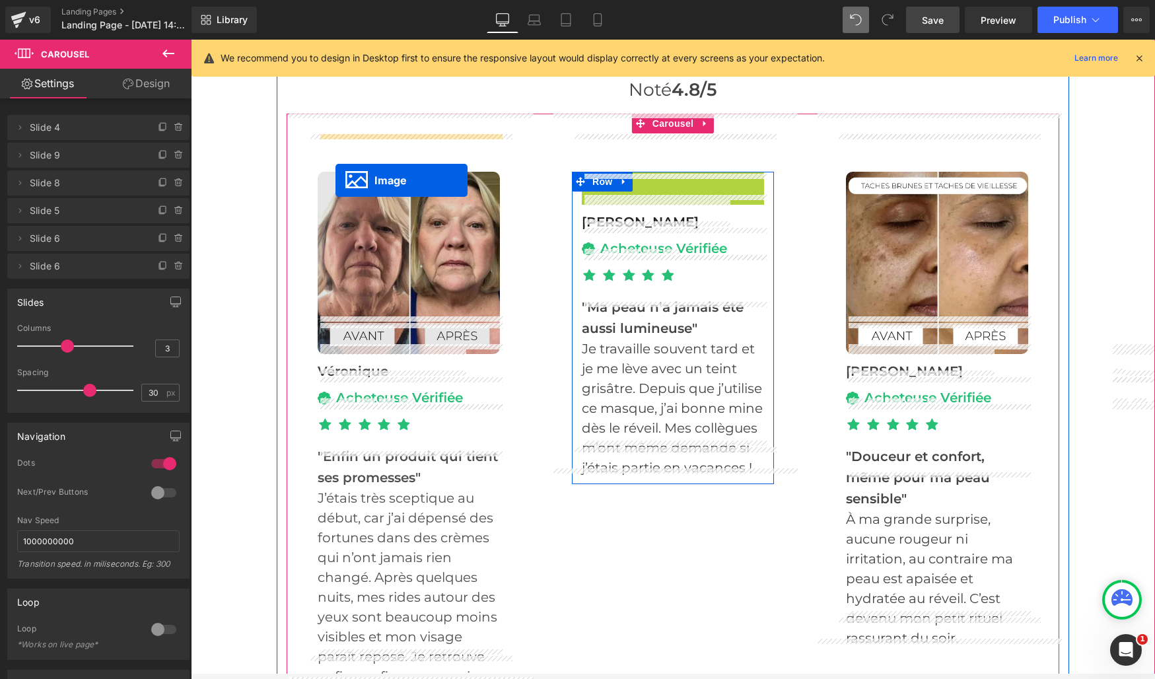
drag, startPoint x: 649, startPoint y: 221, endPoint x: 335, endPoint y: 177, distance: 316.8
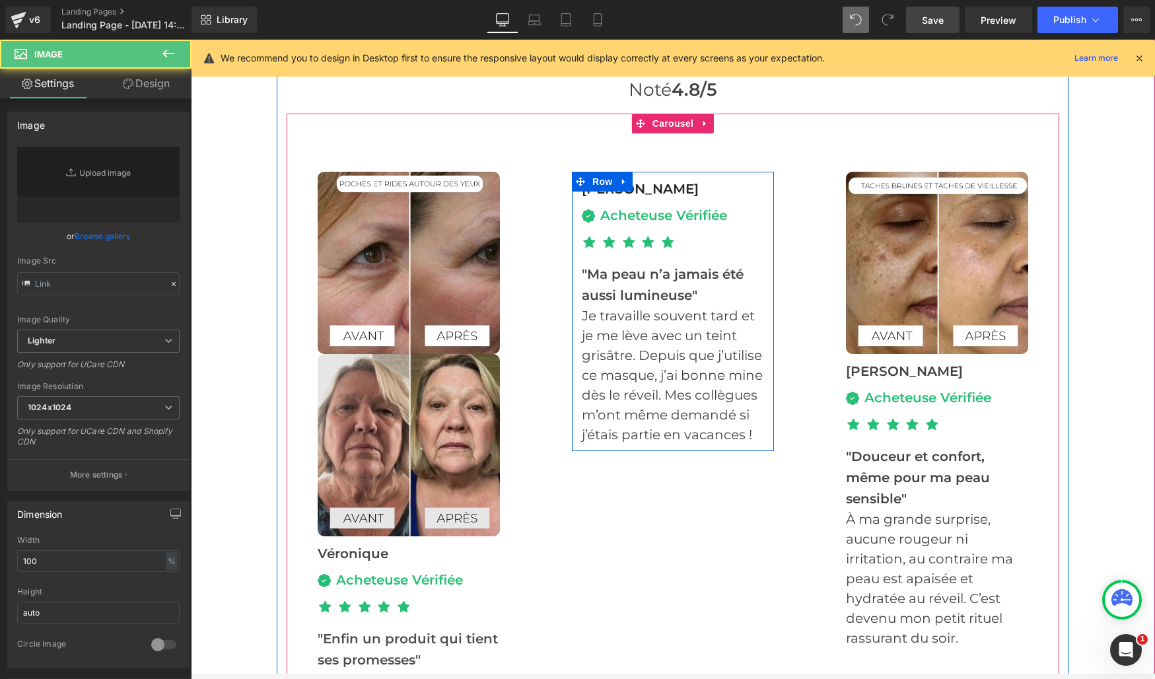
type input "https://cdn.shopify.com/s/files/1/0750/4943/5373/files/33_1024x1024.jpg?v=17587…"
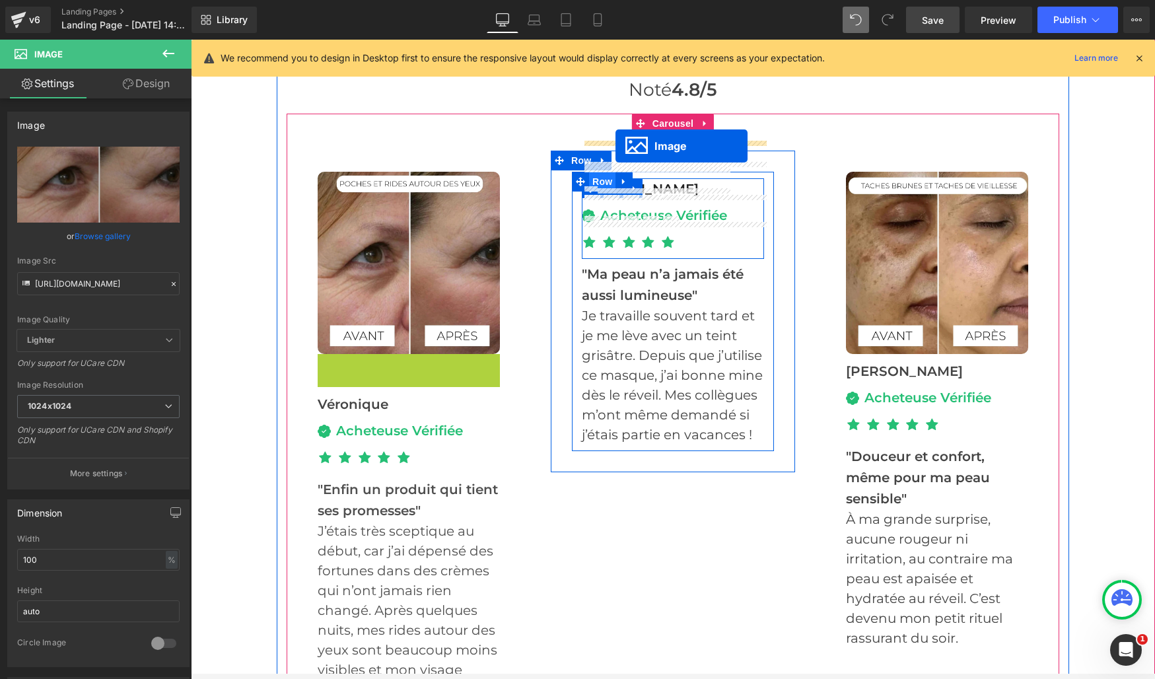
drag, startPoint x: 386, startPoint y: 404, endPoint x: 616, endPoint y: 145, distance: 345.8
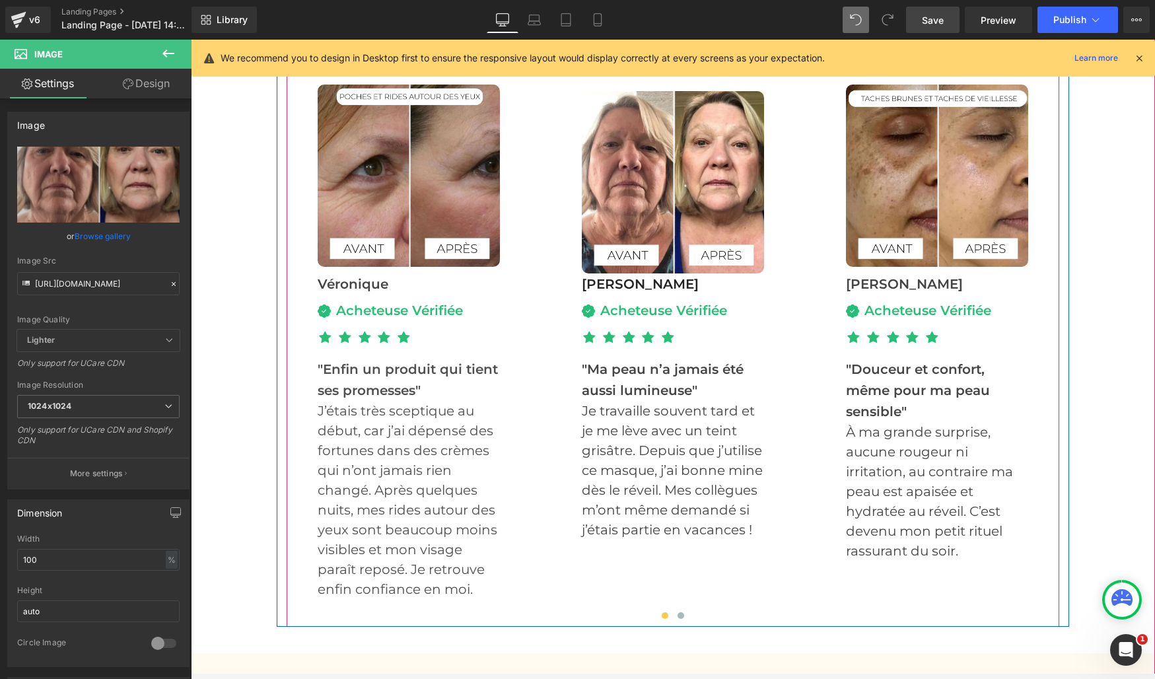
scroll to position [4117, 0]
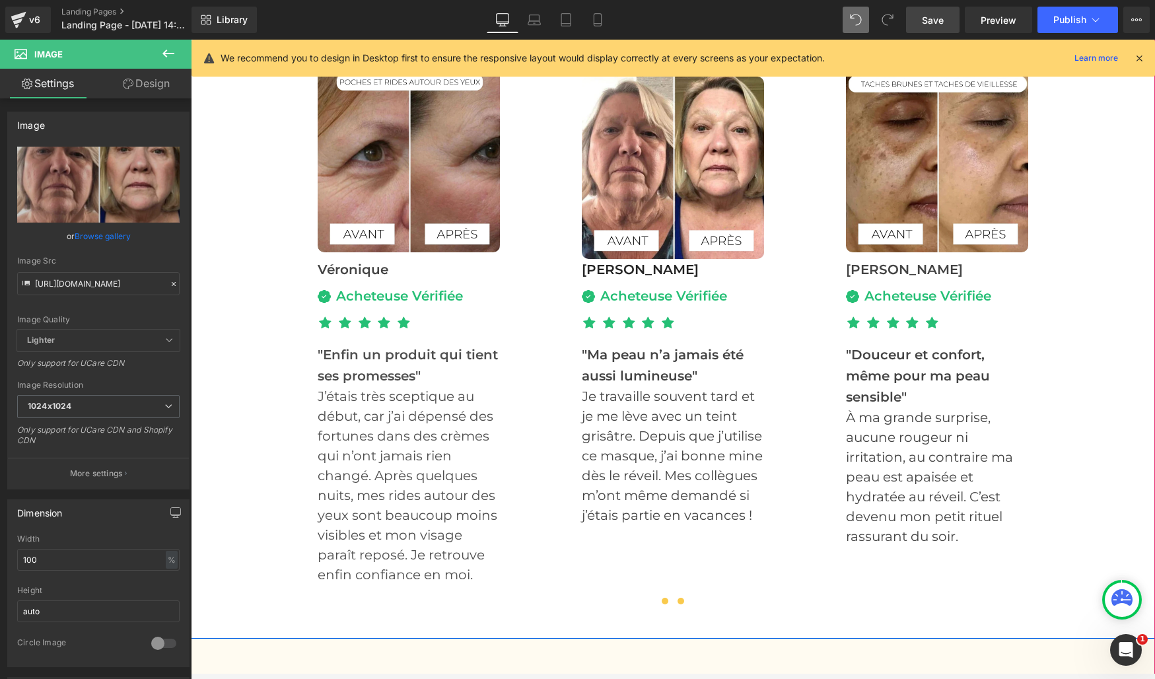
click at [678, 598] on span at bounding box center [681, 601] width 7 height 7
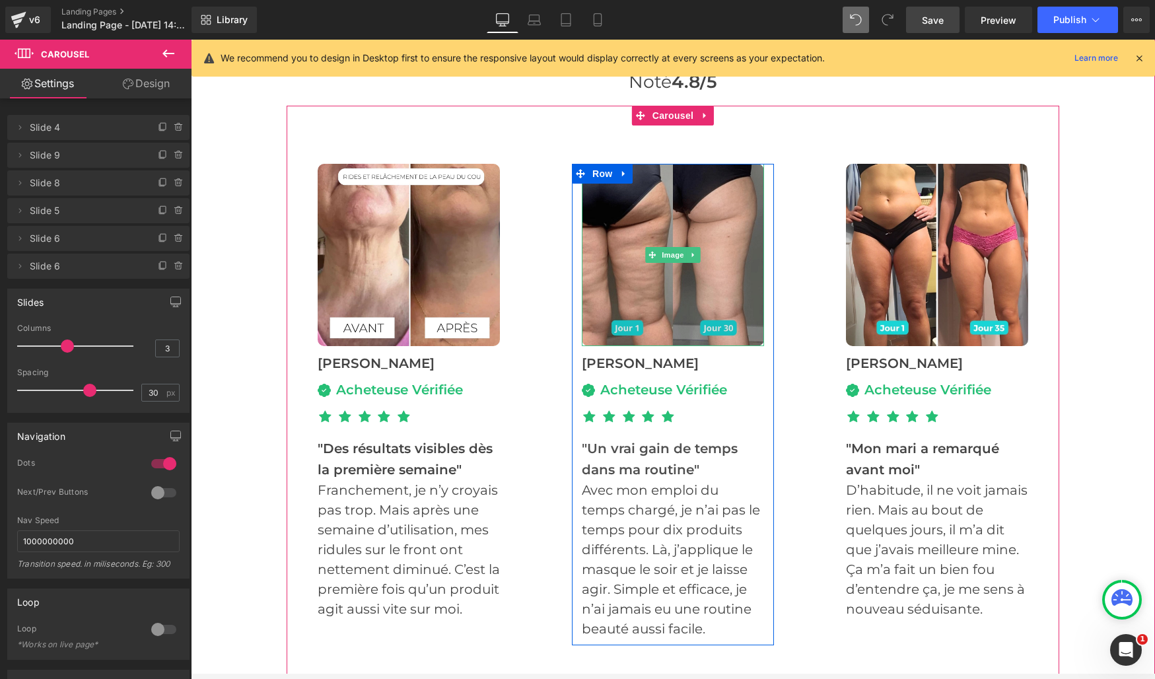
scroll to position [4036, 0]
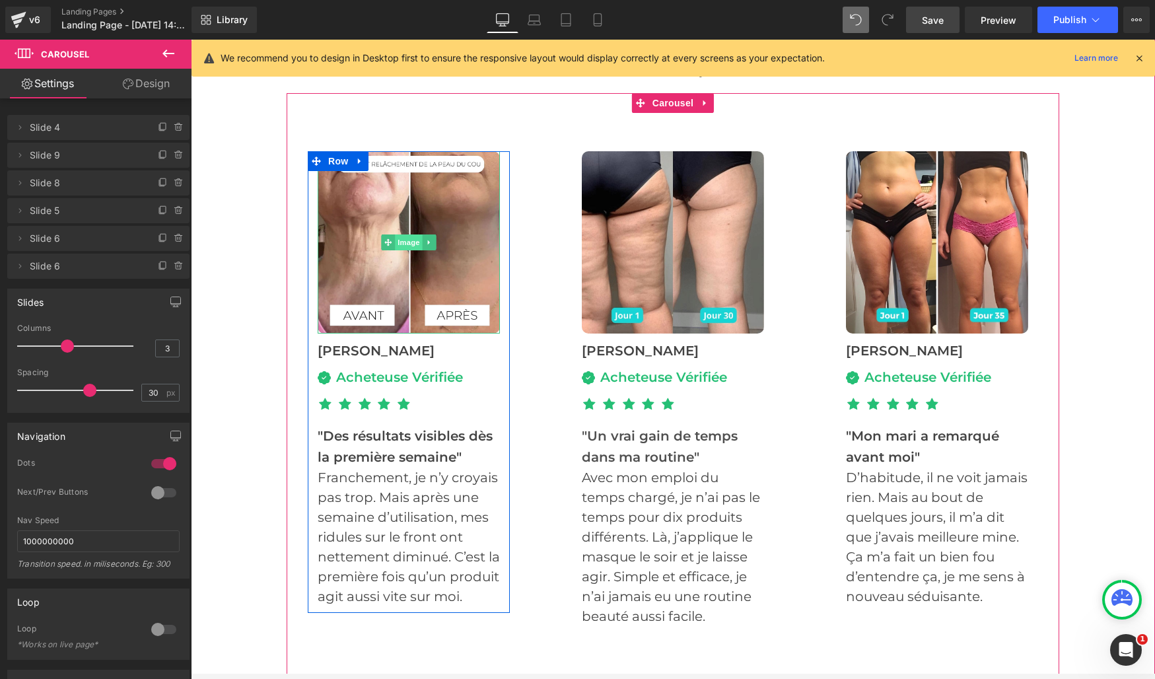
click at [403, 235] on span "Image" at bounding box center [409, 243] width 28 height 16
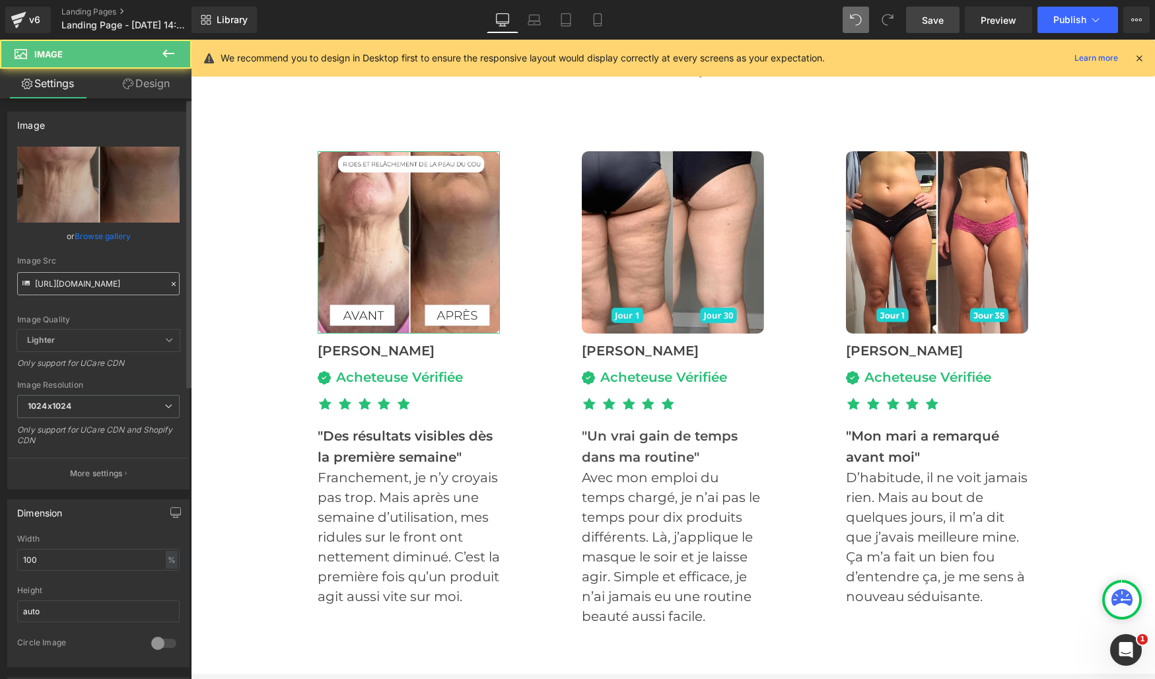
click at [102, 287] on input "https://cdn.shopify.com/s/files/1/0750/4943/5373/files/31_1024x1024.jpg?v=17587…" at bounding box center [98, 283] width 163 height 23
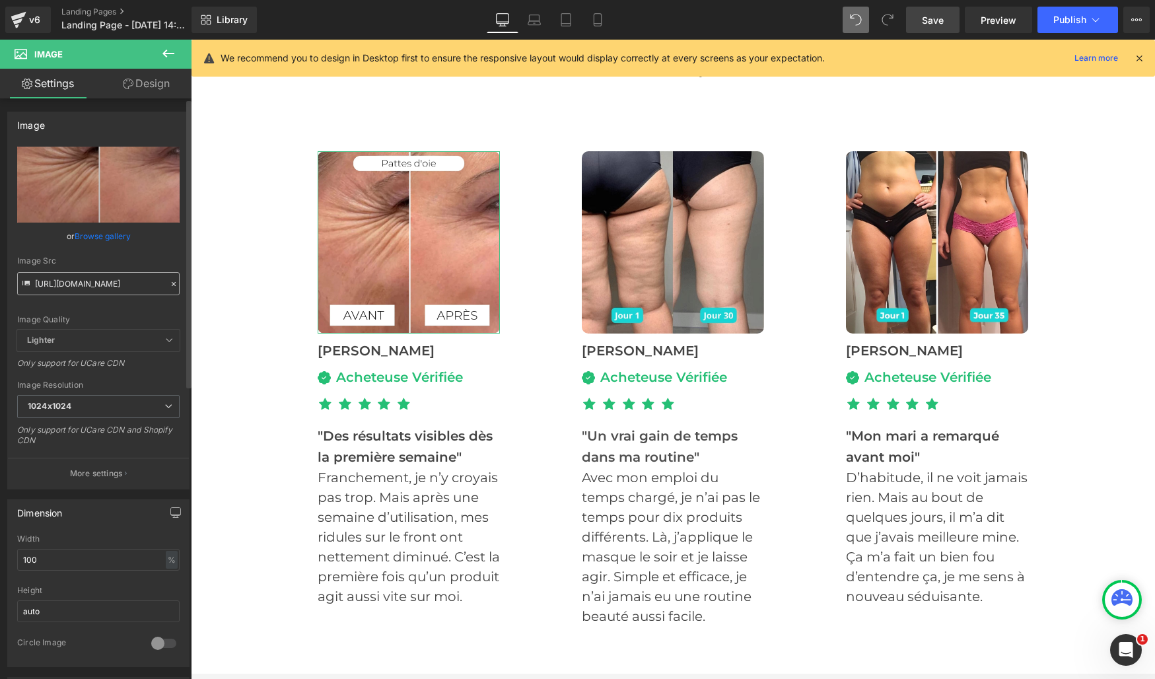
type input "https://cdn.shopify.com/s/files/1/0750/4943/5373/files/30_1024x1024.jpg?v=17587…"
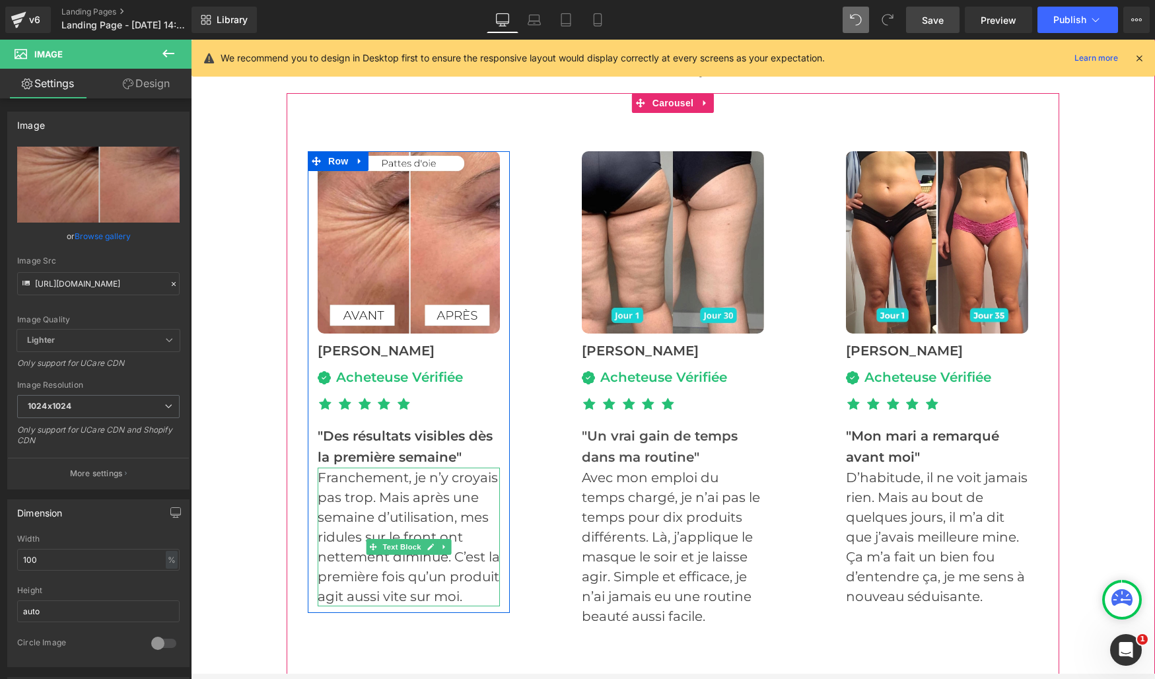
click at [325, 492] on span "Franchement, je n’y croyais pas trop. Mais après une semaine d’utilisation, mes…" at bounding box center [409, 537] width 182 height 135
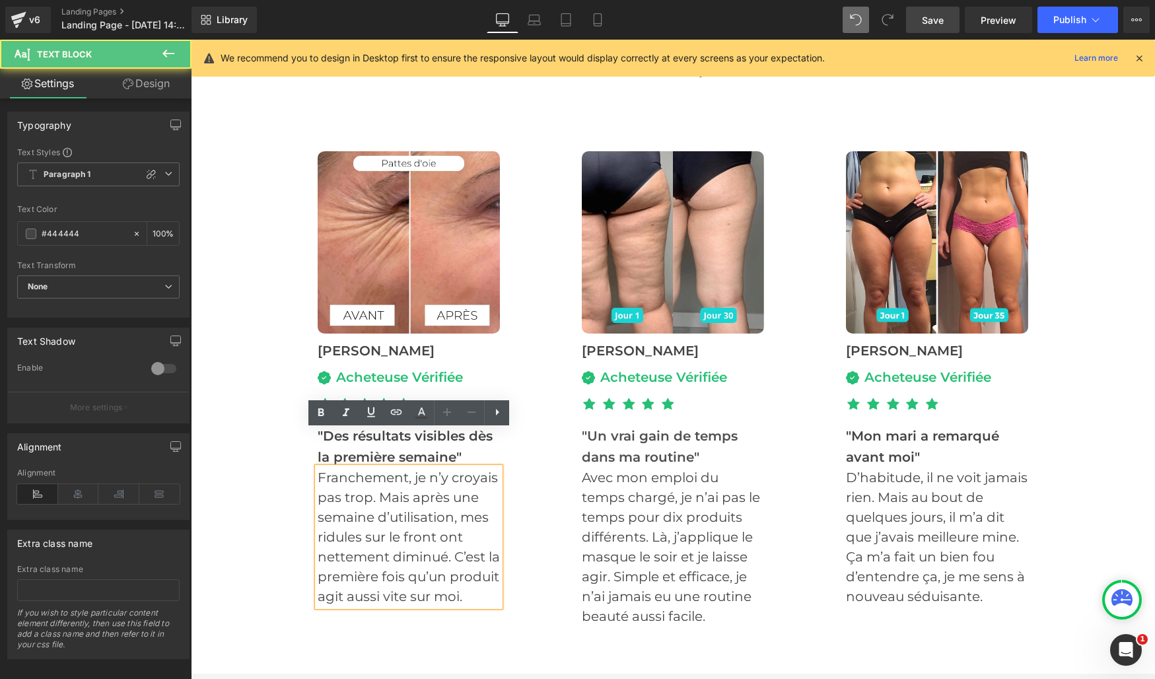
click at [324, 497] on span "Franchement, je n’y croyais pas trop. Mais après une semaine d’utilisation, mes…" at bounding box center [409, 537] width 182 height 135
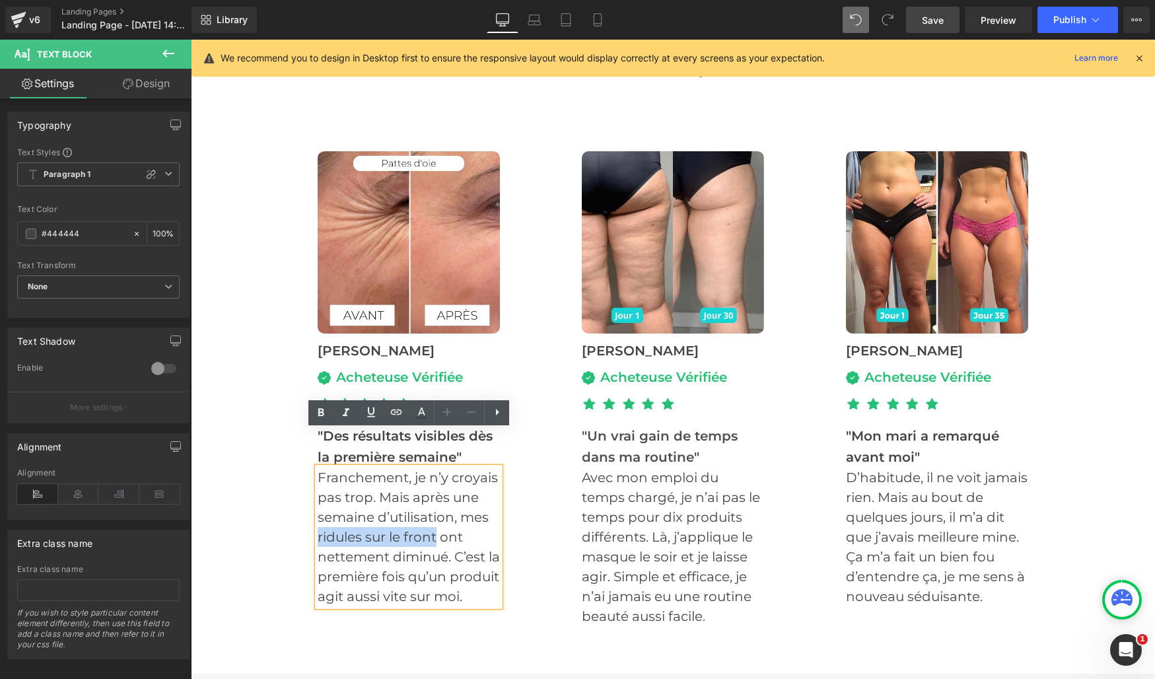
drag, startPoint x: 318, startPoint y: 501, endPoint x: 435, endPoint y: 499, distance: 116.3
click at [435, 499] on span "Franchement, je n’y croyais pas trop. Mais après une semaine d’utilisation, mes…" at bounding box center [409, 537] width 182 height 135
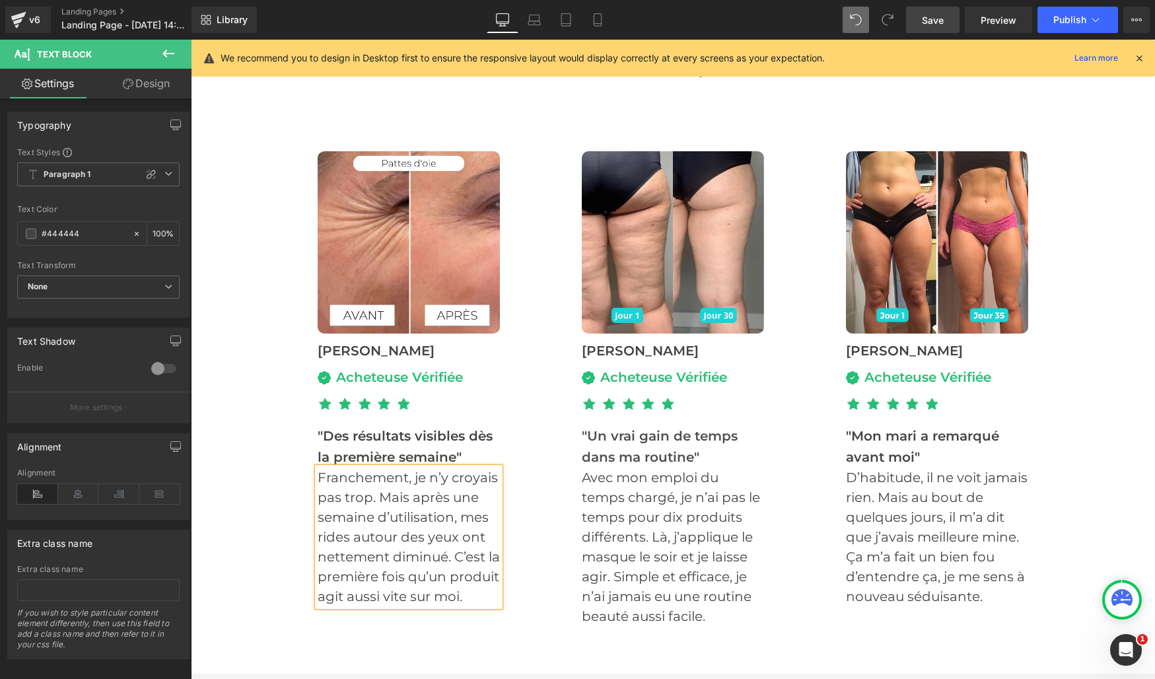
scroll to position [4037, 0]
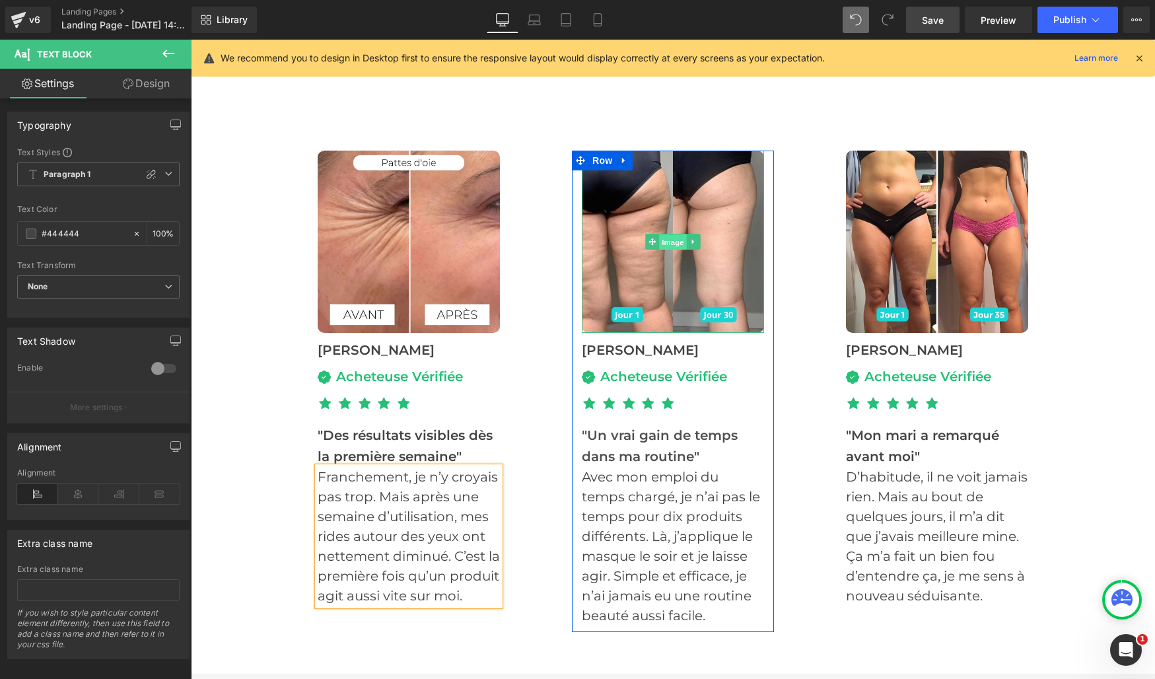
click at [669, 235] on span "Image" at bounding box center [673, 243] width 28 height 16
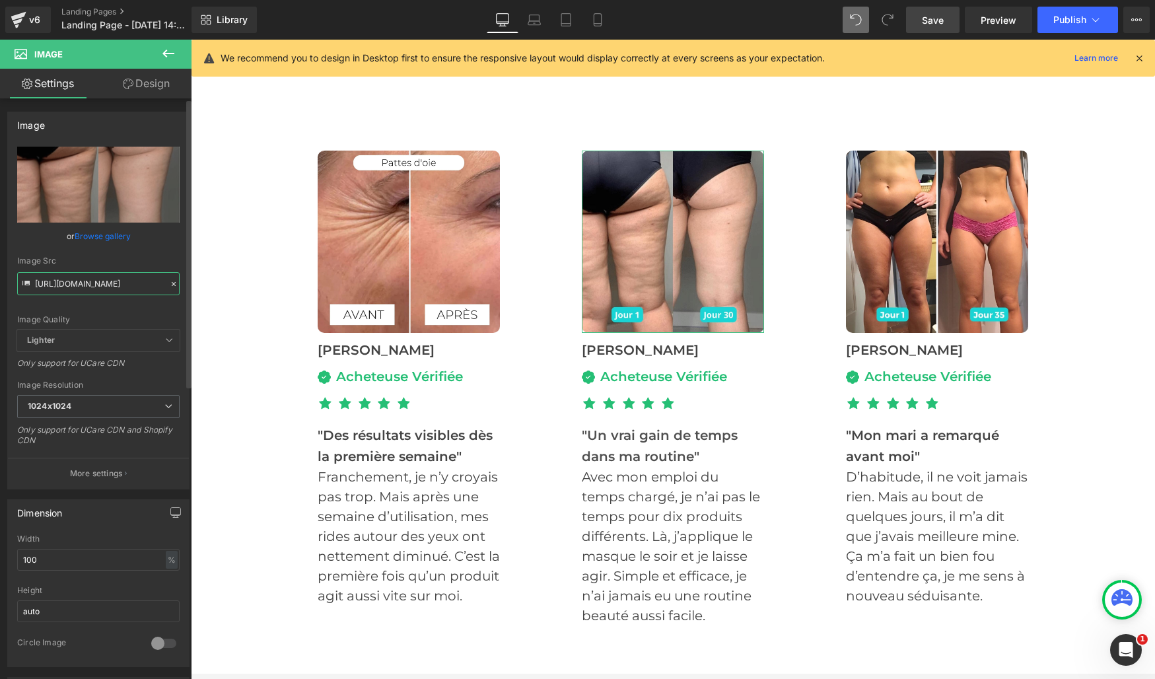
click at [112, 278] on input "https://cdn.shopify.com/s/files/1/0564/4894/2253/files/Jour_1_1_1024x1024.jpg?v…" at bounding box center [98, 283] width 163 height 23
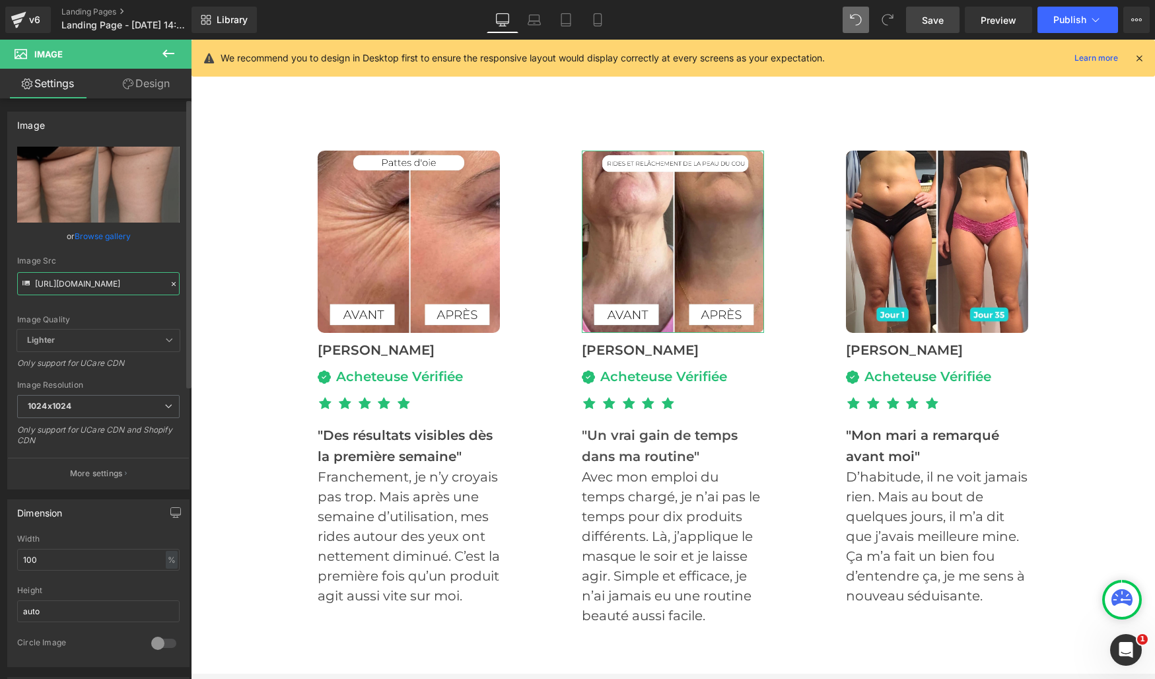
type input "https://cdn.shopify.com/s/files/1/0750/4943/5373/files/31_1024x1024.jpg?v=17587…"
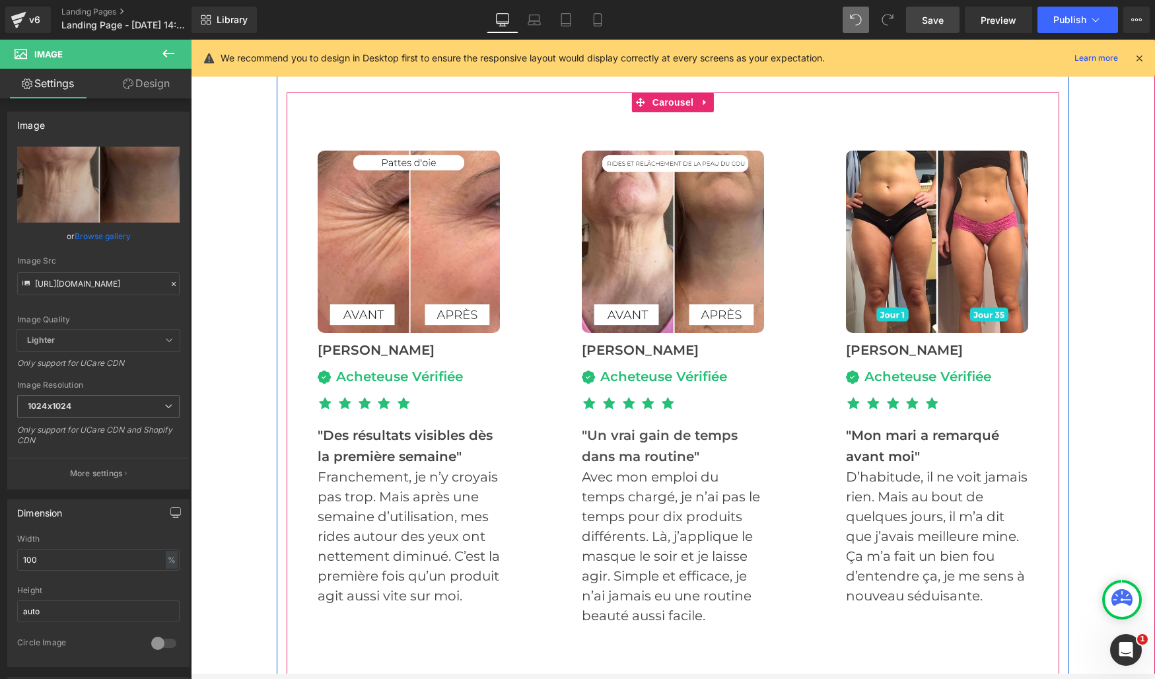
click at [666, 673] on span at bounding box center [665, 681] width 7 height 7
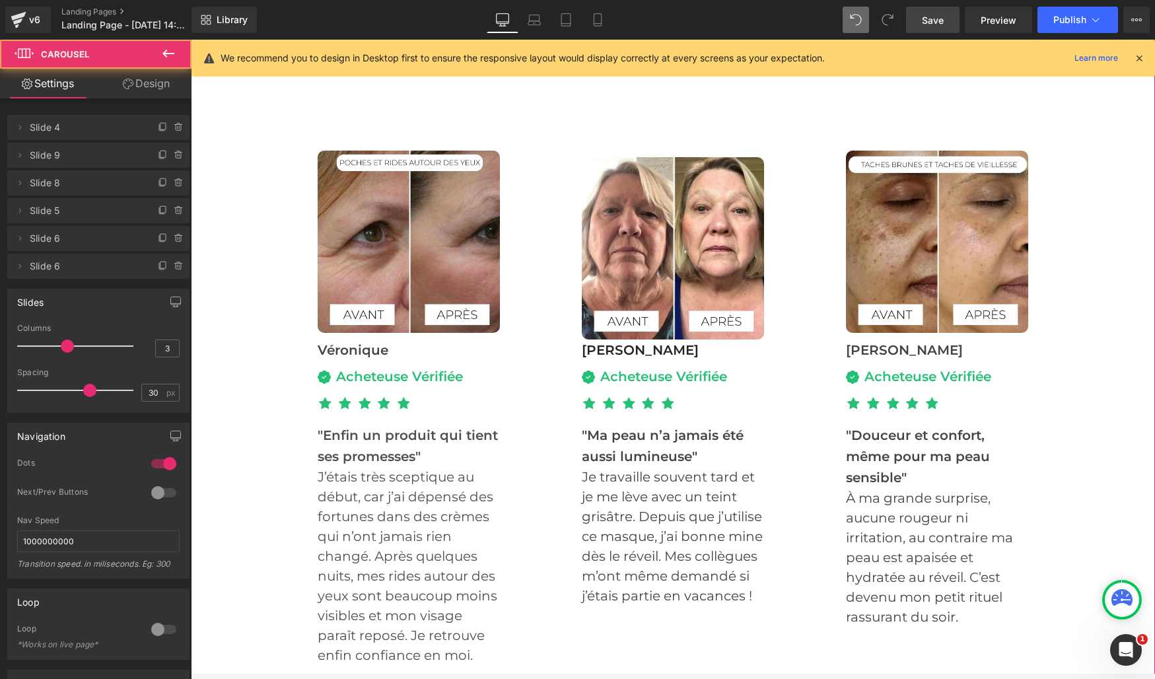
click at [681, 673] on span at bounding box center [681, 681] width 7 height 7
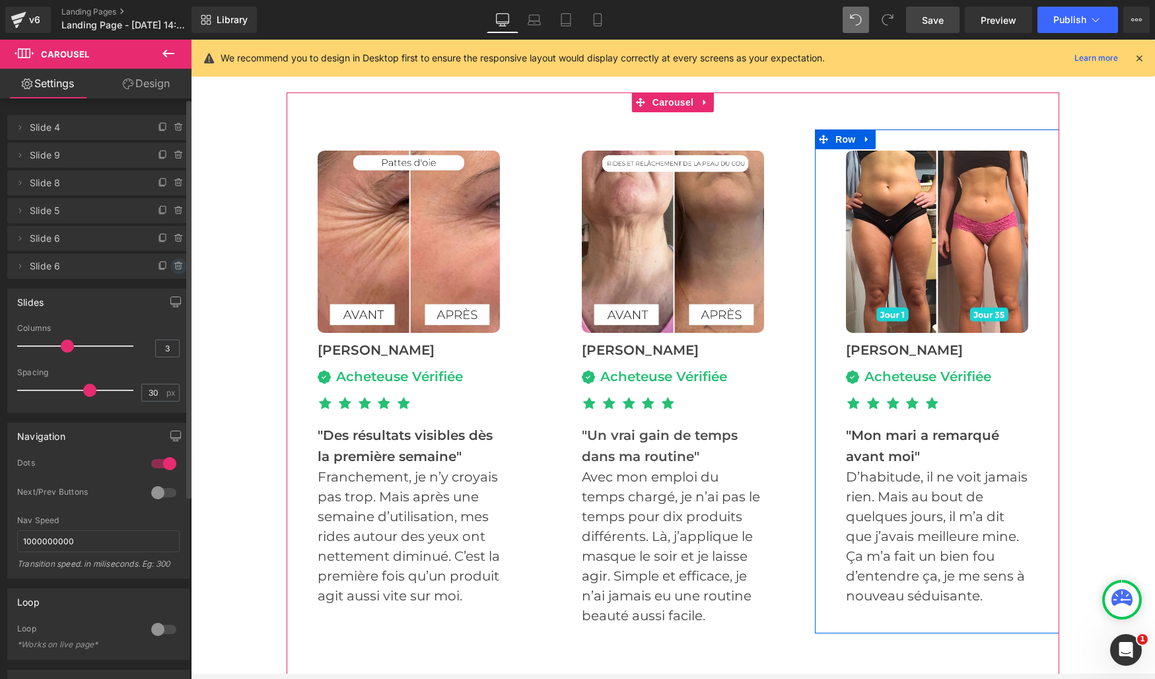
click at [174, 267] on icon at bounding box center [179, 266] width 11 height 11
click at [157, 268] on button "Delete" at bounding box center [165, 266] width 42 height 17
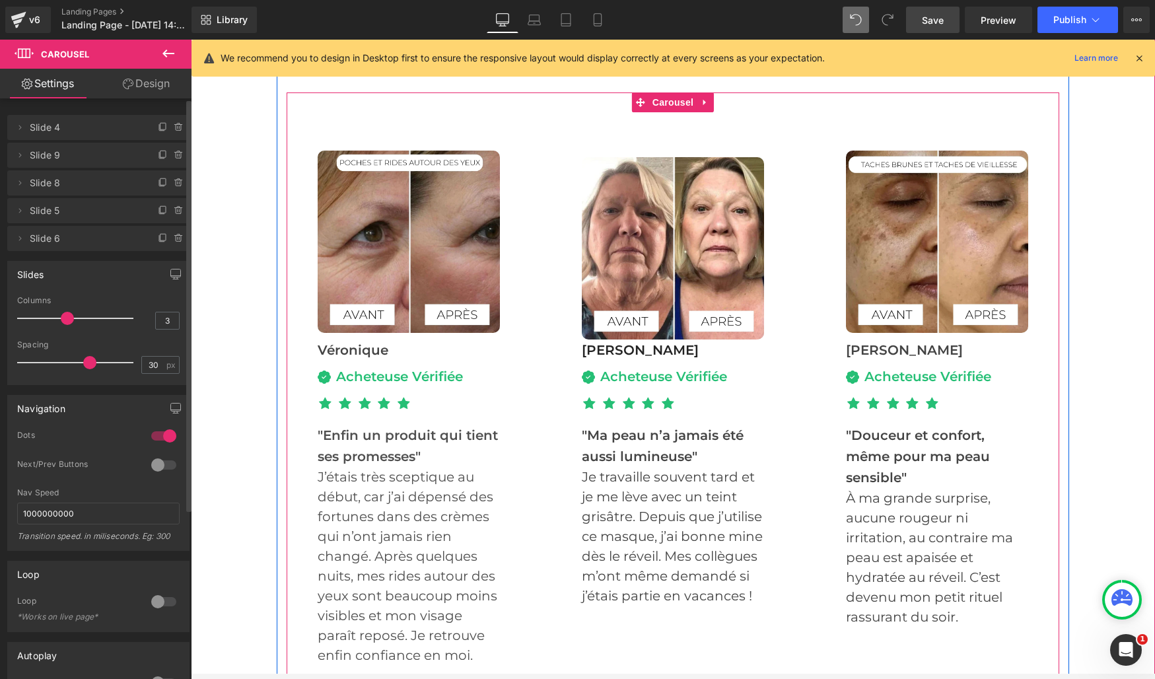
click at [664, 673] on span at bounding box center [665, 681] width 7 height 7
click at [682, 673] on span at bounding box center [681, 681] width 7 height 7
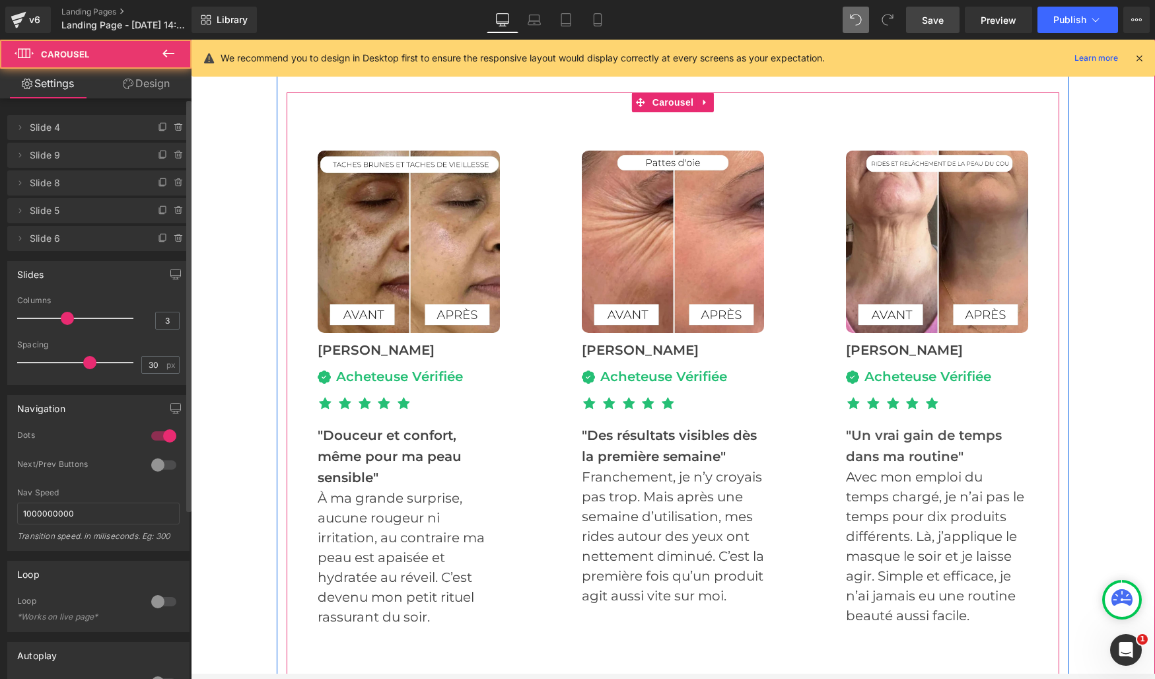
click at [665, 673] on span at bounding box center [665, 681] width 7 height 7
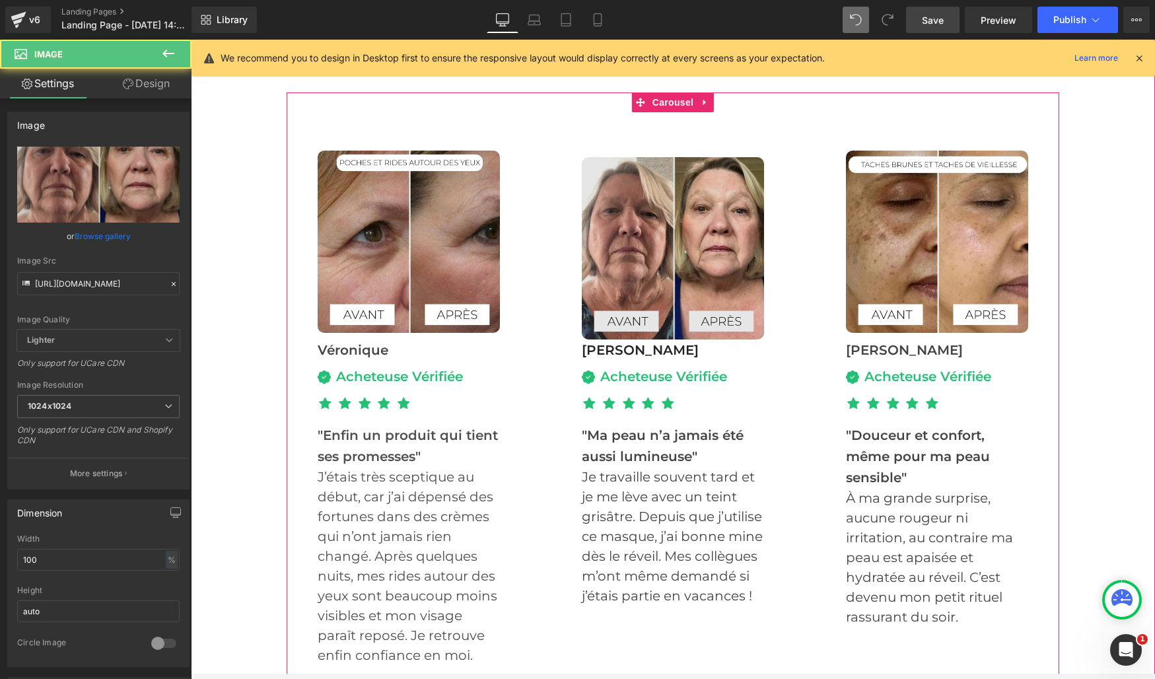
click at [651, 188] on img at bounding box center [673, 248] width 182 height 182
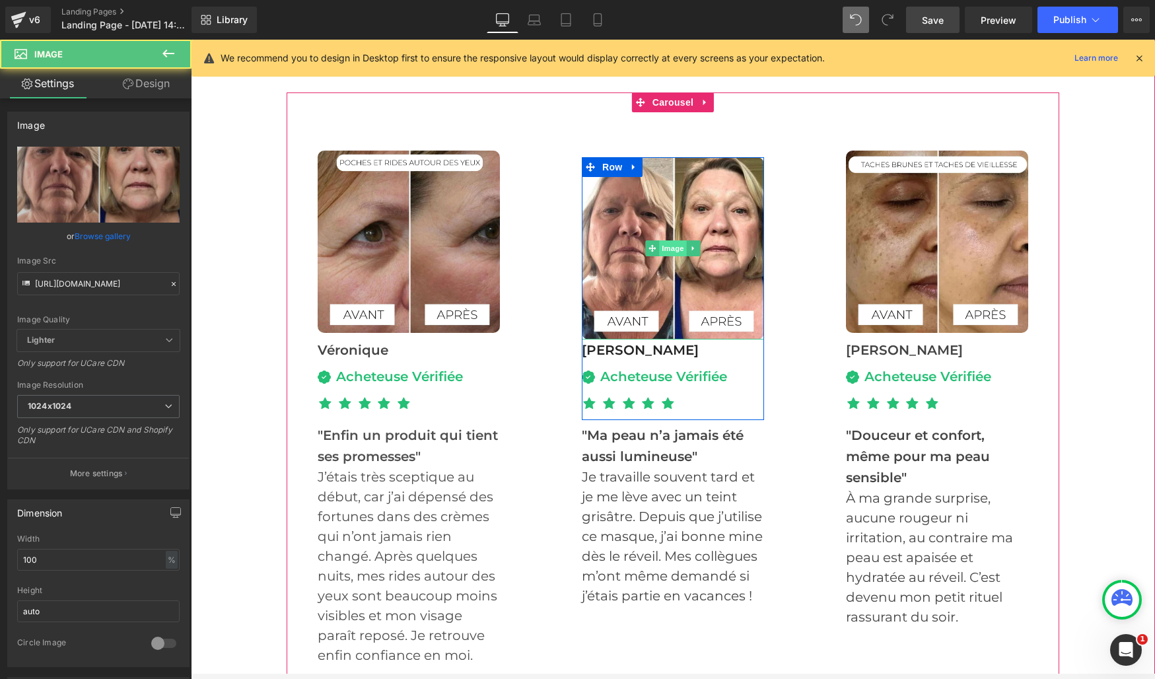
click at [680, 240] on span "Image" at bounding box center [673, 248] width 28 height 16
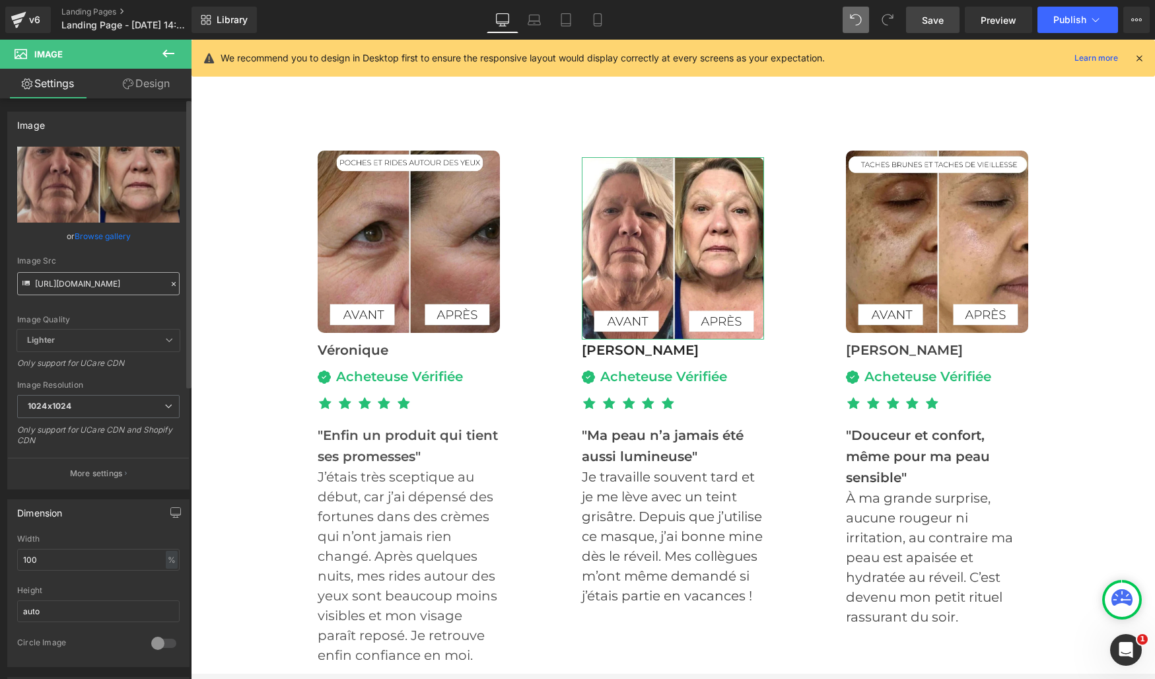
click at [94, 287] on input "https://cdn.shopify.com/s/files/1/0750/4943/5373/files/32_1024x1024.jpg?v=17587…" at bounding box center [98, 283] width 163 height 23
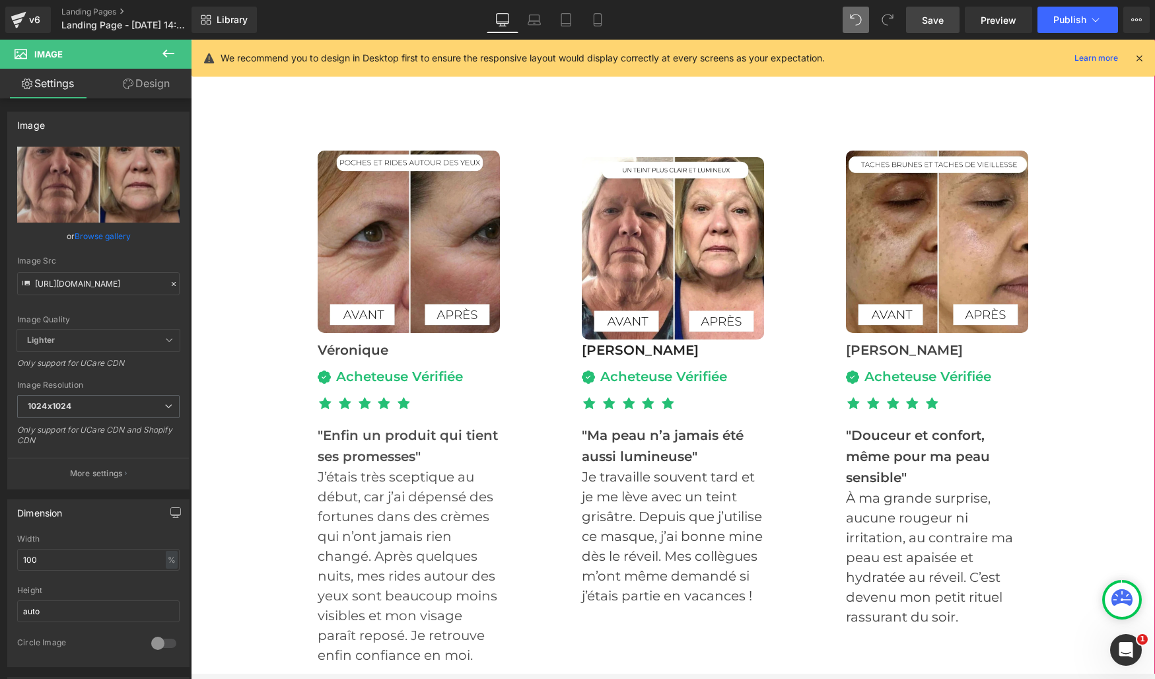
type input "https://cdn.shopify.com/s/files/1/0750/4943/5373/files/Masque_Collagene_7_1_102…"
click at [248, 215] on div "Le Masque de nuit Préféré Des Suissesses 🇨🇭 Heading Noté 4.8/5 Heading Image Vé…" at bounding box center [673, 350] width 965 height 686
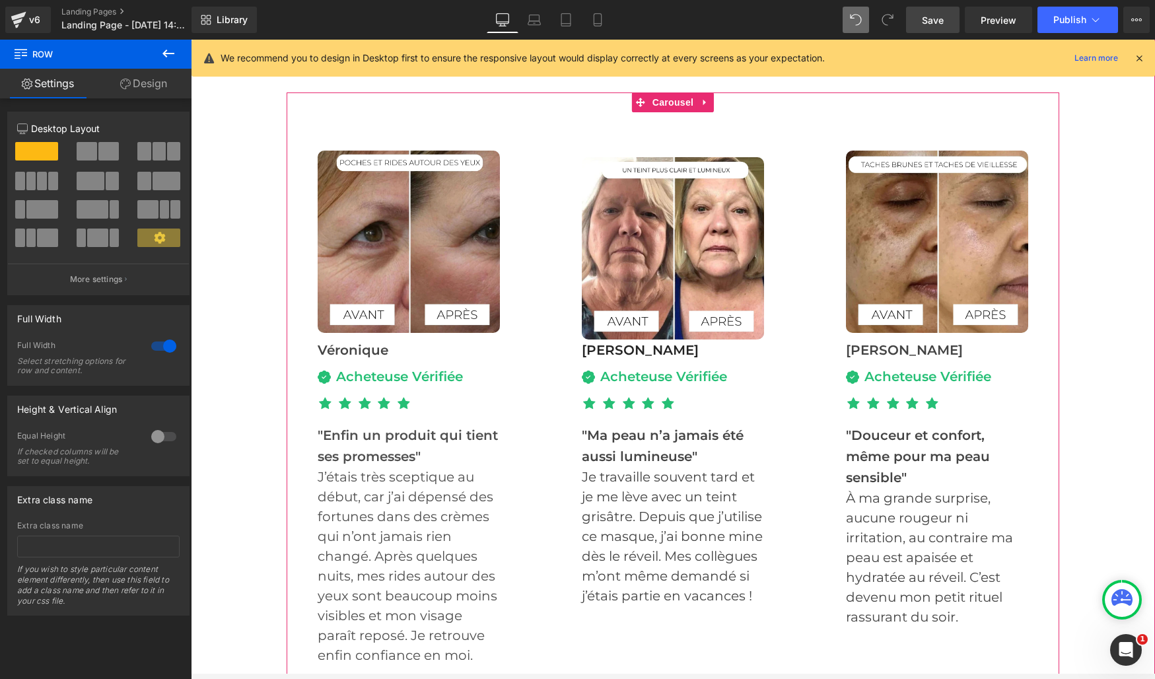
click at [653, 129] on div "Image Sophie Text Block Image Acheteuse Vérifiée Text Block Icon List Icon Icon…" at bounding box center [673, 381] width 244 height 504
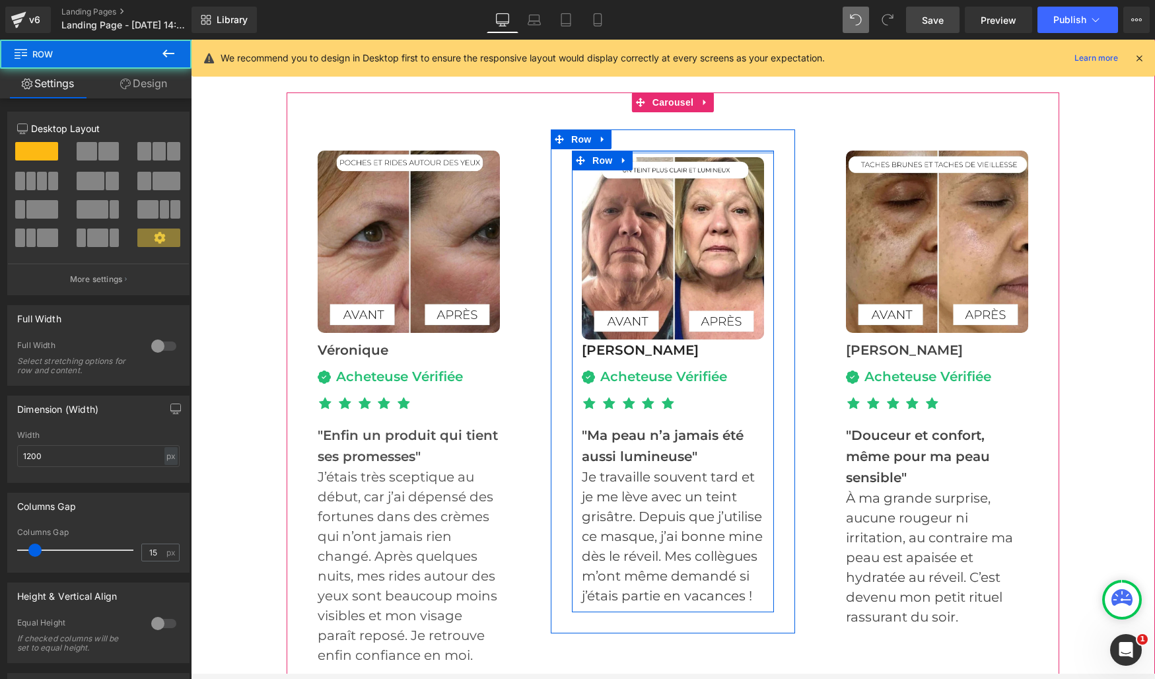
drag, startPoint x: 646, startPoint y: 114, endPoint x: 647, endPoint y: 105, distance: 8.6
click at [647, 129] on div "Image Sophie Text Block Image Acheteuse Vérifiée Text Block Icon List Icon Icon…" at bounding box center [673, 381] width 244 height 504
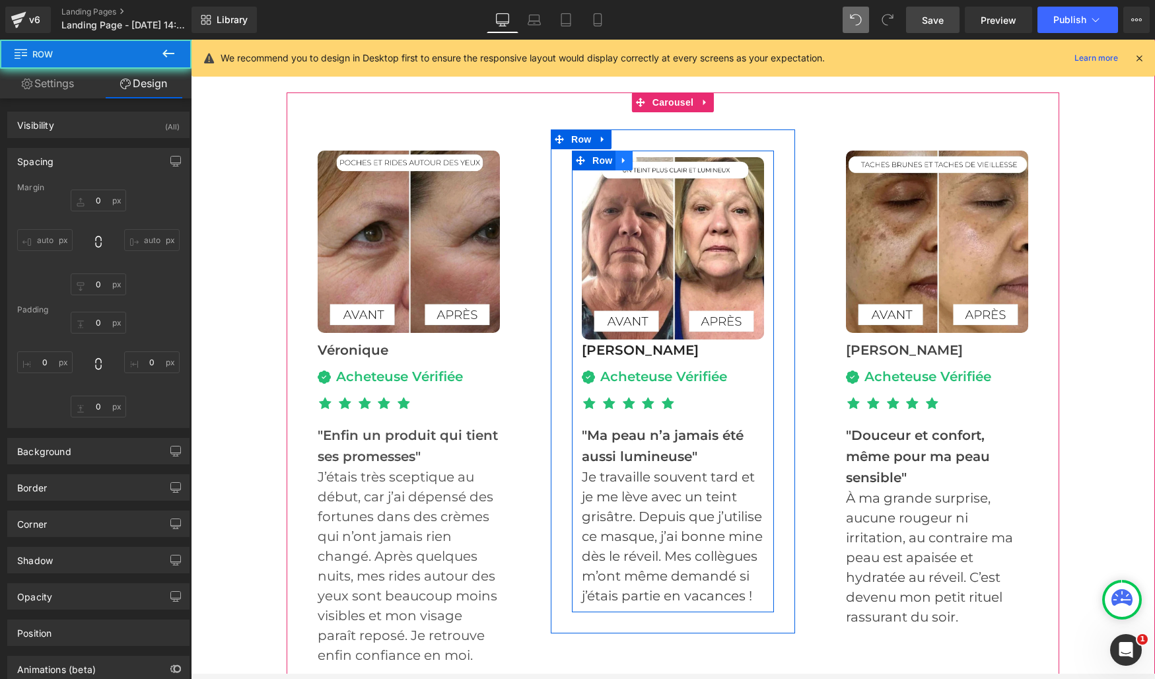
type input "0"
type input "10"
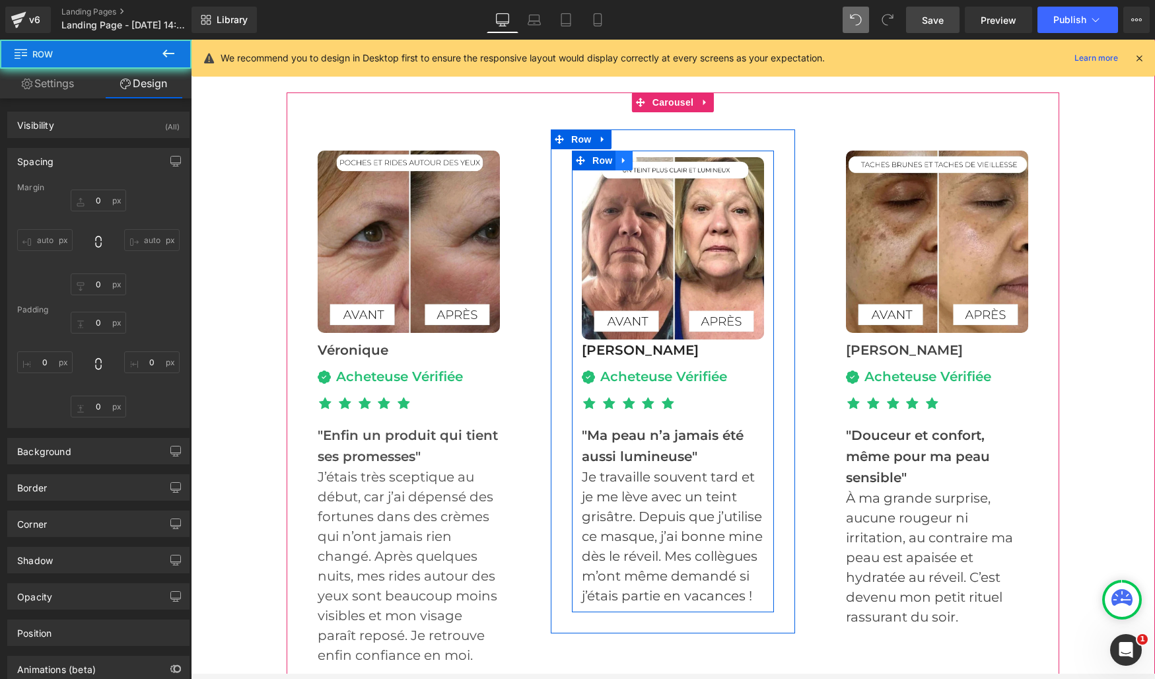
type input "0"
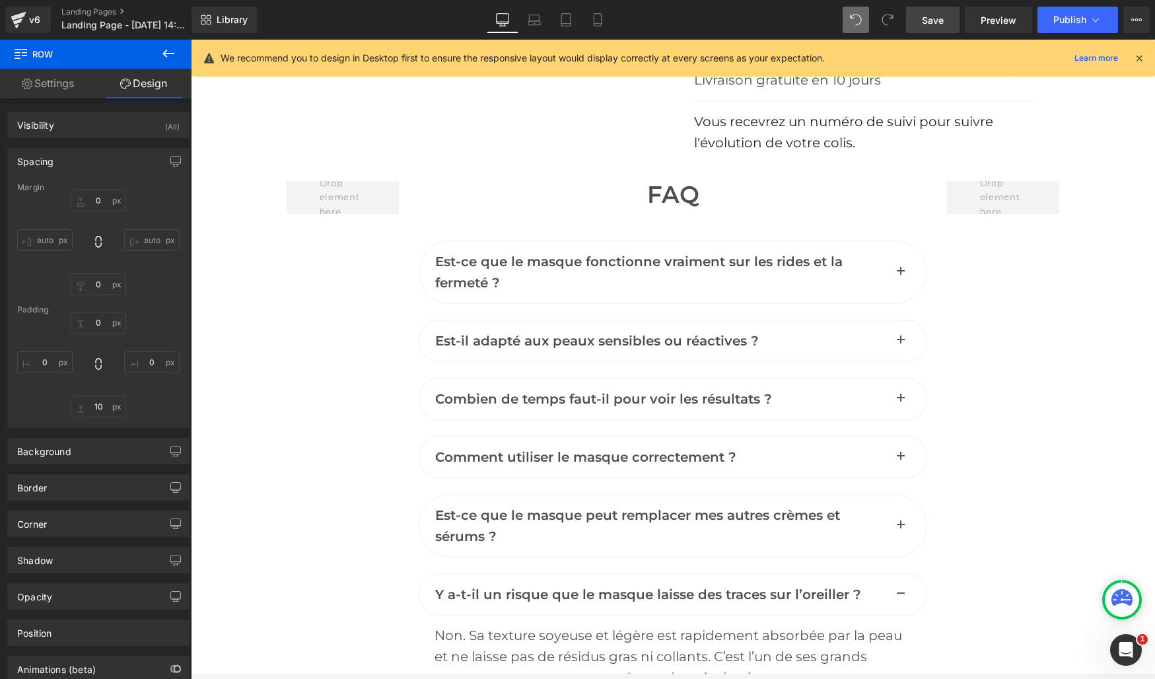
scroll to position [5377, 0]
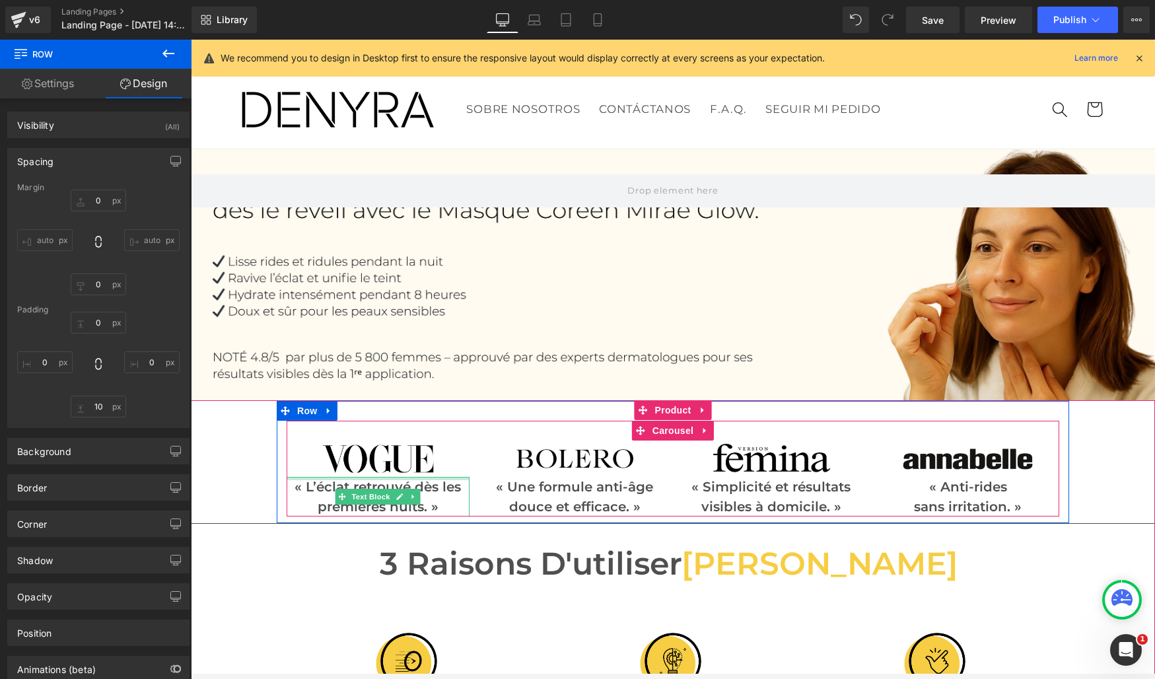
click at [315, 480] on div at bounding box center [378, 478] width 183 height 3
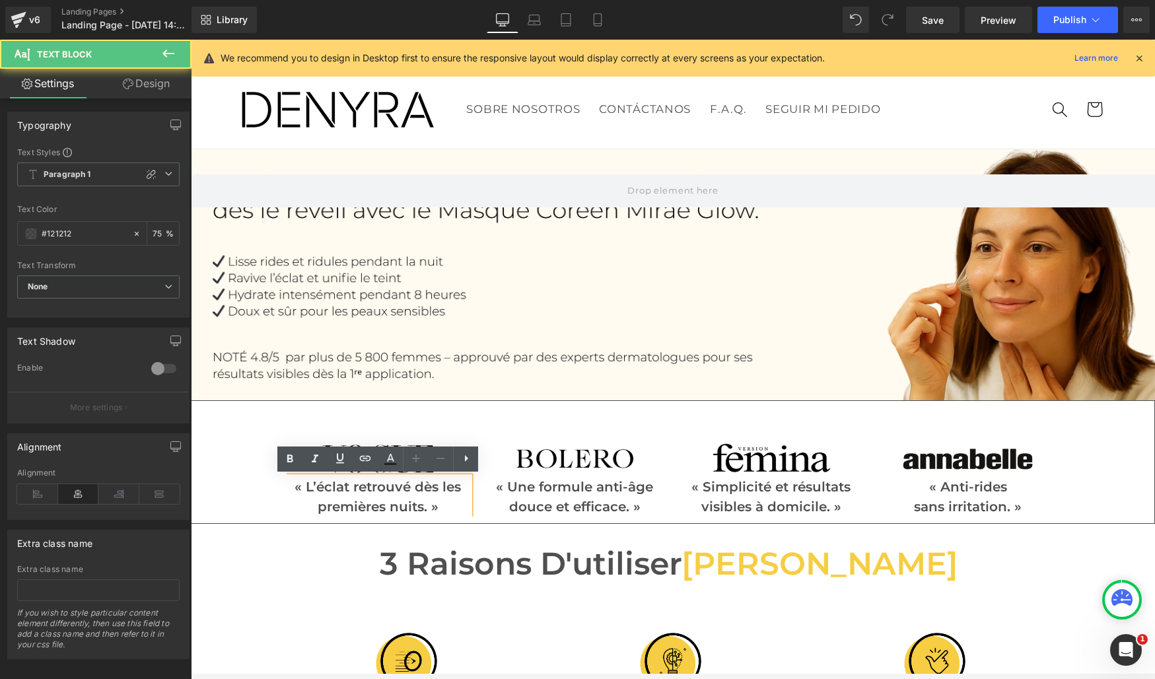
click at [321, 489] on p "« L’éclat retrouvé dès les premières nuits. »" at bounding box center [378, 497] width 183 height 40
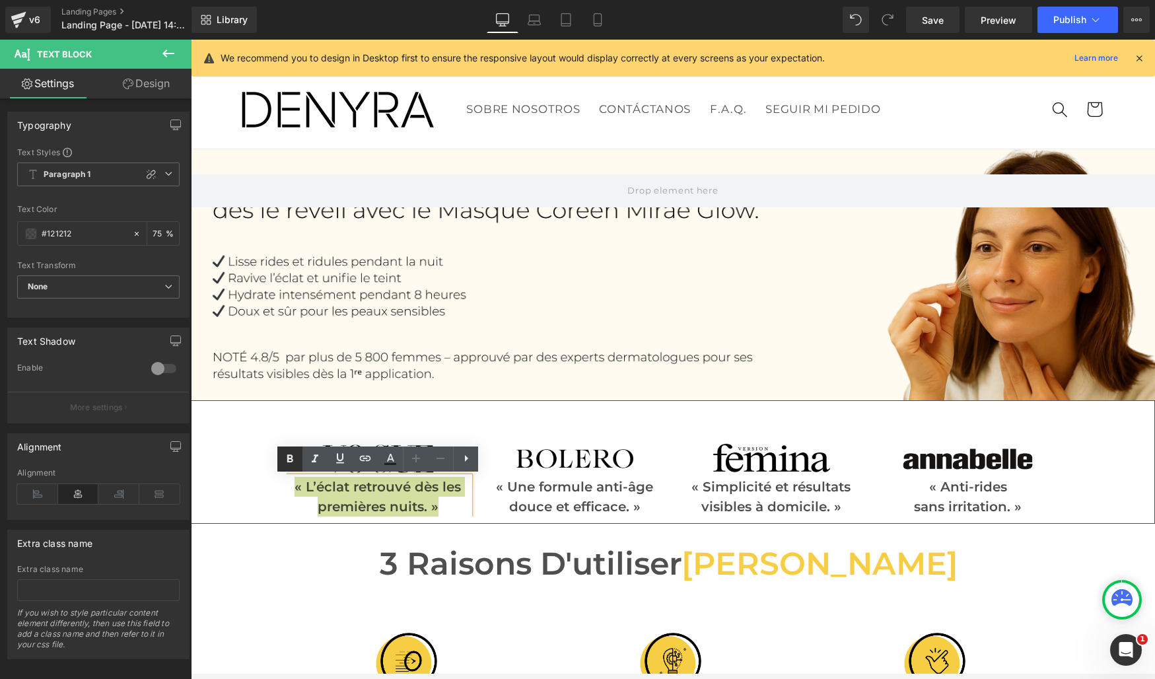
click at [291, 461] on icon at bounding box center [290, 459] width 6 height 8
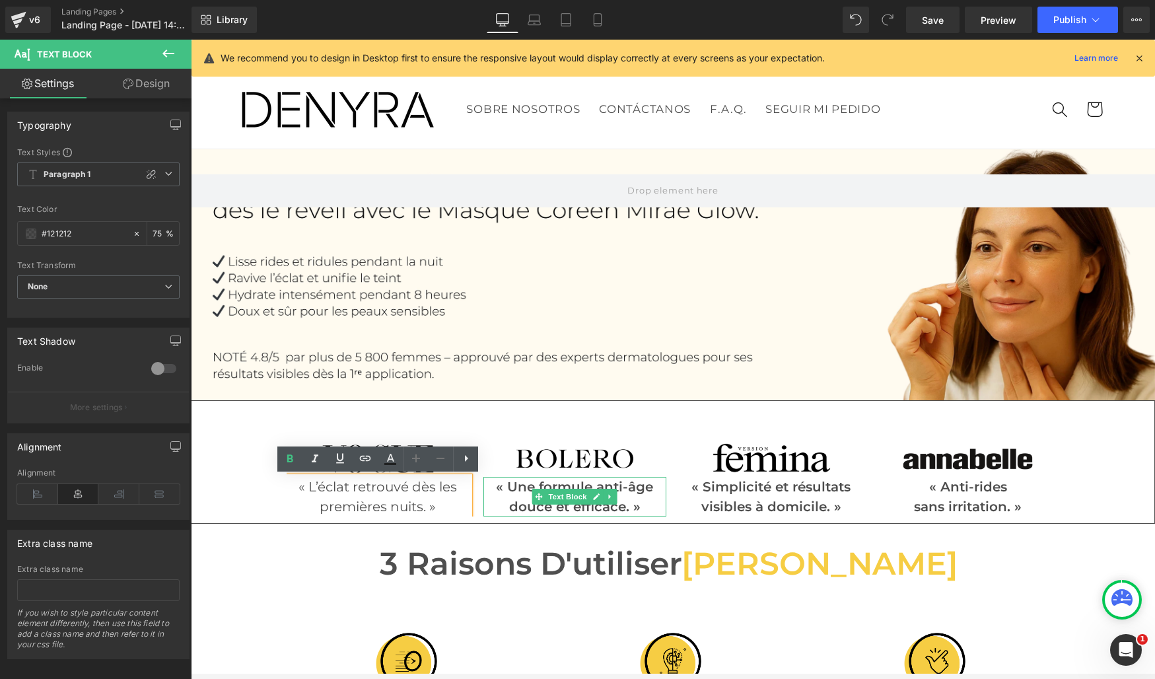
click at [532, 487] on p "« Une formule anti-âge douce et efficace. »" at bounding box center [575, 497] width 183 height 40
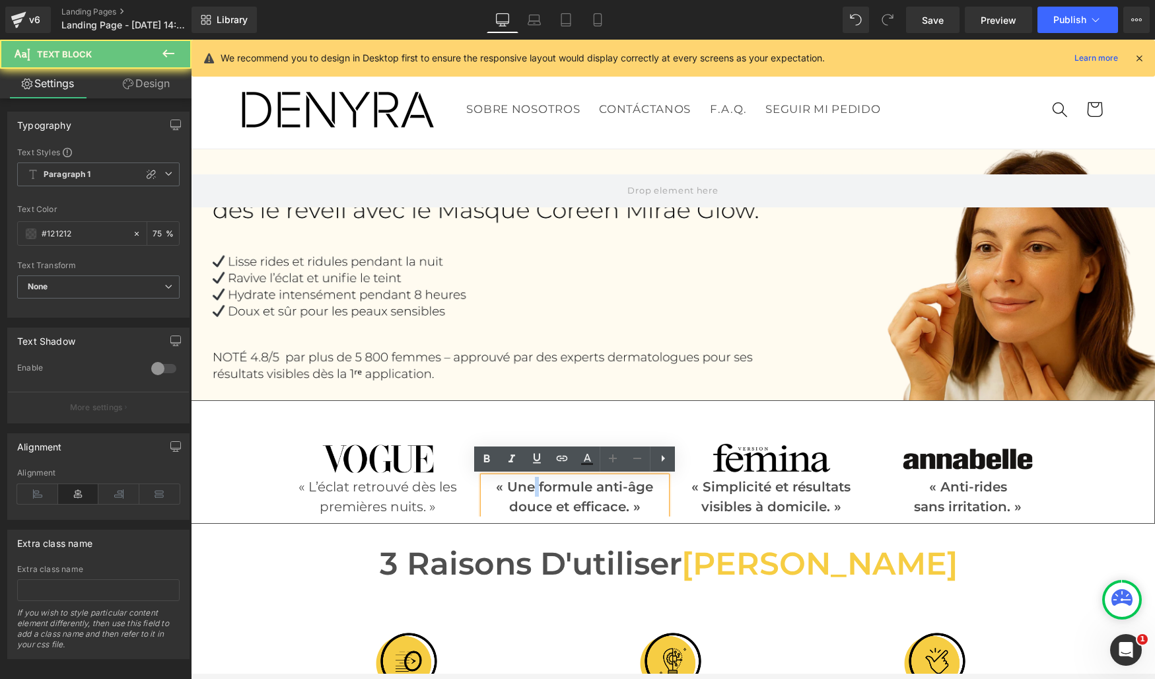
click at [532, 487] on p "« Une formule anti-âge douce et efficace. »" at bounding box center [575, 497] width 183 height 40
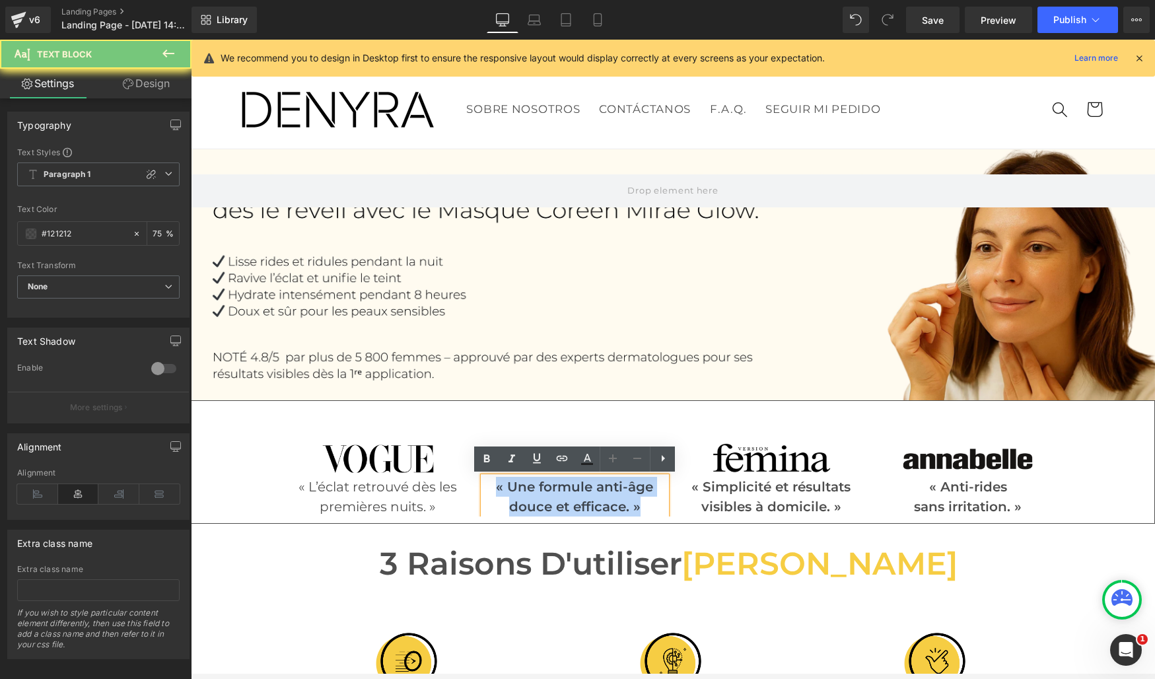
click at [532, 487] on p "« Une formule anti-âge douce et efficace. »" at bounding box center [575, 497] width 183 height 40
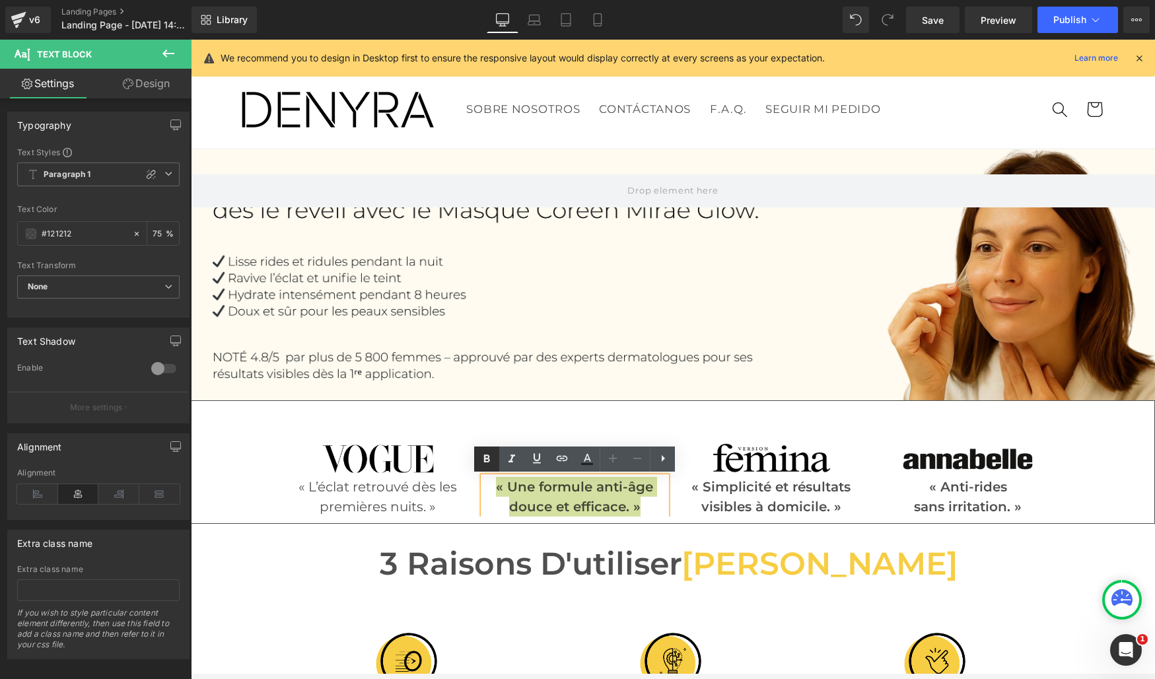
click at [486, 460] on icon at bounding box center [487, 459] width 6 height 8
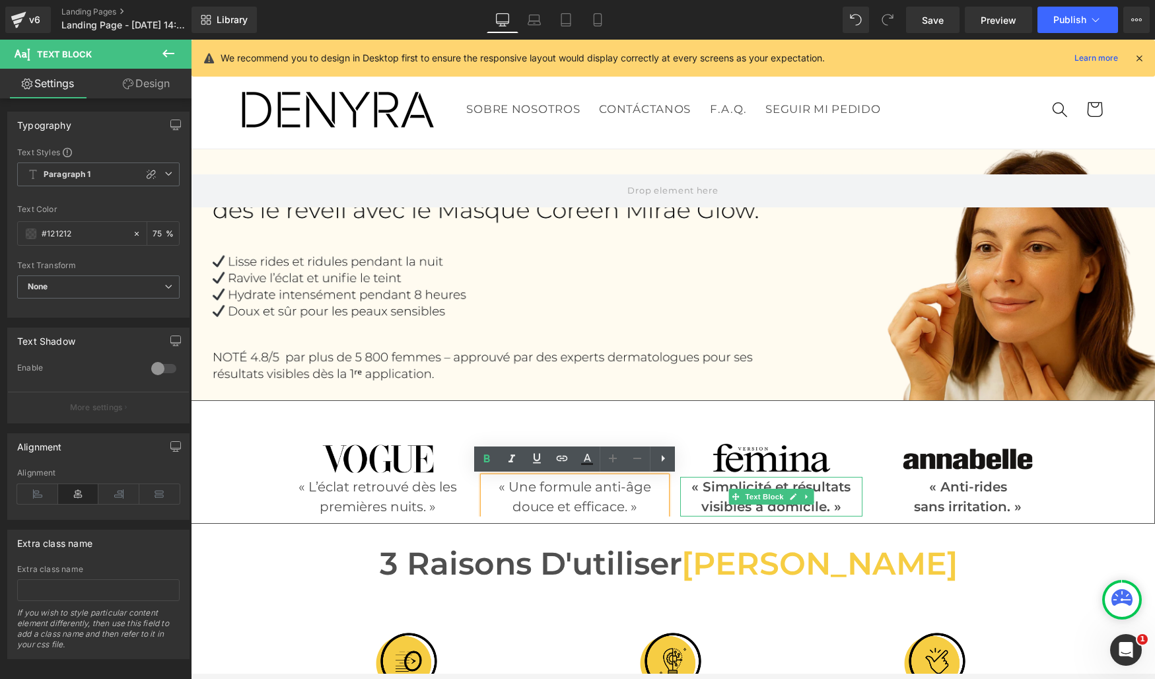
click at [710, 486] on p "« Simplicité et résultats visibles à domicile. »" at bounding box center [771, 497] width 183 height 40
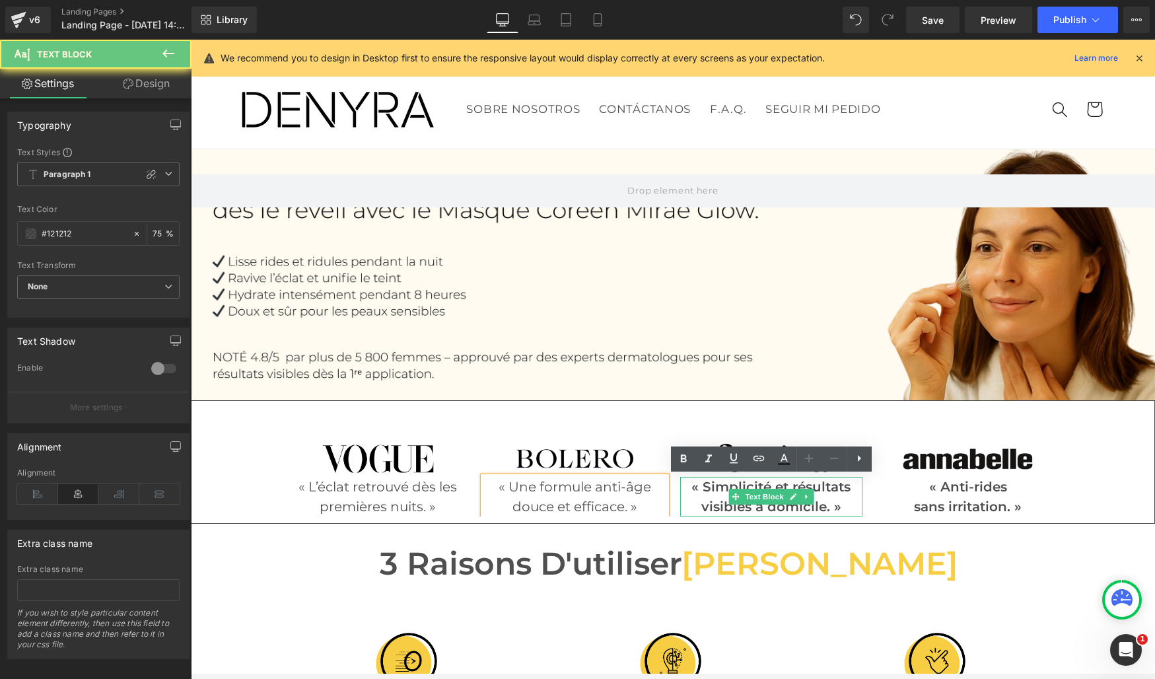
click at [710, 486] on p "« Simplicité et résultats visibles à domicile. »" at bounding box center [771, 497] width 183 height 40
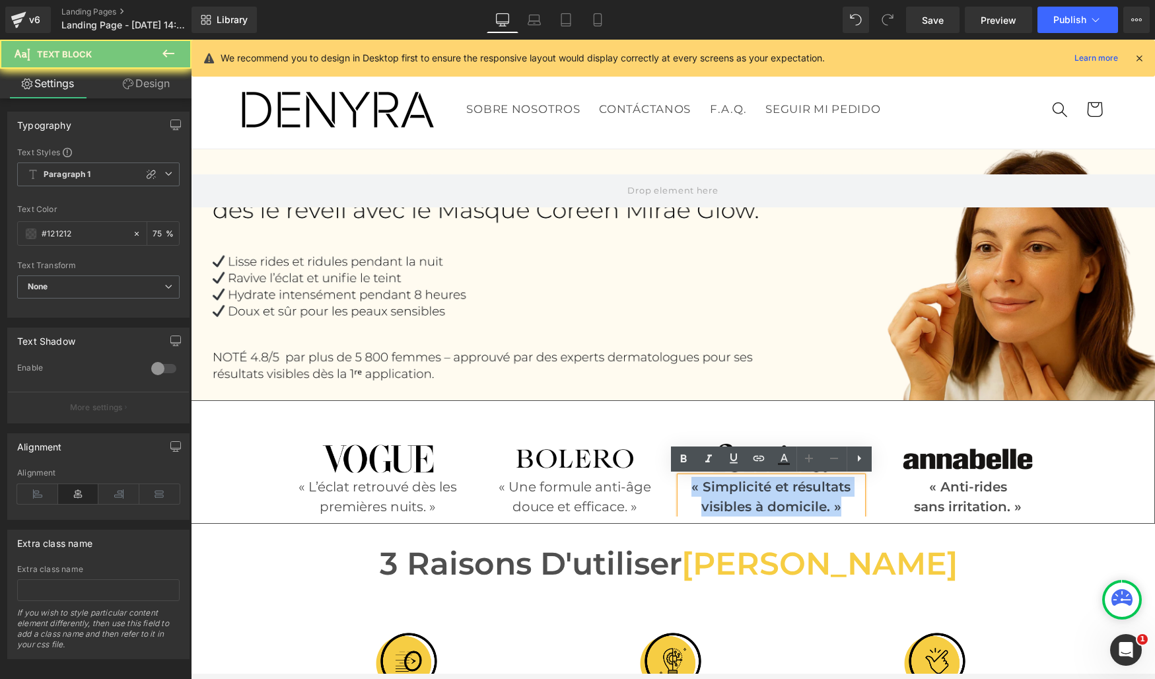
click at [710, 486] on p "« Simplicité et résultats visibles à domicile. »" at bounding box center [771, 497] width 183 height 40
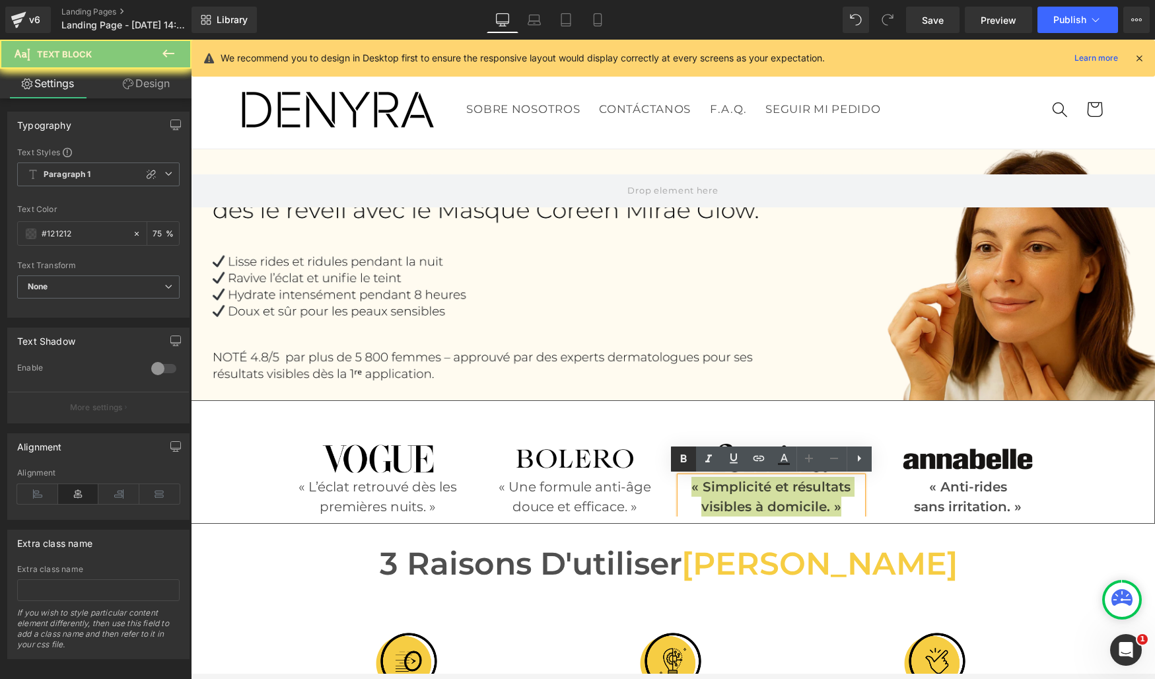
click at [687, 460] on icon at bounding box center [684, 459] width 16 height 16
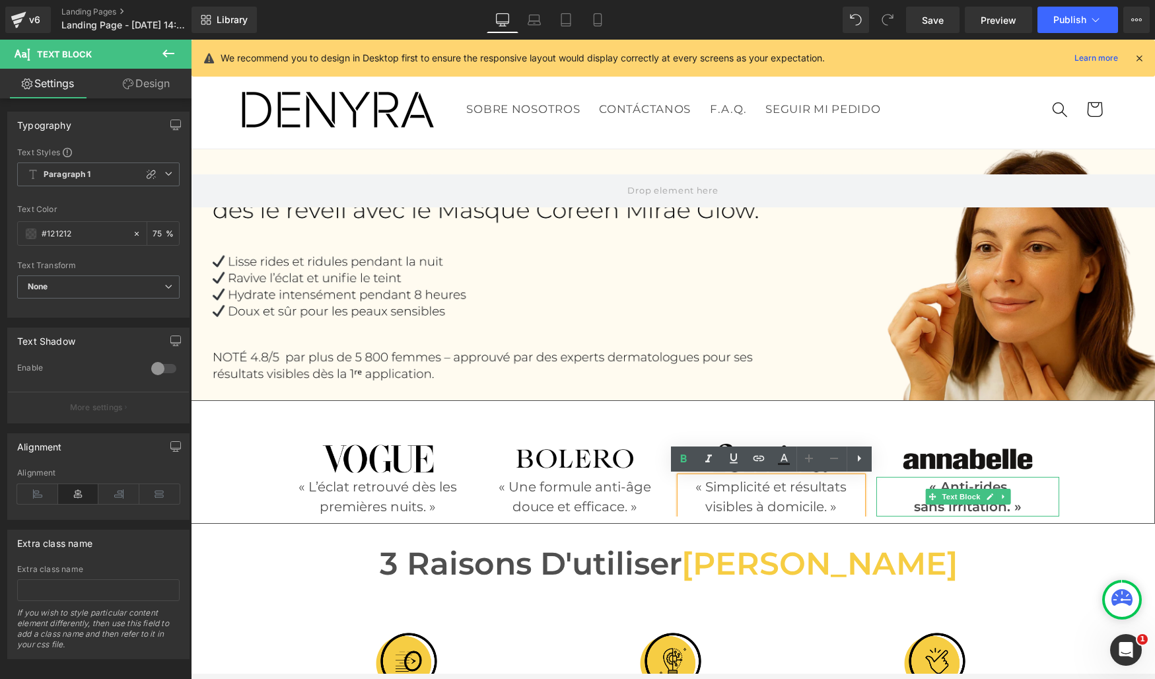
click at [945, 488] on p "« Anti-rides" at bounding box center [968, 487] width 183 height 20
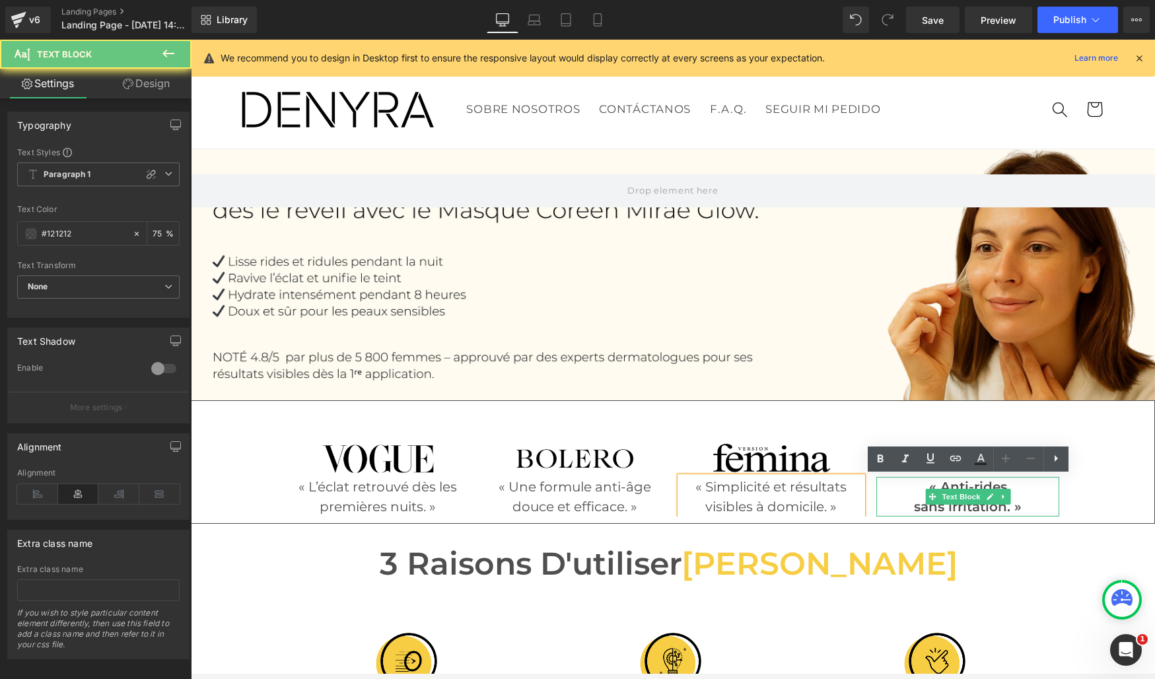
click at [945, 488] on p "« Anti-rides" at bounding box center [968, 487] width 183 height 20
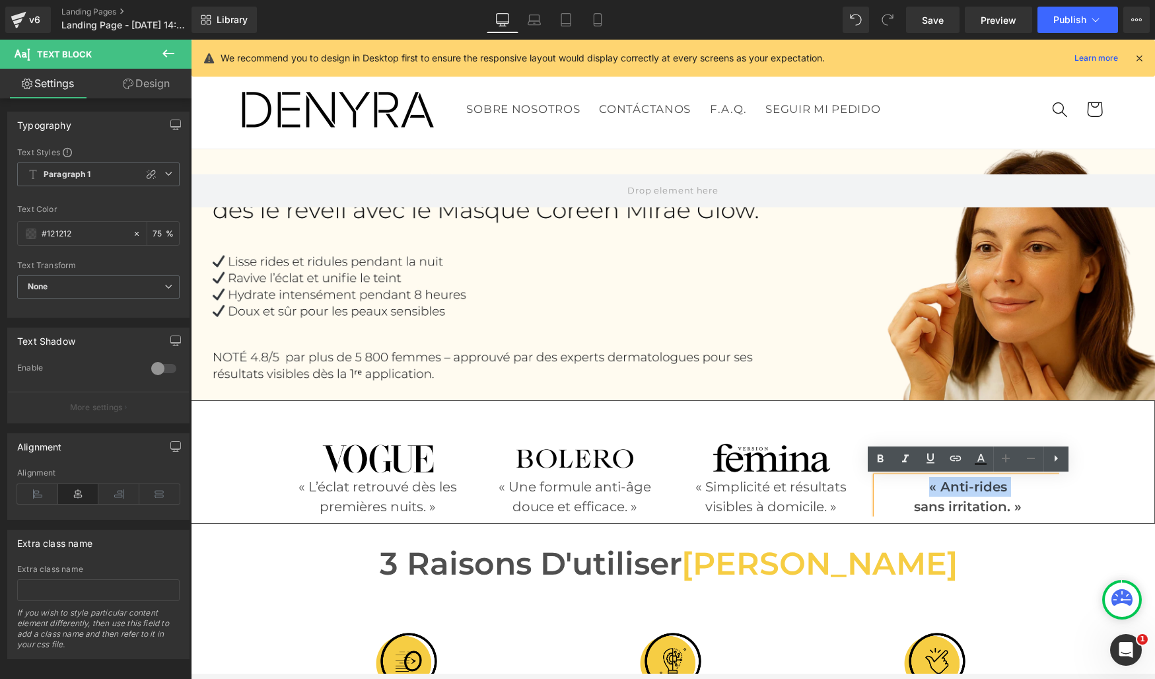
click at [940, 496] on p "« Anti-rides" at bounding box center [968, 487] width 183 height 20
click at [939, 499] on p "sans irritation. »" at bounding box center [968, 507] width 183 height 20
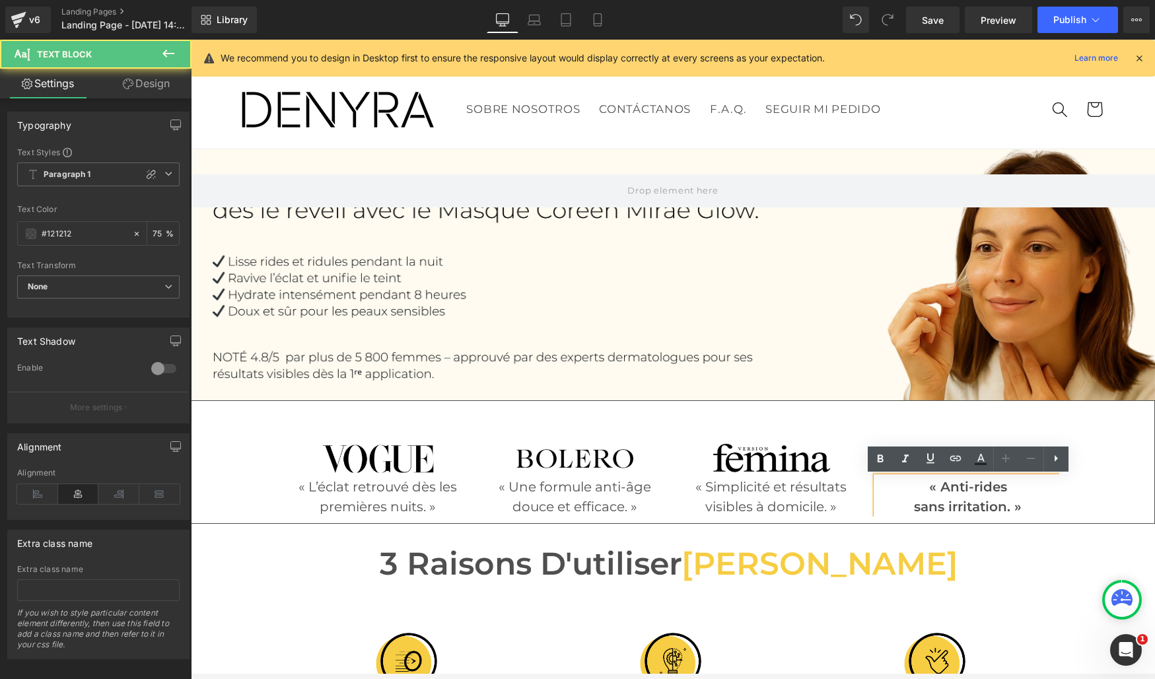
click at [939, 499] on p "sans irritation. »" at bounding box center [968, 507] width 183 height 20
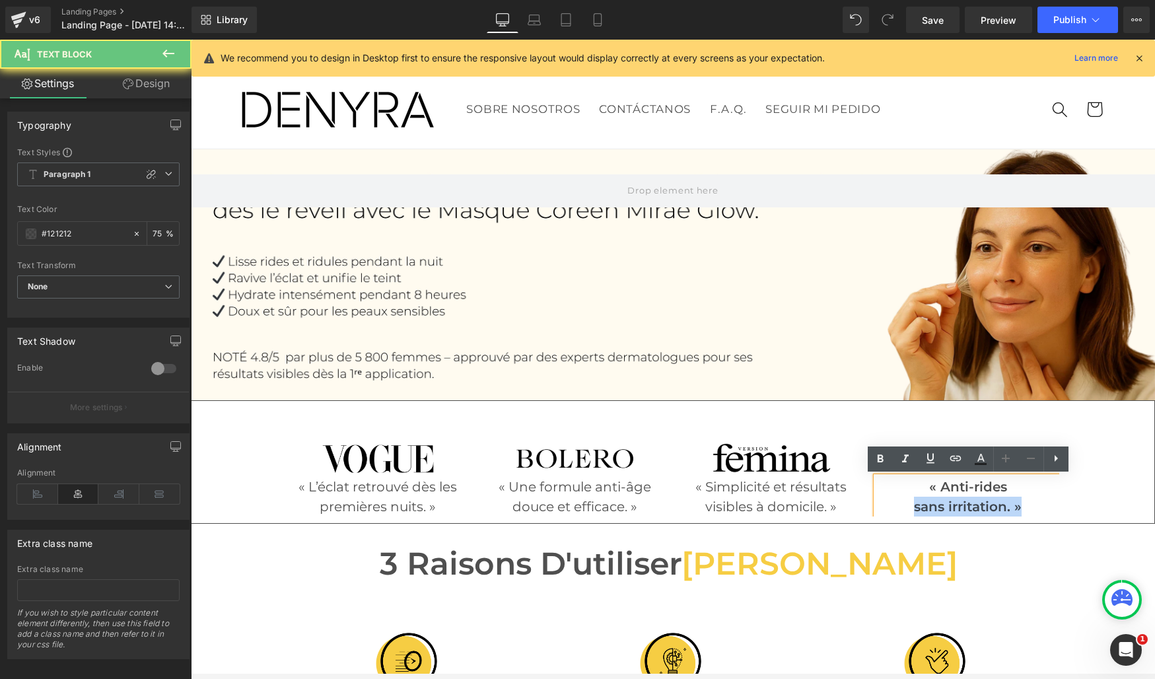
click at [939, 499] on p "sans irritation. »" at bounding box center [968, 507] width 183 height 20
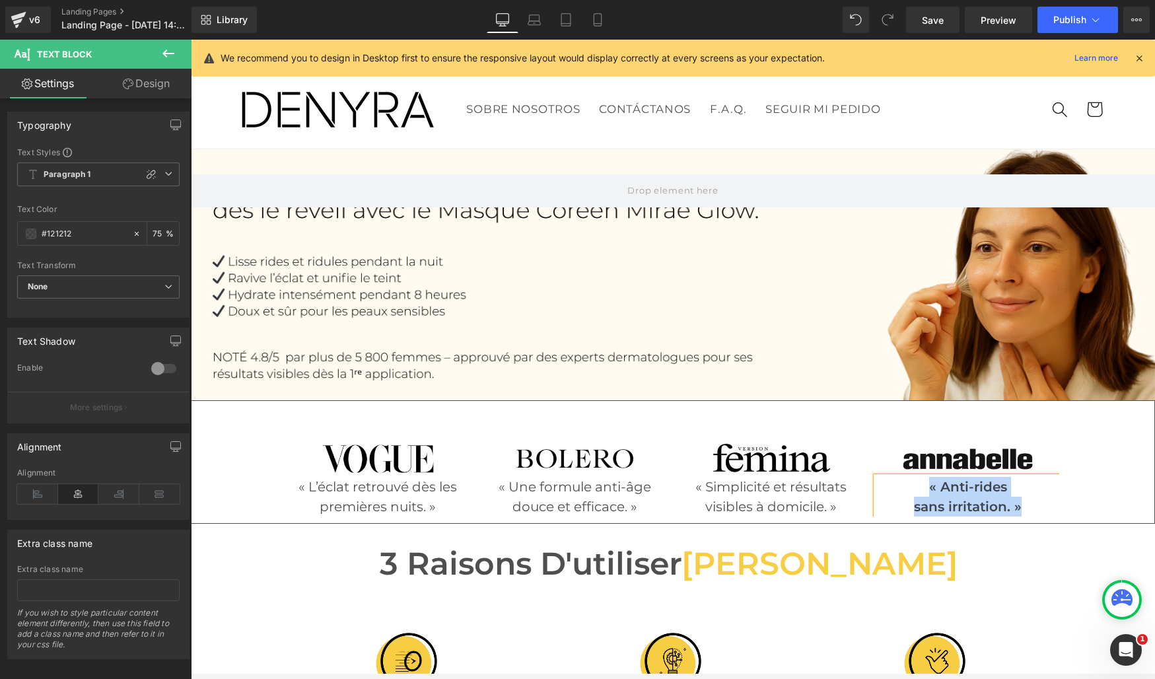
click at [963, 498] on p "sans irritation. »" at bounding box center [968, 507] width 183 height 20
drag, startPoint x: 926, startPoint y: 489, endPoint x: 1023, endPoint y: 502, distance: 98.0
click at [1023, 502] on div "« Anti-rides sans irritation. »" at bounding box center [968, 497] width 183 height 40
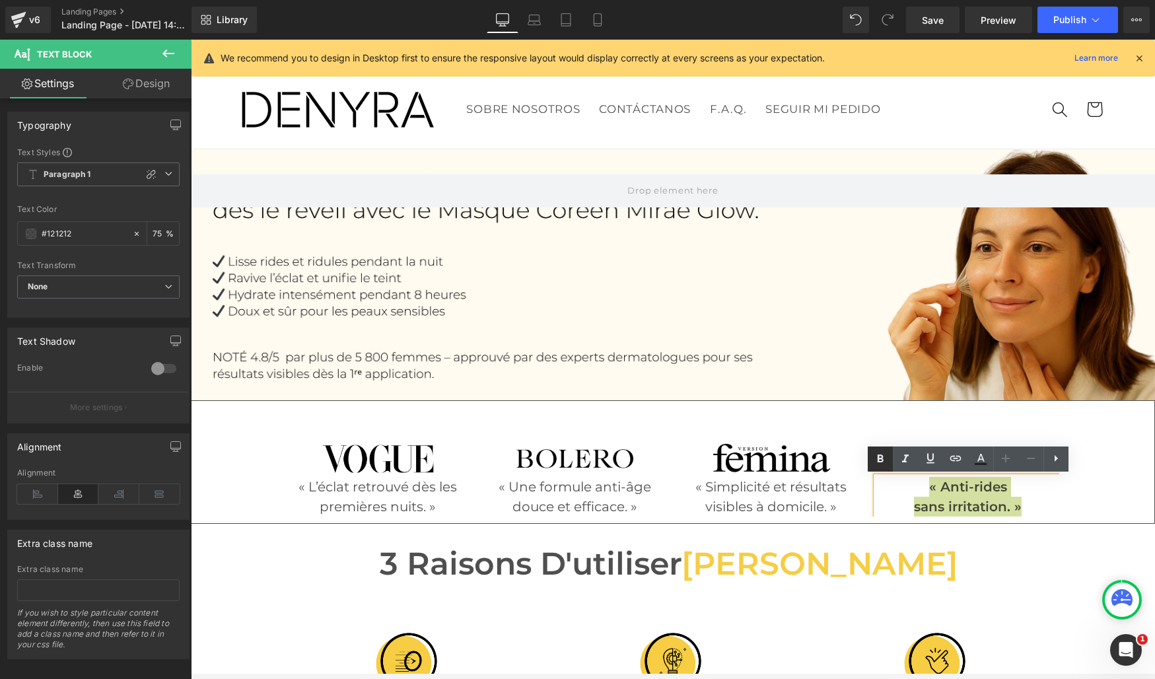
click at [883, 458] on icon at bounding box center [880, 459] width 6 height 8
click at [220, 556] on h1 "3 Raisons d'utiliser [PERSON_NAME]" at bounding box center [673, 564] width 965 height 38
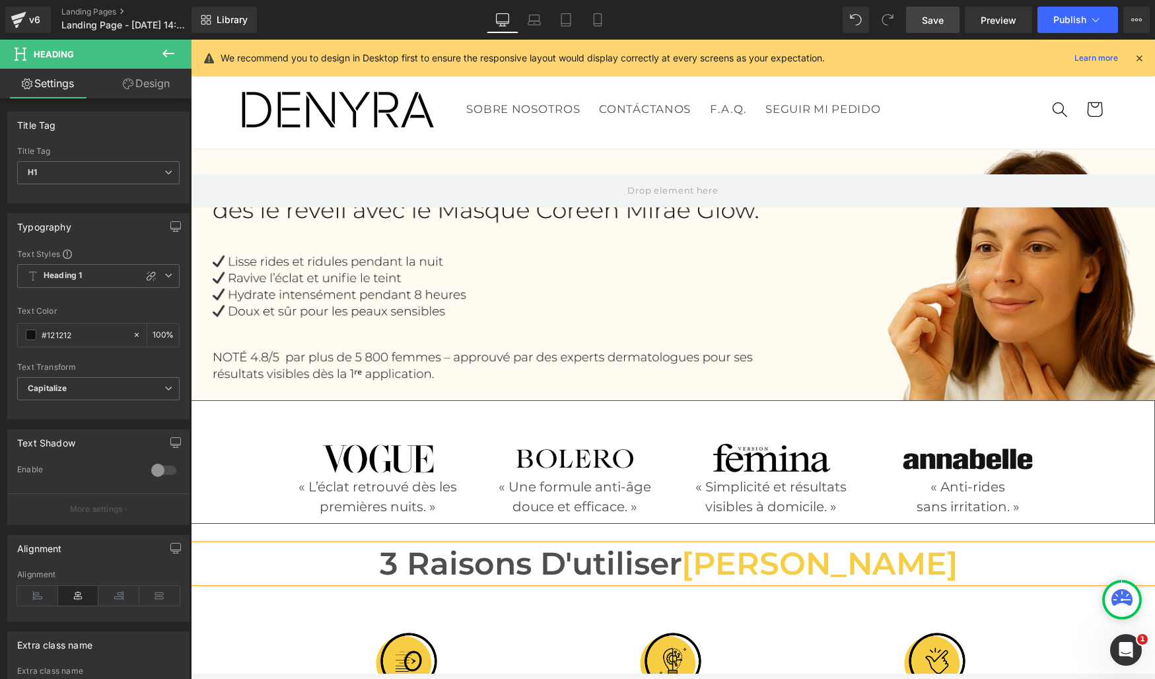
click at [924, 20] on span "Save" at bounding box center [933, 20] width 22 height 14
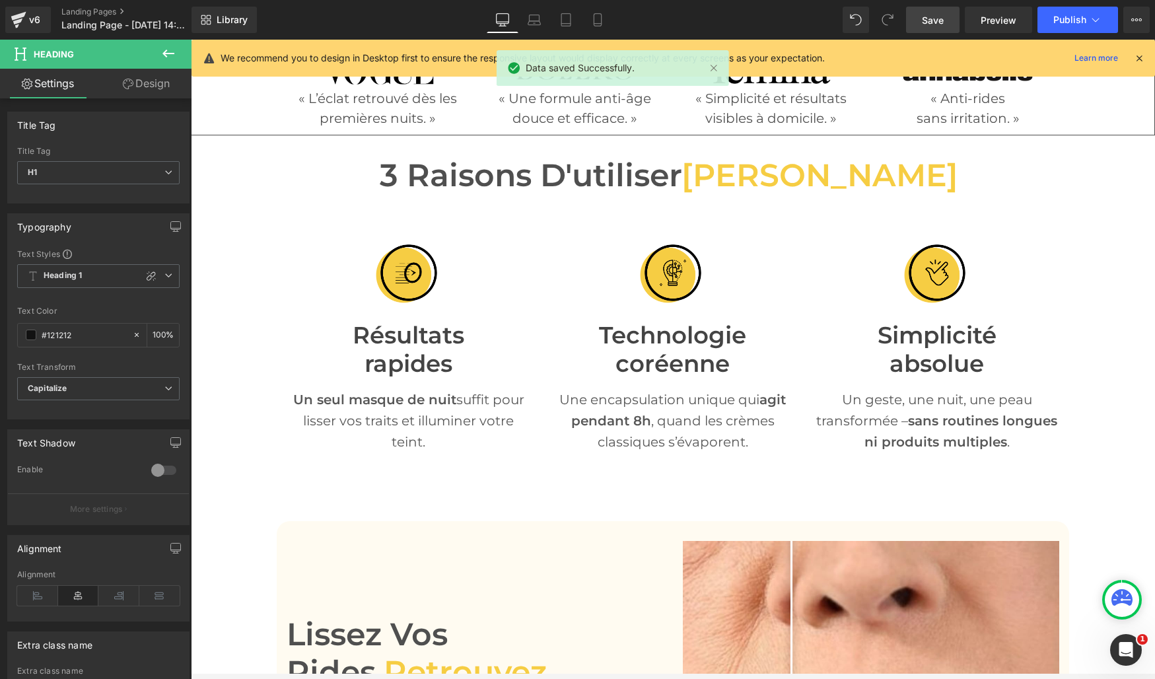
scroll to position [392, 0]
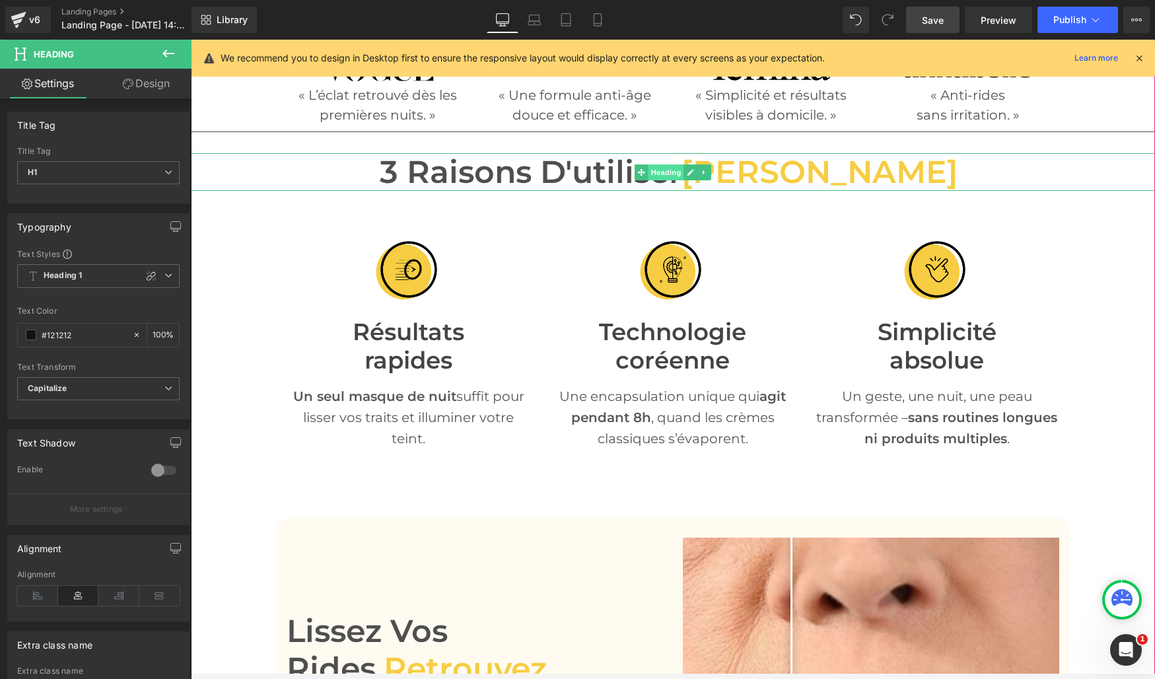
click at [675, 175] on span "Heading" at bounding box center [667, 172] width 36 height 16
click at [149, 89] on link "Design" at bounding box center [146, 84] width 96 height 30
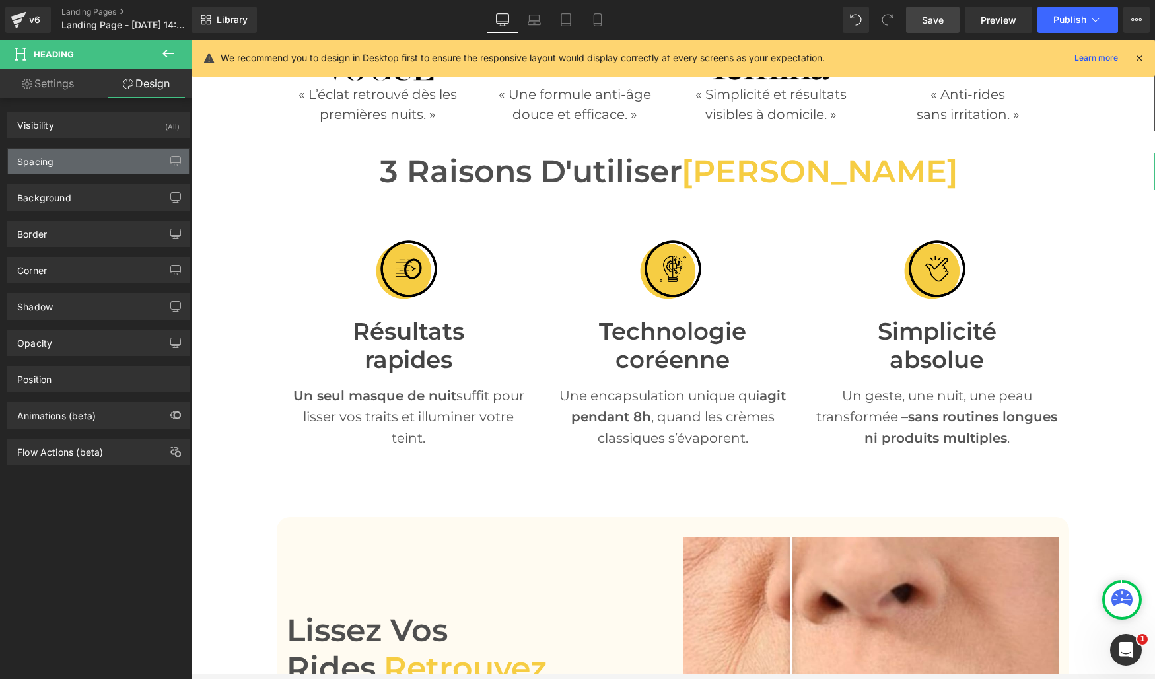
click at [79, 161] on div "Spacing" at bounding box center [98, 161] width 181 height 25
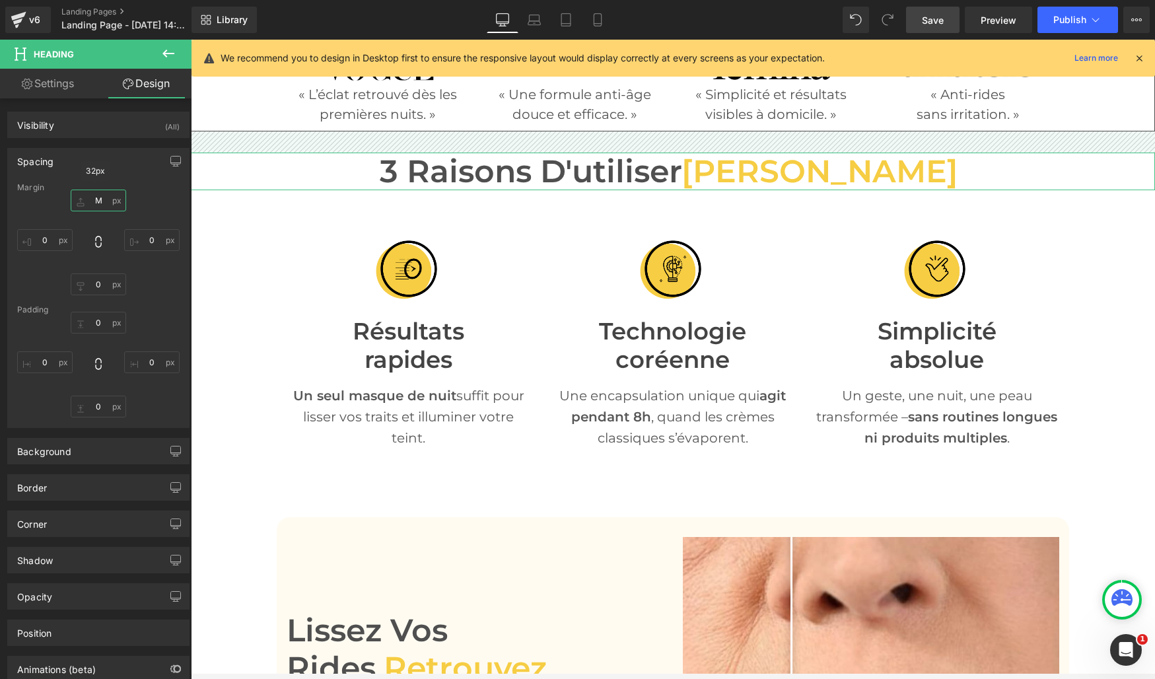
click at [102, 203] on input "M" at bounding box center [98, 201] width 55 height 22
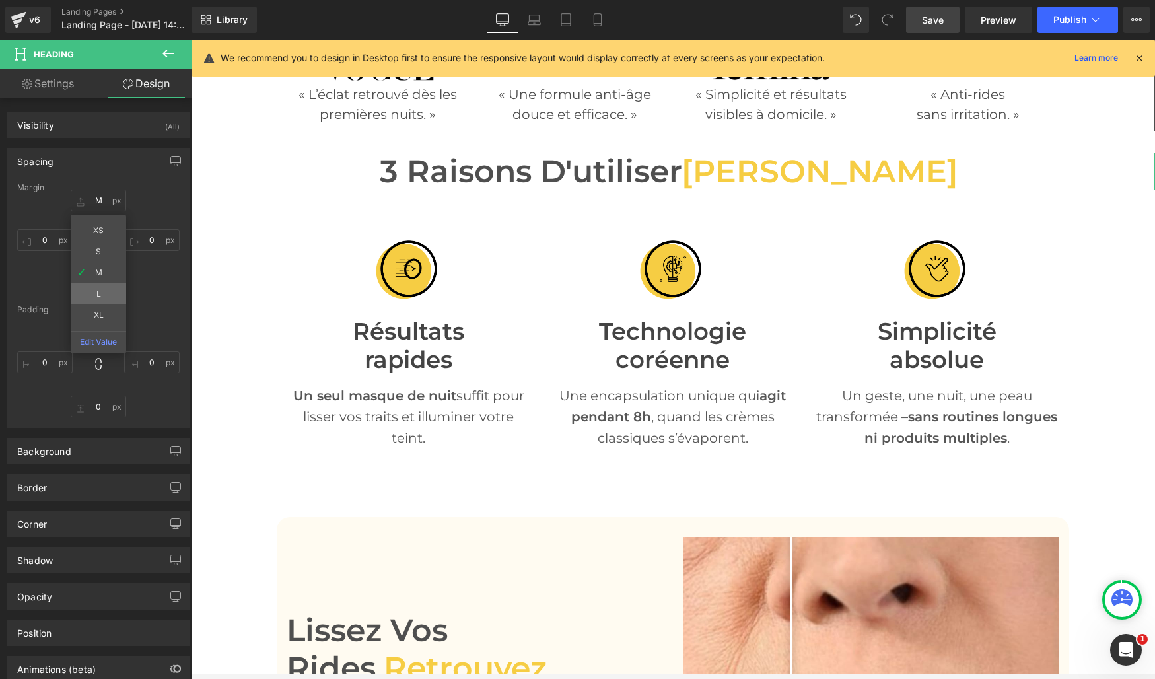
type input "L"
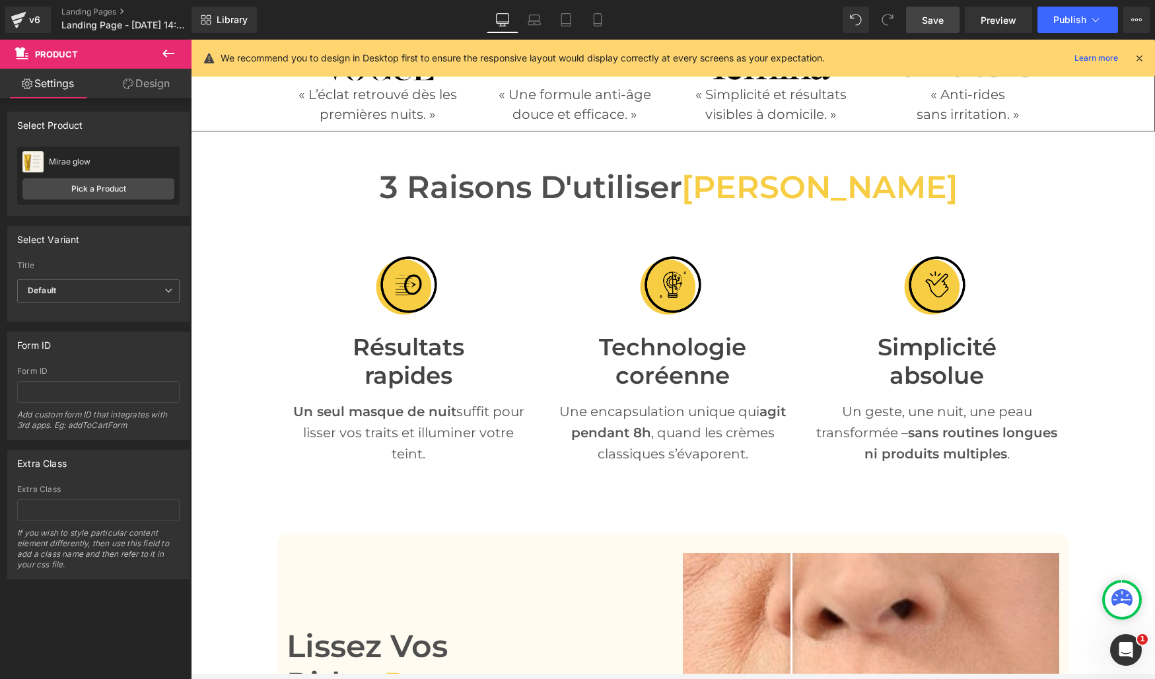
click at [949, 18] on link "Save" at bounding box center [933, 20] width 54 height 26
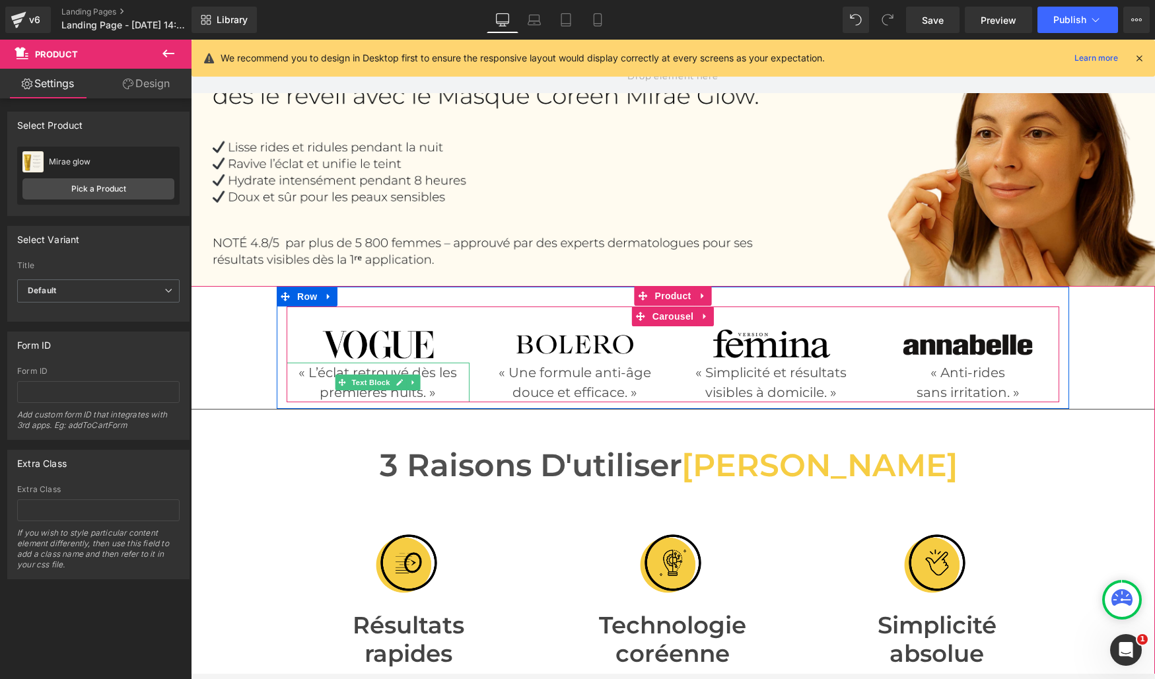
scroll to position [114, 0]
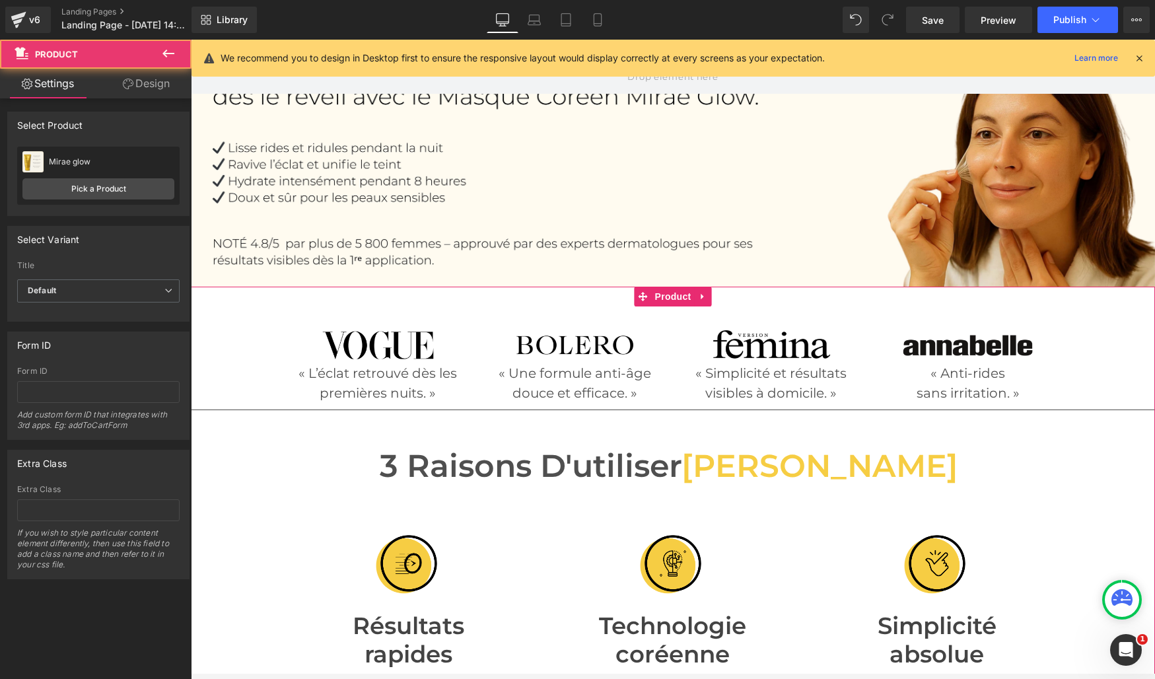
scroll to position [117, 0]
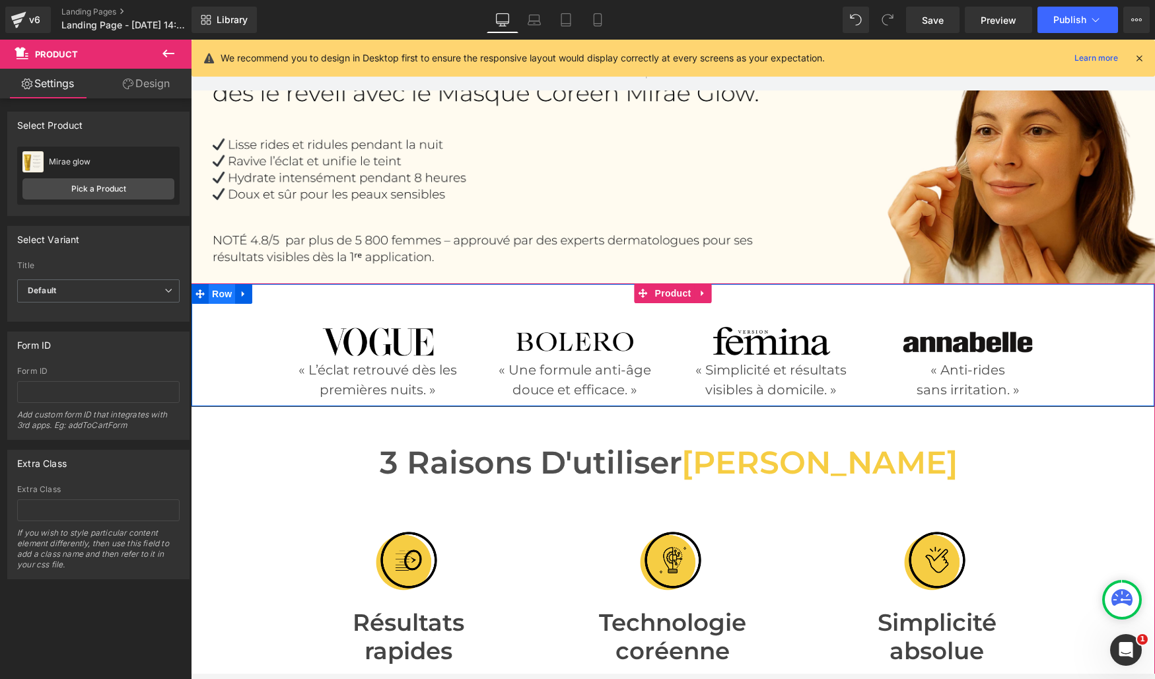
click at [220, 292] on span "Row" at bounding box center [222, 294] width 26 height 20
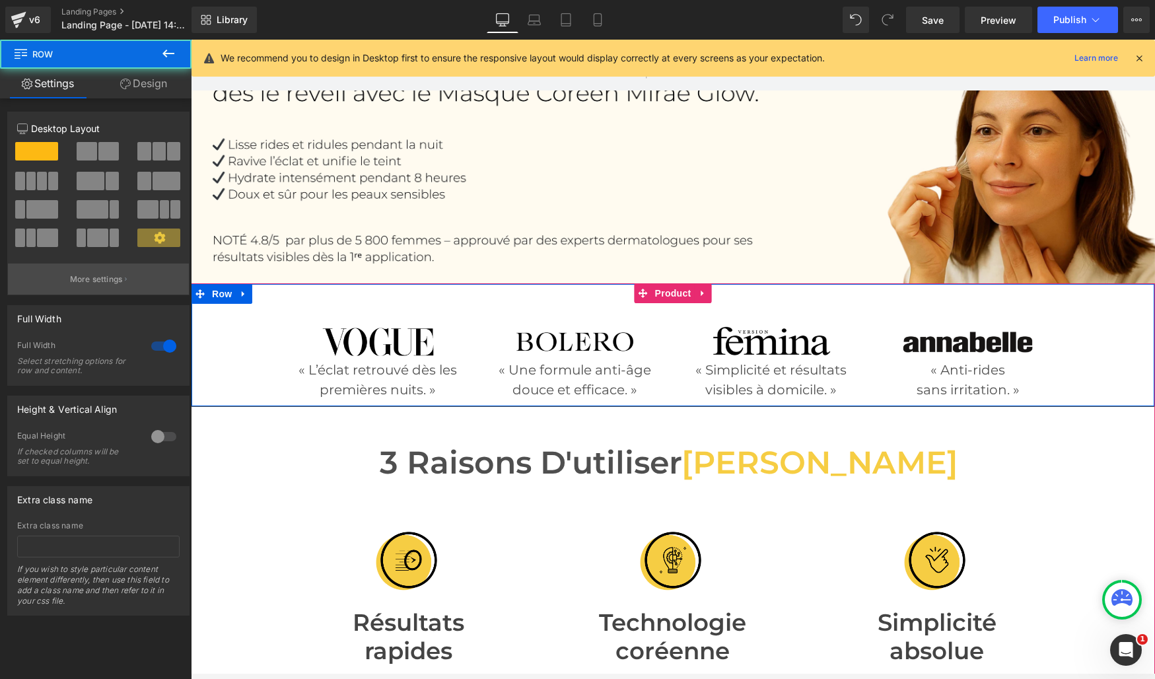
scroll to position [114, 0]
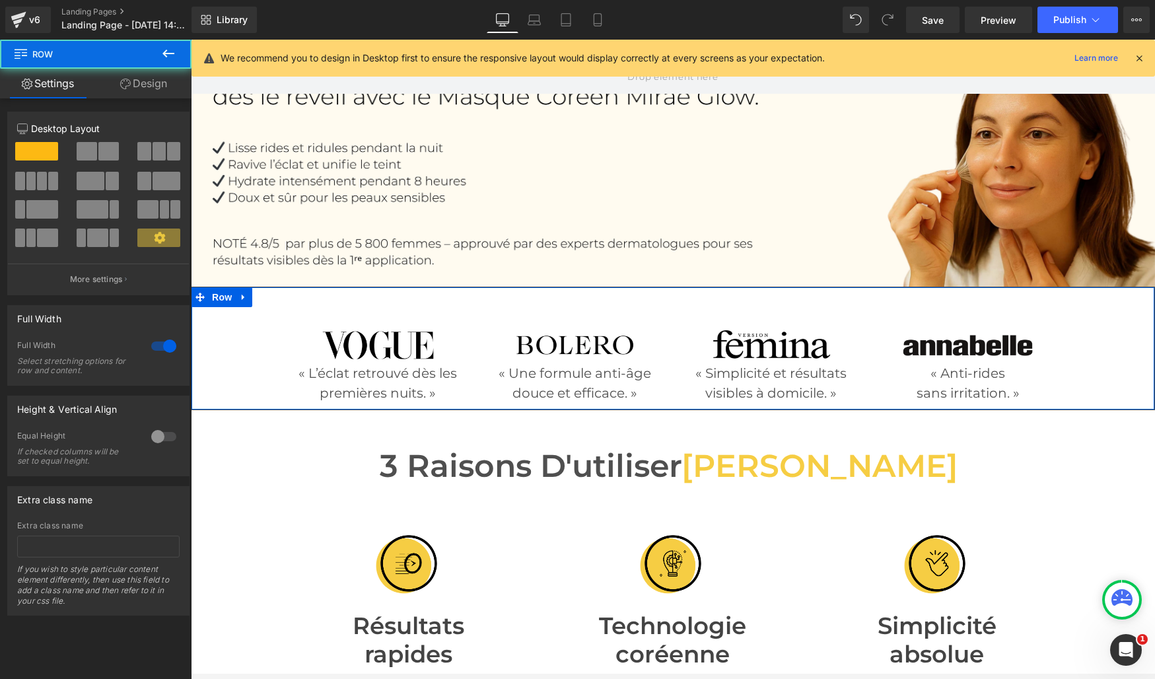
click at [139, 87] on link "Design" at bounding box center [144, 84] width 96 height 30
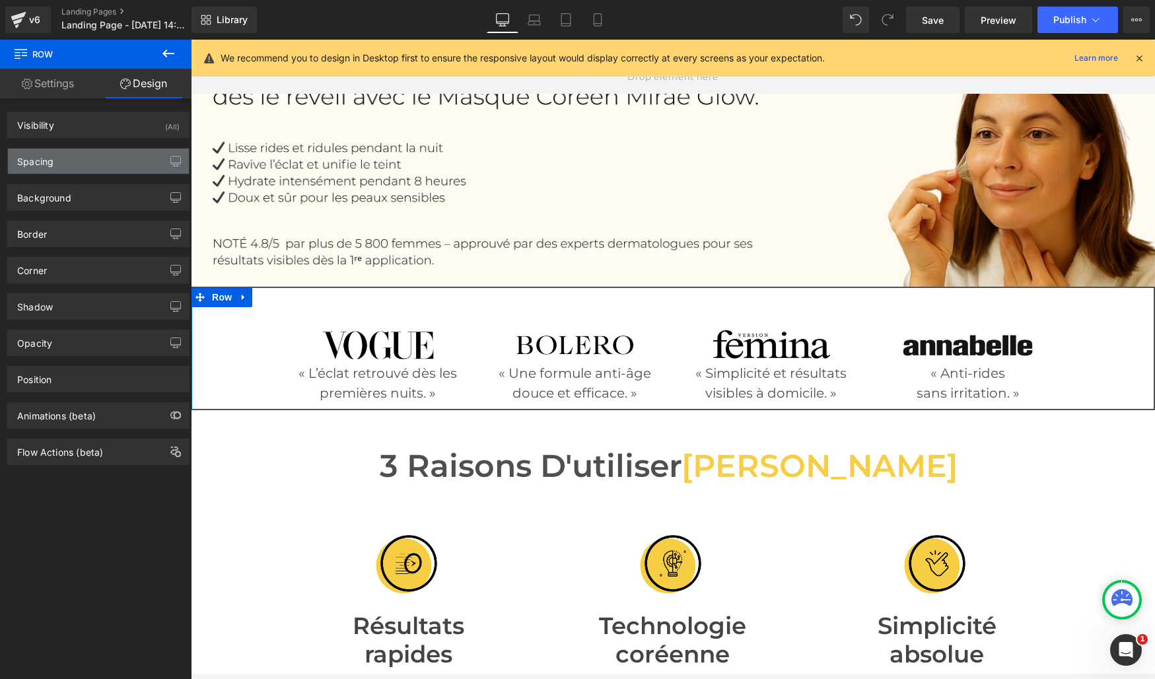
click at [83, 163] on div "Spacing" at bounding box center [98, 161] width 181 height 25
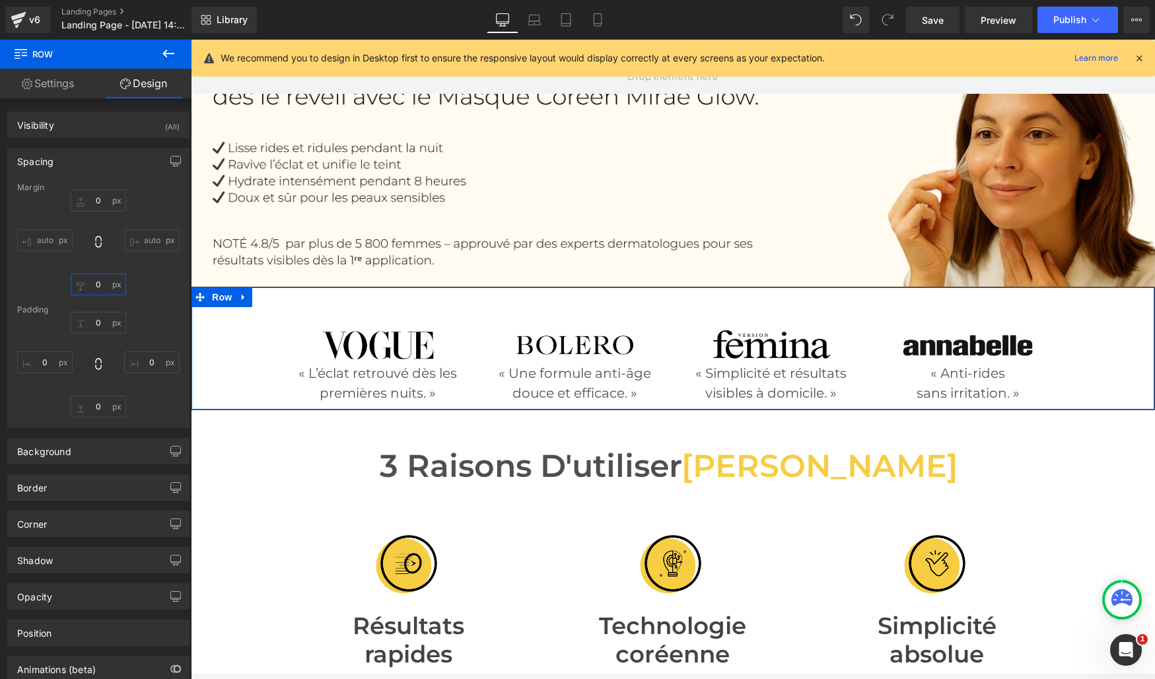
click at [100, 286] on input "0" at bounding box center [98, 285] width 55 height 22
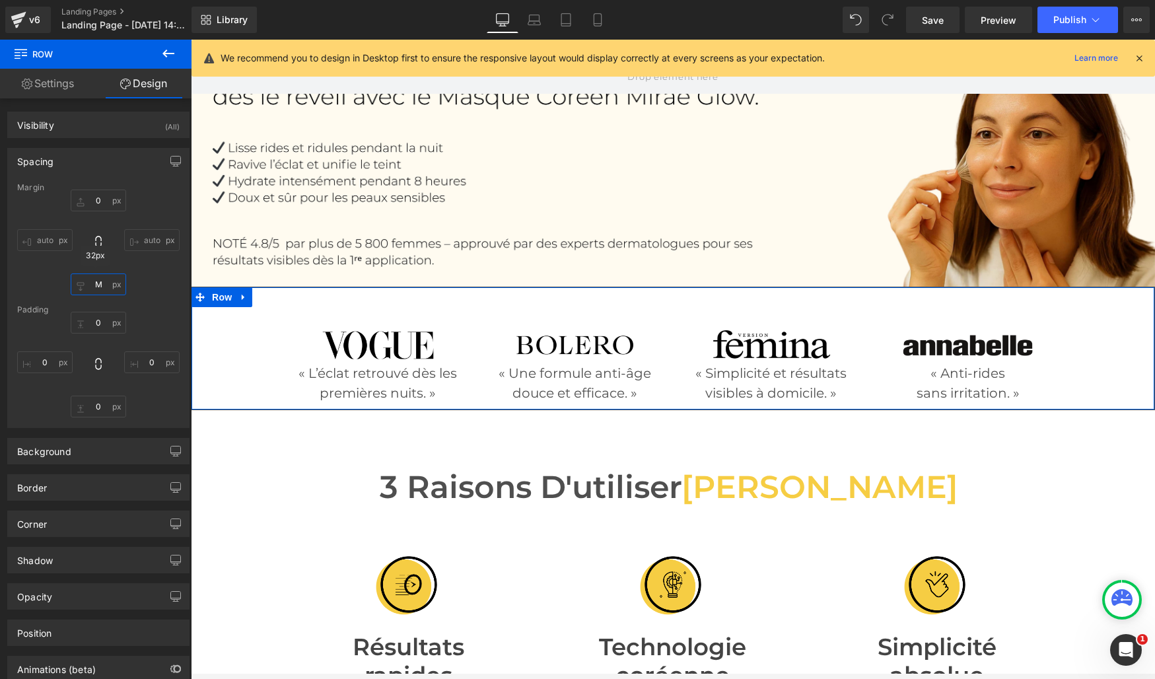
click at [102, 289] on input "M" at bounding box center [98, 285] width 55 height 22
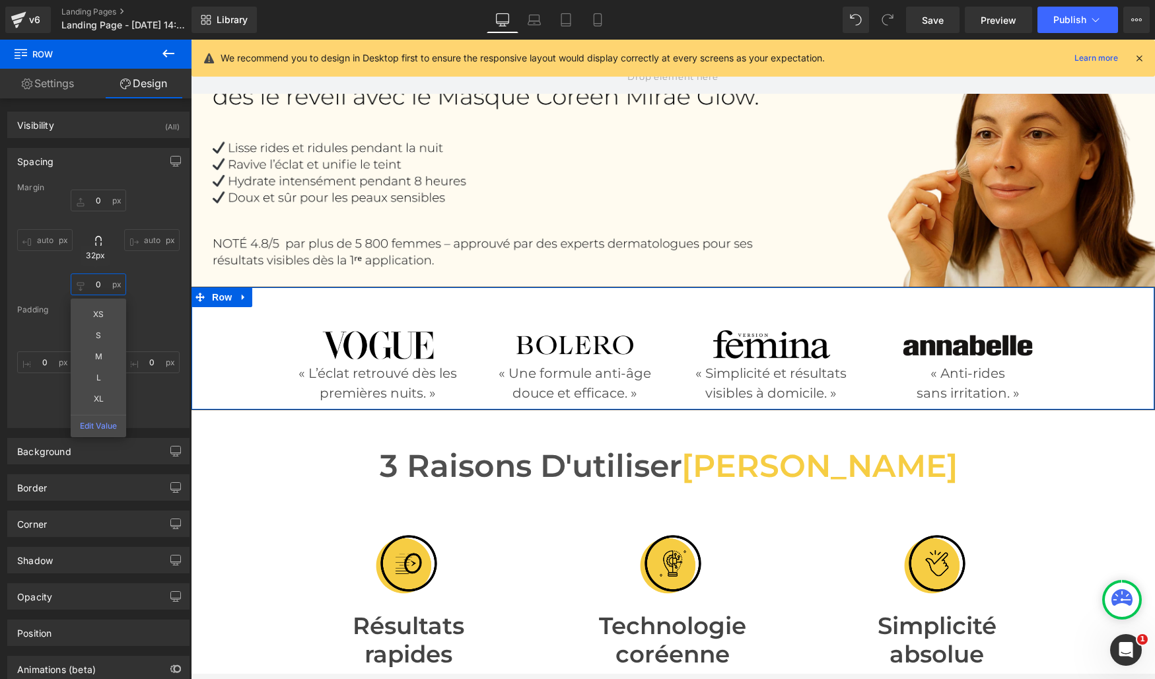
type input "0"
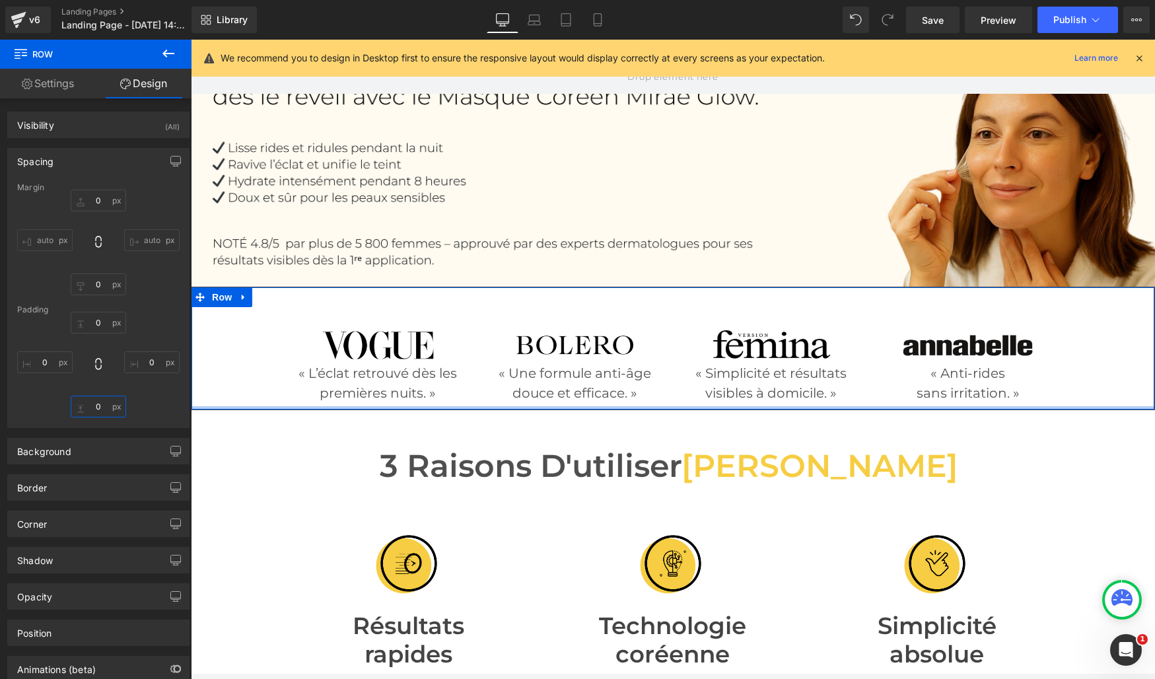
click at [101, 411] on input "0" at bounding box center [98, 407] width 55 height 22
type input "M"
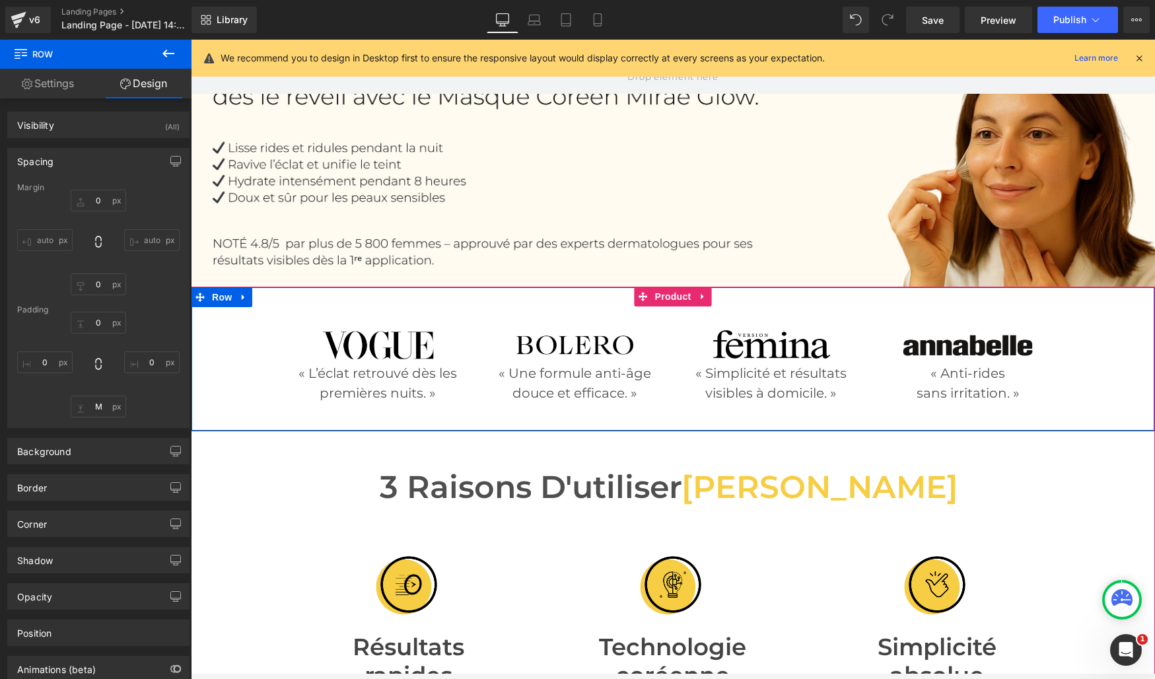
click at [210, 383] on div "Image « L’éclat retrouvé dès les premières nuits. » Text Block Image « Une form…" at bounding box center [673, 348] width 963 height 123
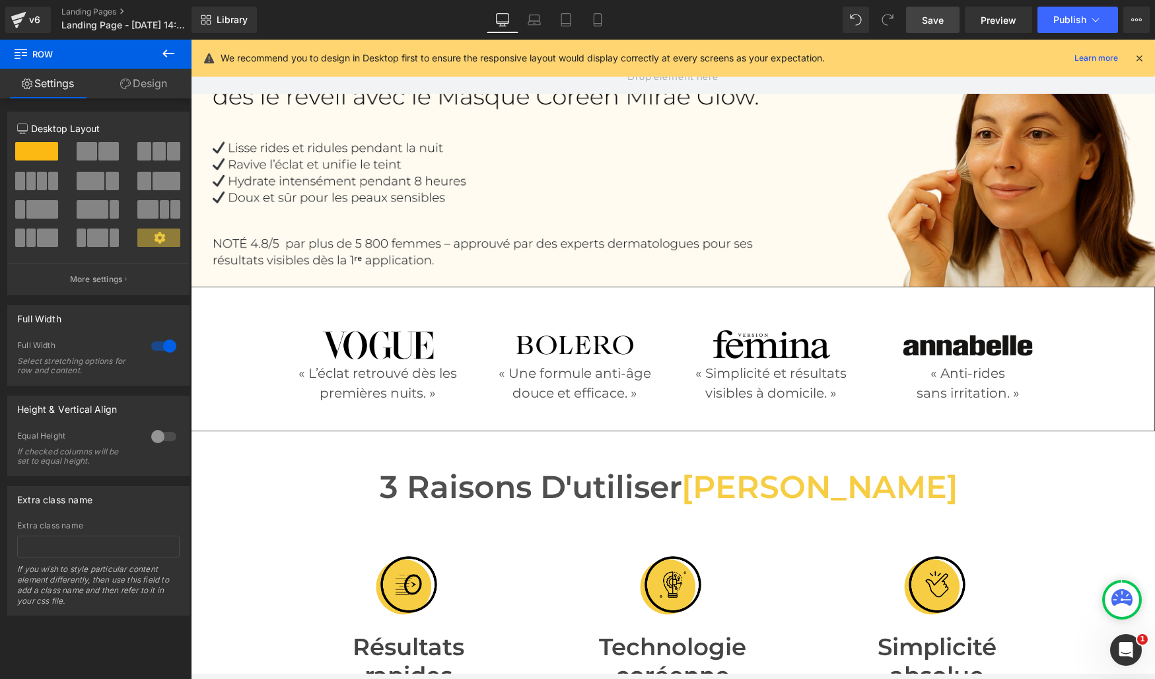
click at [948, 26] on link "Save" at bounding box center [933, 20] width 54 height 26
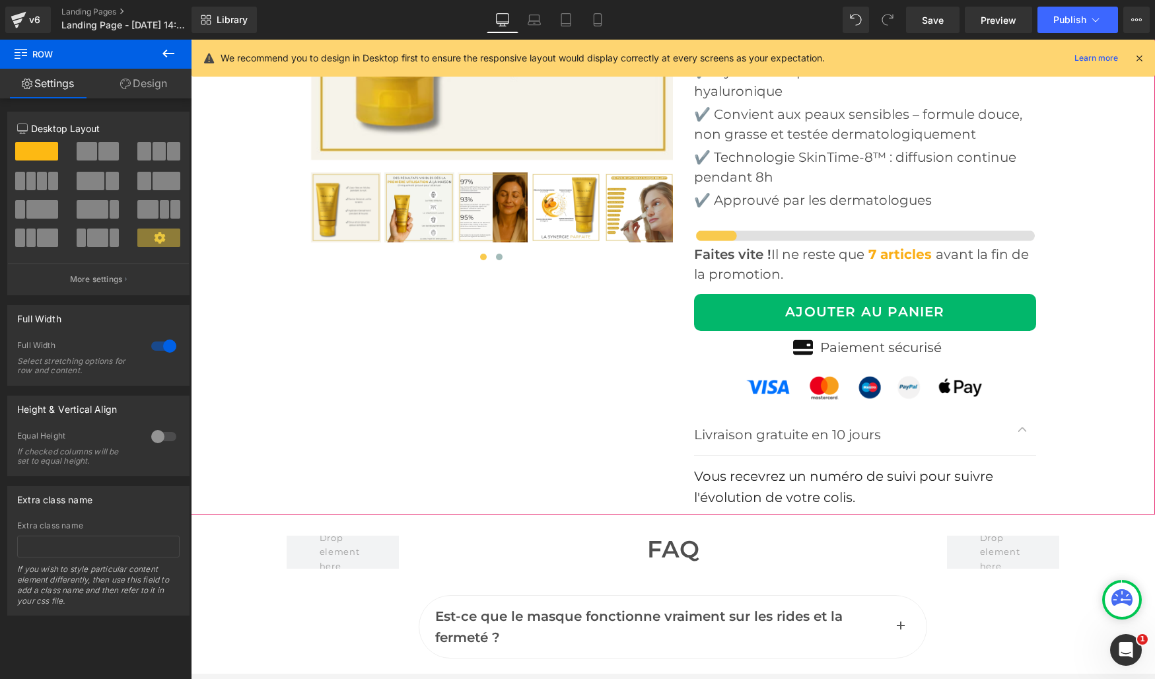
scroll to position [5177, 0]
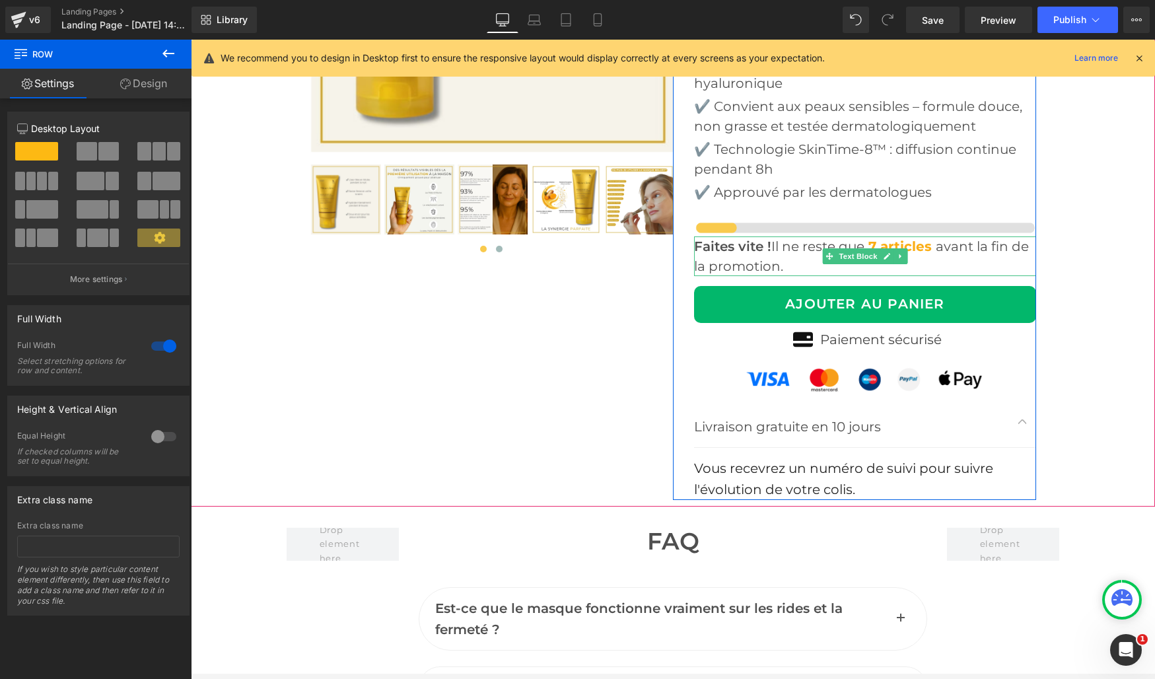
click at [943, 238] on span "avant la fin de la promotion." at bounding box center [861, 256] width 335 height 36
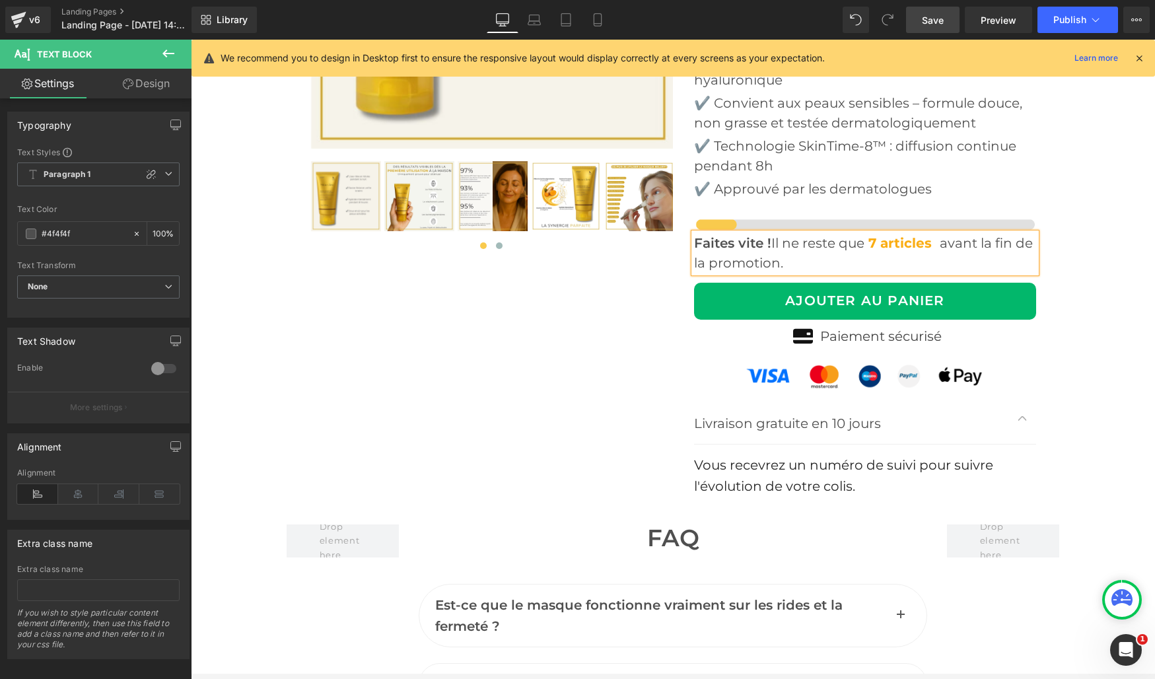
click at [932, 20] on span "Save" at bounding box center [933, 20] width 22 height 14
click at [920, 21] on link "Save" at bounding box center [933, 20] width 54 height 26
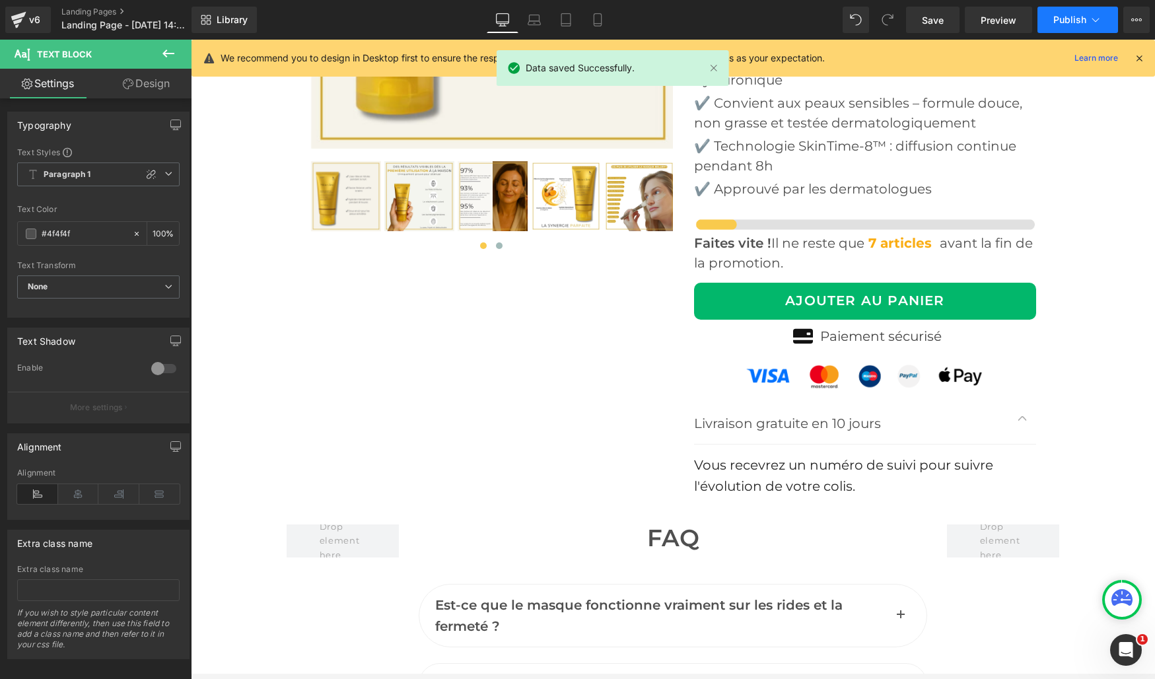
click at [1066, 15] on span "Publish" at bounding box center [1070, 20] width 33 height 11
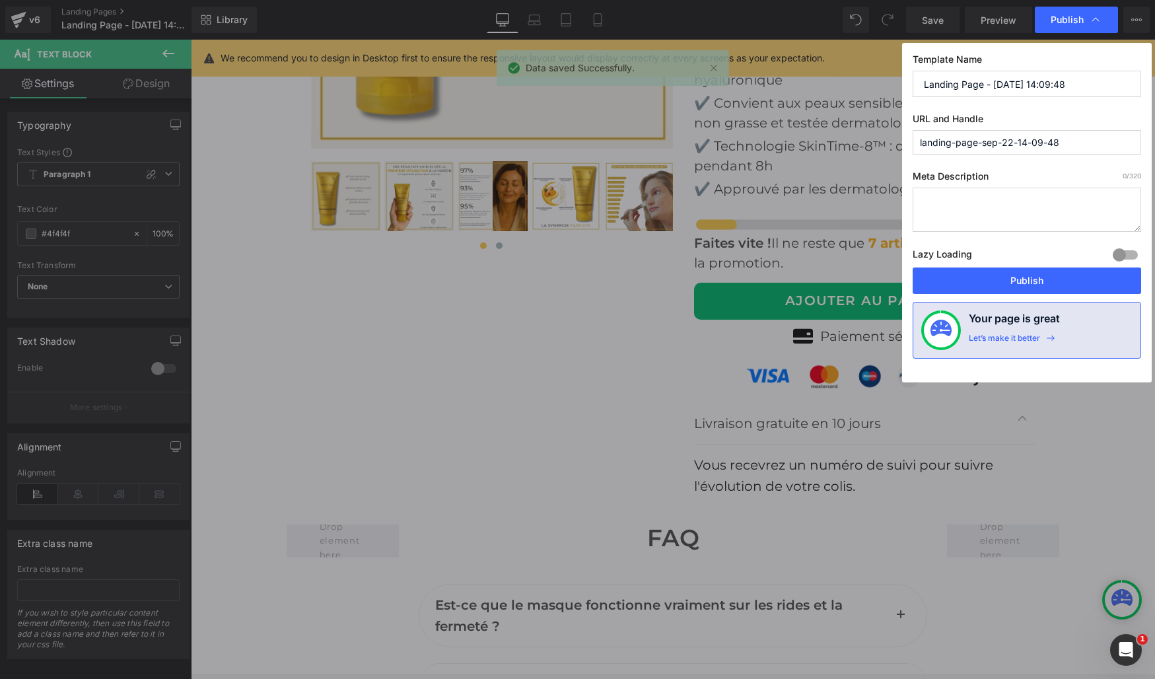
drag, startPoint x: 1072, startPoint y: 80, endPoint x: 919, endPoint y: 81, distance: 152.6
click at [919, 81] on input "Landing Page - [DATE] 14:09:48" at bounding box center [1027, 84] width 229 height 26
drag, startPoint x: 1072, startPoint y: 80, endPoint x: 842, endPoint y: 81, distance: 229.9
click at [842, 81] on div "Publish Template Name mASQUE COLLAG7NE mIRAE gLOW URL and Handle landing-page-s…" at bounding box center [577, 339] width 1155 height 679
type input "Masque collagène [PERSON_NAME]"
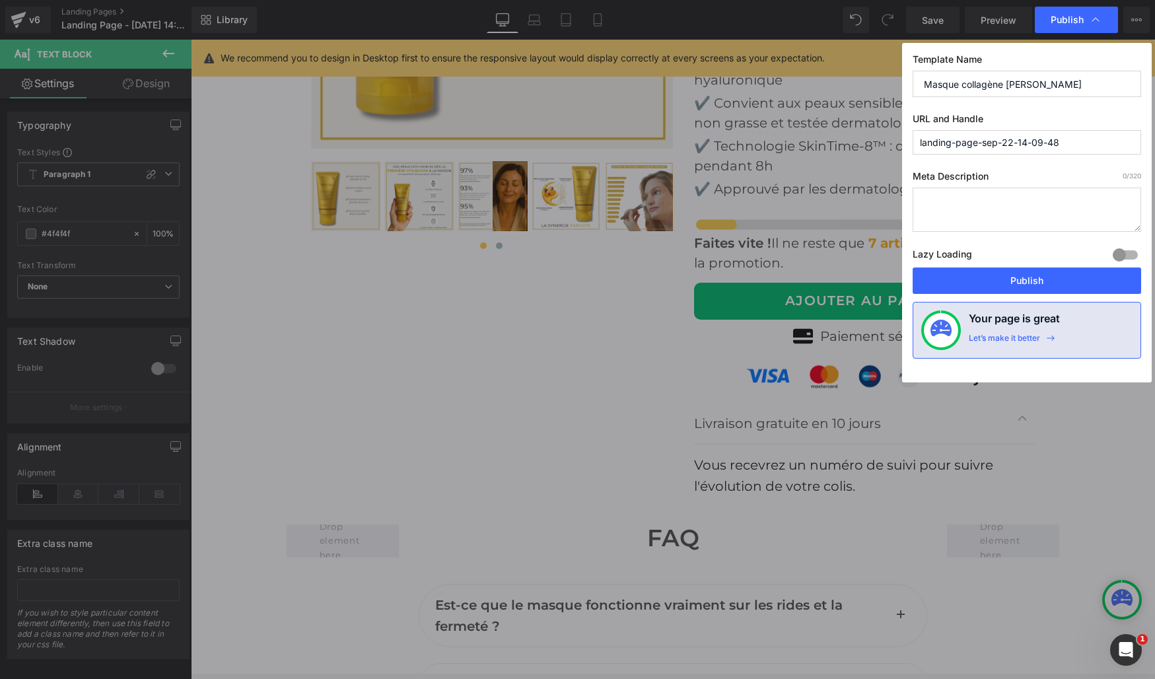
paste input "Masque collagène [PERSON_NAME]"
click at [988, 142] on input "masque-collagène-mirae-glow" at bounding box center [1027, 142] width 229 height 24
type input "masque-collagene-mirae-glow"
click at [994, 85] on input "Masque collagène [PERSON_NAME]" at bounding box center [1027, 84] width 229 height 26
type input "Masque collagene Mirae Glow"
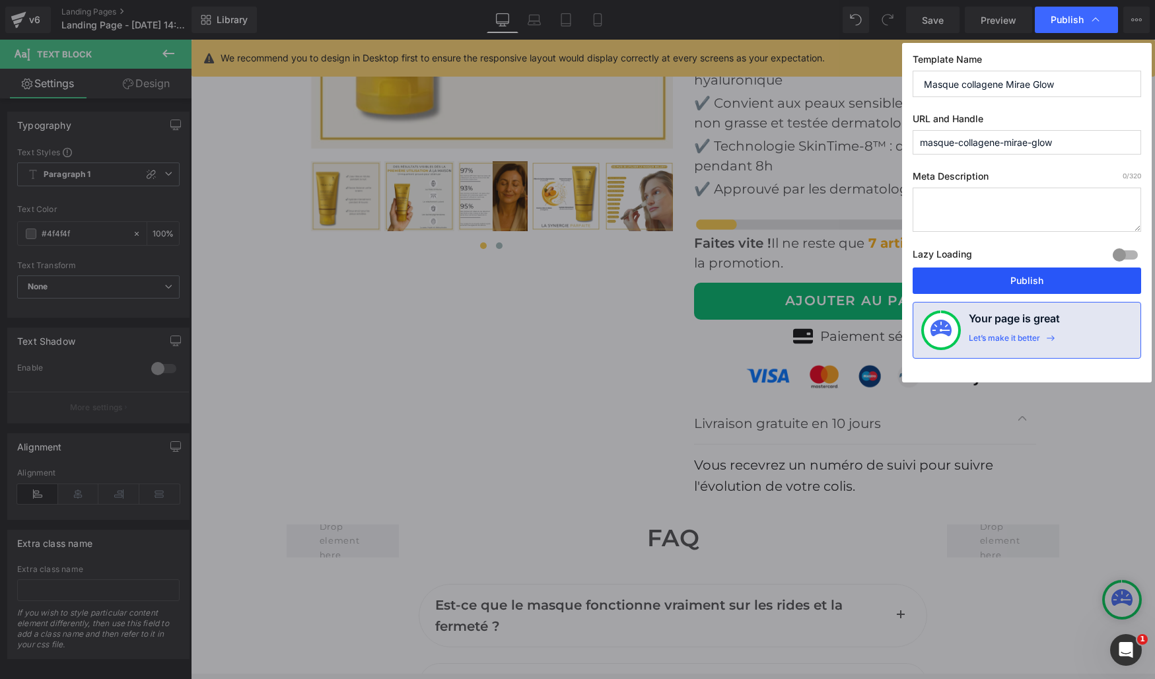
click at [969, 279] on button "Publish" at bounding box center [1027, 281] width 229 height 26
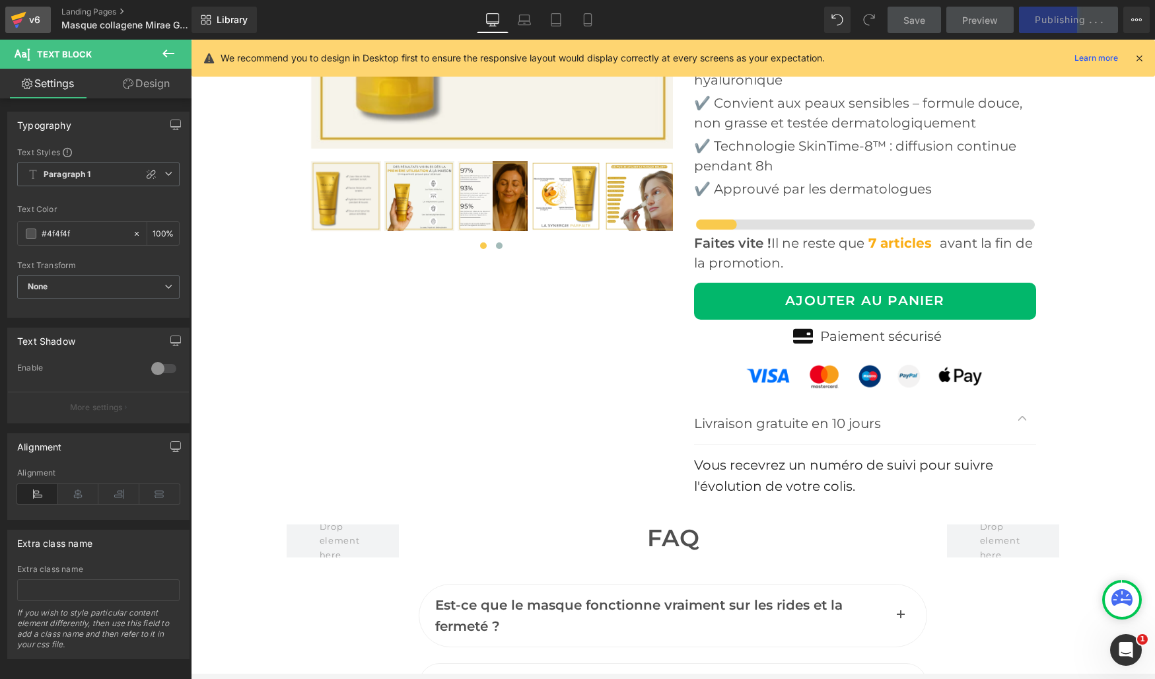
click at [28, 15] on div "v6" at bounding box center [34, 19] width 17 height 17
